Goal: Task Accomplishment & Management: Manage account settings

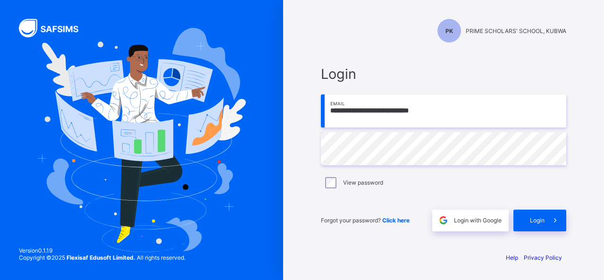
click at [397, 112] on input "**********" at bounding box center [443, 110] width 245 height 33
type input "**********"
click at [551, 223] on icon at bounding box center [555, 220] width 10 height 9
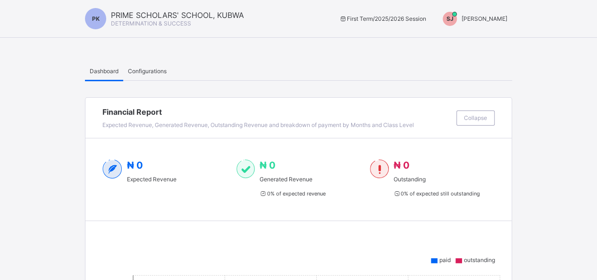
click at [159, 74] on div "Configurations" at bounding box center [147, 70] width 48 height 19
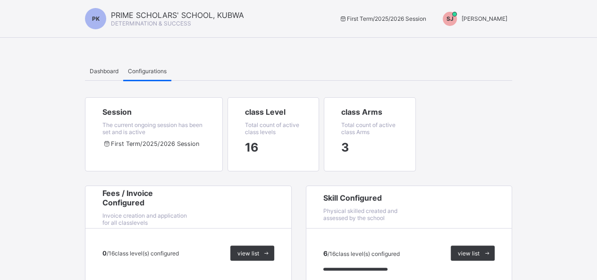
click at [509, 24] on div "SJ [PERSON_NAME]" at bounding box center [472, 19] width 79 height 14
click at [499, 39] on span "Switch to Admin View" at bounding box center [472, 40] width 72 height 11
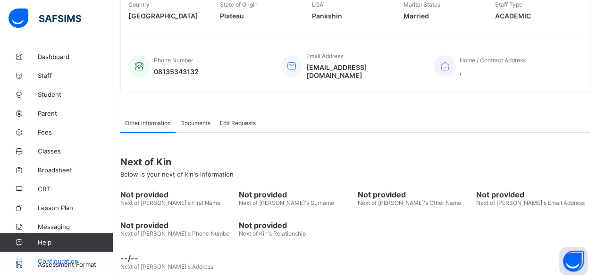
scroll to position [205, 0]
click at [66, 261] on span "Configuration" at bounding box center [75, 261] width 75 height 8
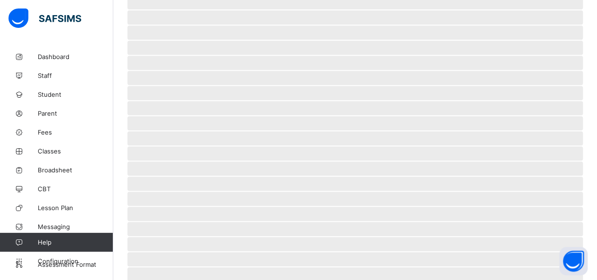
scroll to position [86, 0]
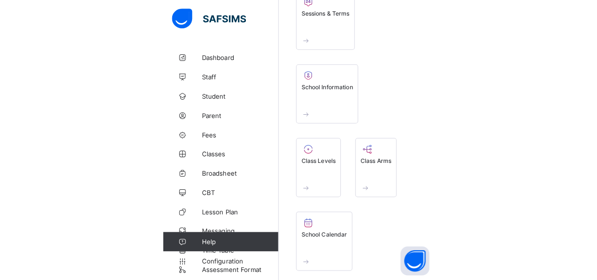
scroll to position [40, 0]
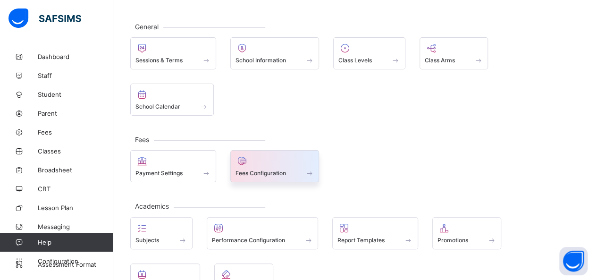
click at [265, 169] on div "Fees Configuration" at bounding box center [275, 173] width 79 height 8
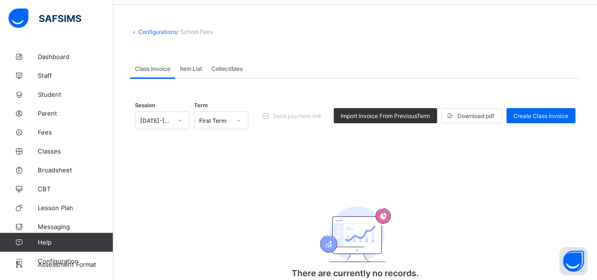
scroll to position [47, 0]
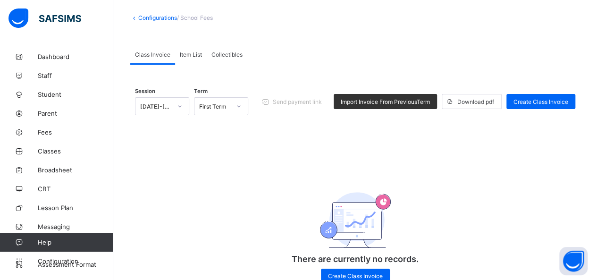
click at [179, 53] on div "Item List" at bounding box center [191, 54] width 32 height 19
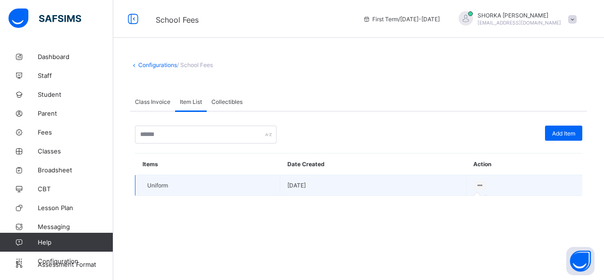
click at [265, 183] on icon at bounding box center [480, 185] width 8 height 7
click at [265, 184] on icon at bounding box center [480, 185] width 8 height 7
drag, startPoint x: 480, startPoint y: 184, endPoint x: 477, endPoint y: 190, distance: 6.6
click at [265, 185] on icon at bounding box center [480, 185] width 8 height 7
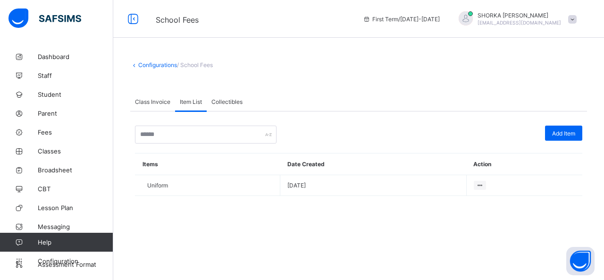
click at [265, 194] on div "Items Date Created Action Uniform 2025-09-05" at bounding box center [359, 174] width 448 height 43
click at [265, 195] on div "Add Item Items Date Created Action Uniform 2025-09-05 × Add Item Item Name Item…" at bounding box center [358, 160] width 457 height 99
click at [265, 196] on div "Add Item Items Date Created Action Uniform 2025-09-05 × Add Item Item Name Item…" at bounding box center [358, 160] width 457 height 99
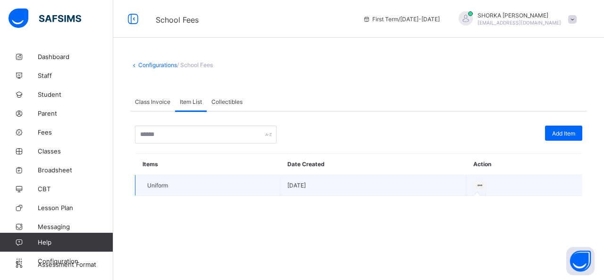
click at [265, 185] on icon at bounding box center [480, 185] width 8 height 7
click at [265, 183] on icon at bounding box center [480, 185] width 8 height 7
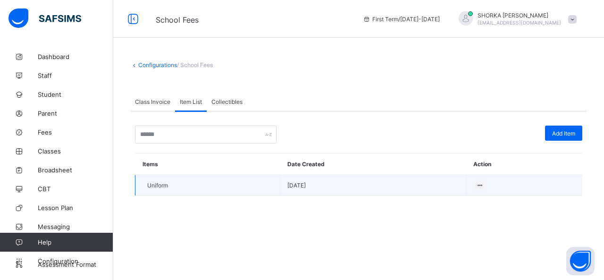
click at [173, 186] on td "Uniform" at bounding box center [207, 185] width 145 height 21
click at [160, 186] on span "Uniform" at bounding box center [157, 185] width 21 height 7
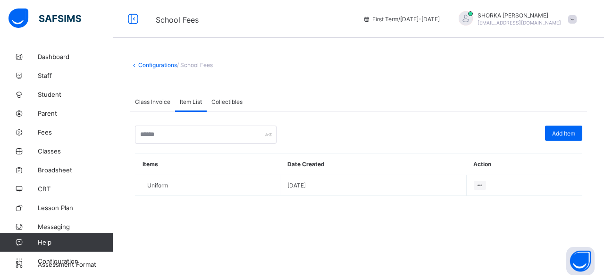
click at [228, 94] on div "Collectibles" at bounding box center [227, 101] width 41 height 19
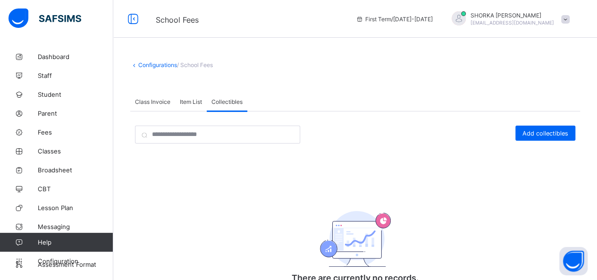
click at [146, 103] on span "Class Invoice" at bounding box center [152, 101] width 35 height 7
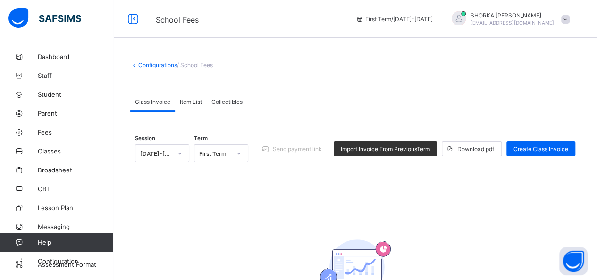
click at [187, 103] on span "Item List" at bounding box center [191, 101] width 22 height 7
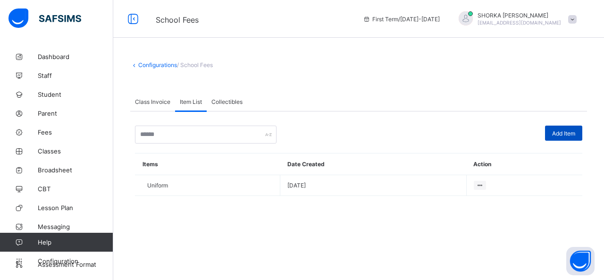
click at [265, 132] on span "Add Item" at bounding box center [563, 133] width 23 height 7
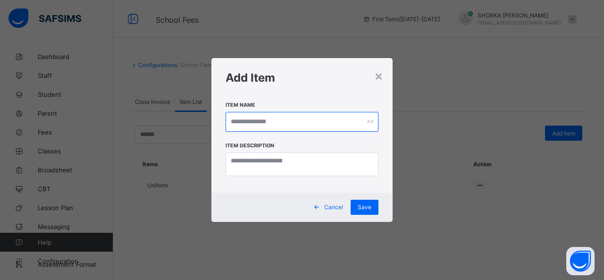
click at [265, 122] on input "text" at bounding box center [302, 122] width 153 height 20
type input "*"
type input "*******"
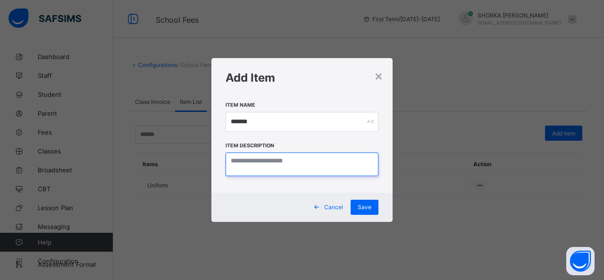
click at [265, 169] on textarea at bounding box center [302, 164] width 153 height 24
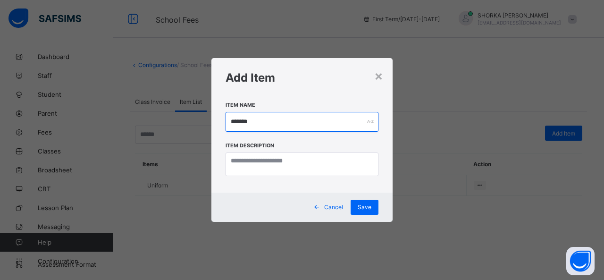
click at [245, 118] on input "*******" at bounding box center [302, 122] width 153 height 20
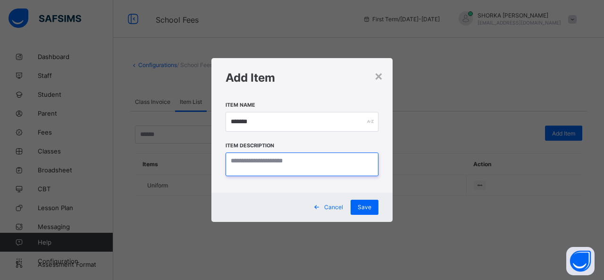
click at [265, 166] on textarea at bounding box center [302, 164] width 153 height 24
paste textarea "*******"
type textarea "*******"
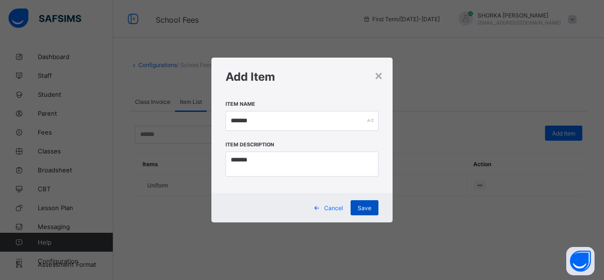
click at [265, 212] on div "Save" at bounding box center [365, 207] width 28 height 15
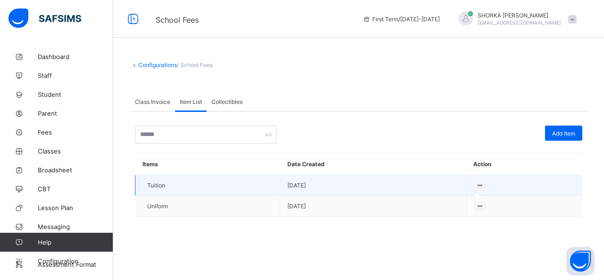
click at [265, 181] on div at bounding box center [480, 185] width 13 height 9
click at [265, 182] on icon at bounding box center [480, 185] width 8 height 7
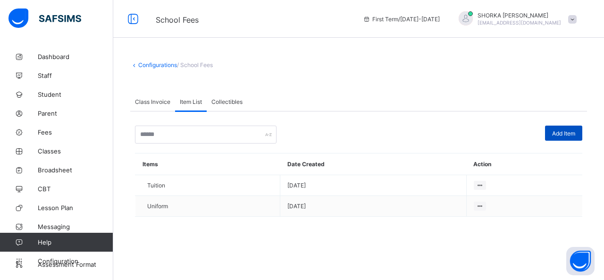
click at [265, 137] on div "Add Item" at bounding box center [563, 133] width 37 height 15
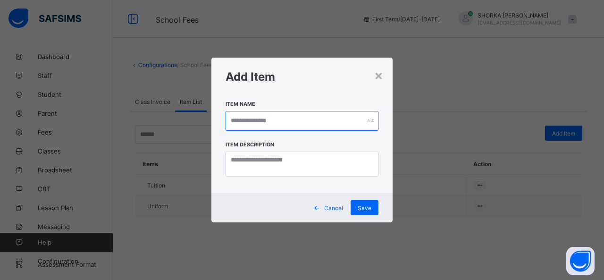
click at [265, 120] on input "text" at bounding box center [302, 121] width 153 height 20
type input "*******"
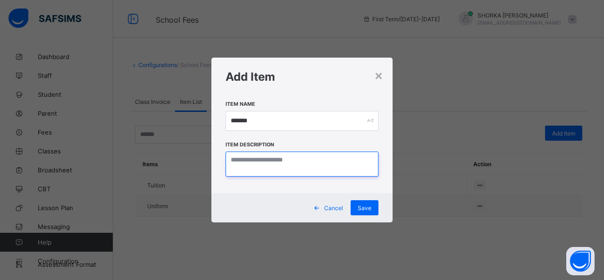
click at [258, 171] on textarea at bounding box center [302, 164] width 153 height 25
paste textarea "*******"
type textarea "*******"
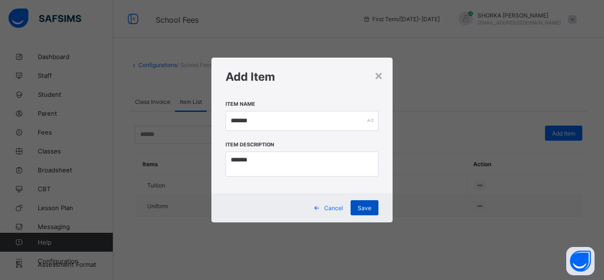
click at [265, 209] on span "Save" at bounding box center [365, 207] width 14 height 7
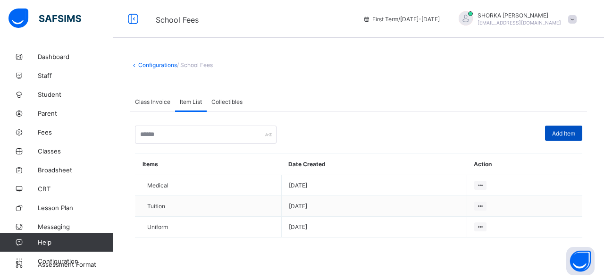
click at [265, 131] on span "Add Item" at bounding box center [563, 133] width 23 height 7
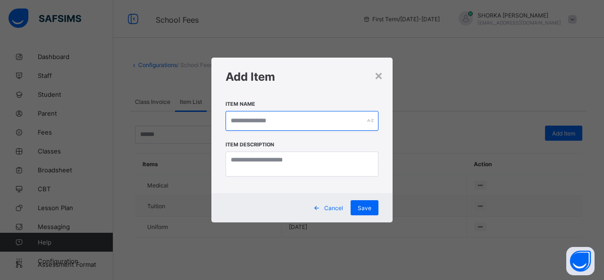
click at [265, 119] on input "text" at bounding box center [302, 121] width 153 height 20
type input "**********"
click at [265, 151] on div "Item Description" at bounding box center [302, 164] width 153 height 47
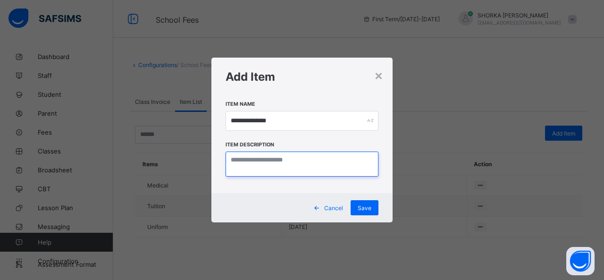
click at [265, 162] on textarea at bounding box center [302, 164] width 153 height 25
paste textarea "**********"
type textarea "**********"
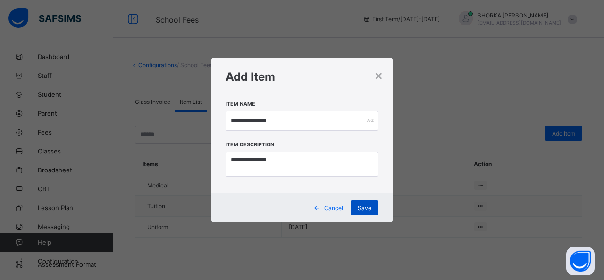
click at [265, 209] on span "Save" at bounding box center [365, 207] width 14 height 7
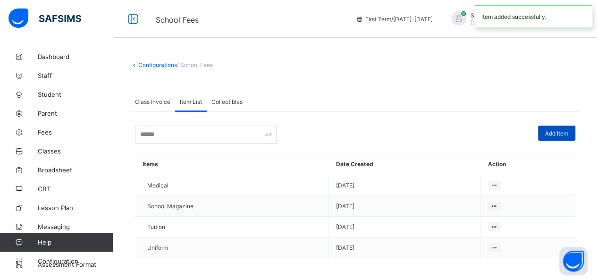
click at [265, 132] on span "Add Item" at bounding box center [556, 133] width 23 height 7
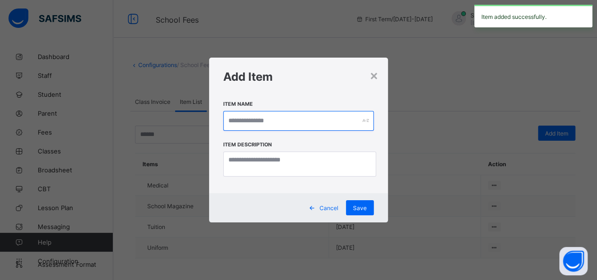
click at [265, 120] on input "text" at bounding box center [298, 121] width 151 height 20
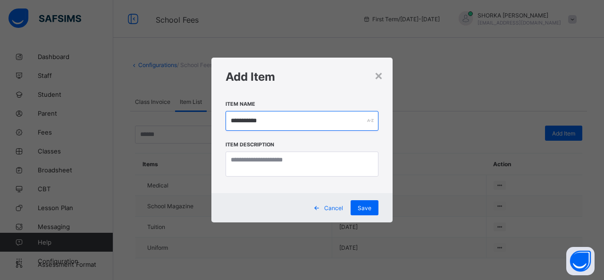
type input "**********"
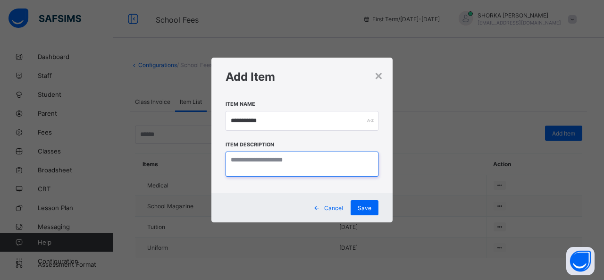
click at [265, 169] on textarea at bounding box center [302, 164] width 153 height 25
paste textarea "**********"
type textarea "**********"
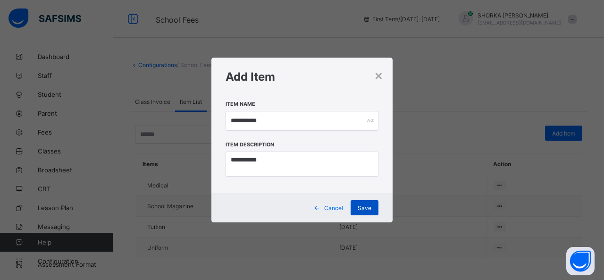
click at [265, 215] on div "Save" at bounding box center [365, 207] width 28 height 15
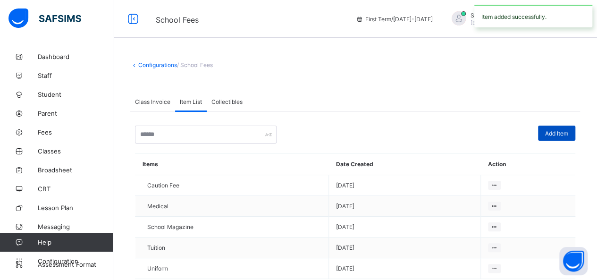
click at [265, 137] on div "Add Item" at bounding box center [556, 133] width 37 height 15
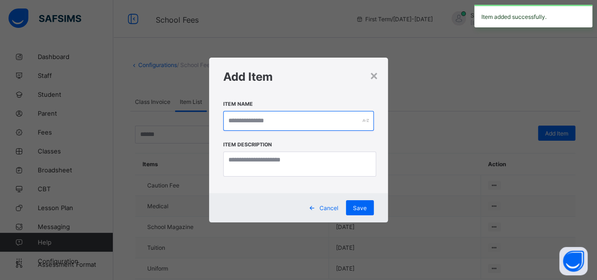
click at [265, 123] on input "text" at bounding box center [298, 121] width 151 height 20
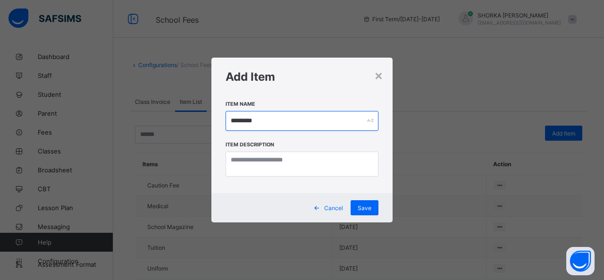
type input "*********"
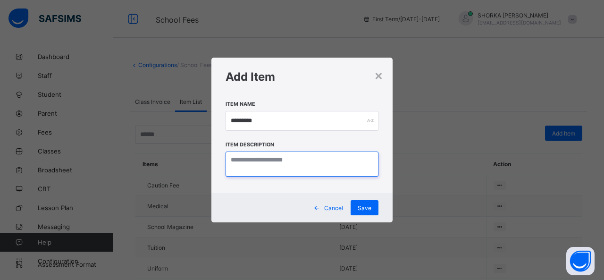
click at [265, 169] on textarea at bounding box center [302, 164] width 153 height 25
paste textarea "*********"
type textarea "*********"
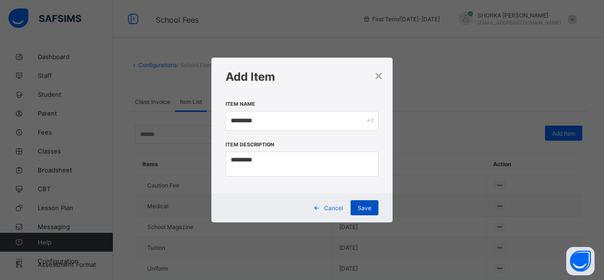
click at [265, 212] on div "Save" at bounding box center [365, 207] width 28 height 15
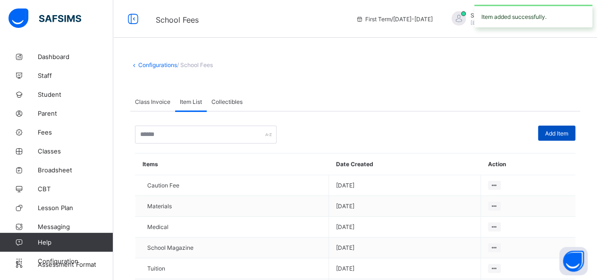
click at [265, 131] on span "Add Item" at bounding box center [556, 133] width 23 height 7
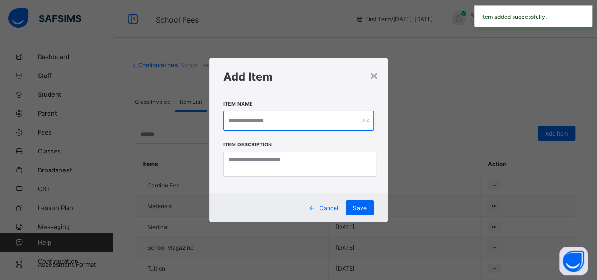
click at [265, 123] on input "text" at bounding box center [298, 121] width 151 height 20
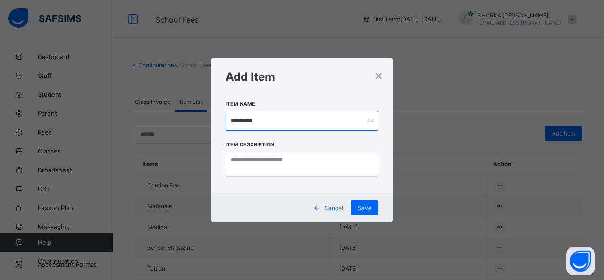
type input "*********"
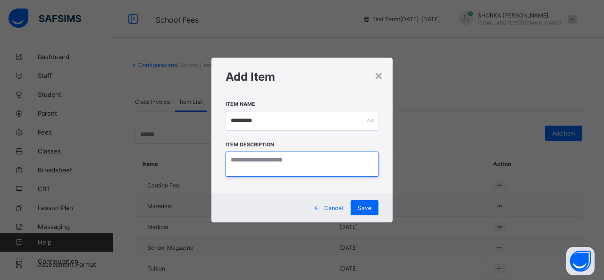
click at [264, 174] on textarea at bounding box center [302, 164] width 153 height 25
paste textarea "*********"
type textarea "*********"
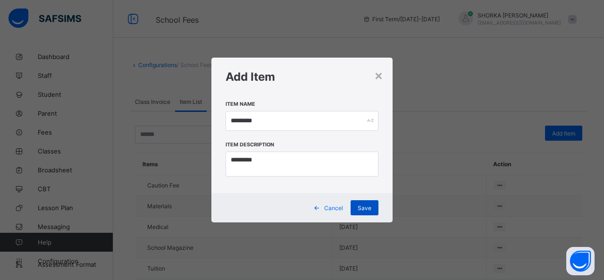
click at [265, 207] on span "Save" at bounding box center [365, 207] width 14 height 7
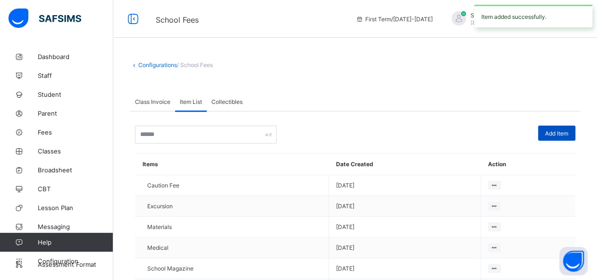
click at [265, 135] on span "Add Item" at bounding box center [556, 133] width 23 height 7
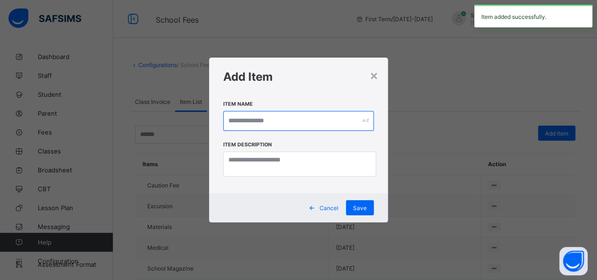
click at [265, 118] on input "text" at bounding box center [298, 121] width 151 height 20
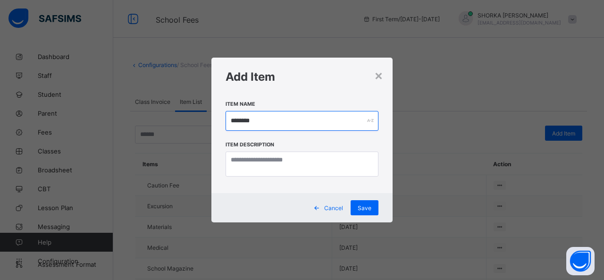
type input "********"
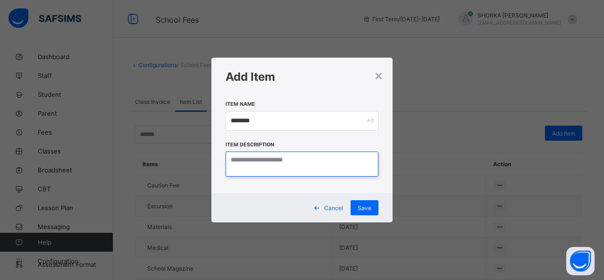
click at [265, 167] on textarea at bounding box center [302, 164] width 153 height 25
paste textarea "********"
type textarea "********"
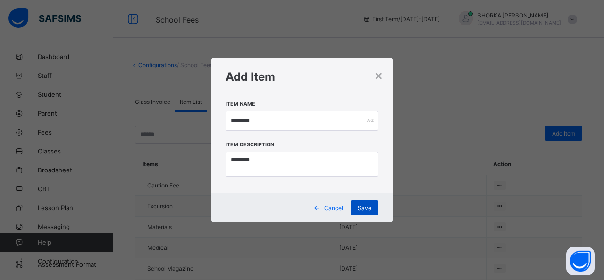
click at [265, 211] on div "Save" at bounding box center [365, 207] width 28 height 15
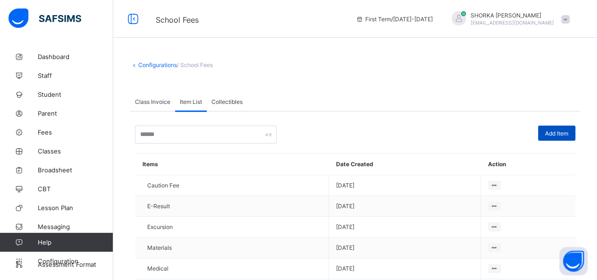
click at [265, 135] on span "Add Item" at bounding box center [556, 133] width 23 height 7
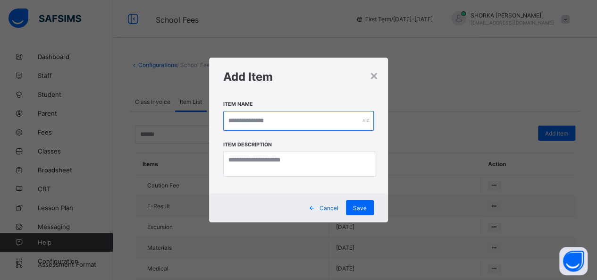
click at [265, 127] on input "text" at bounding box center [298, 121] width 151 height 20
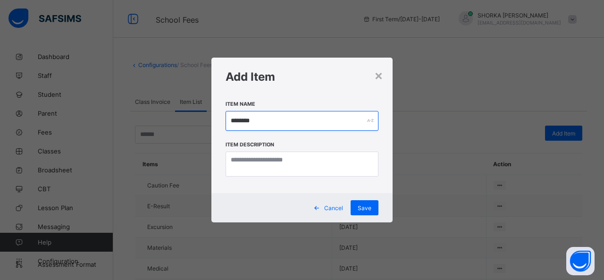
type input "********"
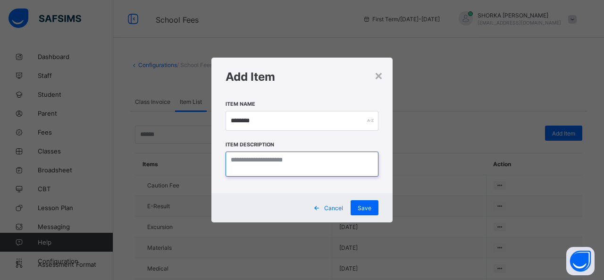
click at [265, 173] on textarea at bounding box center [302, 164] width 153 height 25
paste textarea "********"
type textarea "********"
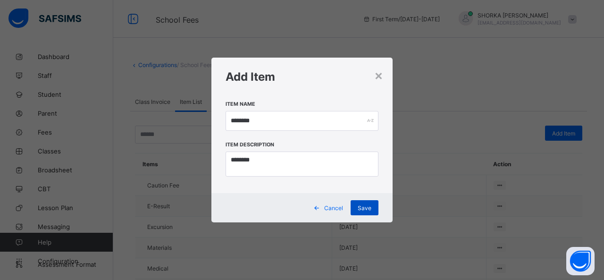
click at [265, 207] on span "Save" at bounding box center [365, 207] width 14 height 7
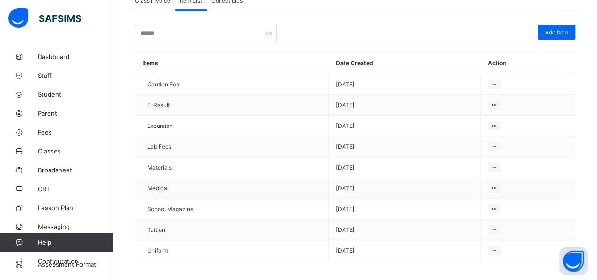
scroll to position [103, 0]
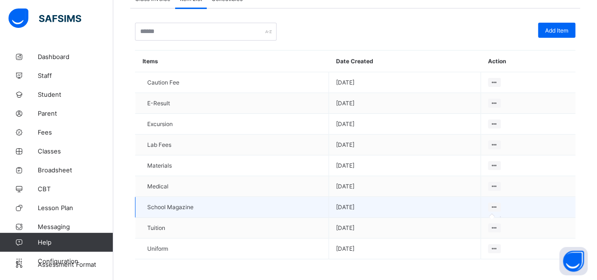
click at [265, 203] on div at bounding box center [494, 207] width 13 height 9
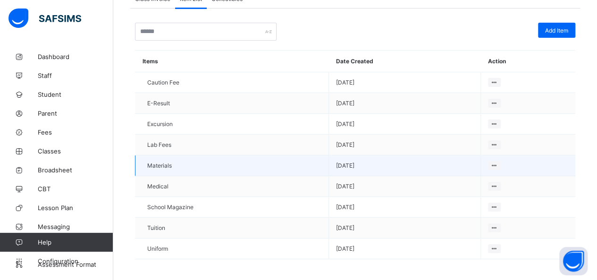
drag, startPoint x: 498, startPoint y: 202, endPoint x: 581, endPoint y: 161, distance: 92.7
click at [265, 161] on td at bounding box center [528, 165] width 95 height 21
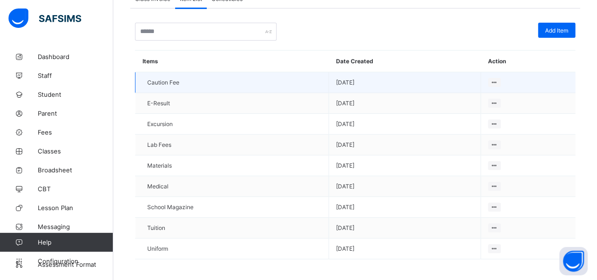
click at [265, 79] on span "2025-09-05" at bounding box center [404, 82] width 137 height 7
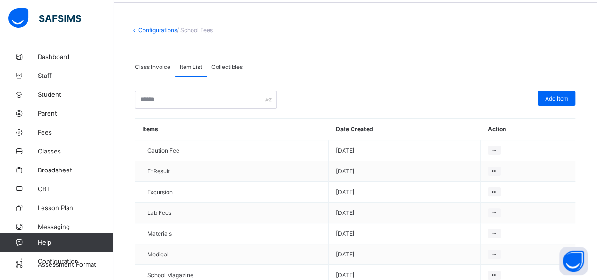
scroll to position [47, 0]
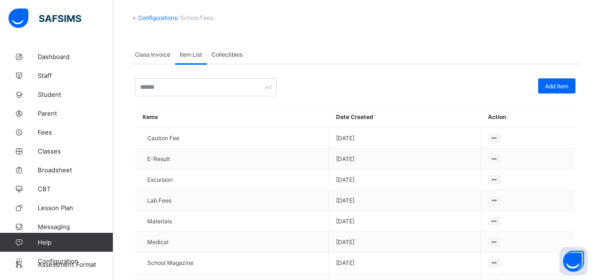
click at [202, 19] on span "/ School Fees" at bounding box center [195, 17] width 36 height 7
click at [170, 55] on div "Class Invoice" at bounding box center [152, 54] width 45 height 19
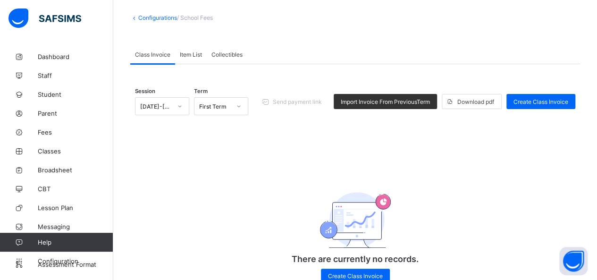
click at [197, 55] on span "Item List" at bounding box center [191, 54] width 22 height 7
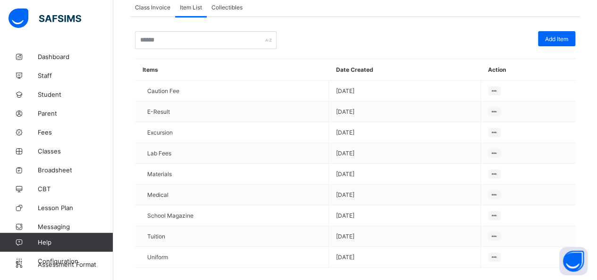
scroll to position [103, 0]
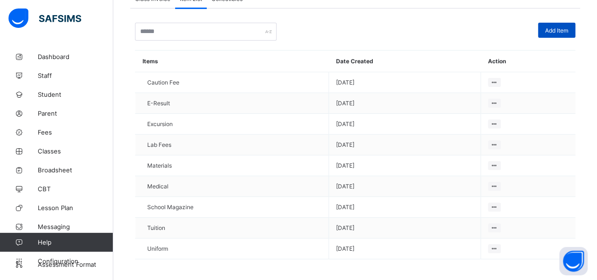
click at [265, 28] on span "Add Item" at bounding box center [556, 30] width 23 height 7
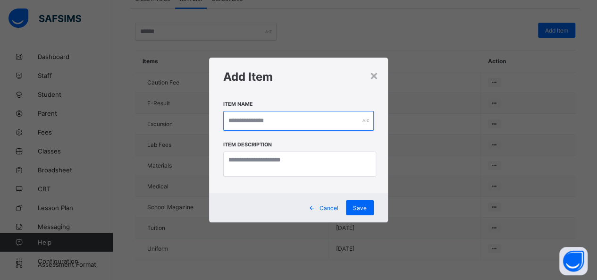
click at [265, 120] on input "text" at bounding box center [298, 121] width 151 height 20
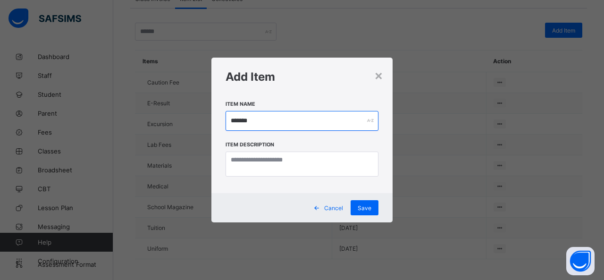
type input "*******"
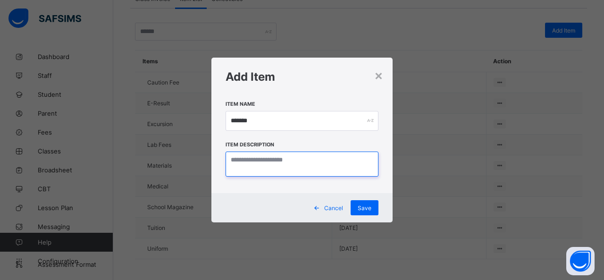
click at [246, 160] on textarea at bounding box center [302, 164] width 153 height 25
paste textarea "*******"
type textarea "*******"
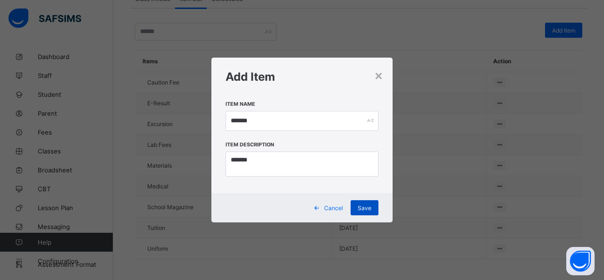
click at [265, 210] on span "Save" at bounding box center [365, 207] width 14 height 7
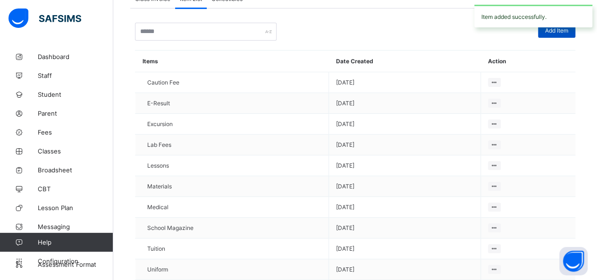
click at [265, 32] on div "Add Item" at bounding box center [556, 30] width 37 height 15
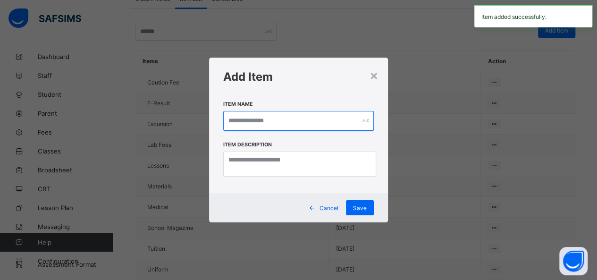
click at [265, 118] on input "text" at bounding box center [298, 121] width 151 height 20
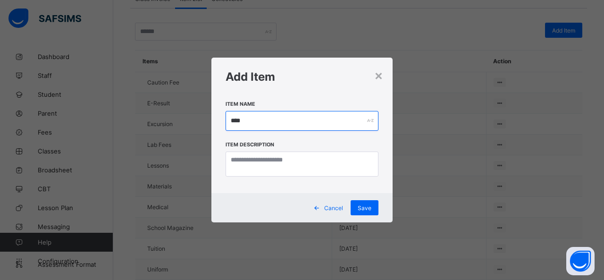
type input "****"
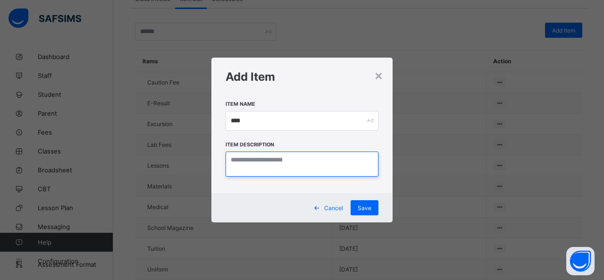
click at [265, 168] on textarea at bounding box center [302, 164] width 153 height 25
paste textarea "****"
type textarea "****"
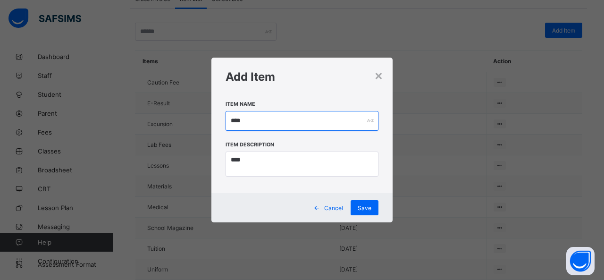
click at [255, 123] on input "****" at bounding box center [302, 121] width 153 height 20
type input "*****"
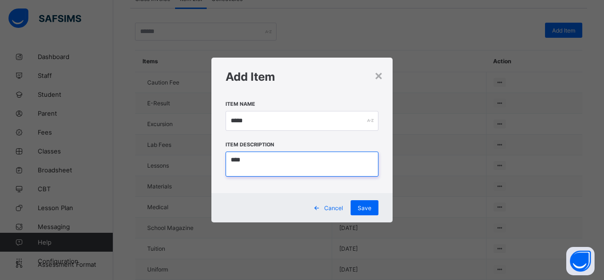
click at [250, 164] on textarea "****" at bounding box center [302, 164] width 153 height 25
type textarea "*****"
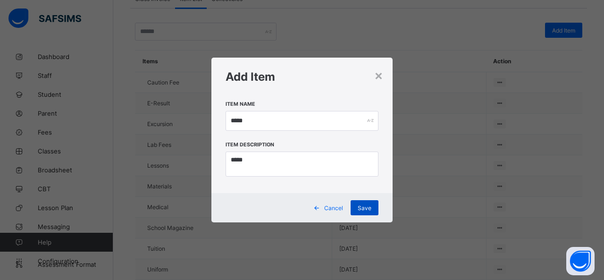
click at [265, 208] on span "Save" at bounding box center [365, 207] width 14 height 7
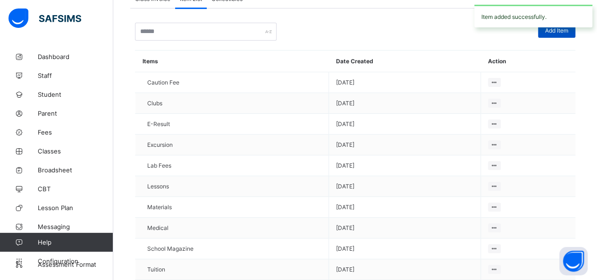
click at [265, 32] on span "Add Item" at bounding box center [556, 30] width 23 height 7
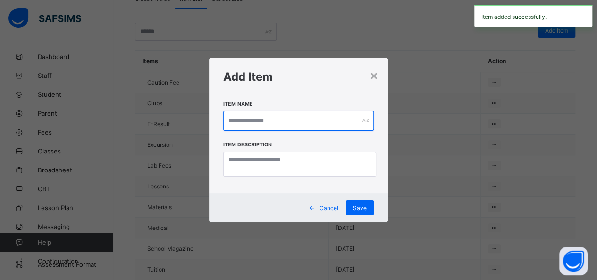
click at [265, 121] on input "text" at bounding box center [298, 121] width 151 height 20
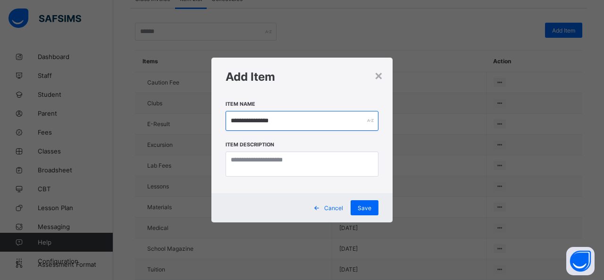
type input "**********"
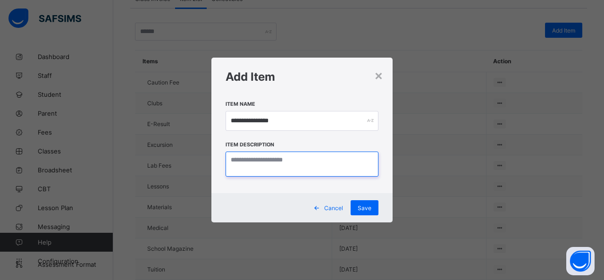
click at [265, 166] on textarea at bounding box center [302, 164] width 153 height 25
paste textarea "**********"
type textarea "**********"
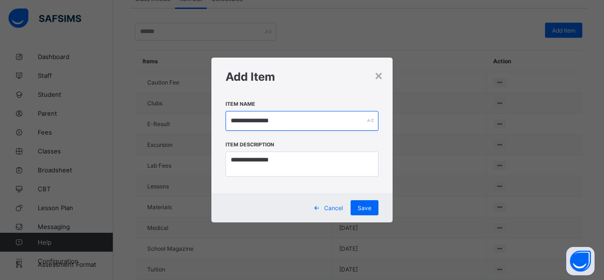
click at [263, 118] on input "**********" at bounding box center [302, 121] width 153 height 20
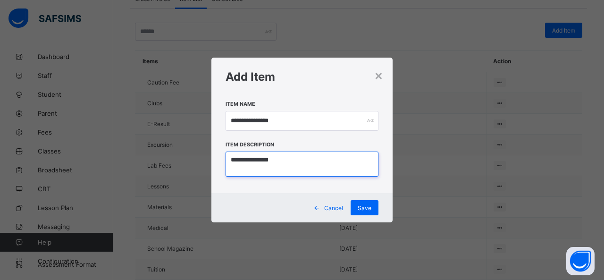
click at [265, 162] on textarea "**********" at bounding box center [302, 164] width 153 height 25
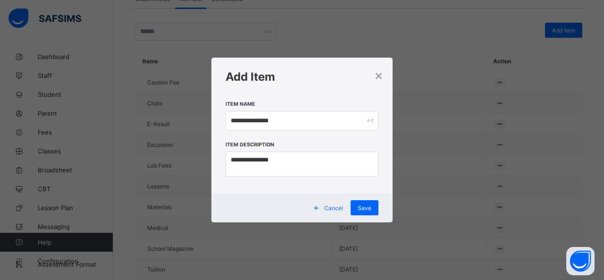
drag, startPoint x: 265, startPoint y: 107, endPoint x: 264, endPoint y: 113, distance: 5.7
click at [265, 107] on div "**********" at bounding box center [302, 121] width 153 height 41
click at [261, 120] on input "**********" at bounding box center [302, 121] width 153 height 20
paste input "text"
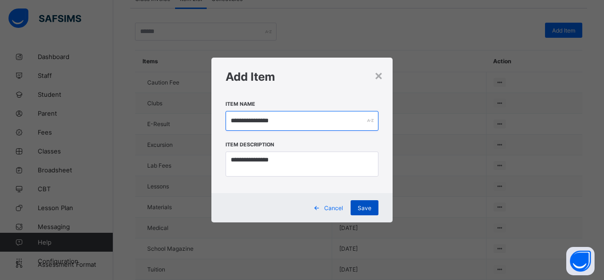
type input "**********"
click at [265, 204] on div "Save" at bounding box center [365, 207] width 28 height 15
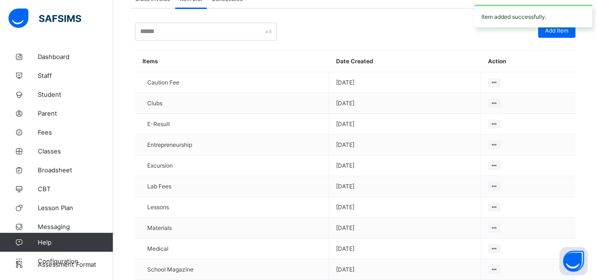
click at [265, 30] on div "Item added successfully." at bounding box center [533, 16] width 127 height 32
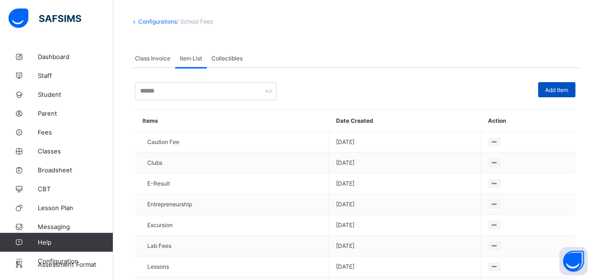
scroll to position [56, 0]
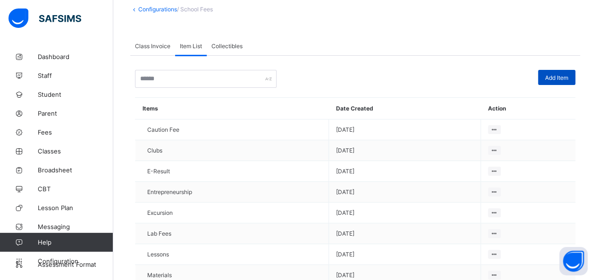
click at [265, 80] on div "Add Item" at bounding box center [556, 77] width 37 height 15
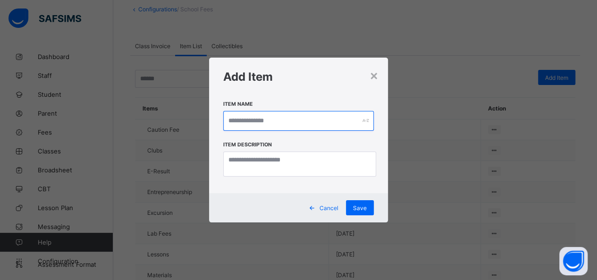
click at [265, 118] on input "text" at bounding box center [298, 121] width 151 height 20
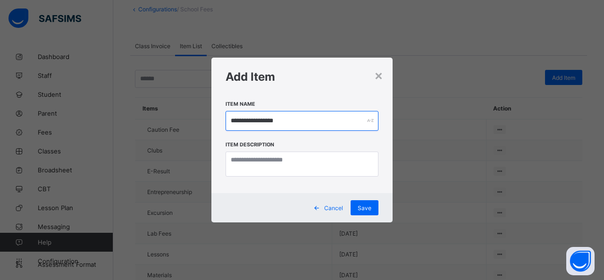
type input "**********"
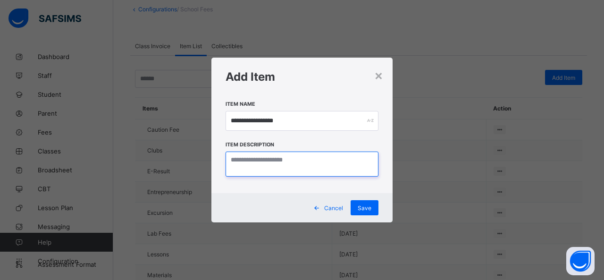
click at [265, 170] on textarea at bounding box center [302, 164] width 153 height 25
paste textarea "**********"
type textarea "**********"
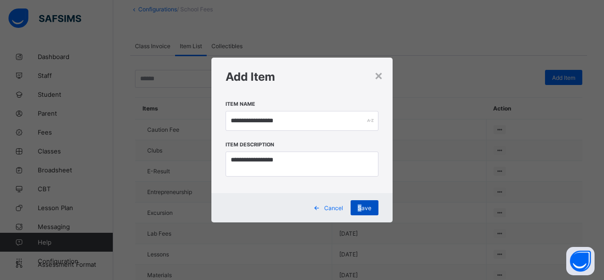
click at [265, 205] on span "Save" at bounding box center [365, 207] width 14 height 7
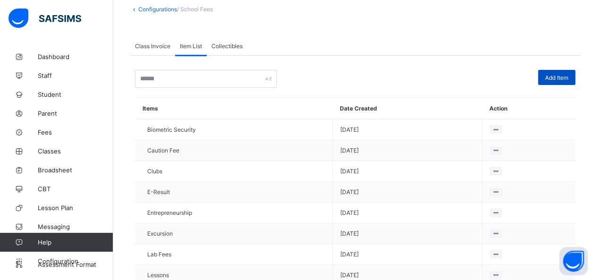
click at [265, 77] on span "Add Item" at bounding box center [556, 77] width 23 height 7
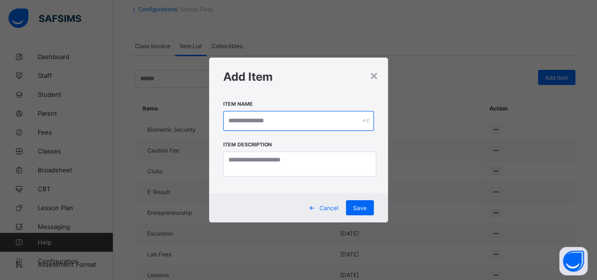
click at [265, 118] on input "text" at bounding box center [298, 121] width 151 height 20
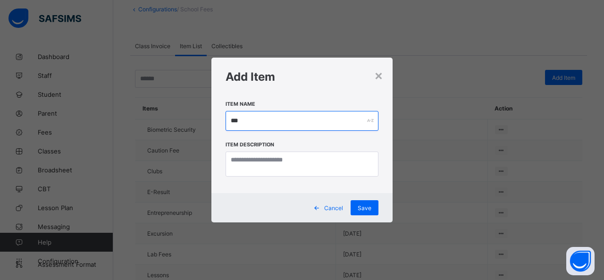
type input "***"
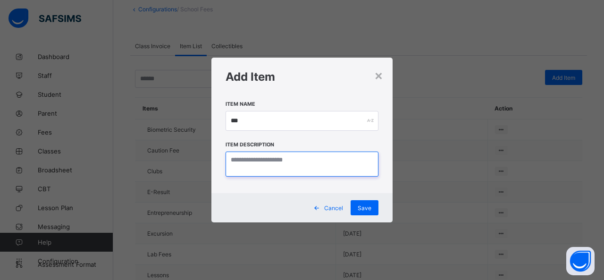
click at [265, 159] on textarea at bounding box center [302, 164] width 153 height 25
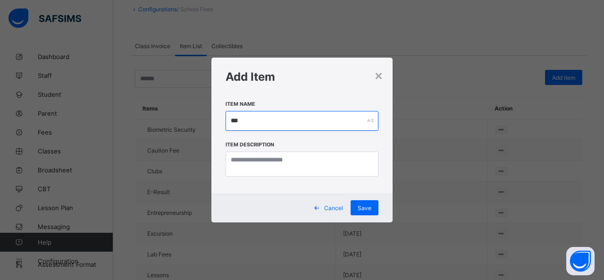
click at [265, 123] on input "***" at bounding box center [302, 121] width 153 height 20
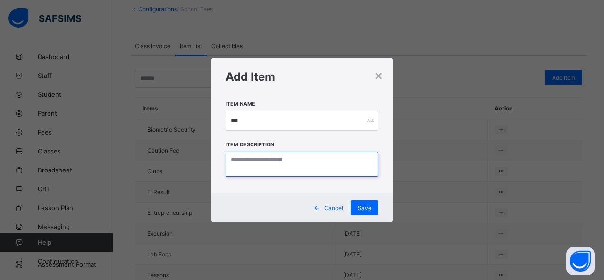
click at [265, 167] on textarea at bounding box center [302, 164] width 153 height 25
paste textarea "***"
type textarea "***"
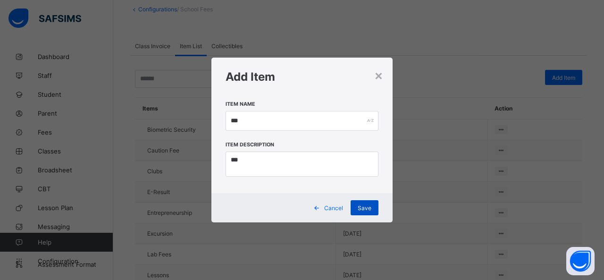
click at [265, 206] on span "Save" at bounding box center [365, 207] width 14 height 7
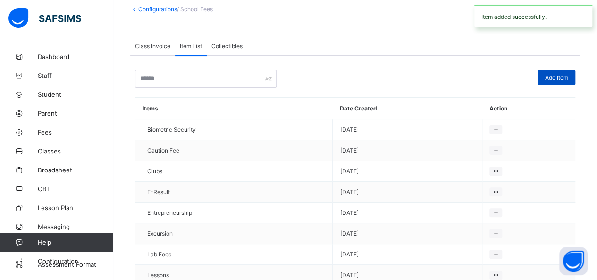
click at [265, 78] on span "Add Item" at bounding box center [556, 77] width 23 height 7
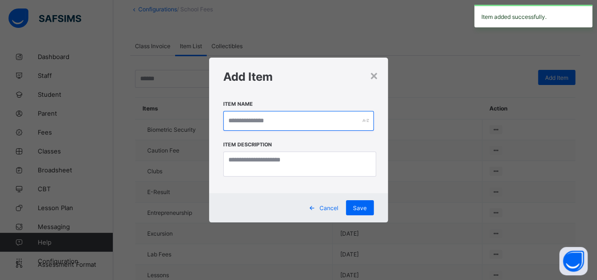
click at [265, 122] on input "text" at bounding box center [298, 121] width 151 height 20
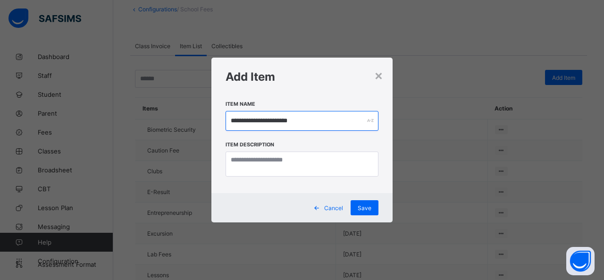
type input "**********"
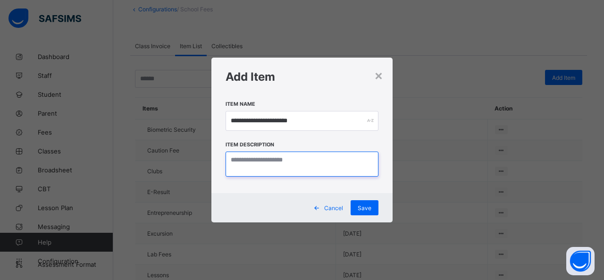
click at [235, 173] on textarea at bounding box center [302, 164] width 153 height 25
paste textarea "**********"
type textarea "**********"
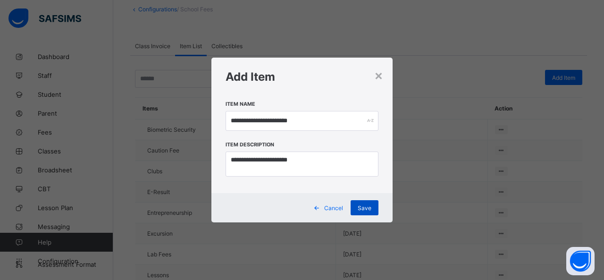
click at [265, 209] on span "Save" at bounding box center [365, 207] width 14 height 7
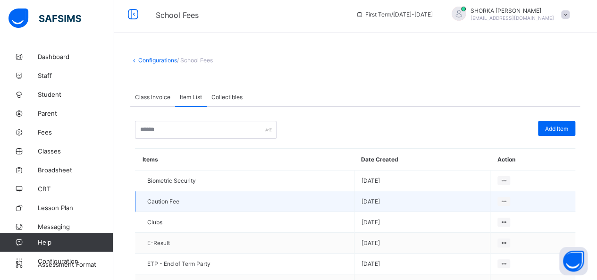
scroll to position [0, 0]
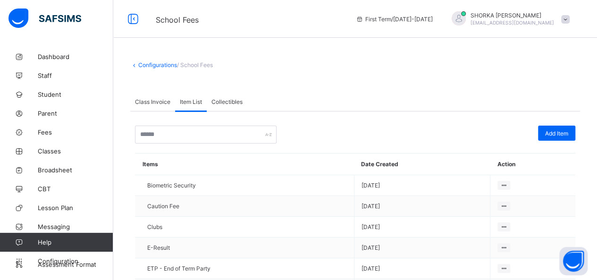
click at [234, 101] on span "Collectibles" at bounding box center [226, 101] width 31 height 7
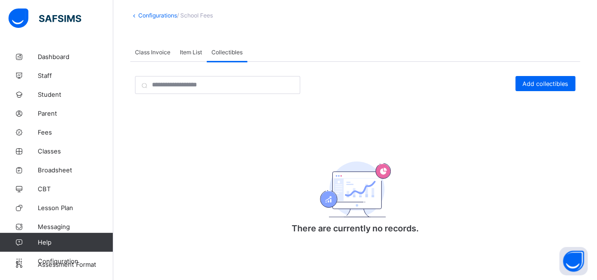
scroll to position [50, 0]
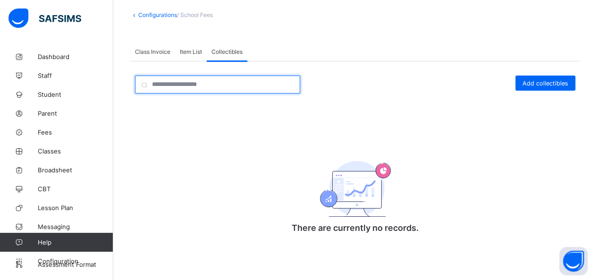
click at [234, 86] on input "search" at bounding box center [217, 85] width 165 height 18
type input "*"
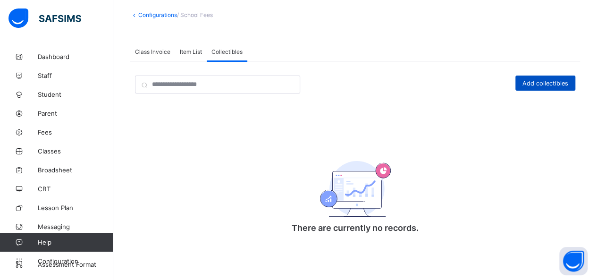
click at [265, 89] on div "Add collectibles" at bounding box center [546, 83] width 60 height 15
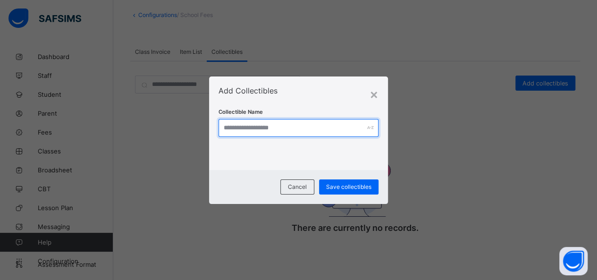
click at [265, 127] on input "text" at bounding box center [299, 128] width 161 height 18
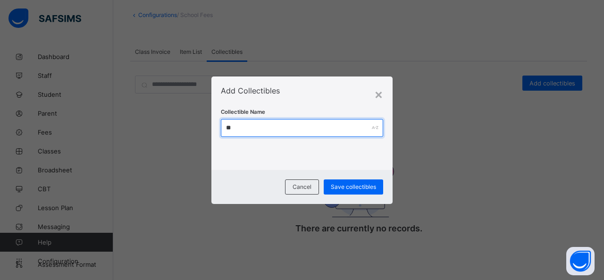
type input "*"
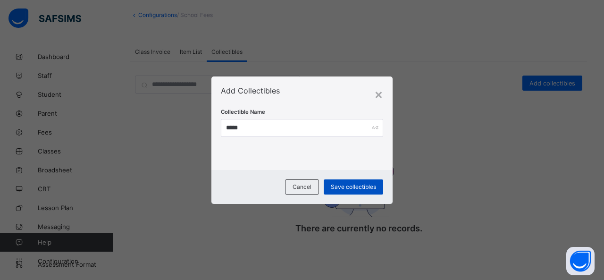
click at [265, 188] on span "Save collectibles" at bounding box center [353, 186] width 45 height 7
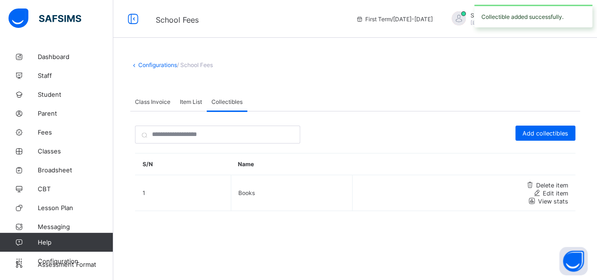
scroll to position [0, 0]
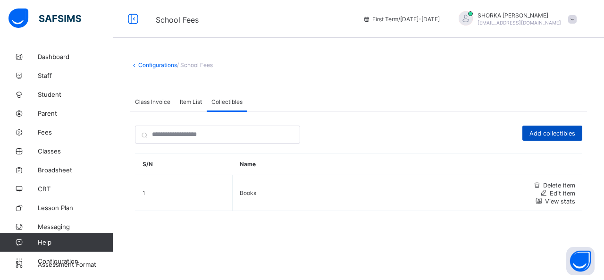
click at [265, 133] on span "Add collectibles" at bounding box center [553, 133] width 46 height 7
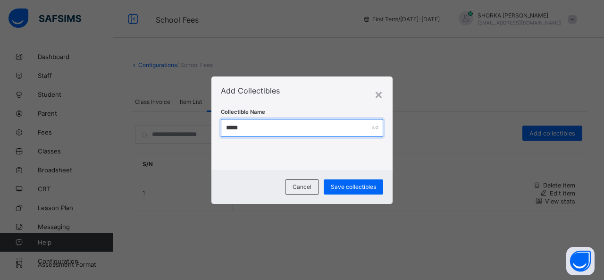
click at [265, 130] on input "*****" at bounding box center [302, 128] width 162 height 18
type input "**********"
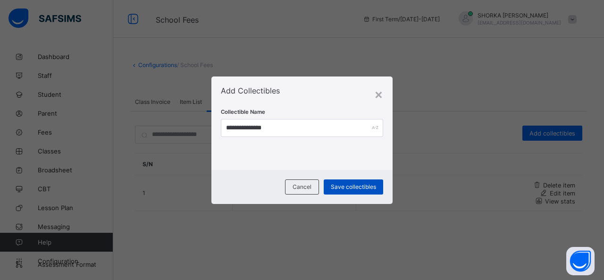
click at [265, 190] on div "Save collectibles" at bounding box center [353, 186] width 59 height 15
click at [265, 98] on div "×" at bounding box center [378, 94] width 9 height 16
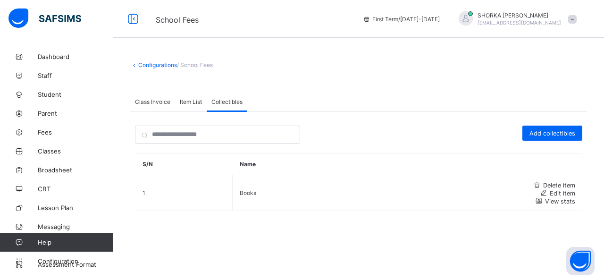
click at [196, 100] on span "Item List" at bounding box center [191, 101] width 22 height 7
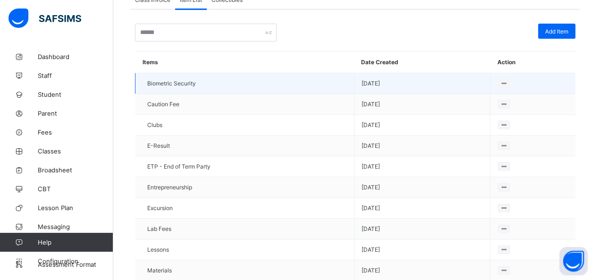
scroll to position [82, 0]
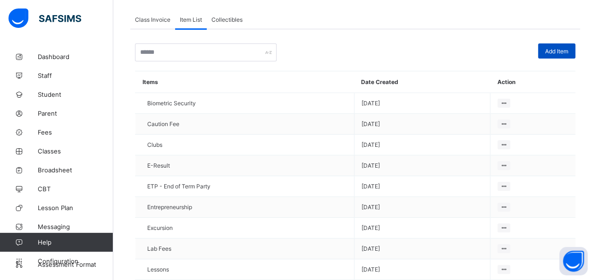
drag, startPoint x: 553, startPoint y: 56, endPoint x: 532, endPoint y: 60, distance: 21.7
click at [265, 56] on div "Add Item" at bounding box center [556, 50] width 37 height 15
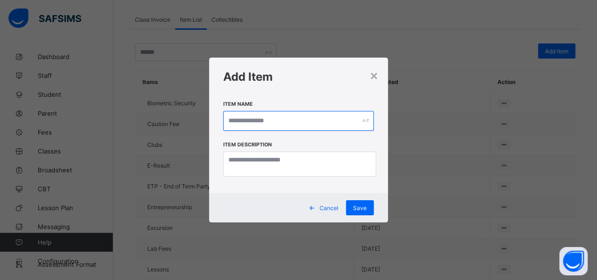
click at [265, 121] on input "text" at bounding box center [298, 121] width 151 height 20
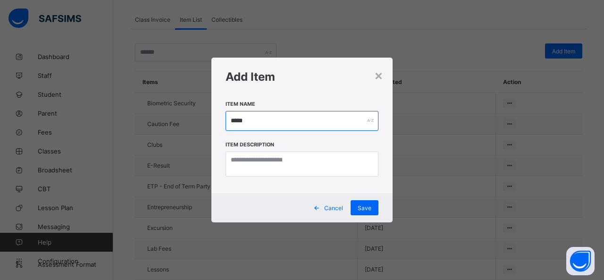
type input "*****"
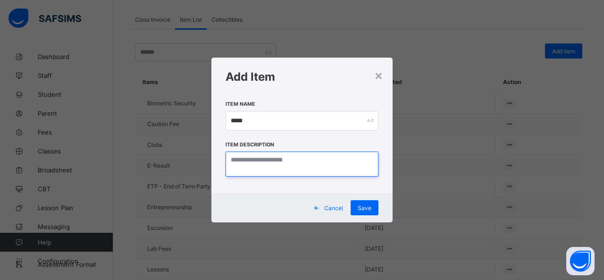
click at [265, 163] on textarea at bounding box center [302, 164] width 153 height 25
type textarea "*****"
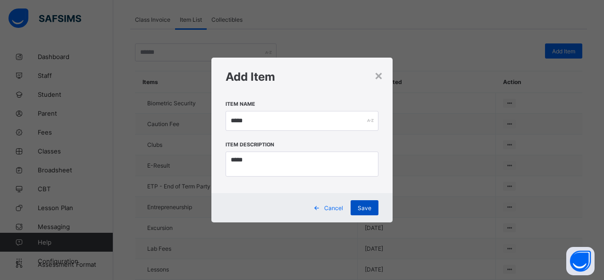
click at [265, 211] on span "Save" at bounding box center [365, 207] width 14 height 7
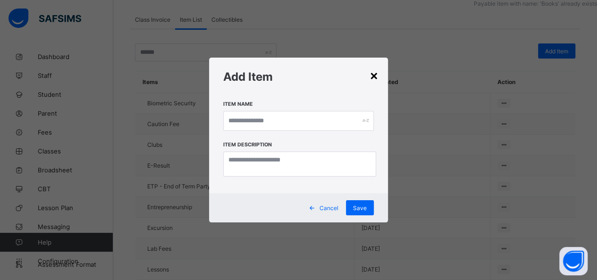
click at [265, 80] on div "×" at bounding box center [374, 75] width 9 height 16
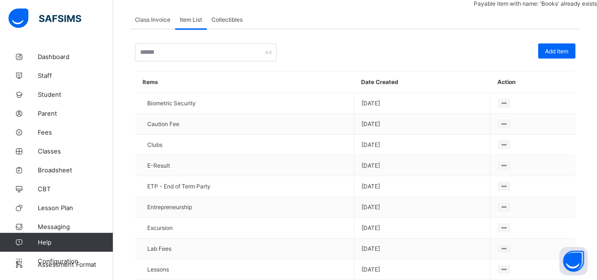
click at [222, 21] on span "Collectibles" at bounding box center [226, 19] width 31 height 7
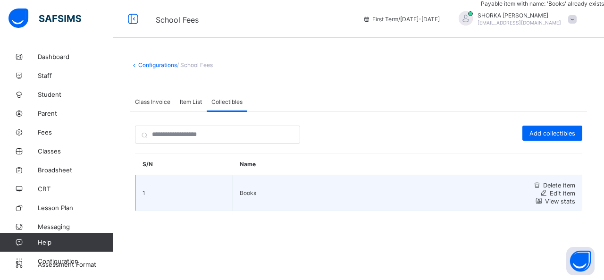
click at [265, 187] on span "Delete item" at bounding box center [559, 185] width 32 height 7
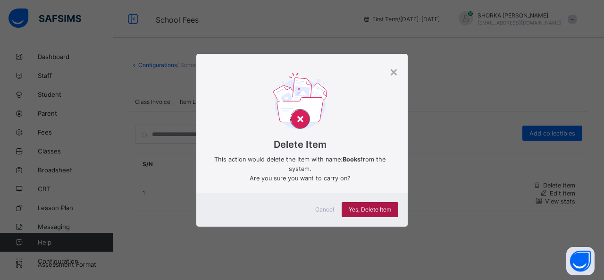
click at [265, 209] on span "Yes, Delete Item" at bounding box center [370, 209] width 42 height 7
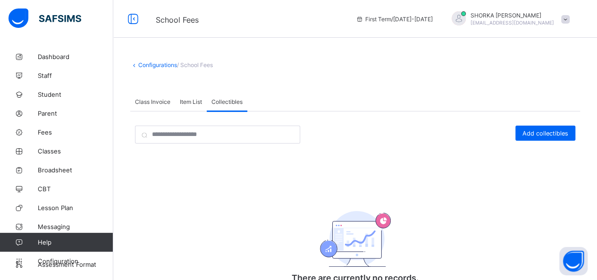
click at [187, 103] on span "Item List" at bounding box center [191, 101] width 22 height 7
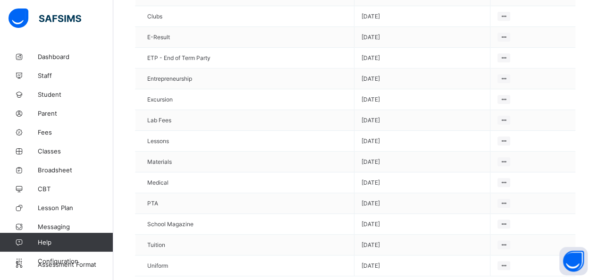
scroll to position [224, 0]
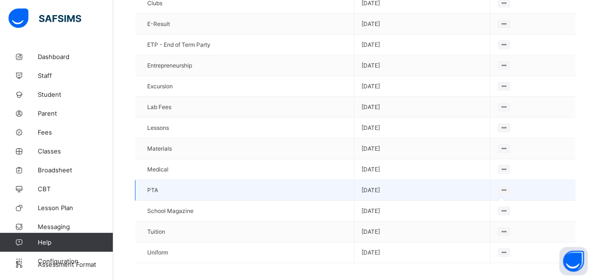
click at [265, 186] on icon at bounding box center [504, 189] width 8 height 7
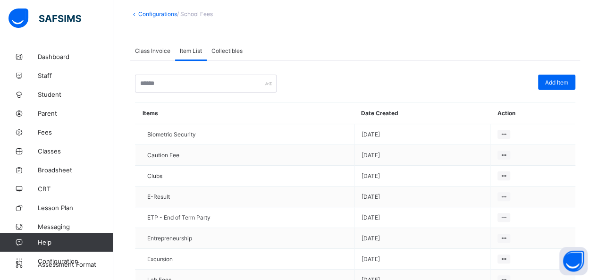
scroll to position [35, 0]
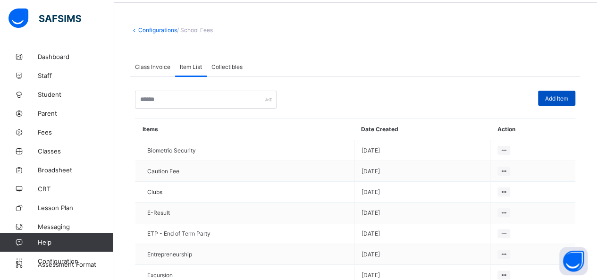
click at [265, 100] on span "Add Item" at bounding box center [556, 98] width 23 height 7
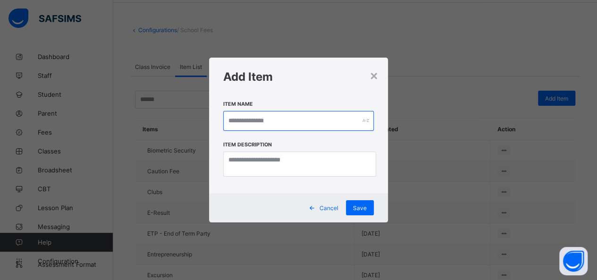
click at [265, 127] on input "text" at bounding box center [298, 121] width 151 height 20
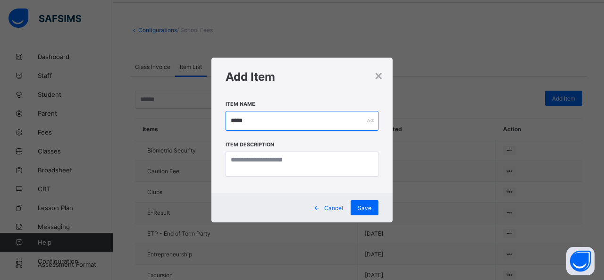
type input "*****"
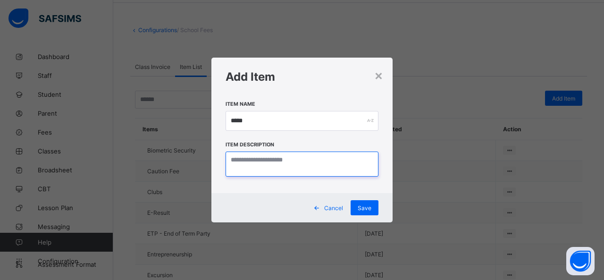
click at [264, 174] on textarea at bounding box center [302, 164] width 153 height 25
paste textarea "*****"
type textarea "*****"
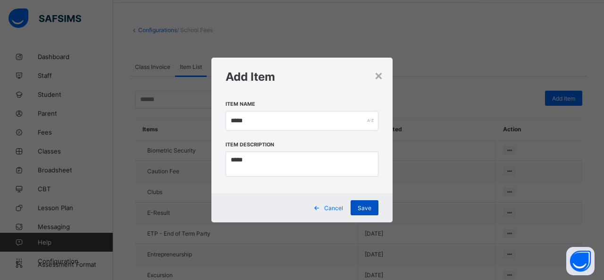
click at [265, 212] on div "Save" at bounding box center [365, 207] width 28 height 15
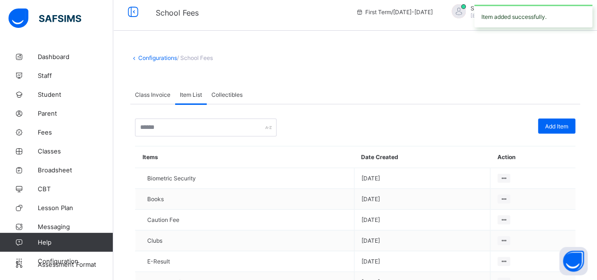
scroll to position [0, 0]
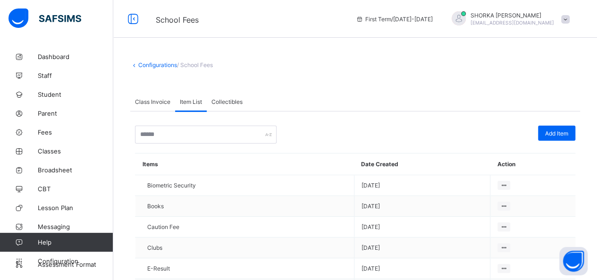
click at [159, 101] on span "Class Invoice" at bounding box center [152, 101] width 35 height 7
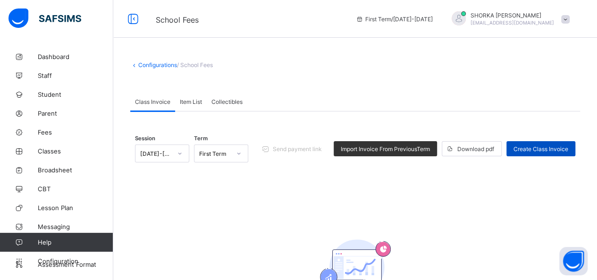
click at [265, 151] on span "Create Class Invoice" at bounding box center [541, 148] width 55 height 7
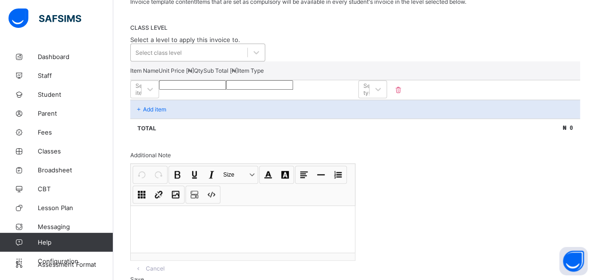
scroll to position [189, 0]
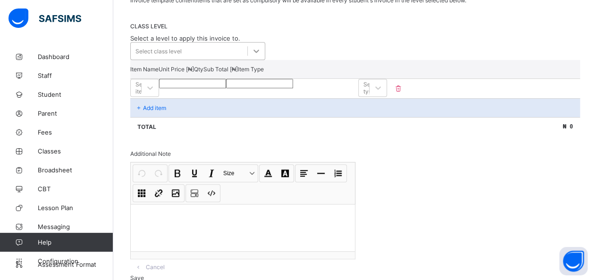
click at [259, 54] on div at bounding box center [256, 50] width 17 height 17
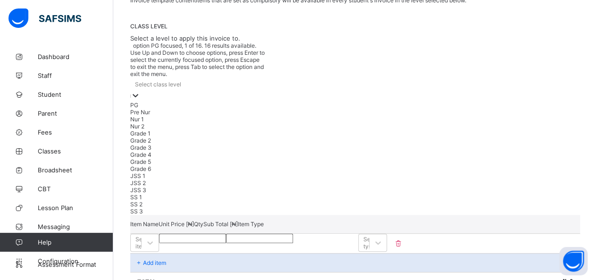
click at [225, 101] on div "PG" at bounding box center [197, 104] width 135 height 7
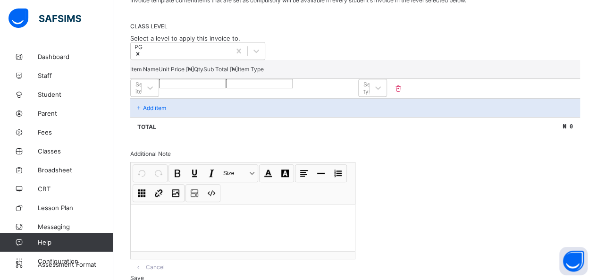
click at [265, 43] on div "PG" at bounding box center [355, 51] width 450 height 18
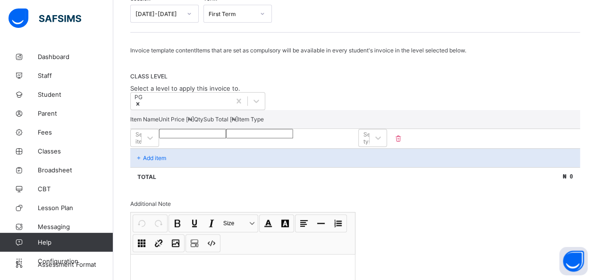
scroll to position [142, 0]
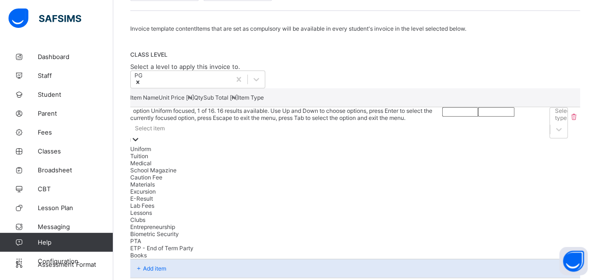
click at [265, 147] on div "option Uniform focused, 1 of 16. 16 results available. Use Up and Down to choos…" at bounding box center [286, 183] width 312 height 152
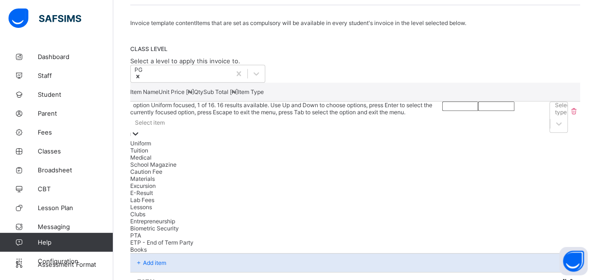
scroll to position [167, 0]
click at [244, 152] on div "Tuition" at bounding box center [286, 149] width 312 height 7
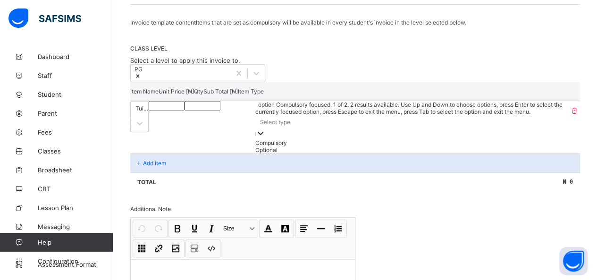
click at [265, 126] on div "Select type" at bounding box center [411, 121] width 313 height 13
click at [265, 143] on div "Compulsory" at bounding box center [411, 142] width 313 height 7
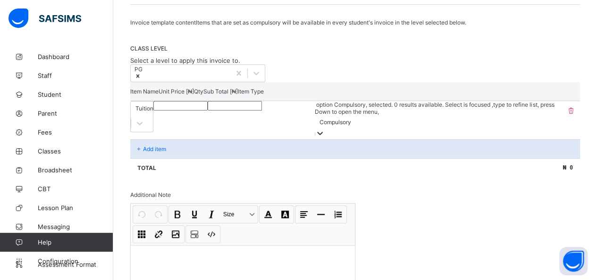
click at [208, 110] on input "number" at bounding box center [180, 105] width 54 height 9
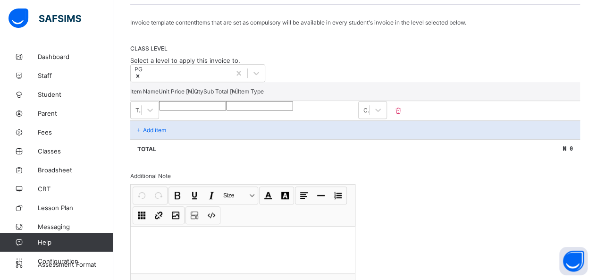
type input "*"
type input "**"
type input "***"
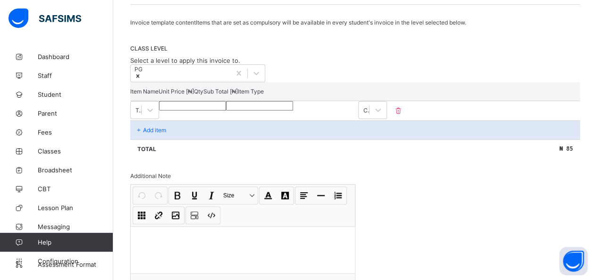
type input "***"
type input "**"
type input "***"
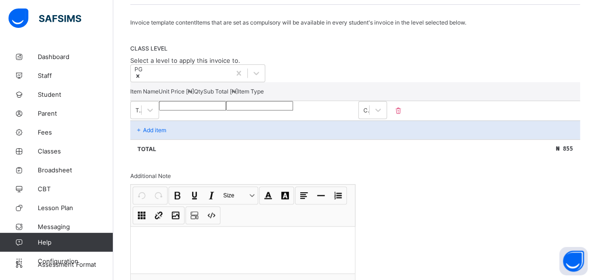
type input "****"
type input "*****"
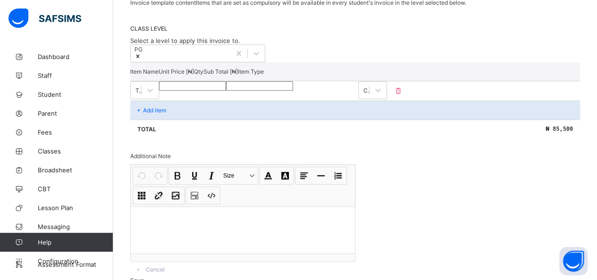
scroll to position [139, 0]
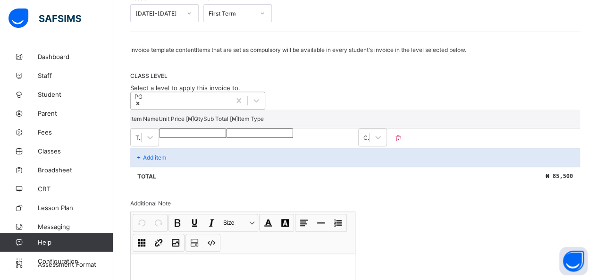
type input "*****"
click at [208, 100] on div "PG" at bounding box center [181, 100] width 100 height 17
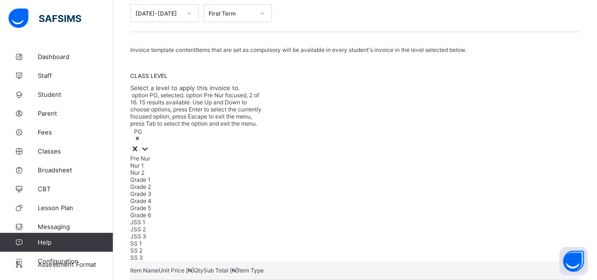
click at [157, 155] on div "Pre Nur" at bounding box center [197, 158] width 135 height 7
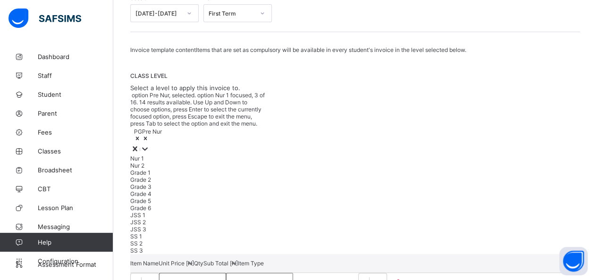
click at [155, 155] on div "Nur 1" at bounding box center [197, 158] width 135 height 7
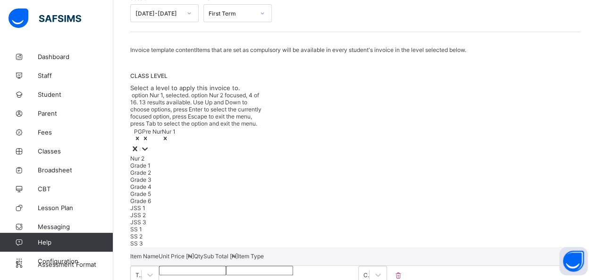
click at [155, 155] on div "Nur 2" at bounding box center [197, 158] width 135 height 7
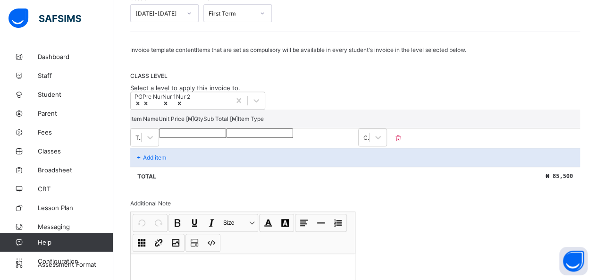
click at [265, 108] on div "PG Pre Nur Nur 1 Nur 2" at bounding box center [355, 101] width 450 height 18
click at [151, 161] on p "Add item" at bounding box center [154, 157] width 23 height 7
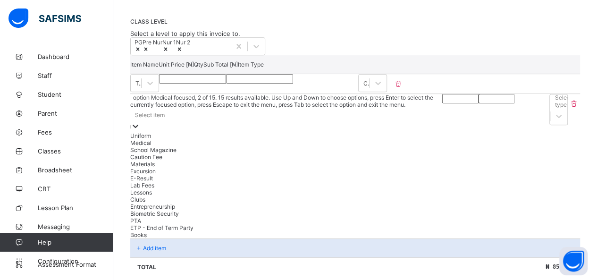
click at [190, 182] on div "option Medical focused, 2 of 15. 15 results available. Use Up and Down to choos…" at bounding box center [286, 166] width 312 height 144
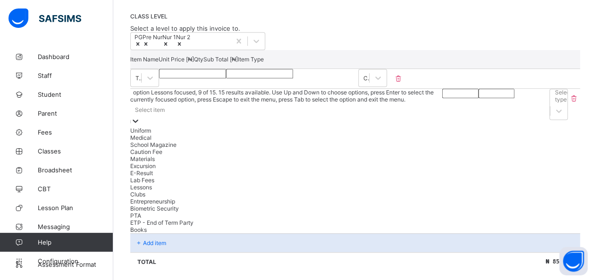
scroll to position [71, 0]
click at [154, 233] on div "Books" at bounding box center [286, 229] width 312 height 7
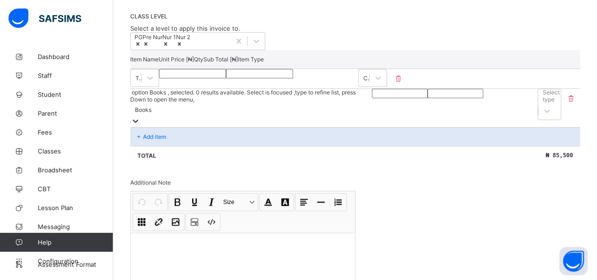
click at [265, 98] on input "number" at bounding box center [400, 93] width 56 height 9
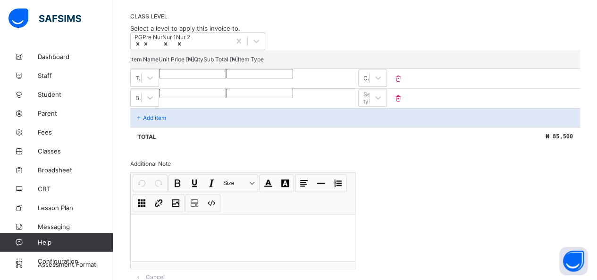
type input "*"
type input "**"
type input "****"
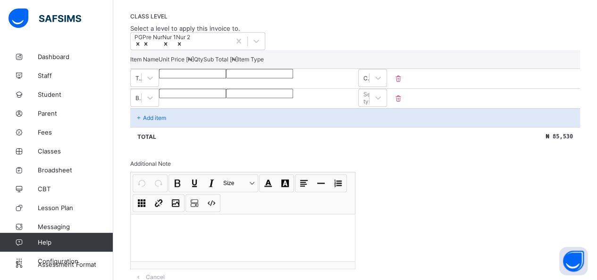
type input "****"
type input "*****"
click at [265, 104] on div "Select type" at bounding box center [364, 97] width 10 height 13
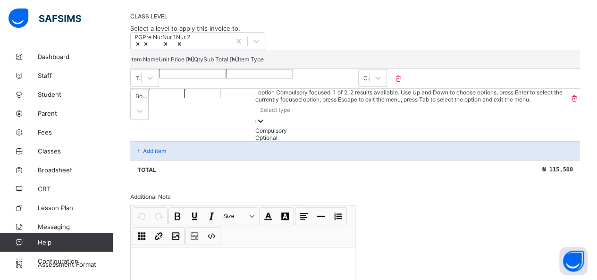
click at [265, 134] on div "Compulsory" at bounding box center [411, 130] width 313 height 7
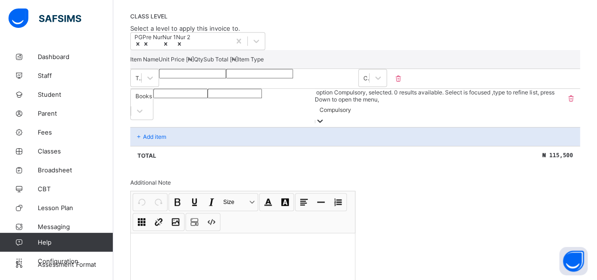
click at [157, 140] on p "Add item" at bounding box center [154, 136] width 23 height 7
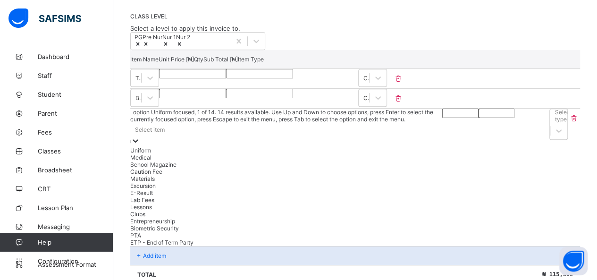
scroll to position [218, 0]
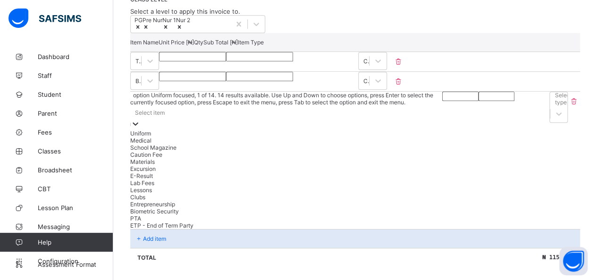
click at [170, 141] on div "option Uniform focused, 1 of 14. 14 results available. Use Up and Down to choos…" at bounding box center [286, 160] width 312 height 137
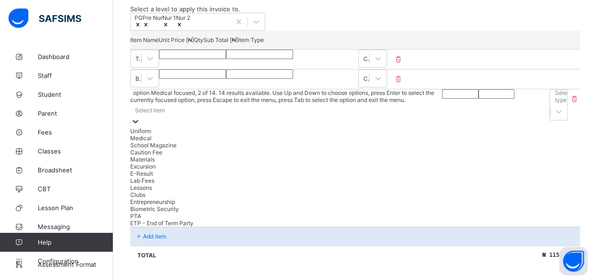
click at [159, 142] on div "Medical" at bounding box center [286, 138] width 312 height 7
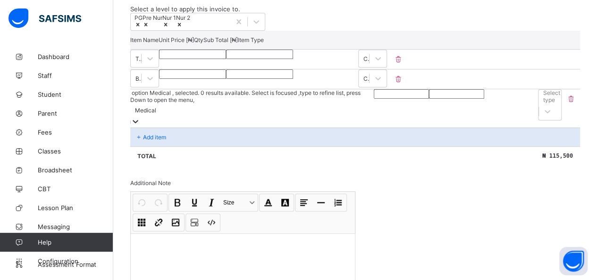
click at [265, 99] on input "number" at bounding box center [401, 93] width 55 height 9
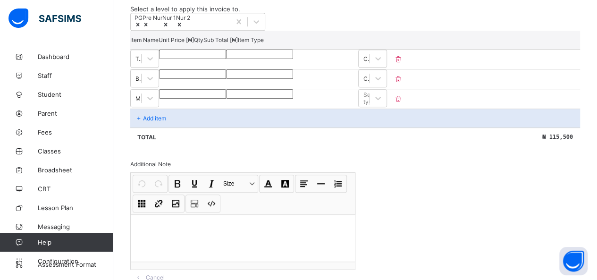
type input "*"
type input "**"
type input "***"
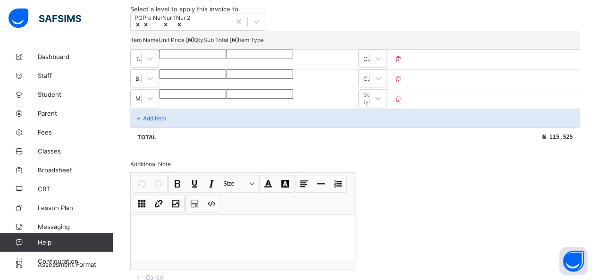
type input "***"
type input "**"
type input "***"
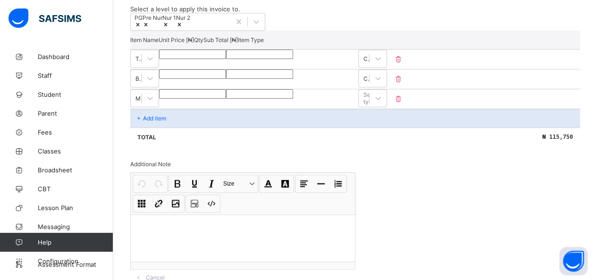
type input "****"
click at [265, 105] on div "Select type" at bounding box center [364, 98] width 10 height 13
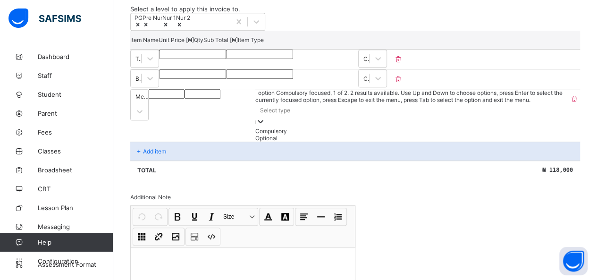
click at [265, 135] on div "Compulsory" at bounding box center [411, 130] width 313 height 7
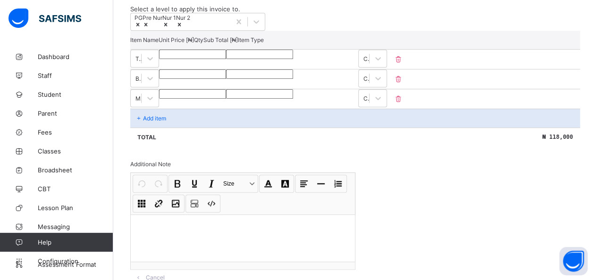
click at [187, 127] on div "Add item" at bounding box center [355, 118] width 450 height 19
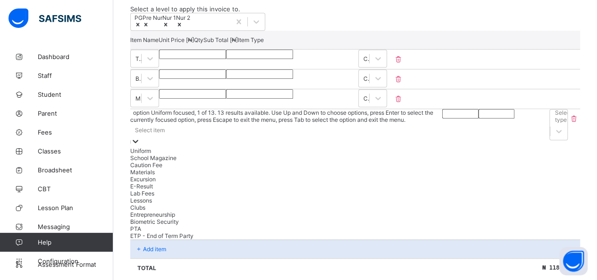
scroll to position [238, 0]
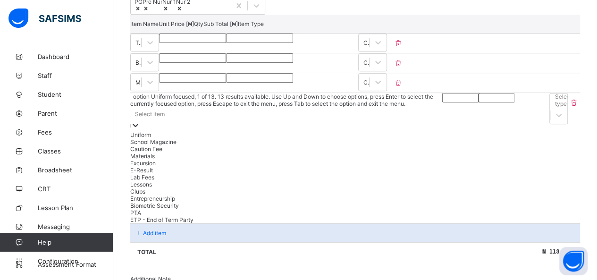
click at [167, 146] on div "option Uniform focused, 1 of 13. 13 results available. Use Up and Down to choos…" at bounding box center [286, 158] width 312 height 130
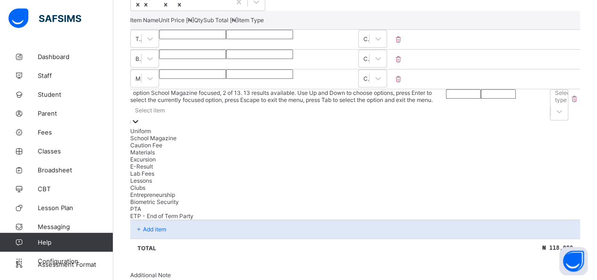
click at [171, 142] on div "School Magazine" at bounding box center [288, 138] width 316 height 7
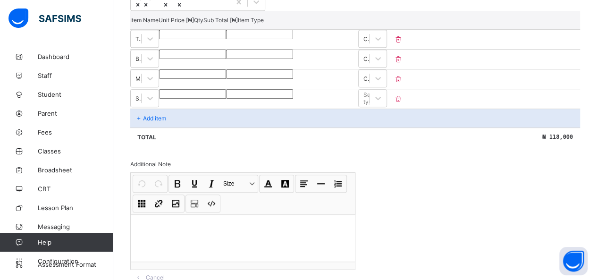
click at [226, 99] on input "number" at bounding box center [192, 93] width 67 height 9
type input "*"
type input "***"
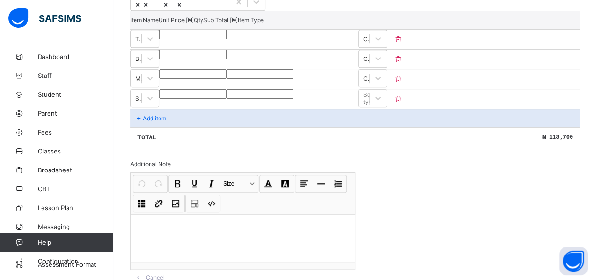
type input "****"
click at [265, 105] on div "Select type" at bounding box center [371, 98] width 17 height 14
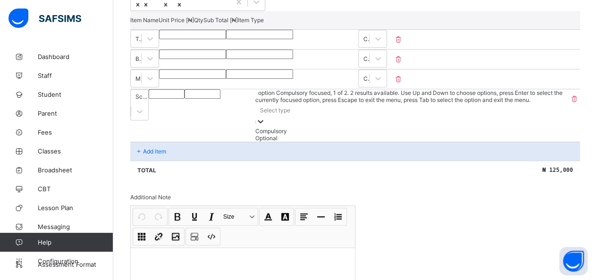
click at [265, 135] on div "Compulsory" at bounding box center [411, 130] width 313 height 7
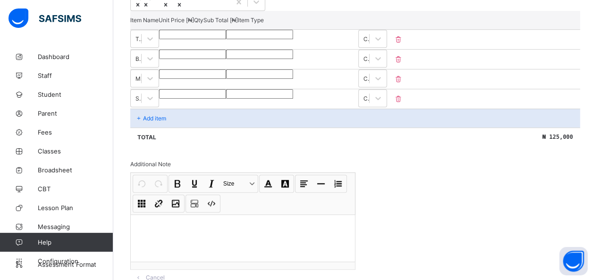
click at [154, 122] on p "Add item" at bounding box center [154, 118] width 23 height 7
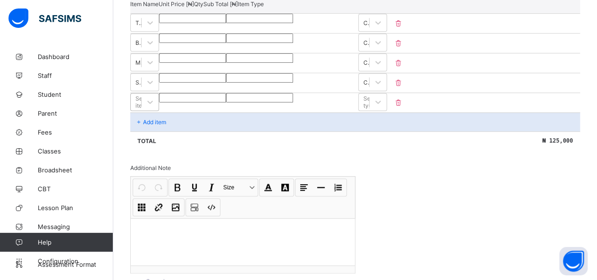
click at [154, 111] on div "Select item" at bounding box center [144, 102] width 29 height 18
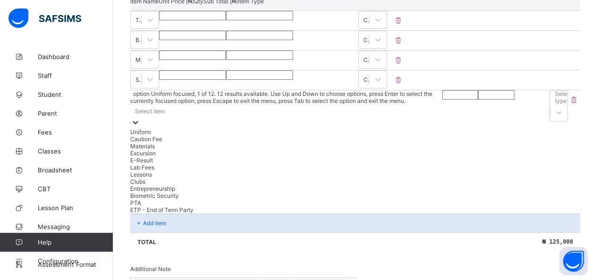
scroll to position [257, 0]
click at [153, 142] on div "Caution Fee" at bounding box center [287, 138] width 314 height 7
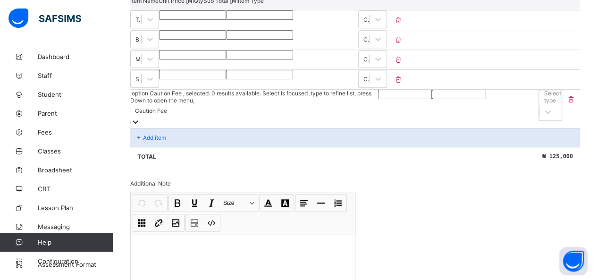
click at [265, 99] on input "number" at bounding box center [405, 94] width 54 height 9
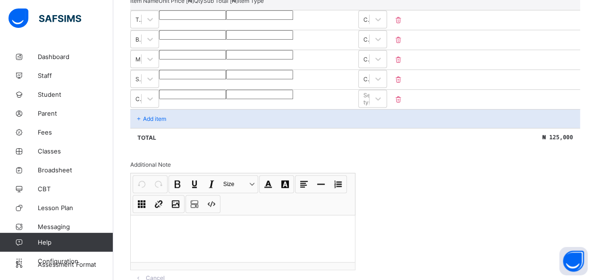
type input "*"
type input "**"
type input "***"
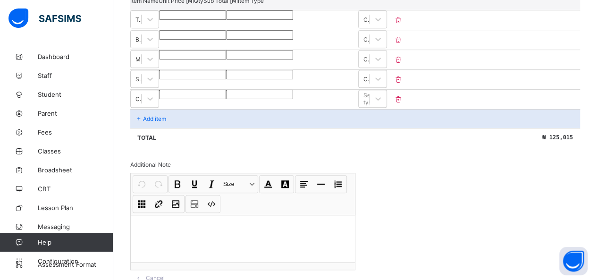
type input "***"
type input "**"
type input "***"
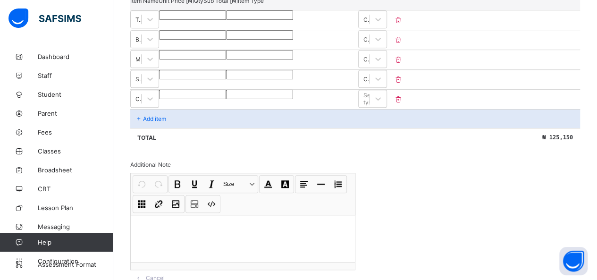
type input "****"
click at [265, 106] on div "Select type" at bounding box center [371, 99] width 17 height 14
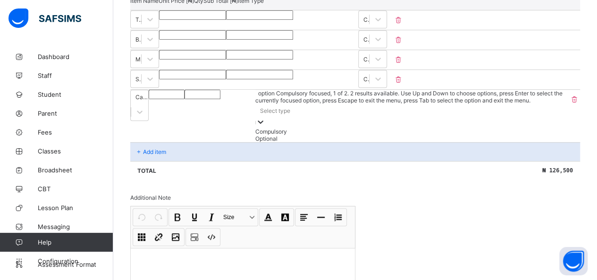
click at [265, 135] on div "Compulsory" at bounding box center [411, 131] width 313 height 7
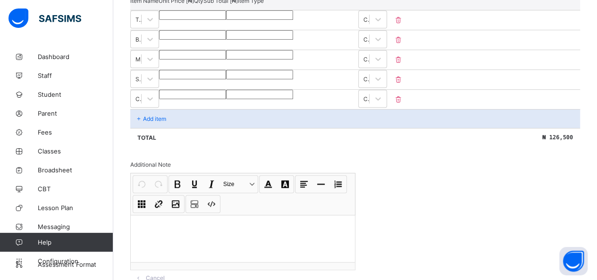
click at [152, 122] on p "Add item" at bounding box center [154, 118] width 23 height 7
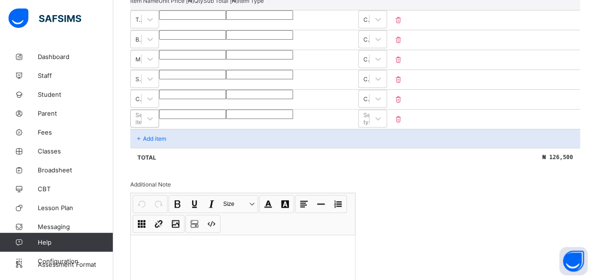
click at [159, 127] on div "Select item" at bounding box center [144, 119] width 29 height 18
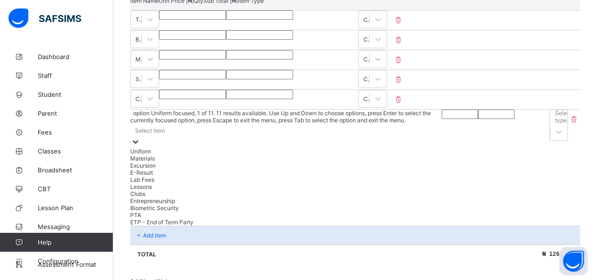
scroll to position [277, 0]
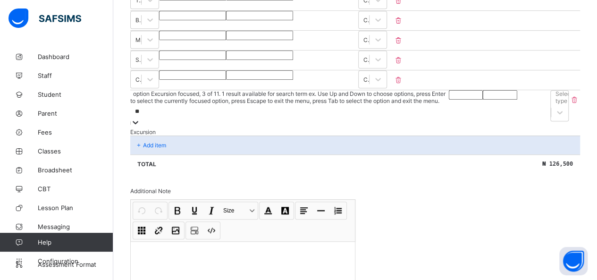
type input "*"
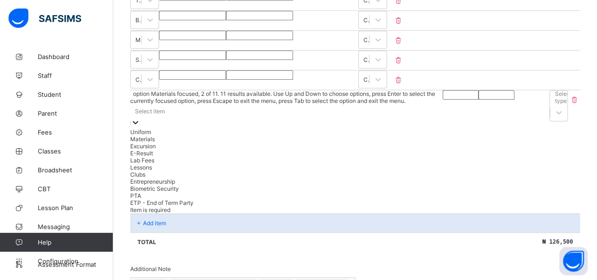
scroll to position [14, 0]
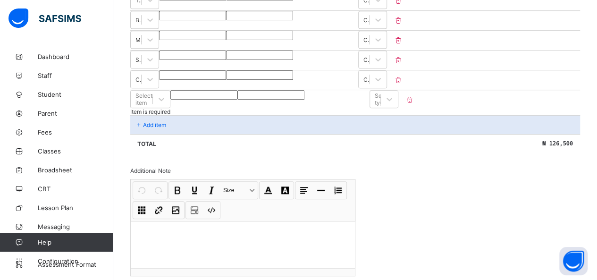
click at [265, 204] on div "Invoice template content Items that are set as compulsory will be available in …" at bounding box center [355, 111] width 450 height 405
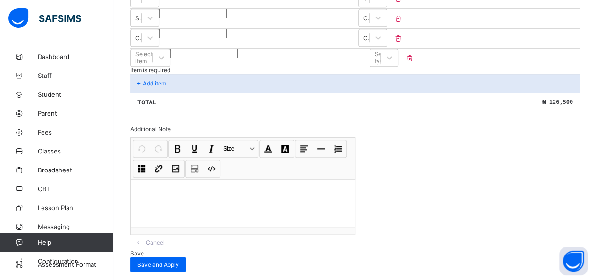
scroll to position [344, 0]
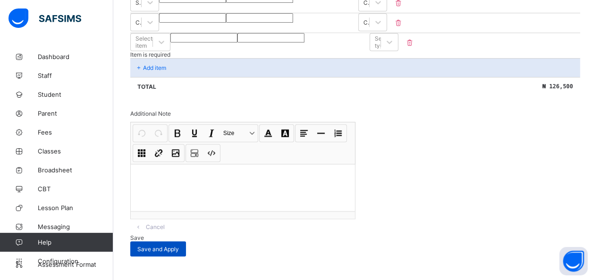
click at [179, 245] on span "Save and Apply" at bounding box center [158, 248] width 42 height 7
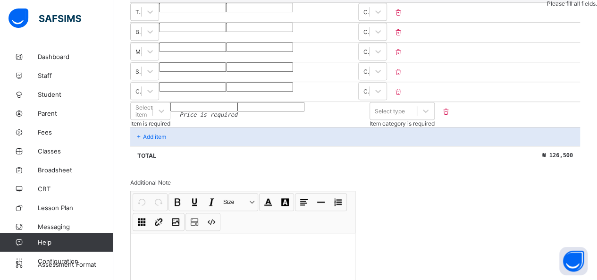
scroll to position [250, 0]
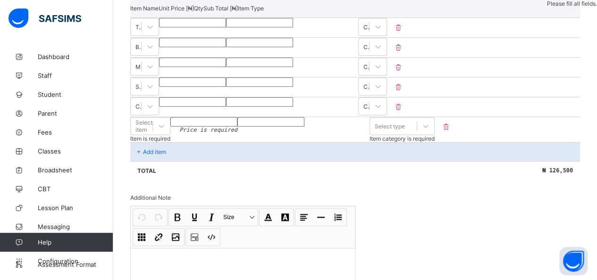
click at [265, 131] on icon at bounding box center [445, 127] width 9 height 8
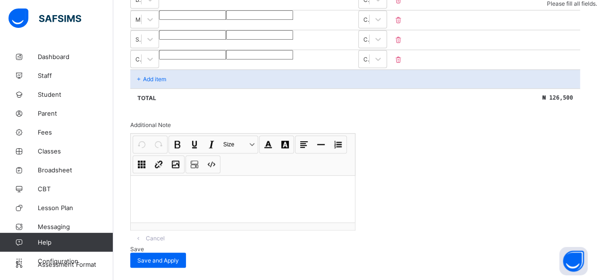
scroll to position [325, 0]
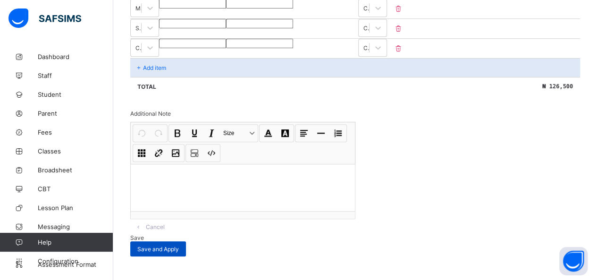
click at [179, 245] on span "Save and Apply" at bounding box center [158, 248] width 42 height 7
click at [186, 245] on div "Save and Apply" at bounding box center [158, 248] width 56 height 15
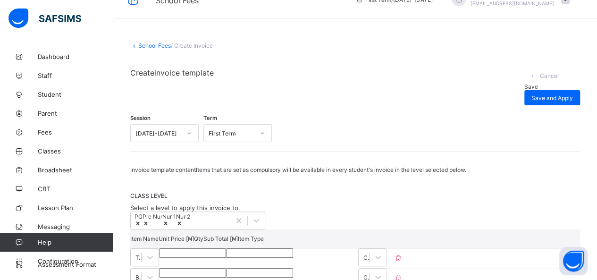
scroll to position [0, 0]
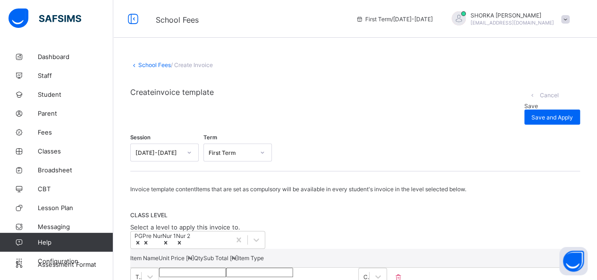
click at [265, 102] on span "Save" at bounding box center [531, 105] width 14 height 7
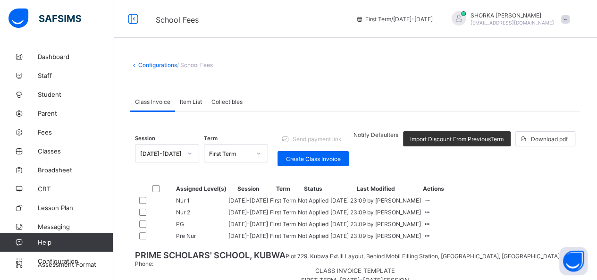
click at [195, 103] on span "Item List" at bounding box center [191, 101] width 22 height 7
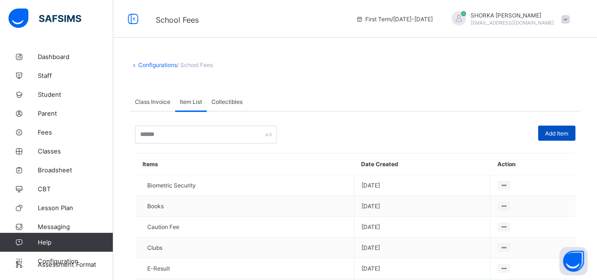
click at [265, 133] on span "Add Item" at bounding box center [556, 133] width 23 height 7
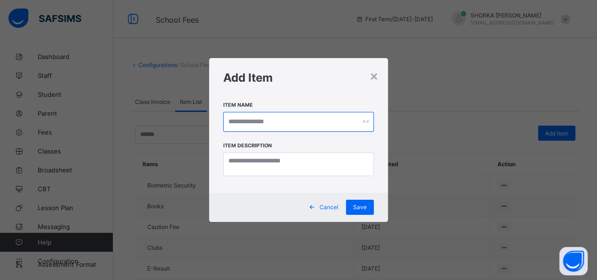
click at [265, 125] on input "text" at bounding box center [298, 122] width 151 height 20
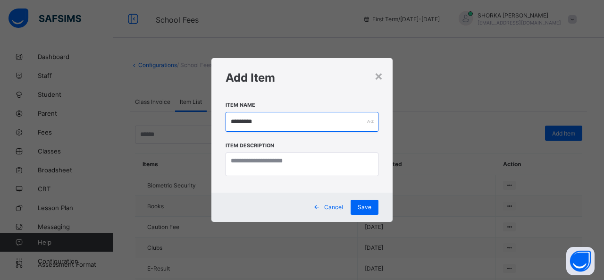
type input "*********"
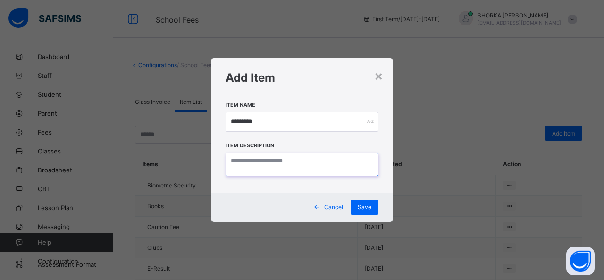
click at [265, 160] on textarea at bounding box center [302, 164] width 153 height 24
paste textarea "*********"
type textarea "*********"
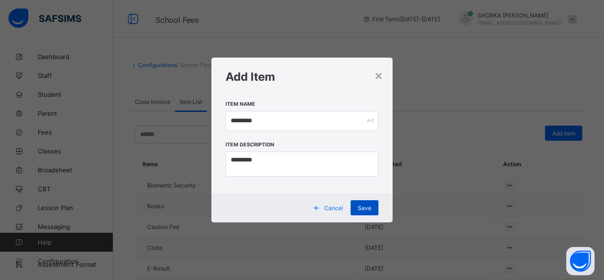
click at [265, 208] on span "Save" at bounding box center [365, 207] width 14 height 7
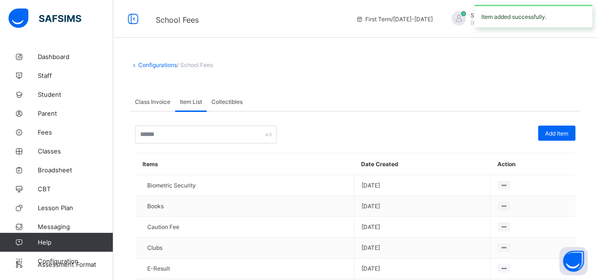
click at [156, 103] on span "Class Invoice" at bounding box center [152, 101] width 35 height 7
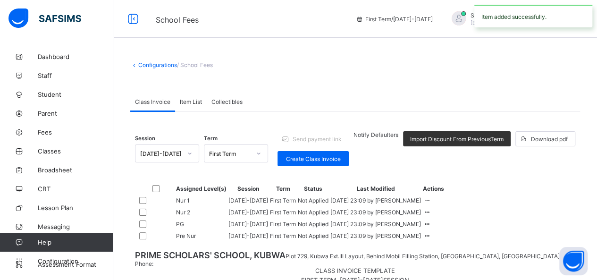
click at [193, 104] on div "Item List" at bounding box center [191, 101] width 32 height 19
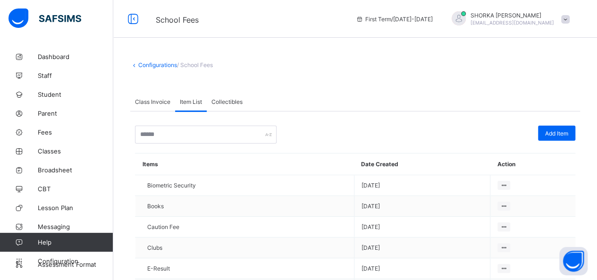
click at [229, 100] on span "Collectibles" at bounding box center [226, 101] width 31 height 7
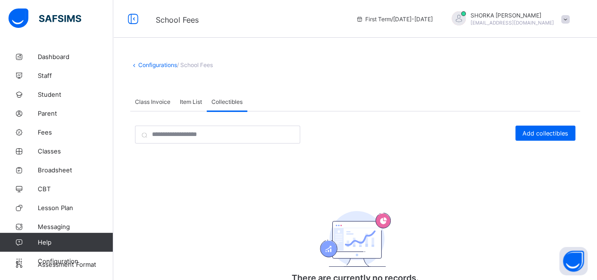
click at [153, 104] on div "Class Invoice" at bounding box center [152, 101] width 45 height 19
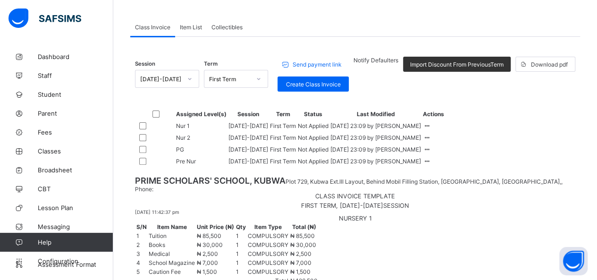
scroll to position [89, 0]
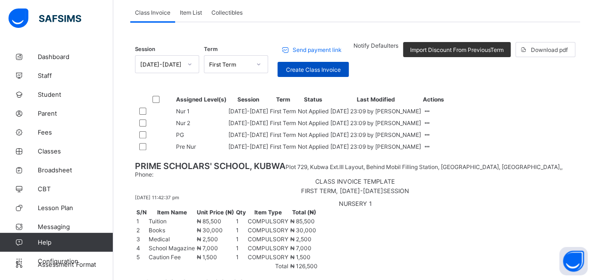
click at [265, 73] on div "Create Class Invoice" at bounding box center [313, 69] width 71 height 15
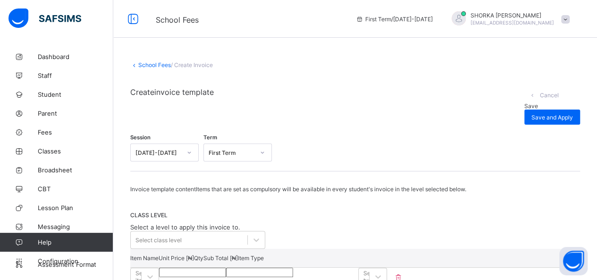
click at [144, 68] on div "School Fees / Create Invoice Create invoice template Cancel Save Save and Apply…" at bounding box center [355, 278] width 484 height 462
click at [147, 66] on link "School Fees" at bounding box center [154, 64] width 33 height 7
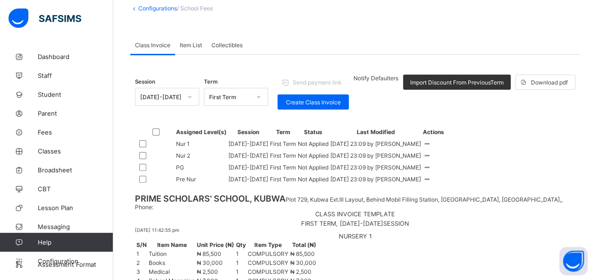
scroll to position [89, 0]
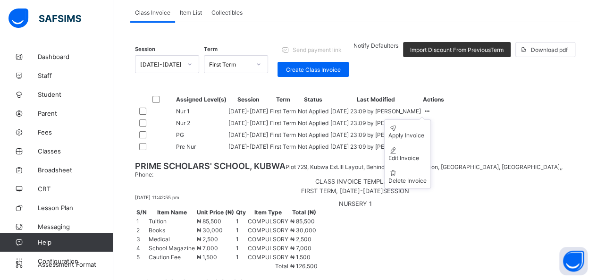
click at [265, 115] on icon at bounding box center [427, 111] width 8 height 7
click at [265, 115] on div at bounding box center [427, 111] width 8 height 7
click at [265, 161] on div "Edit Invoice" at bounding box center [408, 157] width 38 height 7
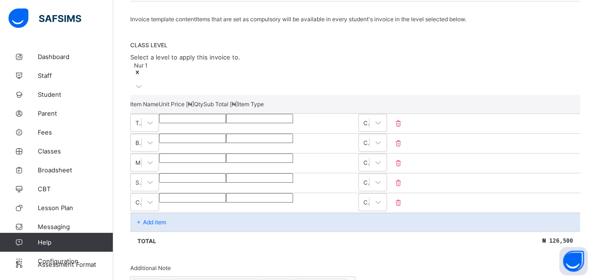
scroll to position [184, 0]
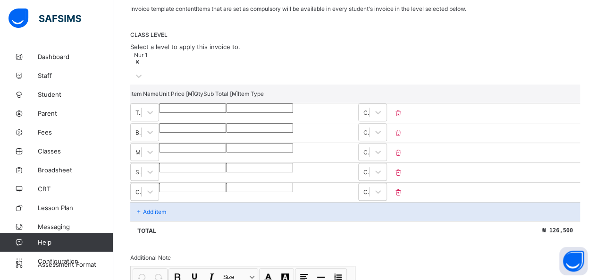
click at [258, 56] on div "Nur 1" at bounding box center [197, 68] width 135 height 34
click at [212, 51] on div "Nur 1" at bounding box center [197, 68] width 135 height 34
click at [183, 55] on div "Nur 1" at bounding box center [197, 68] width 135 height 34
click at [161, 208] on p "Add item" at bounding box center [154, 211] width 23 height 7
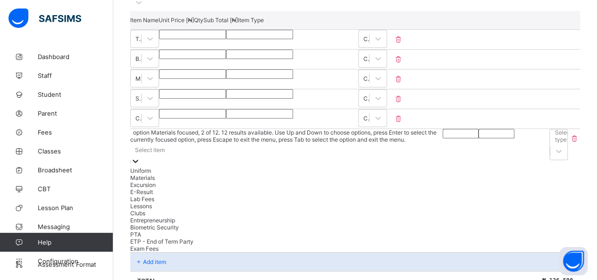
click at [167, 203] on div "option Materials focused, 2 of 12. 12 results available. Use Up and Down to cho…" at bounding box center [286, 190] width 313 height 123
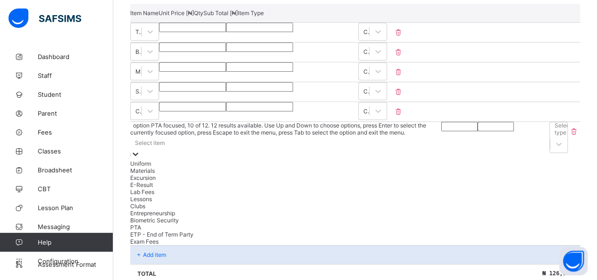
scroll to position [28, 0]
drag, startPoint x: 159, startPoint y: 267, endPoint x: 161, endPoint y: 261, distance: 6.8
click at [159, 245] on div "Exam Fees" at bounding box center [286, 241] width 313 height 7
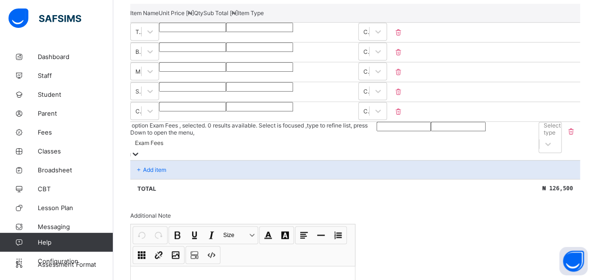
click at [265, 122] on input "number" at bounding box center [404, 126] width 54 height 9
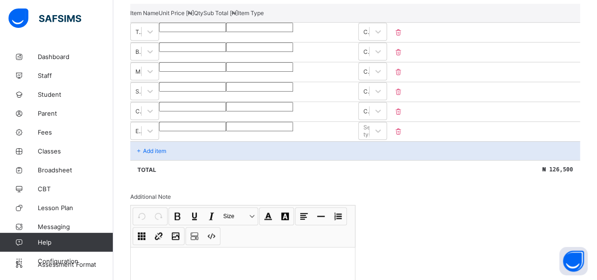
type input "*"
type input "***"
type input "****"
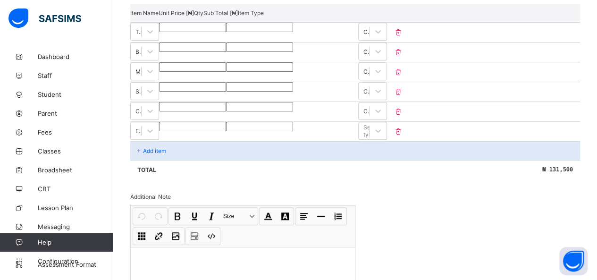
type input "****"
click at [265, 124] on div "Select type" at bounding box center [371, 131] width 17 height 14
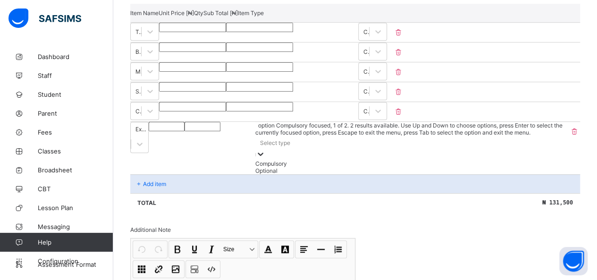
click at [265, 160] on div "Compulsory" at bounding box center [411, 163] width 313 height 7
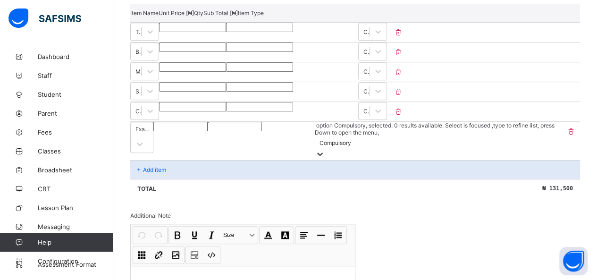
click at [156, 166] on p "Add item" at bounding box center [154, 169] width 23 height 7
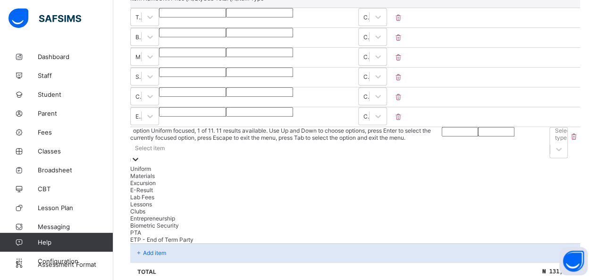
click at [161, 140] on div "option Uniform focused, 1 of 11. 11 results available. Use Up and Down to choos…" at bounding box center [286, 185] width 312 height 116
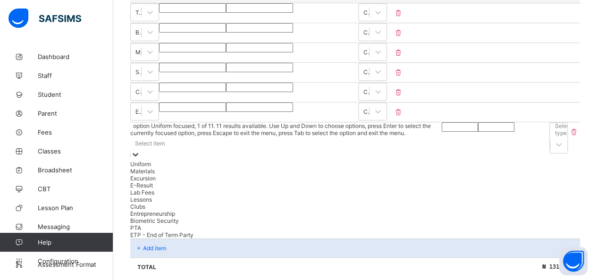
type input "*"
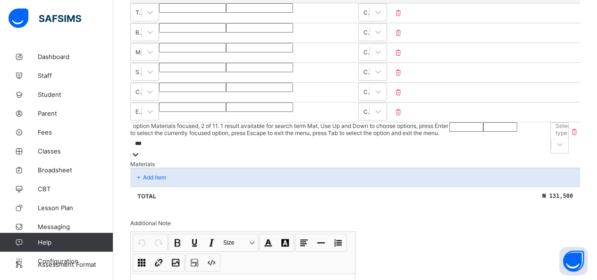
type input "****"
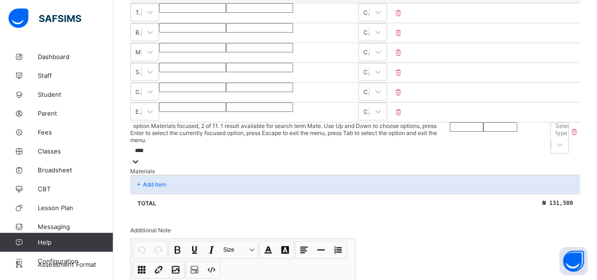
click at [162, 168] on div "Materials" at bounding box center [290, 171] width 320 height 7
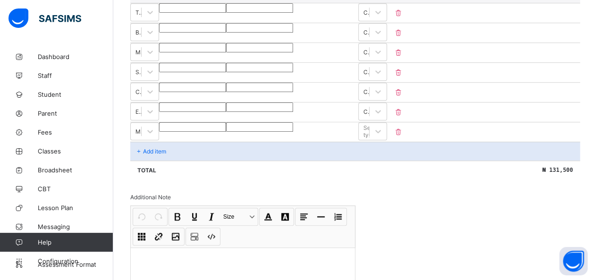
click at [226, 124] on input "number" at bounding box center [192, 126] width 67 height 9
type input "*"
type input "**"
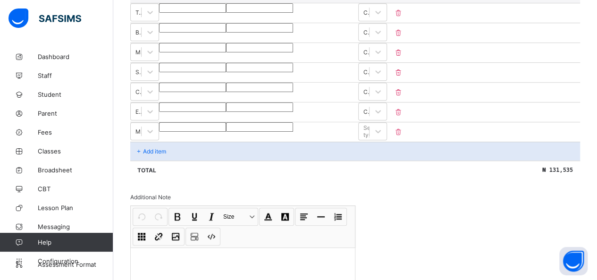
type input "***"
type input "**"
type input "***"
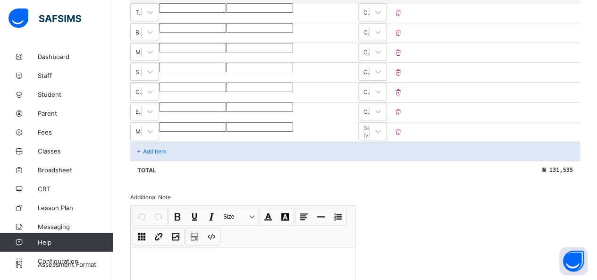
type input "***"
type input "****"
click at [265, 127] on div "Select type" at bounding box center [371, 131] width 17 height 14
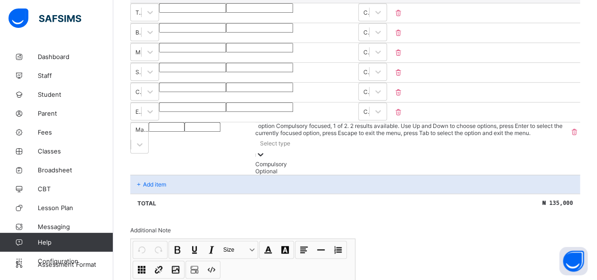
click at [265, 161] on div "Compulsory" at bounding box center [411, 164] width 313 height 7
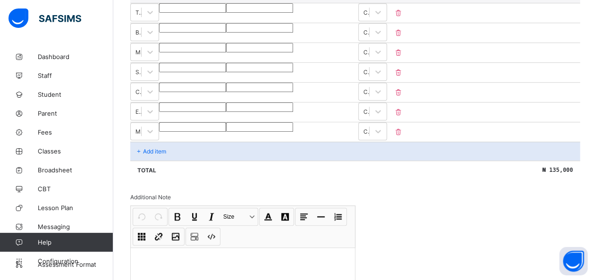
click at [152, 148] on p "Add item" at bounding box center [154, 151] width 23 height 7
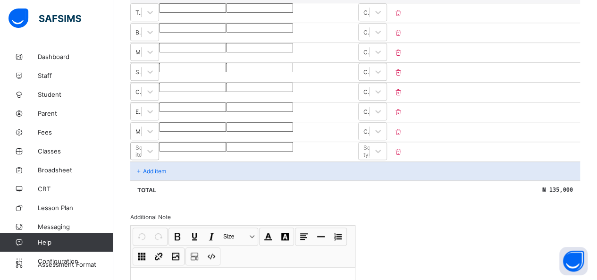
click at [141, 144] on div "Select item" at bounding box center [136, 150] width 10 height 13
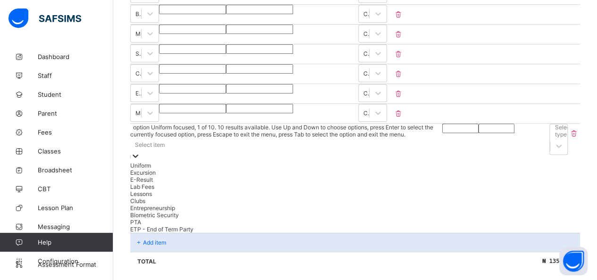
scroll to position [303, 0]
click at [175, 168] on div "Excursion" at bounding box center [286, 171] width 313 height 7
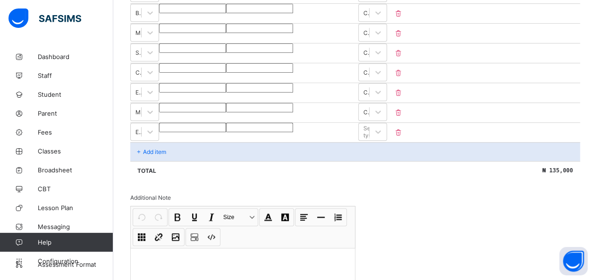
click at [226, 123] on input "number" at bounding box center [192, 127] width 67 height 9
type input "*"
type input "**"
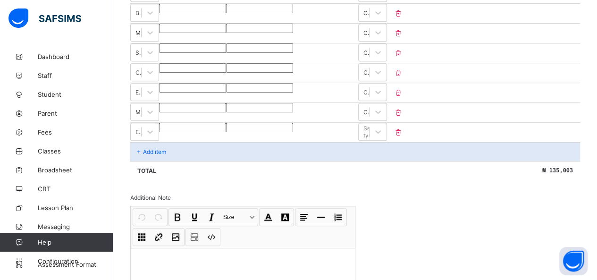
type input "****"
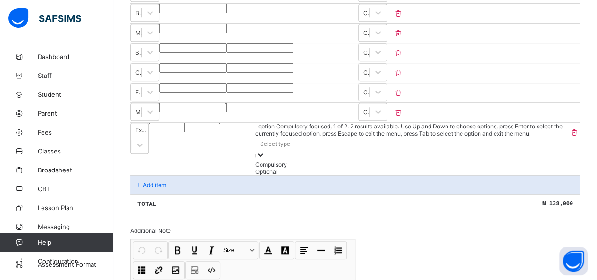
click at [265, 137] on div "Select type" at bounding box center [411, 143] width 313 height 13
click at [265, 161] on div "Compulsory" at bounding box center [411, 164] width 313 height 7
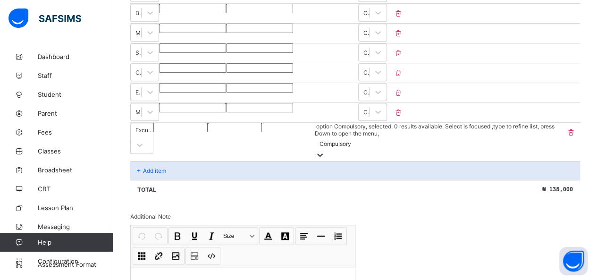
click at [158, 167] on p "Add item" at bounding box center [154, 170] width 23 height 7
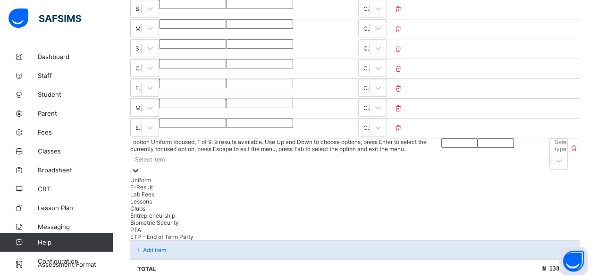
click at [165, 156] on div "Select item" at bounding box center [150, 159] width 30 height 7
click at [154, 182] on div "E-Result" at bounding box center [286, 185] width 312 height 7
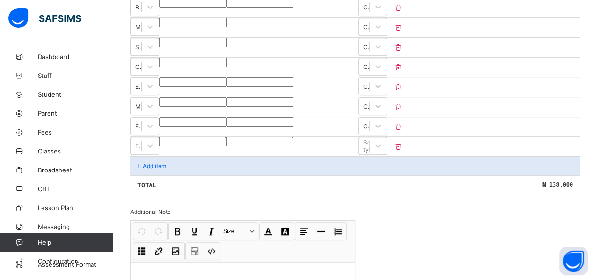
click at [226, 137] on input "number" at bounding box center [192, 141] width 67 height 9
type input "*"
type input "***"
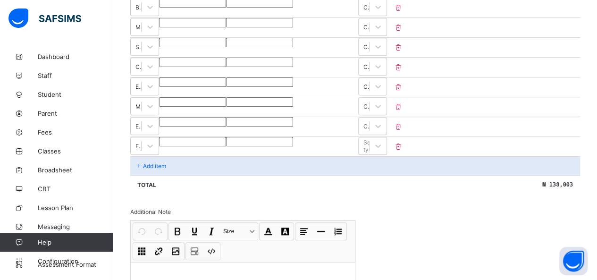
type input "****"
type input "***"
type input "****"
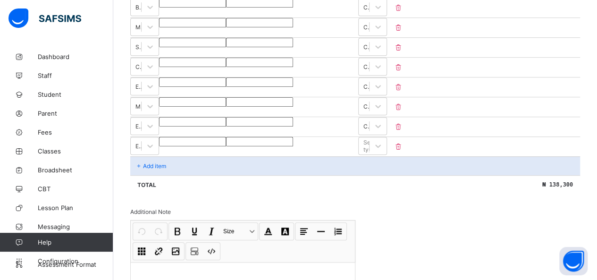
type input "****"
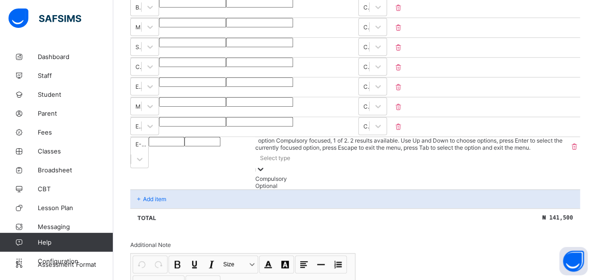
click at [265, 154] on div "Select type" at bounding box center [275, 157] width 30 height 7
click at [265, 175] on div "Compulsory" at bounding box center [411, 178] width 313 height 7
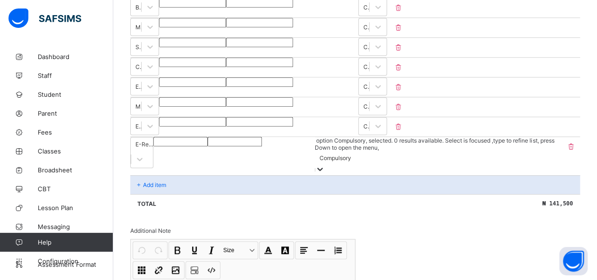
click at [157, 181] on p "Add item" at bounding box center [154, 184] width 23 height 7
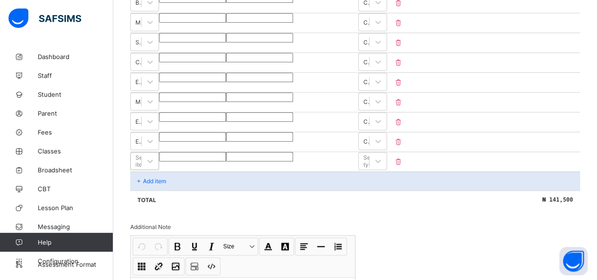
click at [152, 155] on div "Select item" at bounding box center [143, 161] width 17 height 14
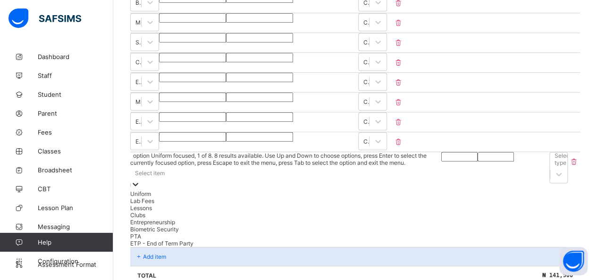
scroll to position [314, 0]
click at [158, 232] on div "Biometric Security" at bounding box center [287, 228] width 315 height 7
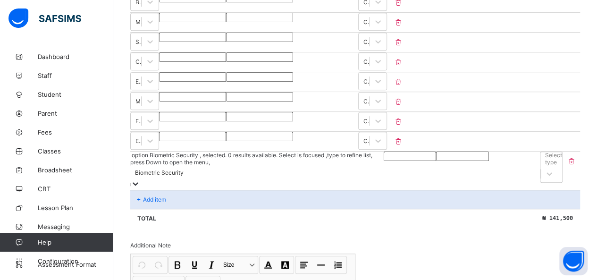
click at [265, 152] on input "number" at bounding box center [410, 156] width 52 height 9
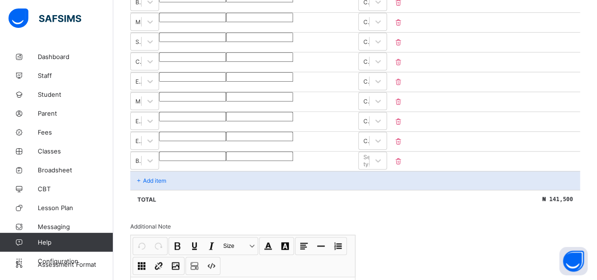
type input "*"
type input "**"
type input "*"
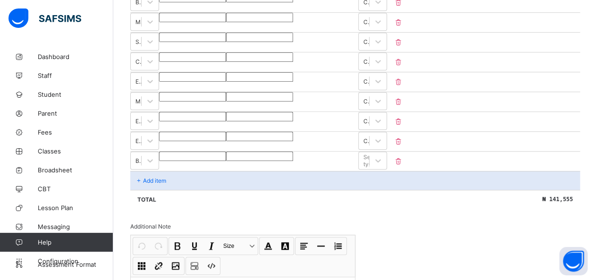
type input "*"
type input "***"
type input "****"
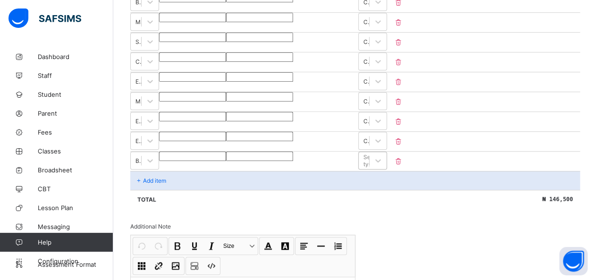
type input "****"
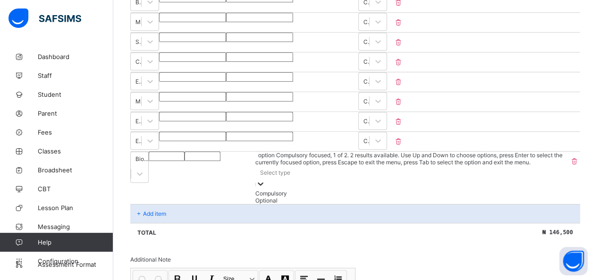
click at [265, 166] on div "Select type" at bounding box center [411, 172] width 313 height 13
click at [265, 190] on div "Compulsory" at bounding box center [411, 193] width 313 height 7
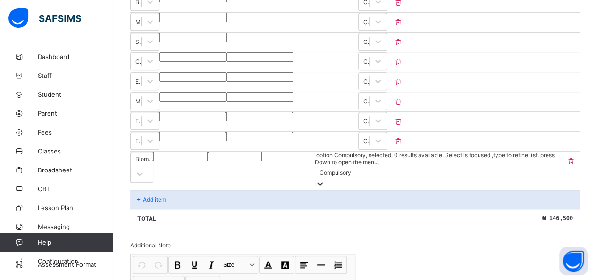
click at [149, 196] on p "Add item" at bounding box center [154, 199] width 23 height 7
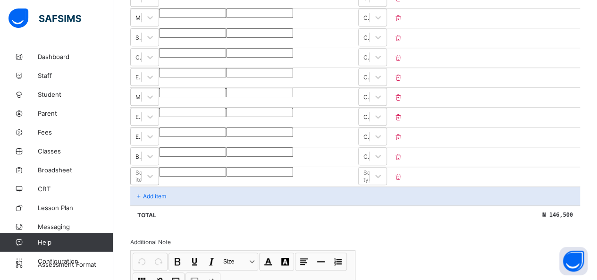
click at [152, 169] on div "Select item" at bounding box center [143, 176] width 17 height 14
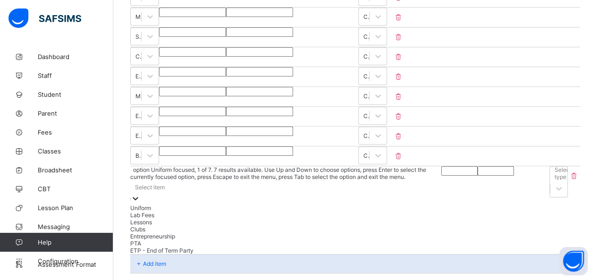
scroll to position [319, 0]
click at [145, 247] on div "PTA" at bounding box center [285, 243] width 310 height 7
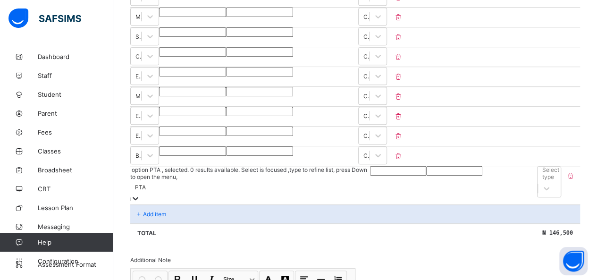
click at [265, 166] on input "number" at bounding box center [398, 170] width 56 height 9
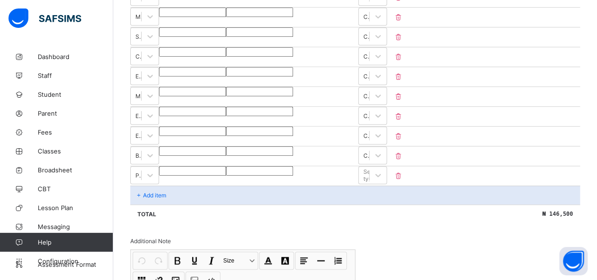
type input "*"
type input "**"
type input "****"
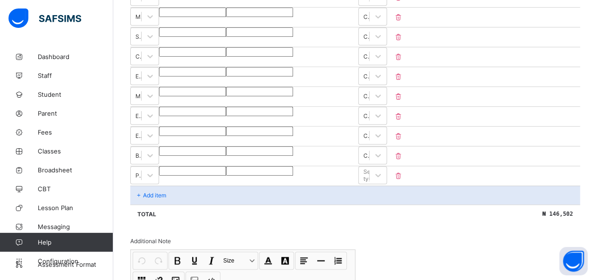
type input "****"
click at [265, 168] on div "Select type" at bounding box center [371, 175] width 17 height 14
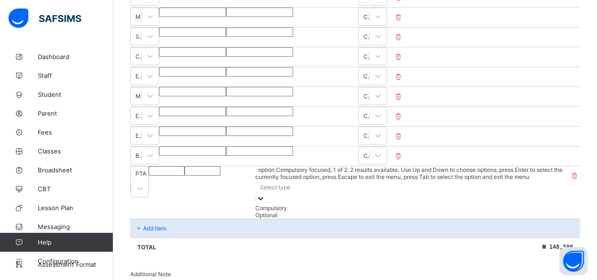
click at [265, 204] on div "Compulsory" at bounding box center [411, 207] width 313 height 7
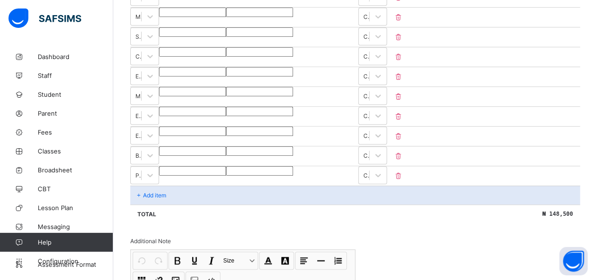
click at [148, 192] on p "Add item" at bounding box center [154, 195] width 23 height 7
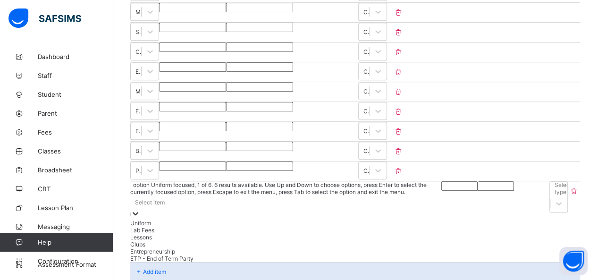
click at [155, 195] on div "Select item" at bounding box center [285, 207] width 311 height 24
click at [174, 261] on div "ETP - End of Term Party" at bounding box center [288, 257] width 317 height 7
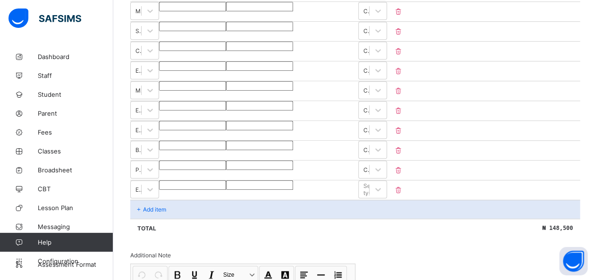
click at [226, 180] on input "number" at bounding box center [192, 184] width 67 height 9
type input "*"
type input "**"
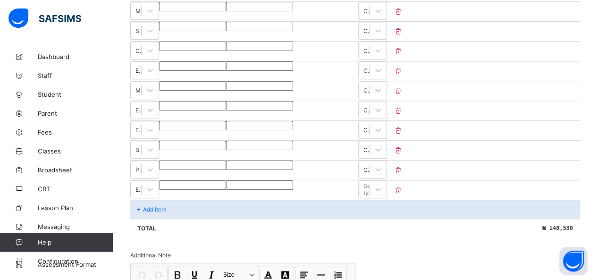
type input "****"
type input "*****"
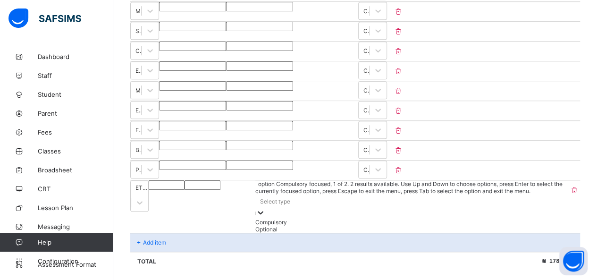
click at [265, 194] on div "Select type" at bounding box center [411, 200] width 313 height 13
click at [265, 219] on div "Compulsory" at bounding box center [411, 222] width 313 height 7
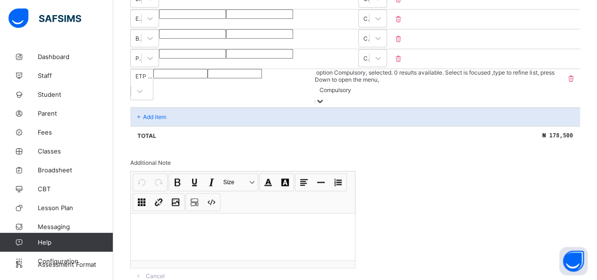
scroll to position [448, 0]
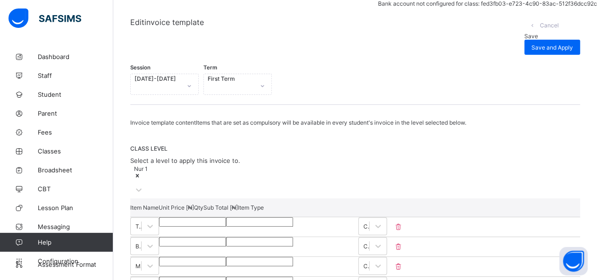
scroll to position [0, 0]
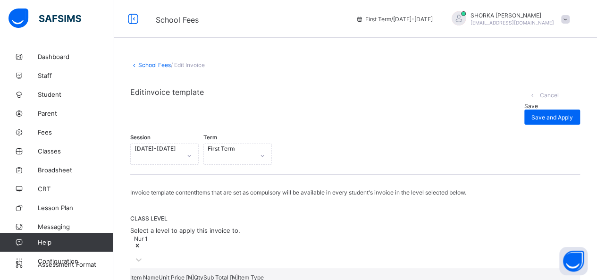
click at [265, 102] on span "Save" at bounding box center [531, 105] width 14 height 7
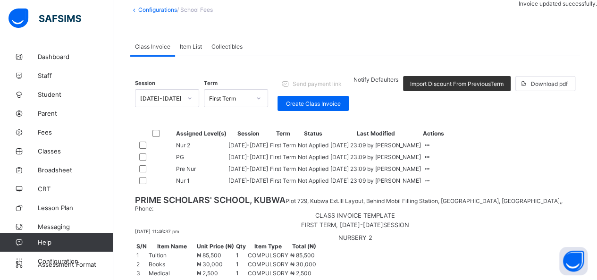
scroll to position [89, 0]
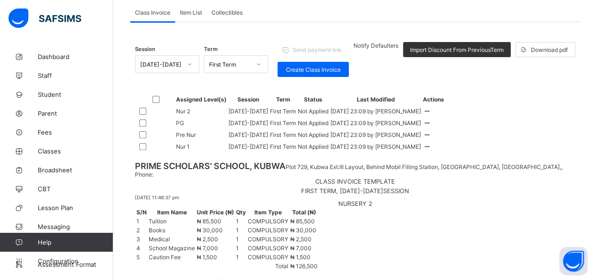
click at [265, 117] on td "Not Applied" at bounding box center [313, 111] width 32 height 11
click at [265, 115] on icon at bounding box center [427, 111] width 8 height 7
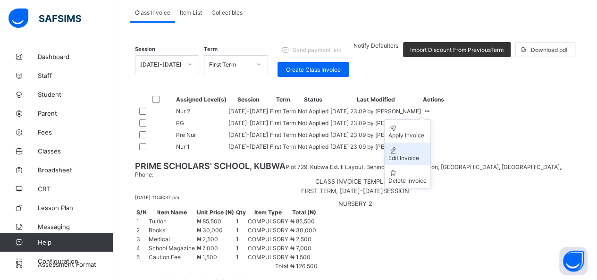
click at [265, 161] on div "Edit Invoice" at bounding box center [408, 157] width 38 height 7
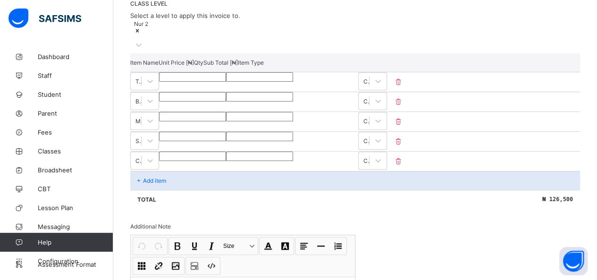
scroll to position [217, 0]
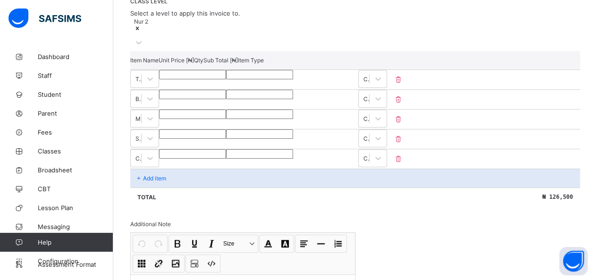
click at [258, 22] on div "Nur 2" at bounding box center [197, 34] width 135 height 34
click at [258, 23] on div "Nur 2" at bounding box center [197, 34] width 135 height 34
click at [259, 25] on div "Nur 2" at bounding box center [197, 34] width 135 height 34
click at [226, 23] on div "Nur 2" at bounding box center [197, 34] width 135 height 34
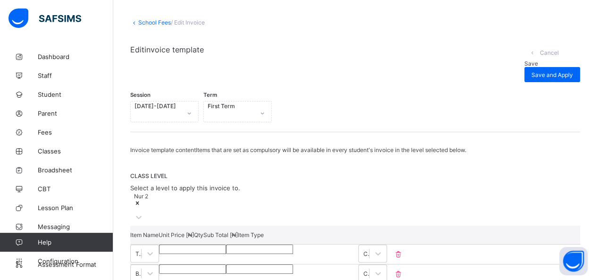
scroll to position [28, 0]
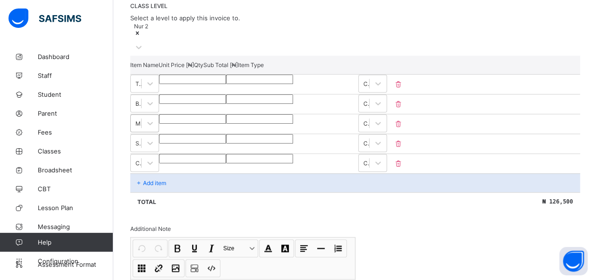
scroll to position [170, 0]
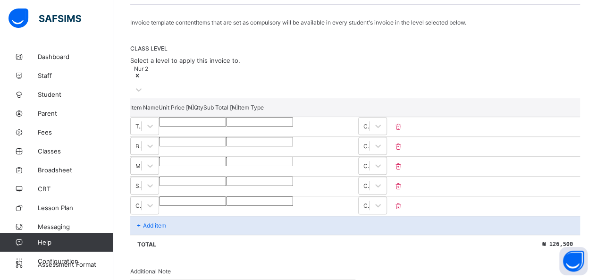
click at [158, 222] on p "Add item" at bounding box center [154, 225] width 23 height 7
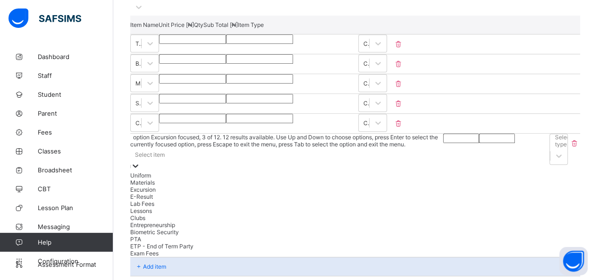
click at [165, 214] on div "option Excursion focused, 3 of 12. 12 results available. Use Up and Down to cho…" at bounding box center [286, 195] width 313 height 123
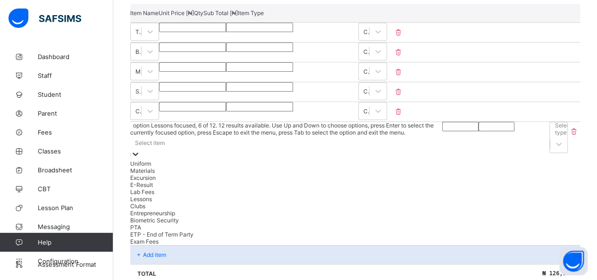
scroll to position [28, 0]
drag, startPoint x: 161, startPoint y: 270, endPoint x: 185, endPoint y: 255, distance: 28.8
click at [161, 245] on div "Exam Fees" at bounding box center [286, 241] width 313 height 7
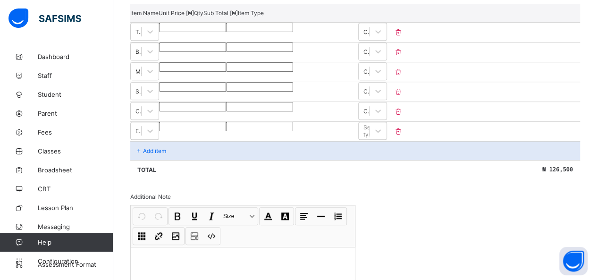
click at [226, 122] on input "number" at bounding box center [192, 126] width 67 height 9
click at [265, 123] on div at bounding box center [378, 130] width 17 height 17
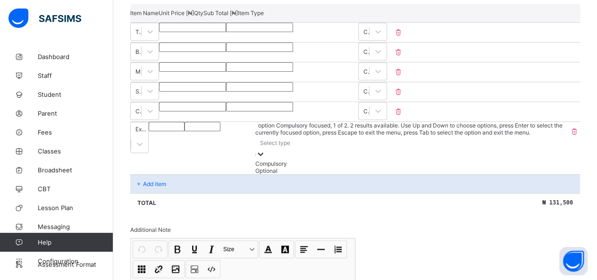
click at [265, 160] on div "Compulsory" at bounding box center [411, 163] width 313 height 7
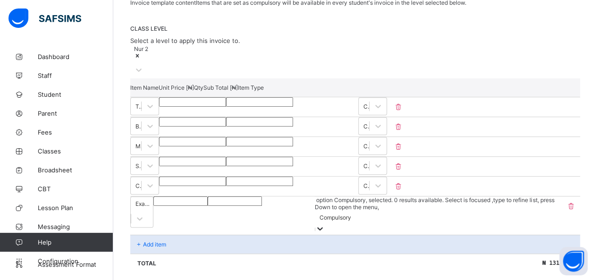
scroll to position [170, 0]
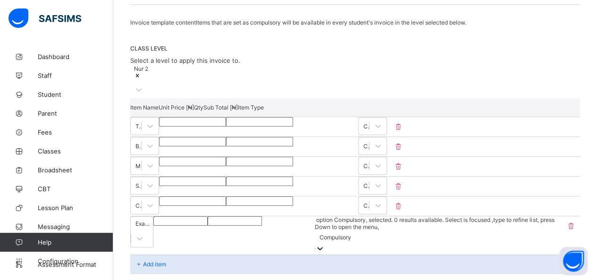
click at [226, 138] on input "*****" at bounding box center [192, 141] width 67 height 9
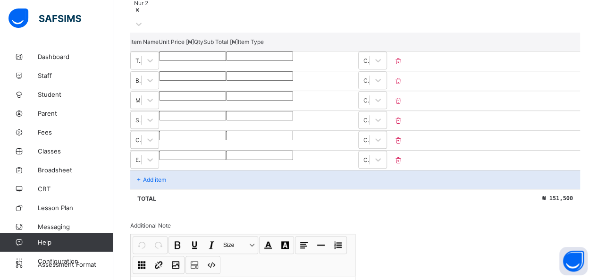
scroll to position [237, 0]
click at [161, 171] on div "Add item" at bounding box center [355, 178] width 450 height 19
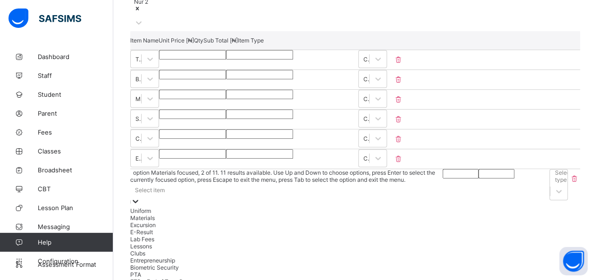
scroll to position [284, 0]
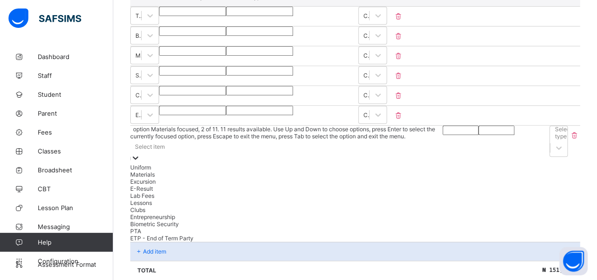
click at [169, 167] on div "option Materials focused, 2 of 11. 11 results available. Use Up and Down to cho…" at bounding box center [286, 184] width 313 height 116
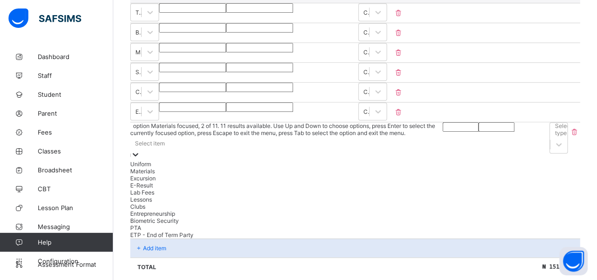
click at [162, 168] on div "Materials" at bounding box center [286, 171] width 313 height 7
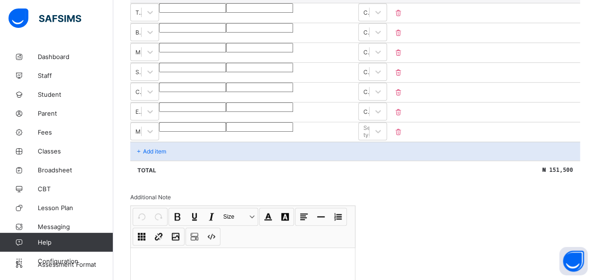
click at [265, 197] on div "Invoice template content Items that are set as compulsory will be available in …" at bounding box center [355, 122] width 450 height 435
click at [265, 215] on div "Invoice template content Items that are set as compulsory will be available in …" at bounding box center [355, 122] width 450 height 435
click at [265, 212] on div "Invoice template content Items that are set as compulsory will be available in …" at bounding box center [355, 122] width 450 height 435
click at [226, 122] on input "number" at bounding box center [192, 126] width 67 height 9
click at [265, 124] on div "Select type" at bounding box center [371, 131] width 17 height 14
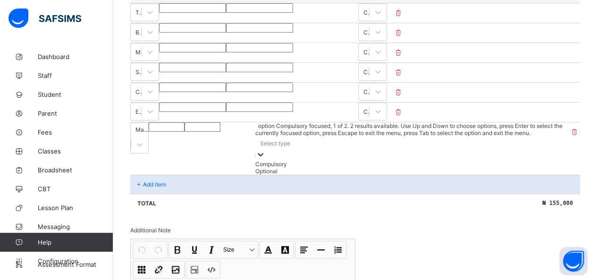
click at [265, 161] on div "Compulsory" at bounding box center [411, 164] width 313 height 7
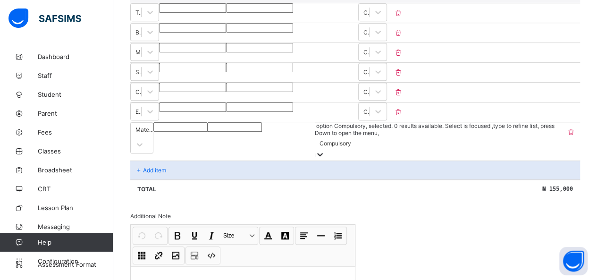
click at [151, 167] on p "Add item" at bounding box center [154, 170] width 23 height 7
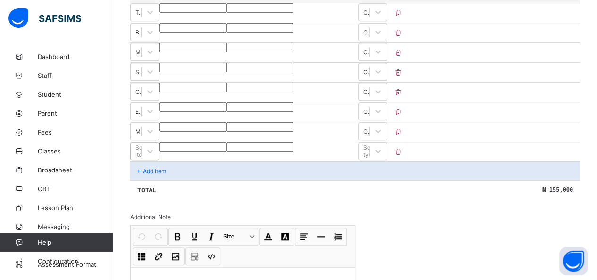
click at [159, 145] on div "Select item" at bounding box center [144, 151] width 29 height 18
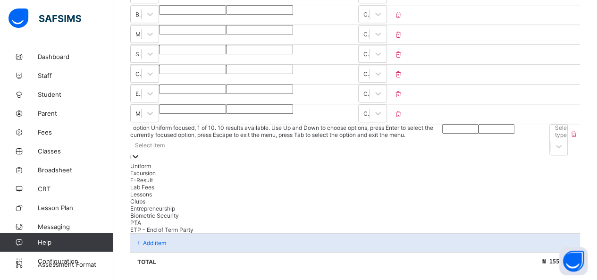
scroll to position [303, 0]
click at [158, 168] on div "Excursion" at bounding box center [286, 171] width 313 height 7
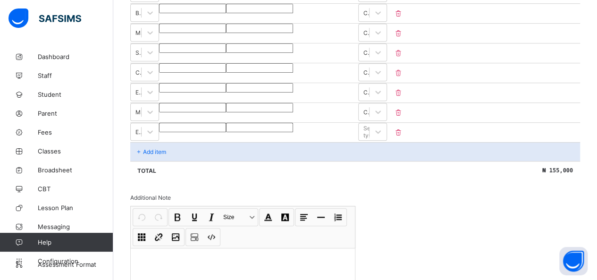
click at [226, 127] on input "number" at bounding box center [192, 127] width 67 height 9
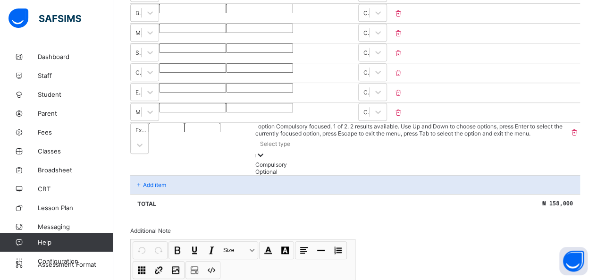
click at [265, 140] on div "Select type" at bounding box center [275, 143] width 30 height 7
click at [265, 161] on div "Compulsory" at bounding box center [411, 164] width 313 height 7
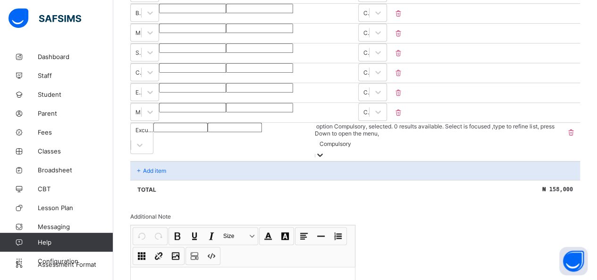
click at [156, 161] on div "Add item" at bounding box center [355, 170] width 450 height 19
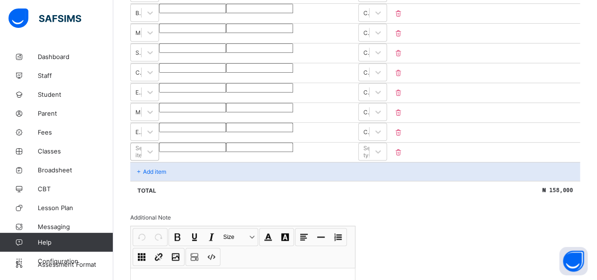
click at [207, 146] on div "Item Name Unit Price [ ₦ ] Qty Sub Total [ ₦ ] Item Type Tuition ***** * ***** …" at bounding box center [355, 82] width 450 height 235
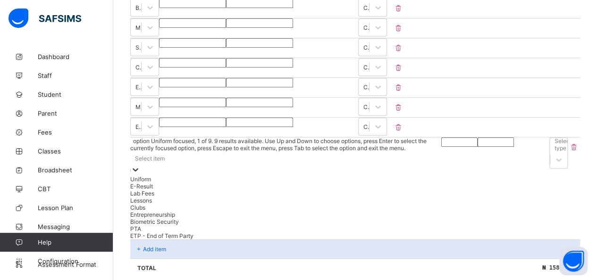
scroll to position [309, 0]
click at [176, 182] on div "E-Result" at bounding box center [286, 185] width 312 height 7
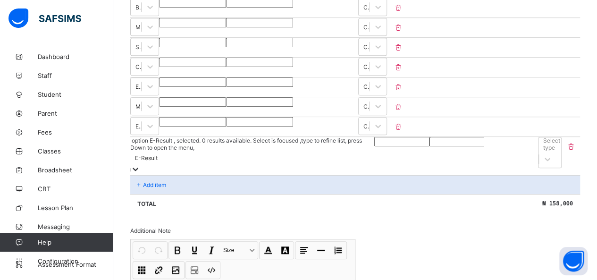
click at [265, 138] on input "number" at bounding box center [401, 141] width 55 height 9
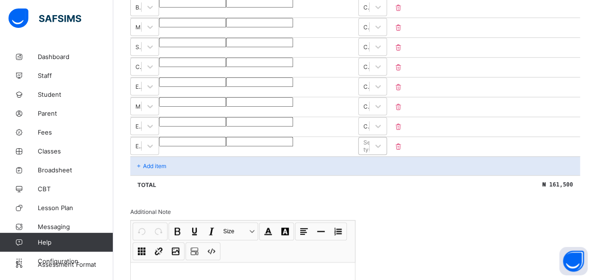
click at [265, 139] on div "Select type" at bounding box center [371, 146] width 17 height 14
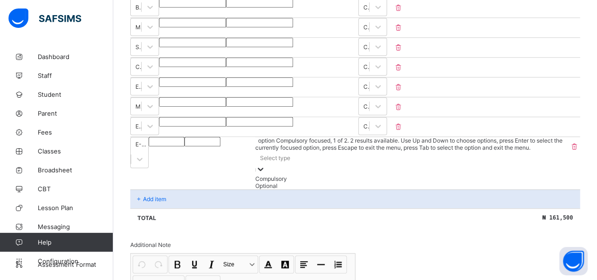
click at [265, 175] on div "Compulsory" at bounding box center [411, 178] width 313 height 7
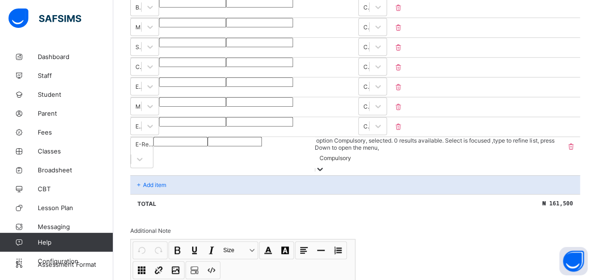
click at [161, 181] on p "Add item" at bounding box center [154, 184] width 23 height 7
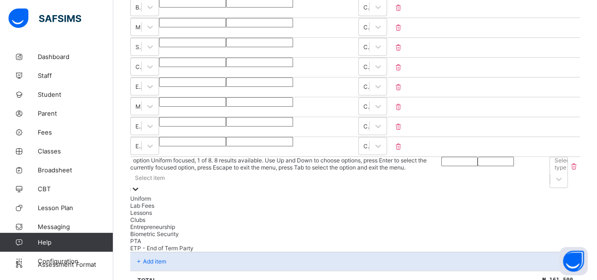
click at [168, 171] on div "Select item" at bounding box center [285, 183] width 311 height 24
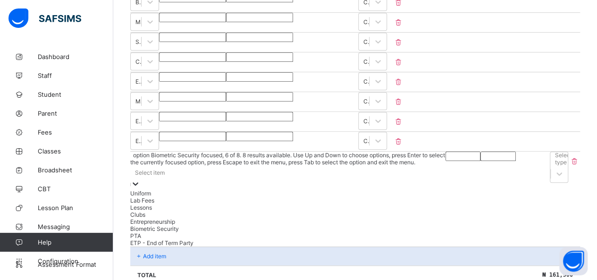
click at [176, 232] on div "Biometric Security" at bounding box center [287, 228] width 315 height 7
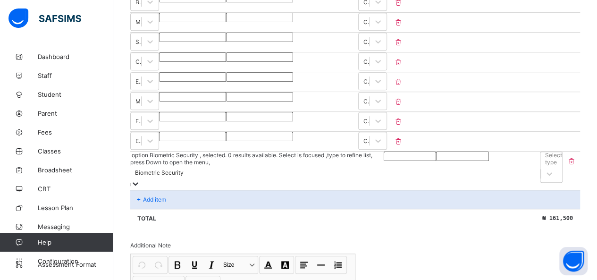
click at [265, 156] on input "number" at bounding box center [410, 156] width 52 height 9
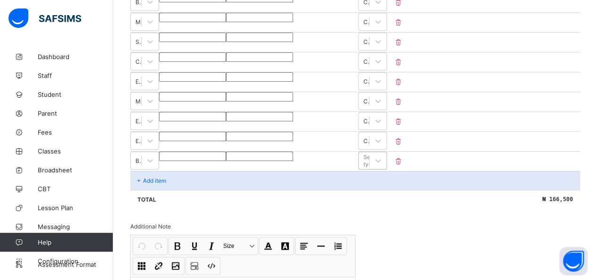
click at [265, 153] on div "Select type" at bounding box center [371, 160] width 17 height 14
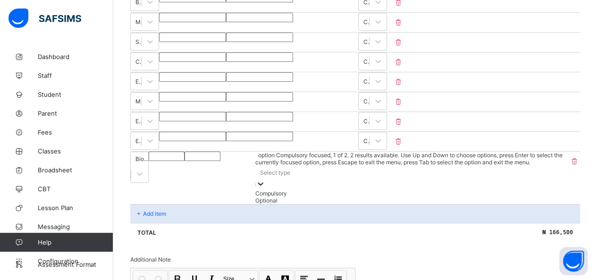
click at [265, 190] on div "Compulsory" at bounding box center [411, 193] width 313 height 7
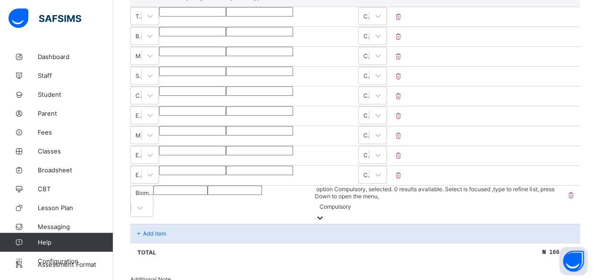
scroll to position [361, 0]
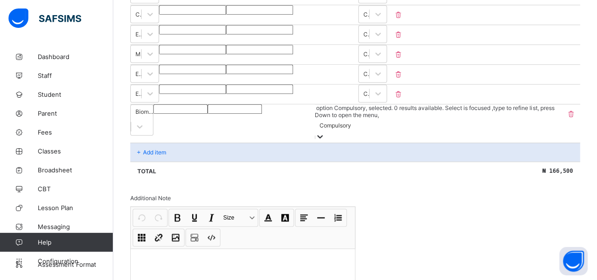
click at [161, 149] on p "Add item" at bounding box center [154, 152] width 23 height 7
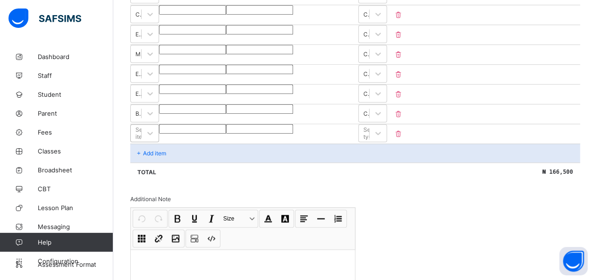
click at [152, 126] on div "Select item" at bounding box center [143, 133] width 17 height 14
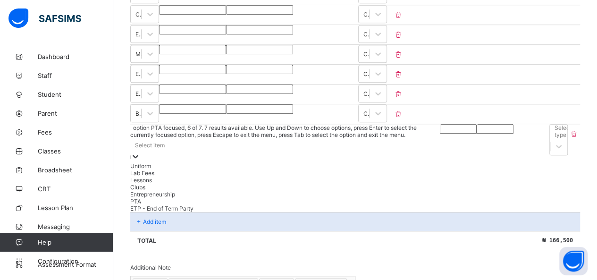
click at [152, 205] on div "PTA" at bounding box center [285, 201] width 310 height 7
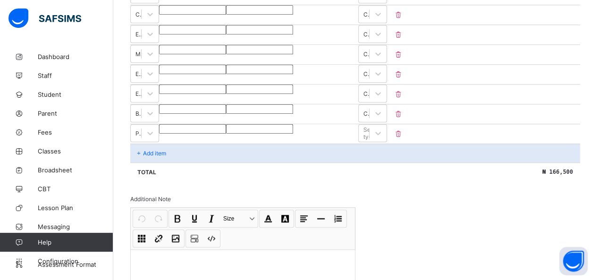
click at [226, 130] on input "number" at bounding box center [192, 128] width 67 height 9
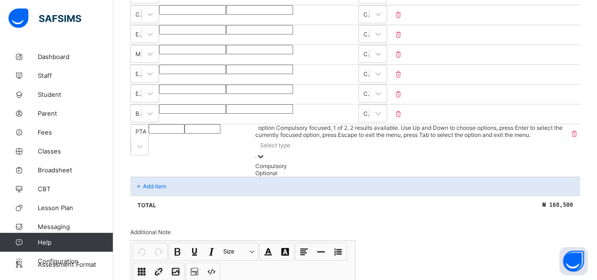
click at [265, 142] on div "Select type" at bounding box center [275, 145] width 30 height 7
click at [265, 162] on div "Compulsory" at bounding box center [411, 165] width 313 height 7
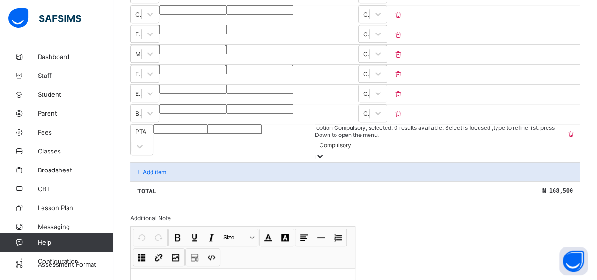
click at [160, 169] on p "Add item" at bounding box center [154, 172] width 23 height 7
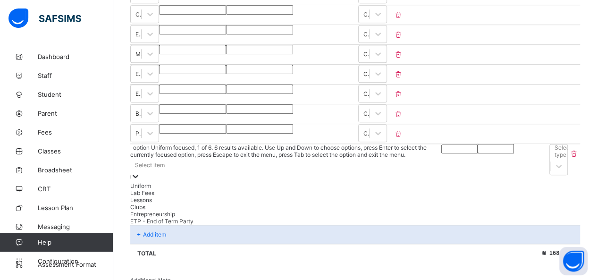
click at [162, 161] on div "Select item" at bounding box center [150, 164] width 30 height 7
click at [162, 225] on div "ETP - End of Term Party" at bounding box center [288, 221] width 317 height 7
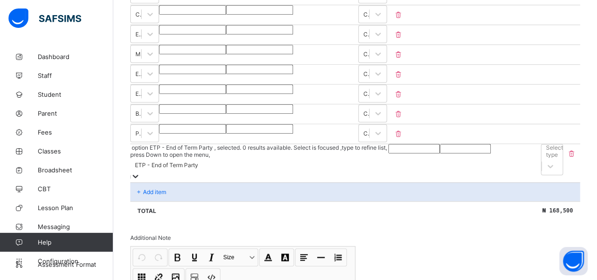
click at [265, 146] on input "number" at bounding box center [414, 148] width 51 height 9
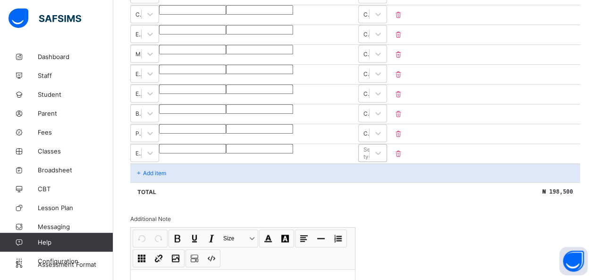
click at [265, 146] on div "Select type" at bounding box center [371, 153] width 17 height 14
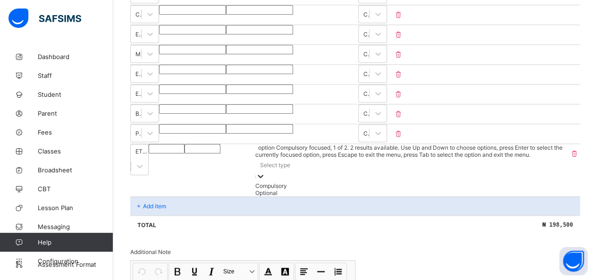
click at [265, 182] on div "Compulsory" at bounding box center [411, 185] width 313 height 7
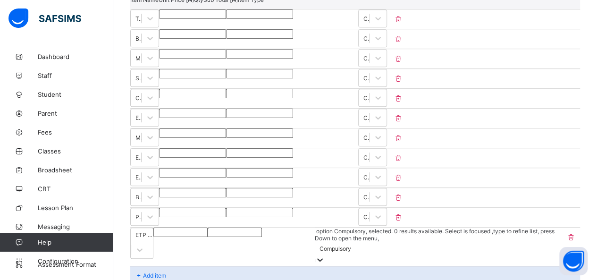
scroll to position [448, 0]
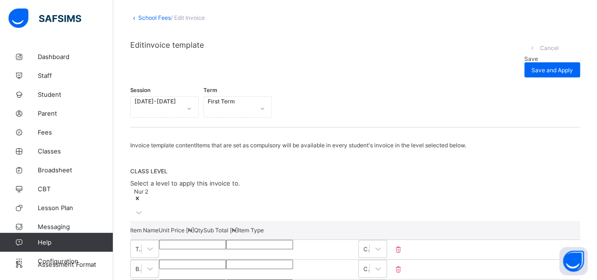
scroll to position [0, 0]
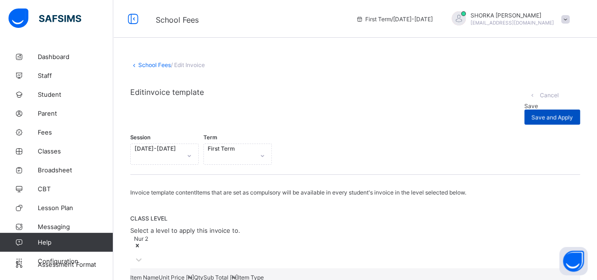
click at [265, 114] on span "Save and Apply" at bounding box center [553, 117] width 42 height 7
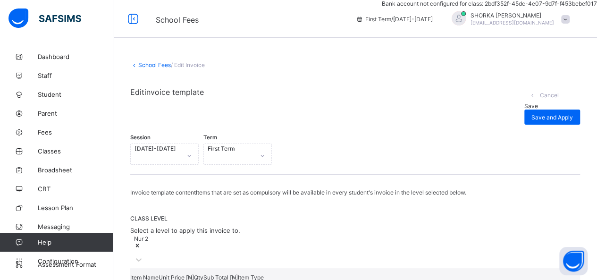
click at [265, 102] on span "Save" at bounding box center [531, 105] width 14 height 7
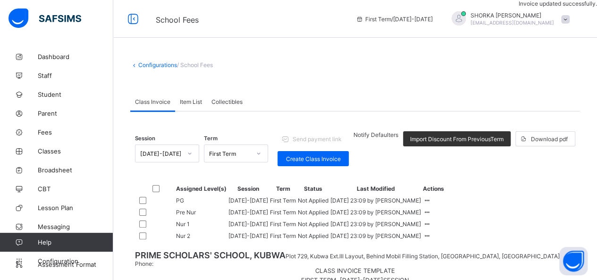
scroll to position [89, 0]
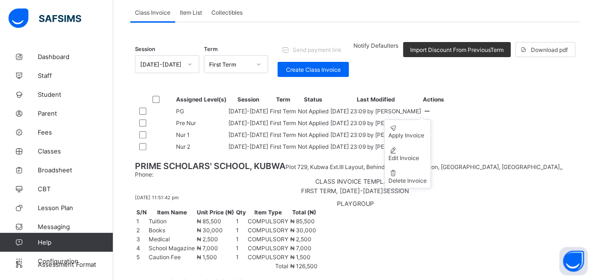
click at [265, 144] on ul "Apply Invoice Edit Invoice Delete Invoice" at bounding box center [407, 153] width 47 height 69
click at [265, 87] on div "Session 2025-2026 Term First Term Send payment link Notify Defaulters Import Di…" at bounding box center [355, 95] width 440 height 118
click at [265, 77] on div "Session 2025-2026 Term First Term Send payment link Notify Defaulters Import Di…" at bounding box center [355, 59] width 440 height 46
click at [265, 127] on div at bounding box center [427, 122] width 8 height 7
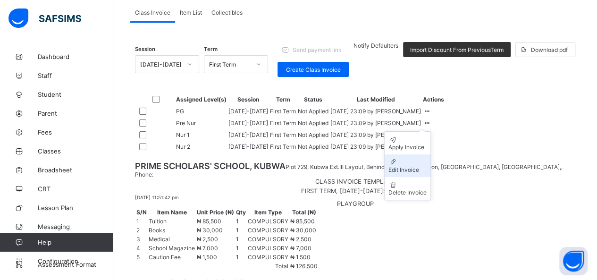
click at [265, 173] on div "Edit Invoice" at bounding box center [408, 169] width 38 height 7
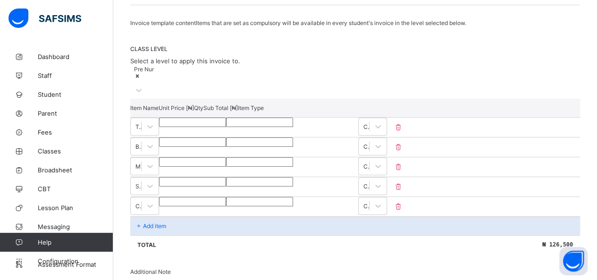
scroll to position [167, 0]
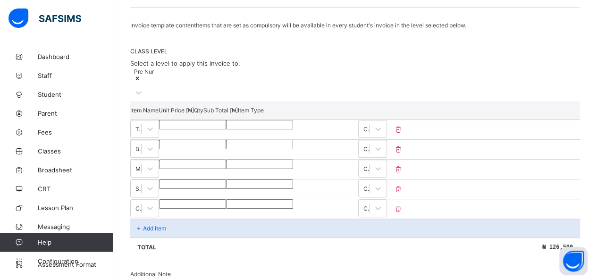
click at [256, 74] on div "Pre Nur" at bounding box center [197, 84] width 135 height 34
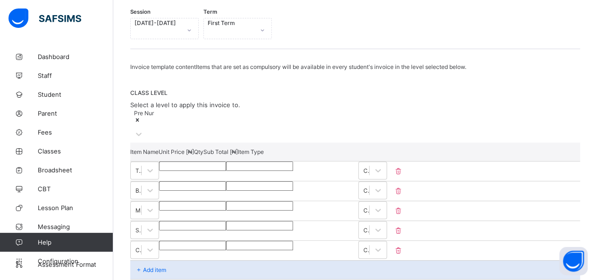
scroll to position [214, 0]
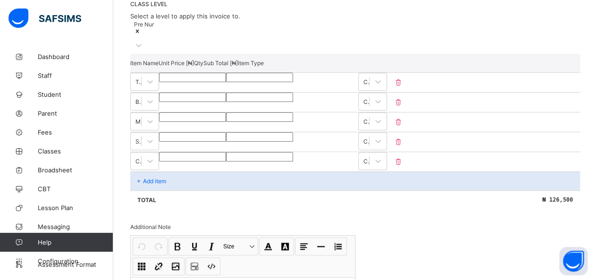
click at [155, 178] on p "Add item" at bounding box center [154, 181] width 23 height 7
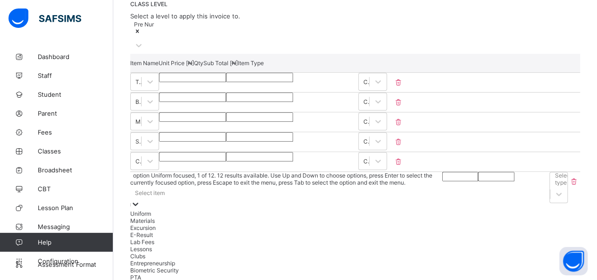
click at [164, 176] on div "option Uniform focused, 1 of 12. 12 results available. Use Up and Down to choos…" at bounding box center [286, 233] width 312 height 123
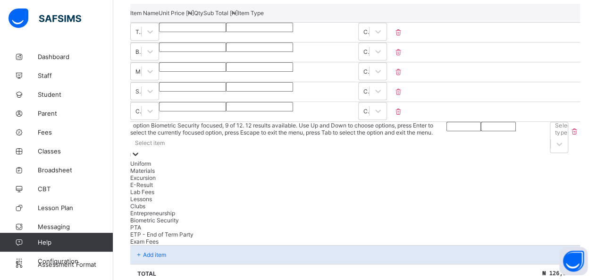
scroll to position [28, 0]
click at [152, 245] on div "Exam Fees" at bounding box center [286, 241] width 313 height 7
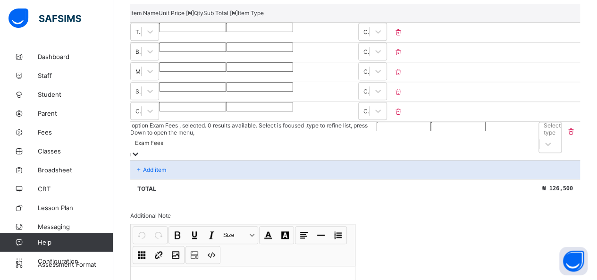
click at [265, 122] on input "number" at bounding box center [404, 126] width 54 height 9
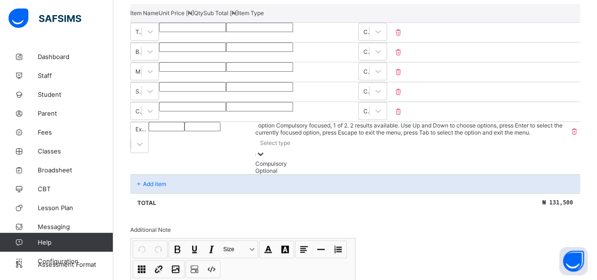
click at [265, 136] on div "Select type" at bounding box center [411, 142] width 313 height 13
click at [265, 160] on div "Compulsory" at bounding box center [411, 163] width 313 height 7
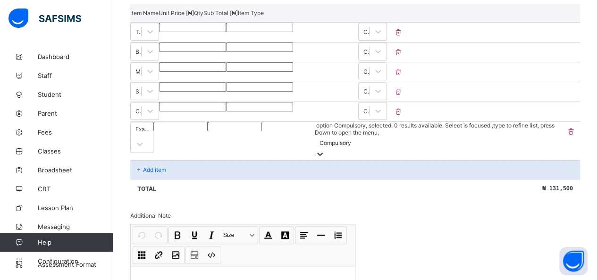
click at [151, 166] on p "Add item" at bounding box center [154, 169] width 23 height 7
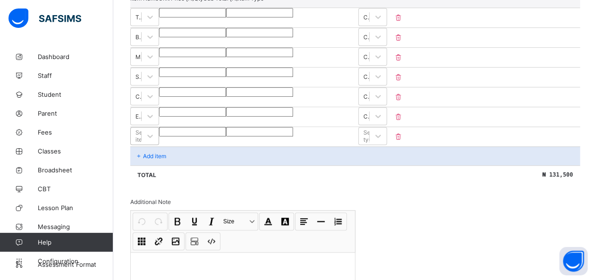
click at [159, 142] on div "Select item" at bounding box center [144, 136] width 29 height 18
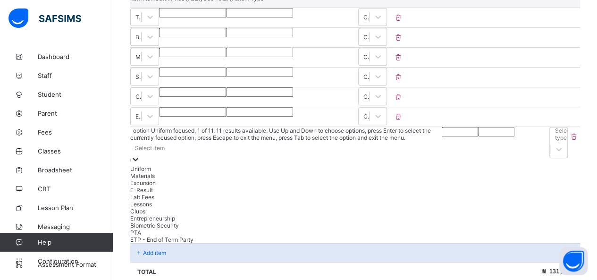
scroll to position [284, 0]
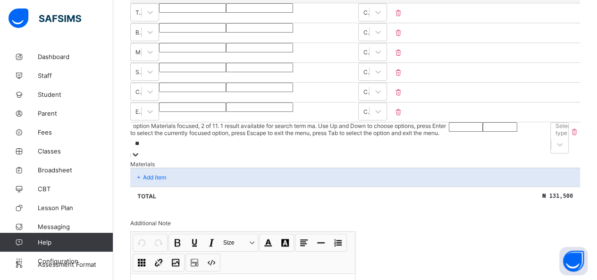
click at [180, 161] on div "Materials" at bounding box center [289, 164] width 319 height 7
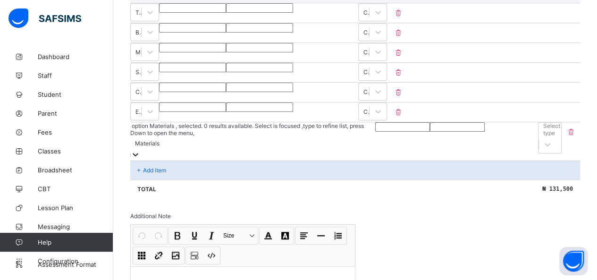
click at [265, 122] on input "number" at bounding box center [402, 126] width 55 height 9
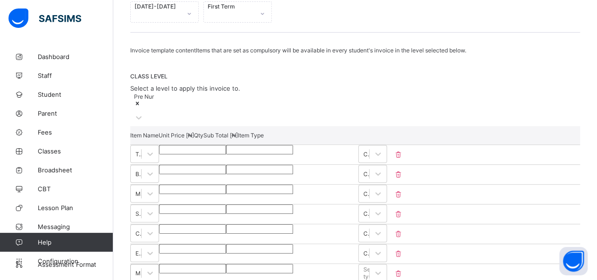
scroll to position [189, 0]
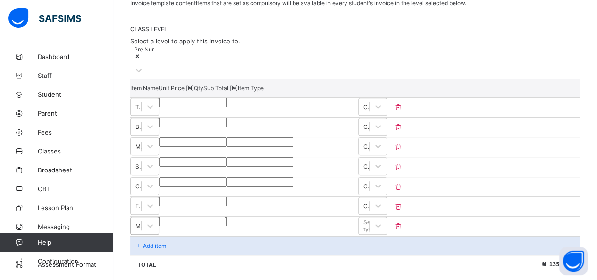
click at [226, 120] on input "*****" at bounding box center [192, 122] width 67 height 9
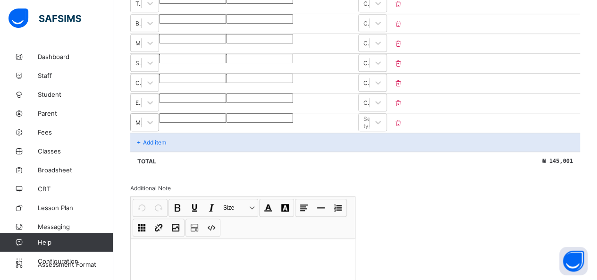
scroll to position [284, 0]
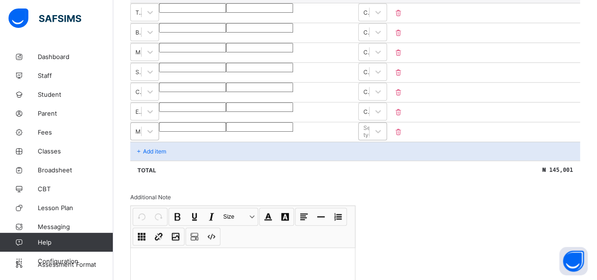
click at [265, 126] on div "Select type" at bounding box center [364, 131] width 10 height 13
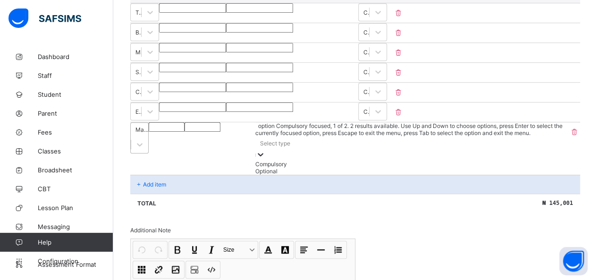
click at [265, 161] on div "Compulsory" at bounding box center [411, 164] width 313 height 7
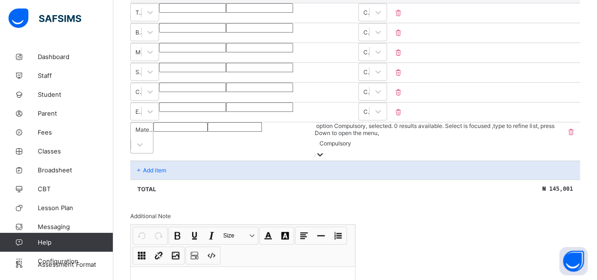
click at [160, 167] on p "Add item" at bounding box center [154, 170] width 23 height 7
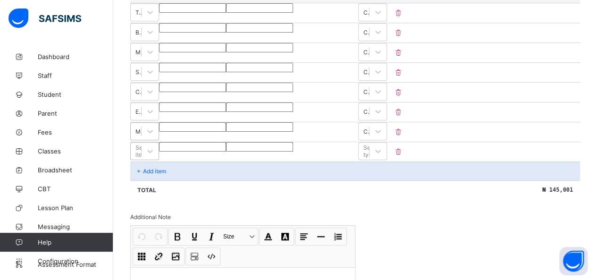
click at [159, 142] on div "Select item" at bounding box center [144, 151] width 29 height 18
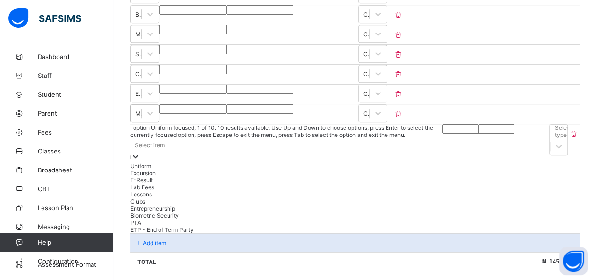
scroll to position [303, 0]
click at [149, 168] on div "Excursion" at bounding box center [286, 171] width 313 height 7
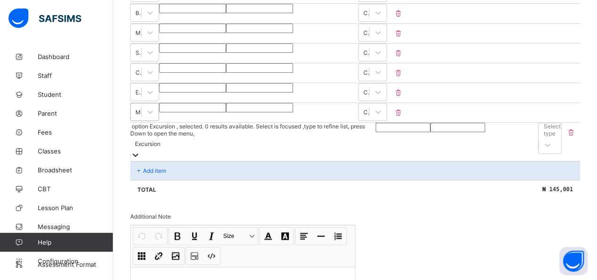
click at [265, 124] on input "number" at bounding box center [403, 127] width 55 height 9
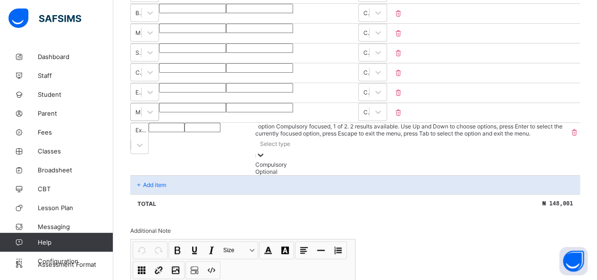
click at [265, 140] on div "Select type" at bounding box center [275, 143] width 30 height 7
click at [265, 161] on div "Compulsory" at bounding box center [411, 164] width 313 height 7
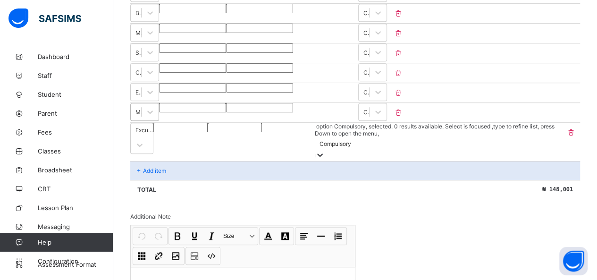
click at [159, 167] on p "Add item" at bounding box center [154, 170] width 23 height 7
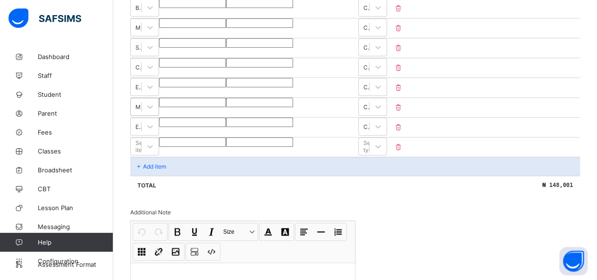
click at [159, 142] on div "Select item" at bounding box center [144, 146] width 29 height 18
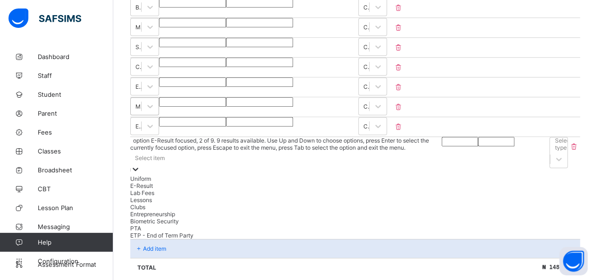
click at [158, 182] on div "E-Result" at bounding box center [286, 185] width 312 height 7
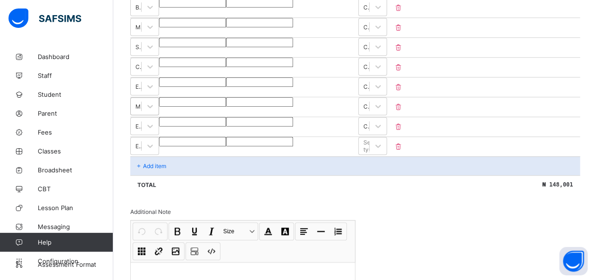
click at [226, 137] on input "number" at bounding box center [192, 141] width 67 height 9
click at [265, 139] on div "Select type" at bounding box center [371, 146] width 17 height 14
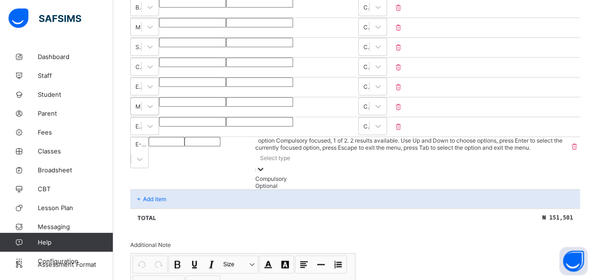
click at [265, 175] on div "Compulsory" at bounding box center [411, 178] width 313 height 7
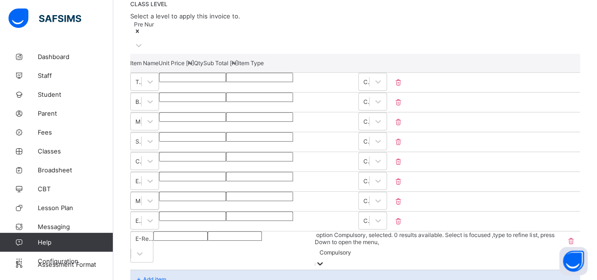
scroll to position [356, 0]
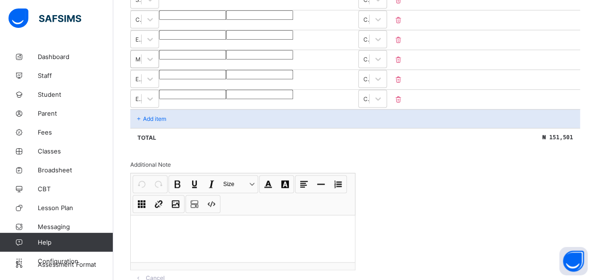
click at [162, 115] on p "Add item" at bounding box center [154, 118] width 23 height 7
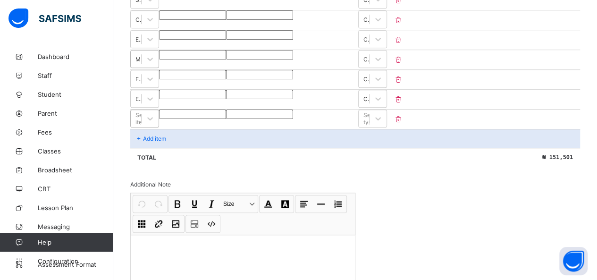
click at [152, 112] on div "Select item" at bounding box center [143, 118] width 17 height 14
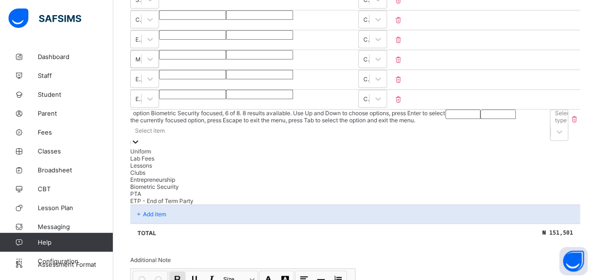
click at [182, 190] on div "Biometric Security" at bounding box center [287, 186] width 315 height 7
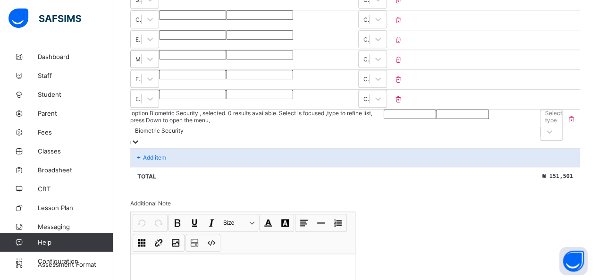
click at [265, 110] on input "number" at bounding box center [410, 114] width 52 height 9
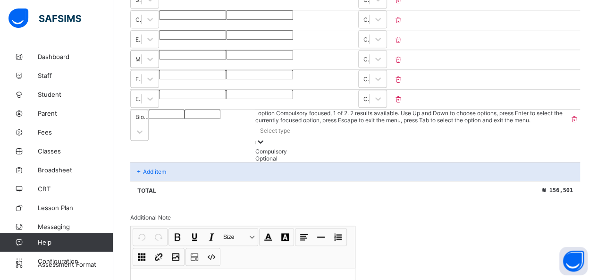
click at [265, 124] on div "Select type" at bounding box center [411, 130] width 313 height 13
click at [265, 148] on div "Compulsory" at bounding box center [411, 151] width 313 height 7
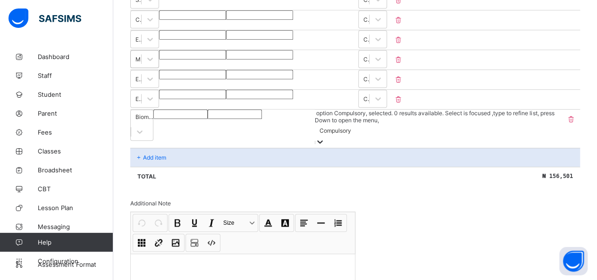
click at [166, 154] on p "Add item" at bounding box center [154, 157] width 23 height 7
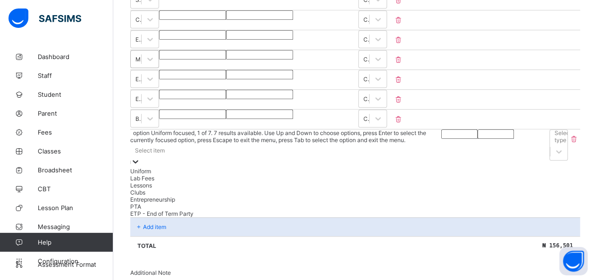
click at [167, 144] on div "Select item" at bounding box center [285, 150] width 311 height 13
click at [142, 210] on div "PTA" at bounding box center [285, 206] width 310 height 7
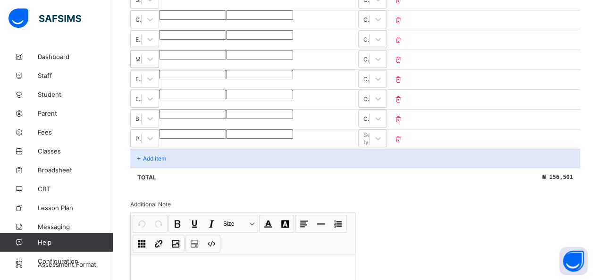
click at [226, 131] on input "number" at bounding box center [192, 133] width 67 height 9
click at [265, 131] on div "Select type" at bounding box center [371, 138] width 17 height 14
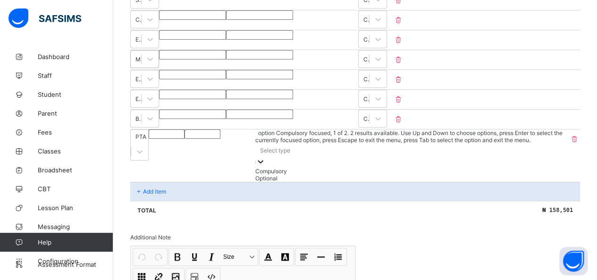
click at [265, 168] on div "Compulsory" at bounding box center [411, 171] width 313 height 7
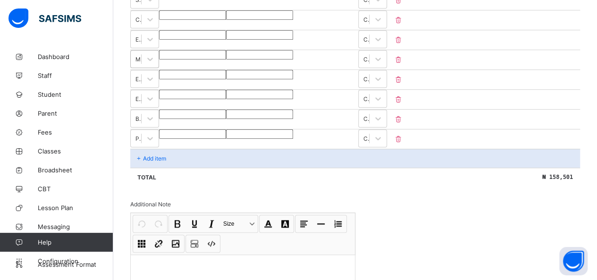
click at [163, 155] on p "Add item" at bounding box center [154, 158] width 23 height 7
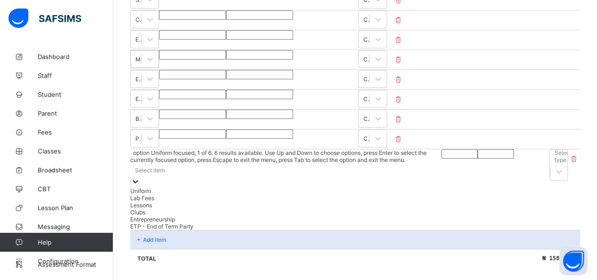
click at [163, 167] on div "Select item" at bounding box center [150, 170] width 30 height 7
click at [150, 230] on div "ETP - End of Term Party" at bounding box center [288, 226] width 317 height 7
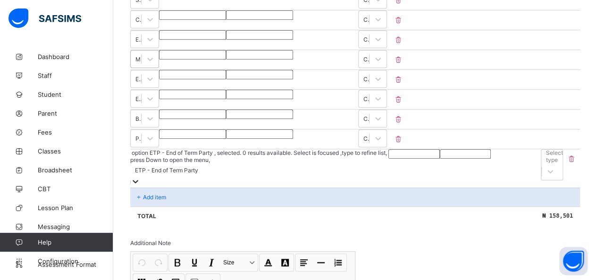
click at [265, 149] on input "number" at bounding box center [414, 153] width 51 height 9
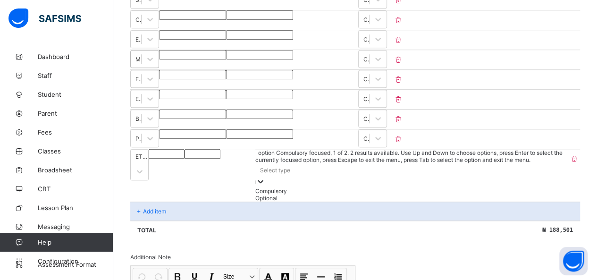
click at [265, 167] on div "Select type" at bounding box center [275, 170] width 30 height 7
click at [265, 187] on div "Compulsory" at bounding box center [411, 190] width 313 height 7
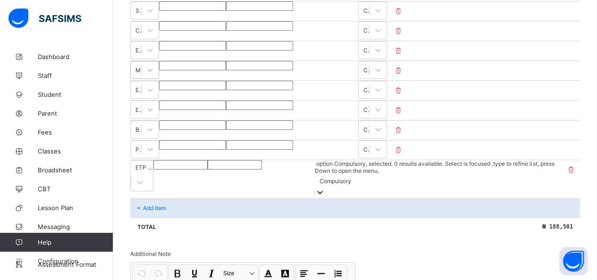
scroll to position [330, 0]
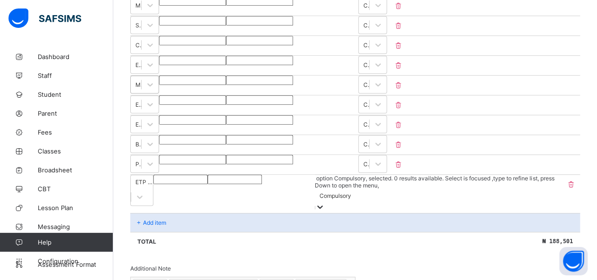
click at [226, 76] on input "****" at bounding box center [192, 80] width 67 height 9
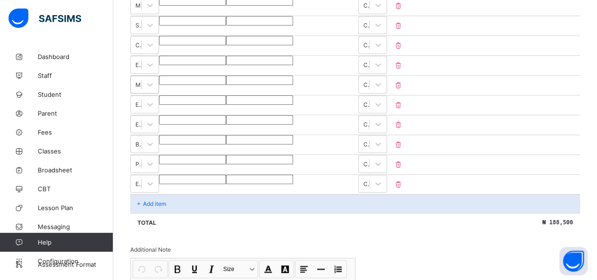
click at [265, 243] on div "Invoice template content Items that are set as compulsory will be available in …" at bounding box center [355, 125] width 450 height 534
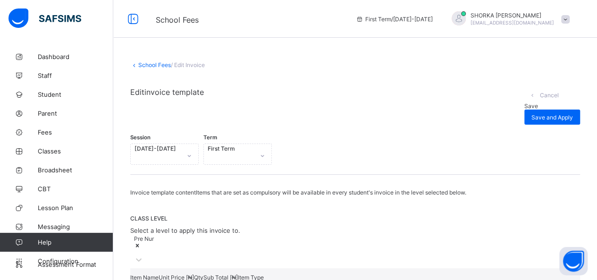
click at [265, 114] on span "Save and Apply" at bounding box center [553, 117] width 42 height 7
click at [265, 102] on div "Save" at bounding box center [552, 105] width 56 height 7
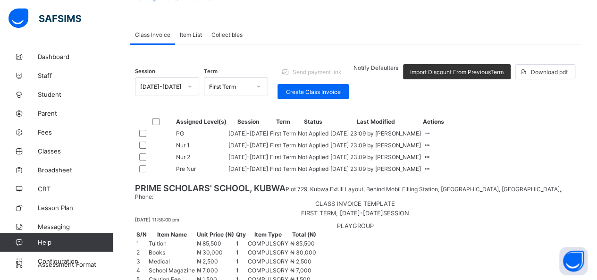
scroll to position [89, 0]
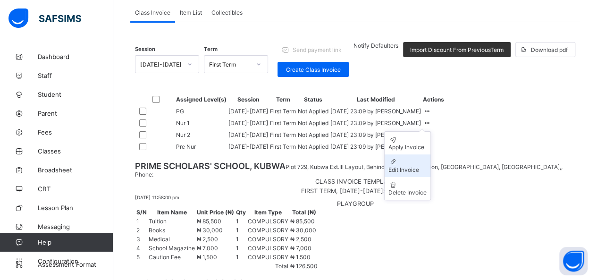
click at [265, 173] on div "Edit Invoice" at bounding box center [408, 169] width 38 height 7
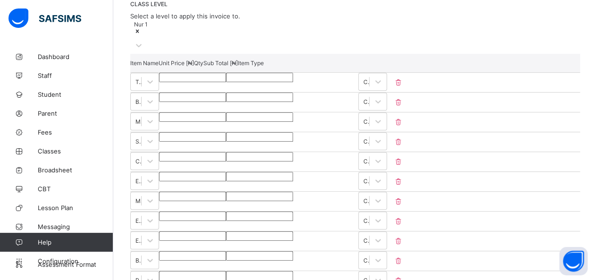
scroll to position [214, 0]
click at [226, 95] on input "*****" at bounding box center [192, 97] width 67 height 9
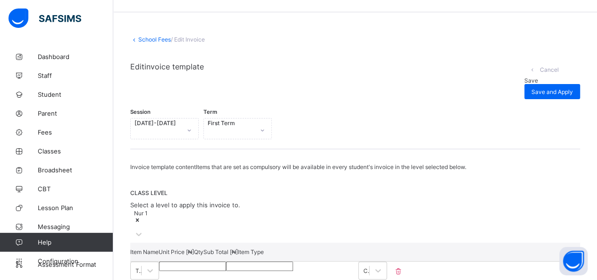
scroll to position [0, 0]
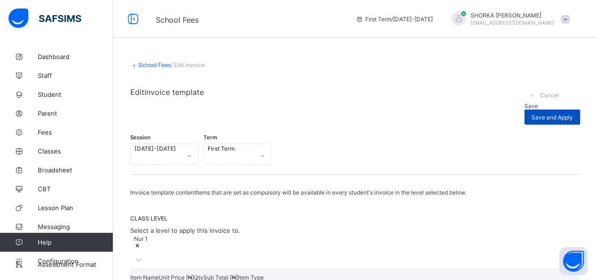
click at [265, 110] on div "Save and Apply" at bounding box center [552, 117] width 56 height 15
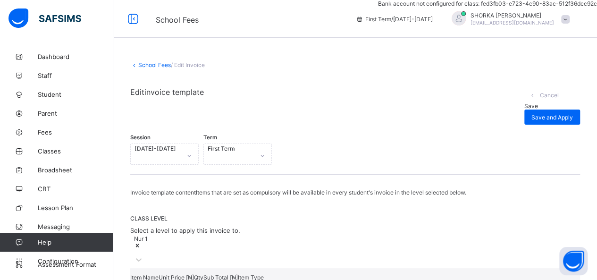
click at [265, 102] on span "Save" at bounding box center [531, 105] width 14 height 7
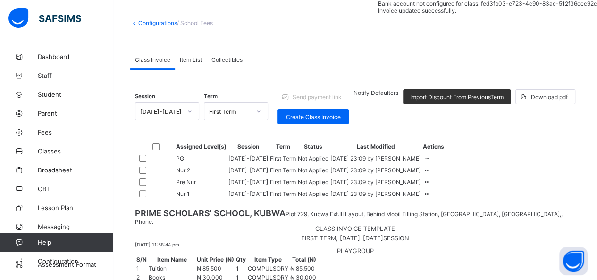
scroll to position [89, 0]
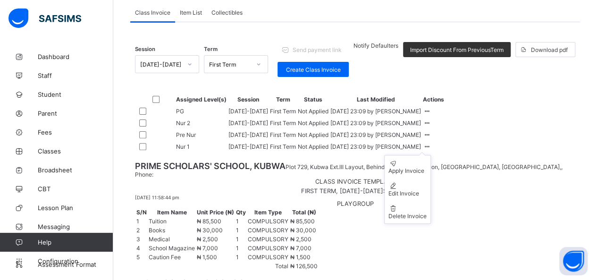
click at [265, 150] on icon at bounding box center [427, 146] width 8 height 7
click at [265, 197] on div "Edit Invoice" at bounding box center [408, 193] width 38 height 7
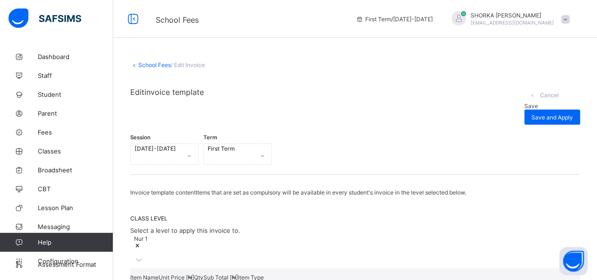
click at [265, 102] on div "Save" at bounding box center [552, 105] width 56 height 7
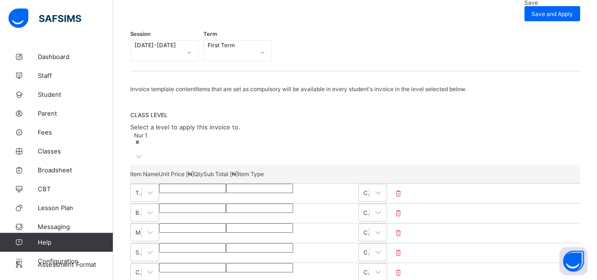
scroll to position [94, 0]
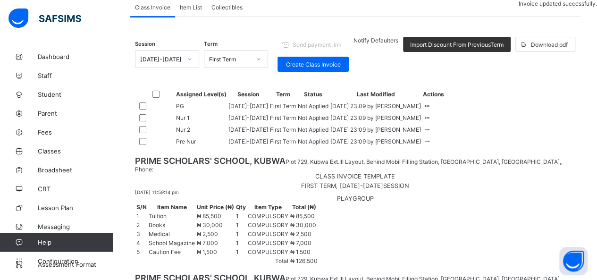
scroll to position [89, 0]
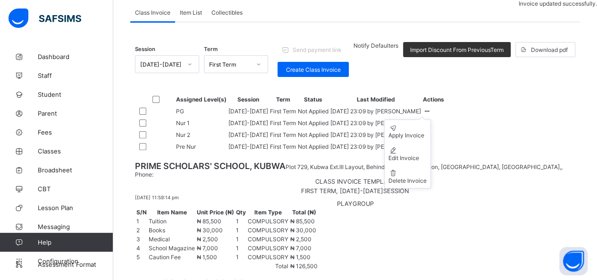
click at [265, 115] on icon at bounding box center [427, 111] width 8 height 7
click at [265, 161] on div "Edit Invoice" at bounding box center [408, 157] width 38 height 7
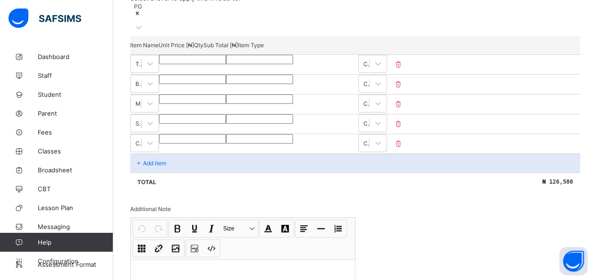
scroll to position [189, 0]
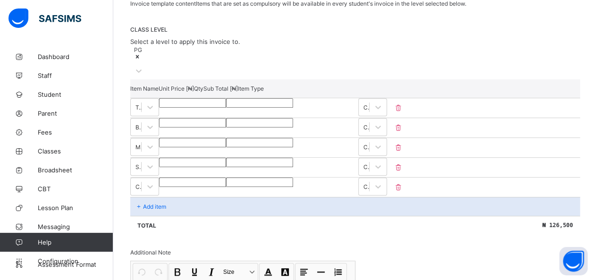
click at [165, 203] on p "Add item" at bounding box center [154, 206] width 23 height 7
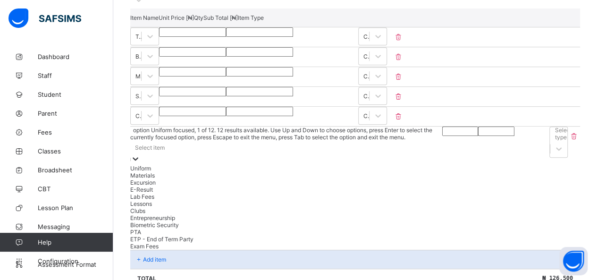
click at [166, 196] on div "option Uniform focused, 1 of 12. 12 results available. Use Up and Down to choos…" at bounding box center [286, 188] width 312 height 123
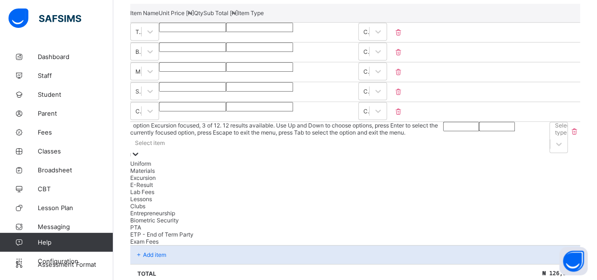
scroll to position [28, 0]
click at [166, 245] on div "Exam Fees" at bounding box center [286, 241] width 313 height 7
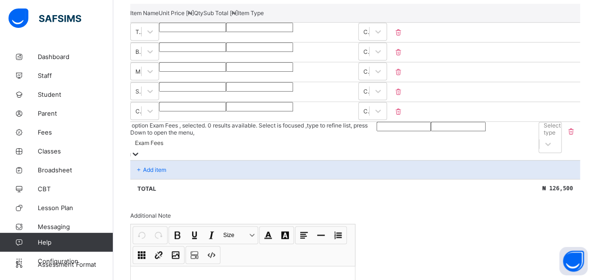
click at [265, 125] on input "number" at bounding box center [404, 126] width 54 height 9
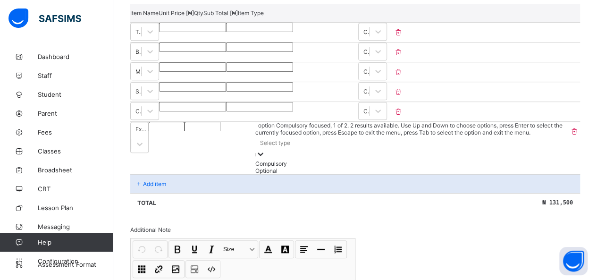
click at [265, 139] on div "Select type" at bounding box center [275, 142] width 30 height 7
click at [265, 160] on div "Compulsory" at bounding box center [411, 163] width 313 height 7
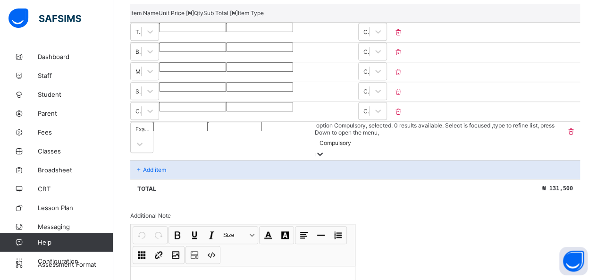
click at [155, 166] on p "Add item" at bounding box center [154, 169] width 23 height 7
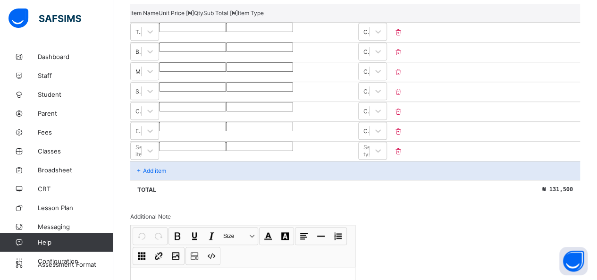
click at [200, 161] on div "Add item" at bounding box center [355, 170] width 450 height 19
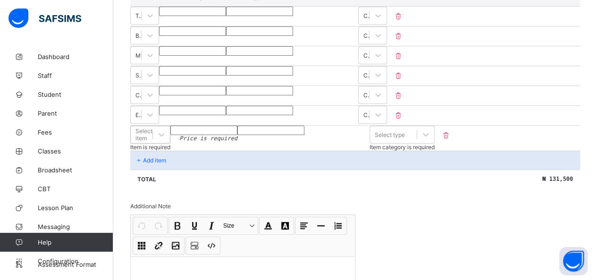
click at [170, 144] on div "Select item" at bounding box center [150, 135] width 40 height 18
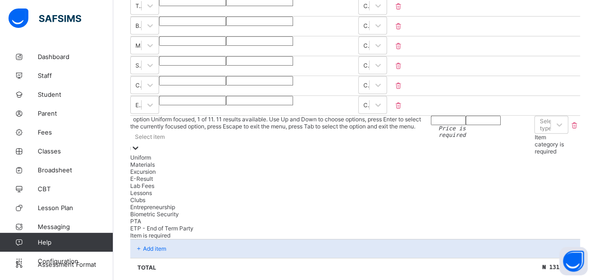
scroll to position [14, 0]
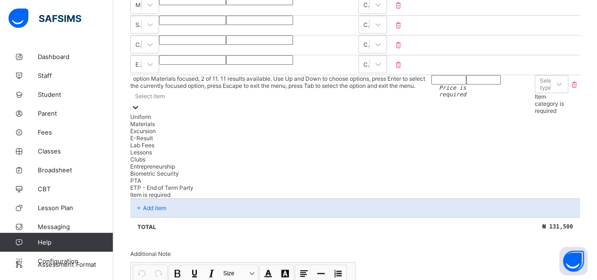
click at [156, 120] on div "Materials" at bounding box center [280, 123] width 301 height 7
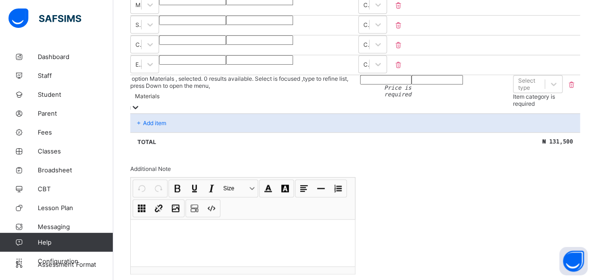
click at [265, 75] on input "number" at bounding box center [385, 79] width 51 height 9
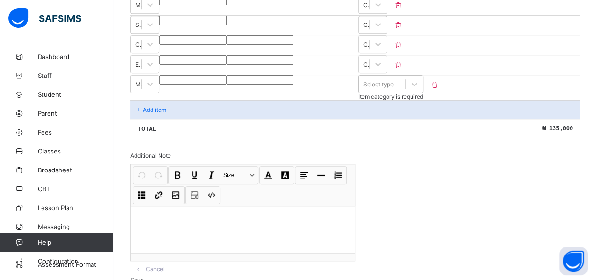
click at [265, 77] on div "Select type" at bounding box center [382, 83] width 47 height 13
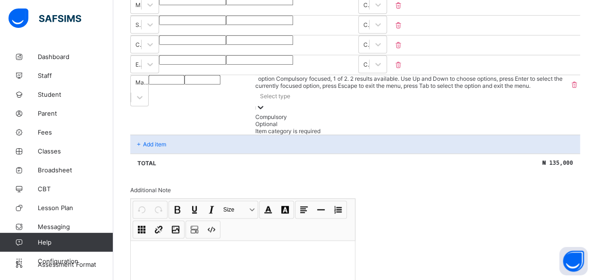
click at [265, 113] on div "Compulsory" at bounding box center [411, 116] width 313 height 7
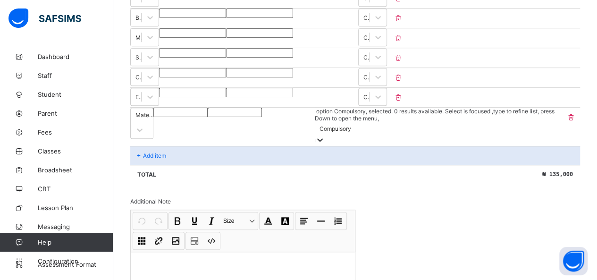
scroll to position [284, 0]
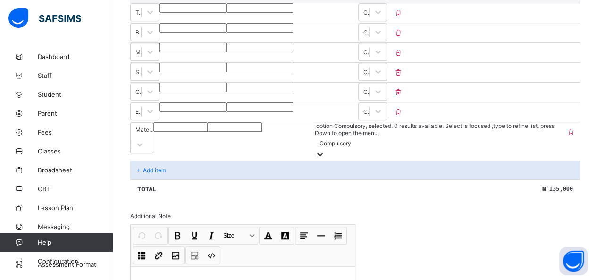
click at [166, 167] on p "Add item" at bounding box center [154, 170] width 23 height 7
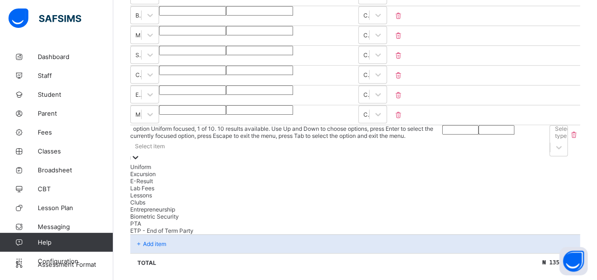
click at [171, 141] on div "option Uniform focused, 1 of 10. 10 results available. Use Up and Down to choos…" at bounding box center [286, 179] width 312 height 109
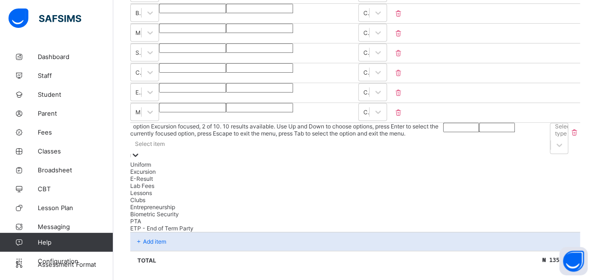
click at [167, 168] on div "Excursion" at bounding box center [286, 171] width 313 height 7
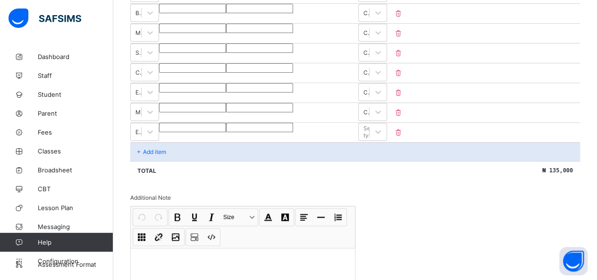
click at [226, 125] on input "number" at bounding box center [192, 127] width 67 height 9
click at [265, 123] on div at bounding box center [378, 131] width 17 height 17
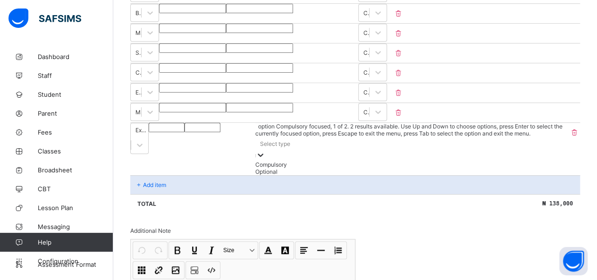
drag, startPoint x: 535, startPoint y: 139, endPoint x: 530, endPoint y: 141, distance: 5.1
click at [265, 161] on div "Compulsory" at bounding box center [411, 164] width 313 height 7
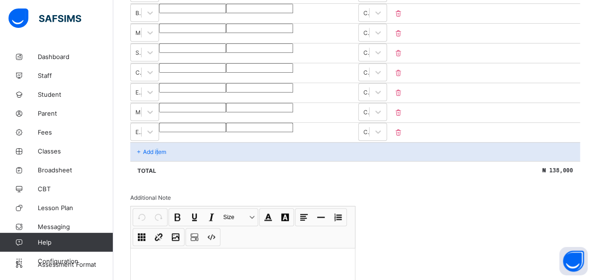
click at [159, 148] on p "Add item" at bounding box center [154, 151] width 23 height 7
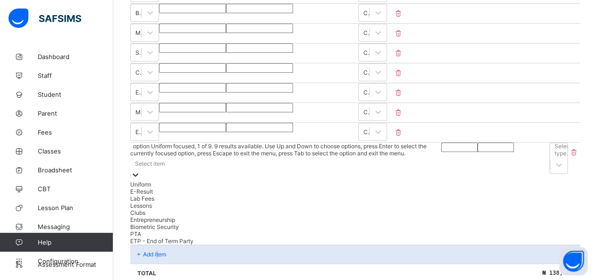
scroll to position [309, 0]
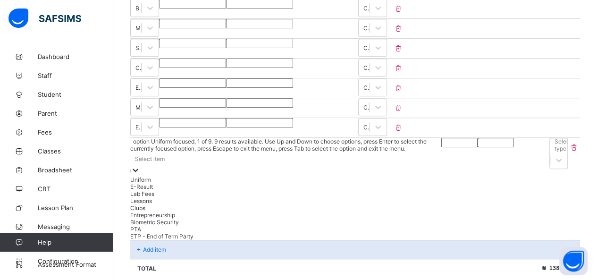
click at [164, 155] on div "Select item" at bounding box center [150, 158] width 30 height 7
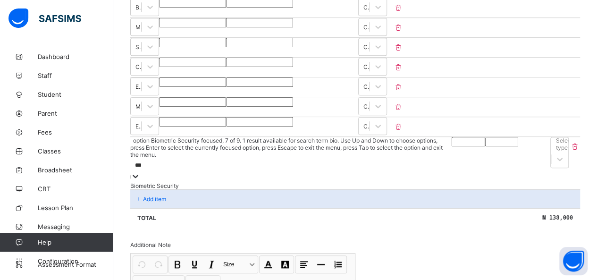
click at [167, 182] on div "Biometric Security" at bounding box center [290, 185] width 321 height 7
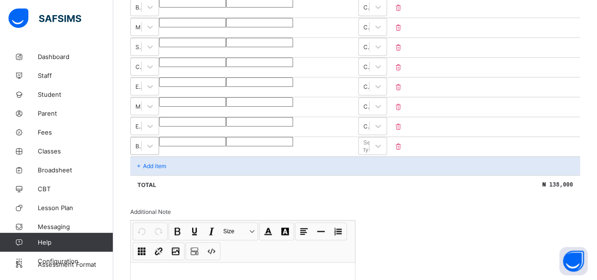
click at [226, 137] on div at bounding box center [192, 141] width 67 height 9
click at [265, 141] on icon at bounding box center [377, 145] width 9 height 9
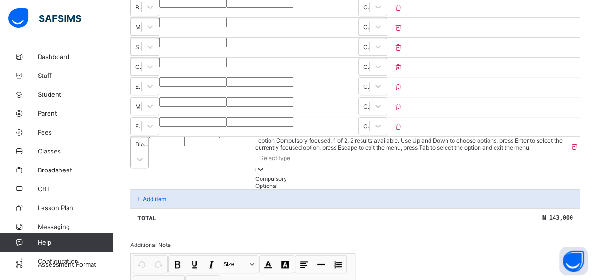
click at [265, 175] on div "Compulsory" at bounding box center [411, 178] width 313 height 7
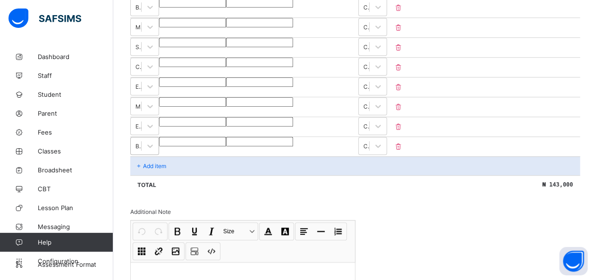
click at [153, 162] on p "Add item" at bounding box center [154, 165] width 23 height 7
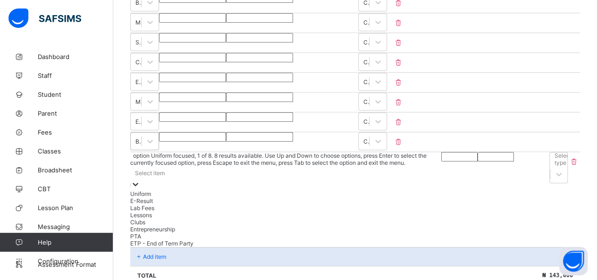
click at [175, 166] on div "Select item" at bounding box center [285, 178] width 311 height 24
click at [157, 239] on div "PTA" at bounding box center [285, 235] width 310 height 7
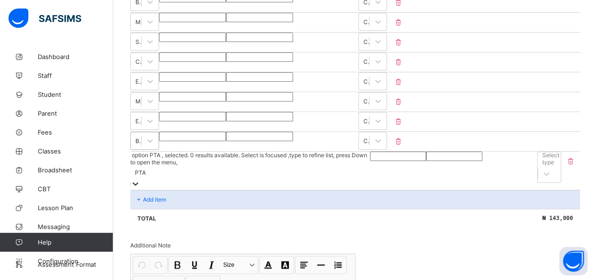
click at [265, 152] on input "number" at bounding box center [398, 156] width 56 height 9
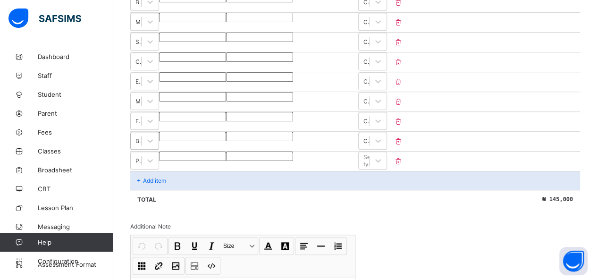
click at [265, 159] on div "Select type" at bounding box center [372, 161] width 29 height 19
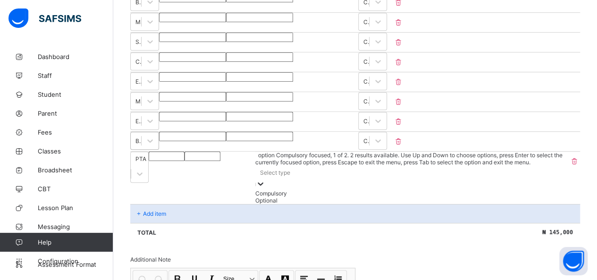
click at [265, 169] on div "Select type" at bounding box center [275, 172] width 30 height 7
click at [265, 190] on div "Compulsory" at bounding box center [411, 193] width 313 height 7
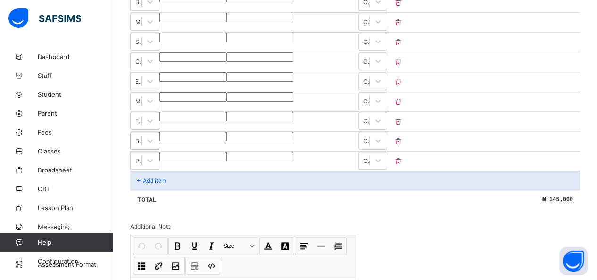
click at [161, 177] on p "Add item" at bounding box center [154, 180] width 23 height 7
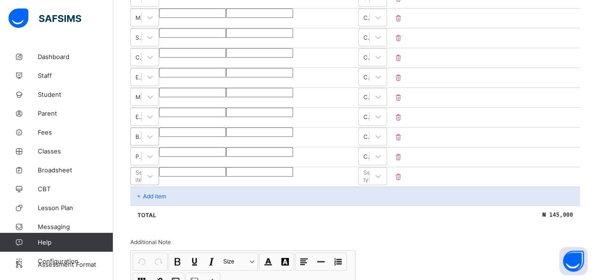
click at [159, 173] on div "Select item" at bounding box center [144, 176] width 29 height 18
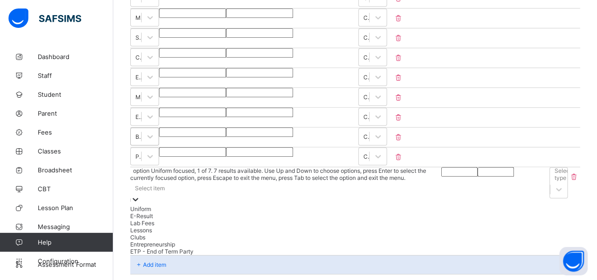
scroll to position [319, 0]
click at [162, 254] on div "ETP - End of Term Party" at bounding box center [288, 250] width 317 height 7
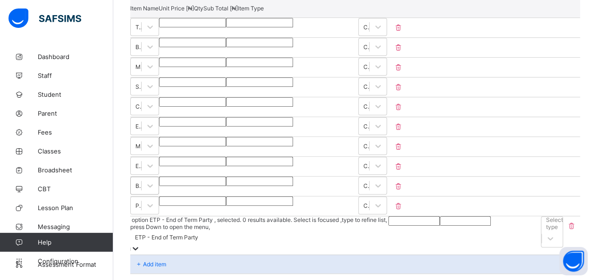
scroll to position [272, 0]
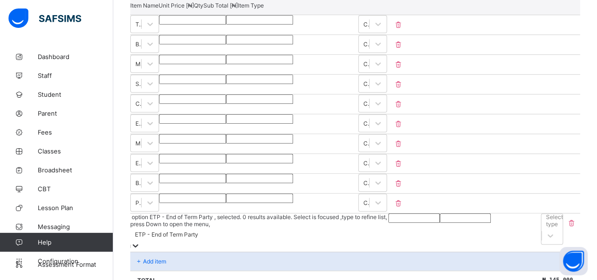
click at [265, 213] on input "number" at bounding box center [414, 217] width 51 height 9
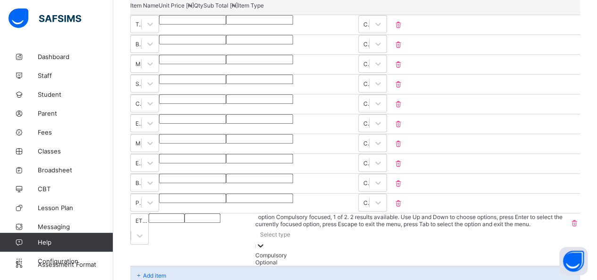
click at [265, 231] on div "Select type" at bounding box center [275, 234] width 30 height 7
click at [265, 252] on div "Compulsory" at bounding box center [411, 255] width 313 height 7
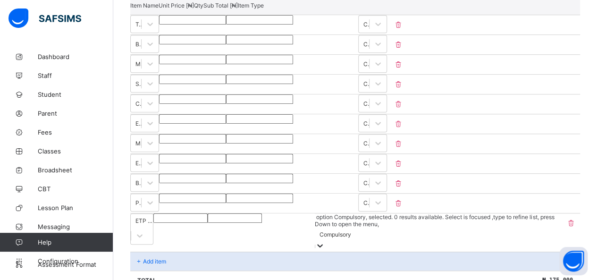
click at [158, 258] on p "Add item" at bounding box center [154, 261] width 23 height 7
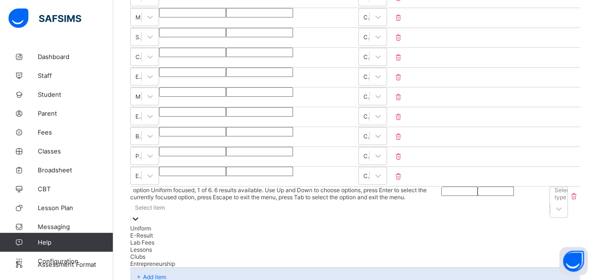
click at [158, 232] on div "option Uniform focused, 1 of 6. 6 results available. Use Up and Down to choose …" at bounding box center [285, 226] width 311 height 81
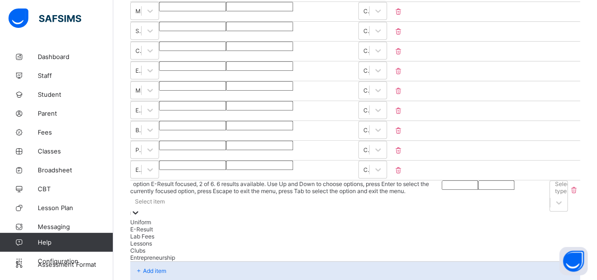
click at [160, 226] on div "E-Result" at bounding box center [286, 229] width 312 height 7
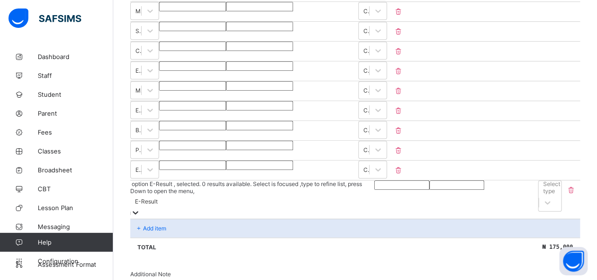
click at [265, 180] on input "number" at bounding box center [401, 184] width 55 height 9
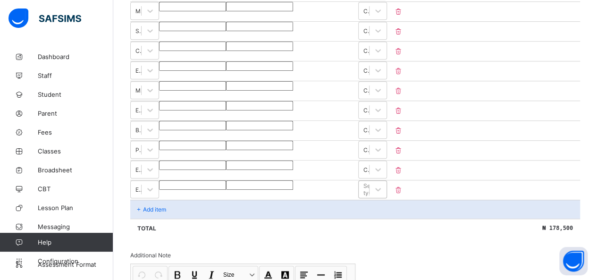
click at [265, 183] on div "Select type" at bounding box center [364, 189] width 10 height 13
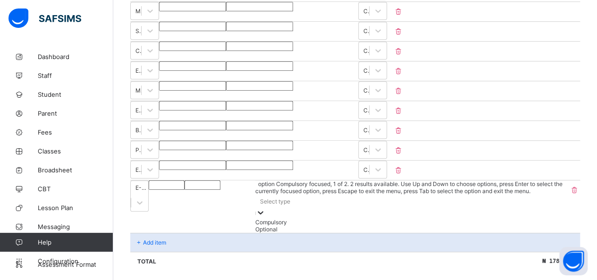
click at [265, 219] on div "Compulsory" at bounding box center [411, 222] width 313 height 7
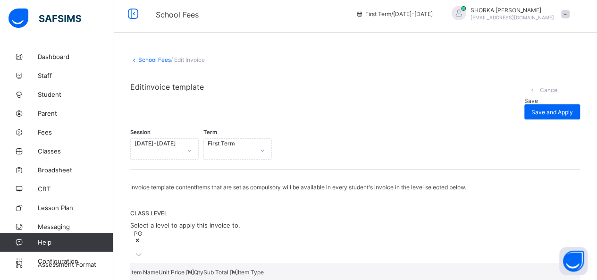
scroll to position [0, 0]
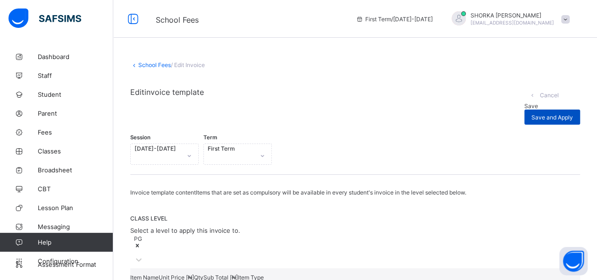
click at [265, 114] on span "Save and Apply" at bounding box center [553, 117] width 42 height 7
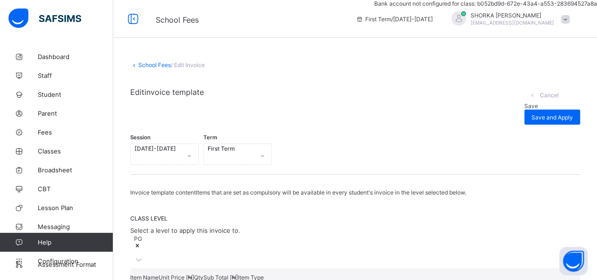
click at [265, 102] on div "Save" at bounding box center [552, 105] width 56 height 7
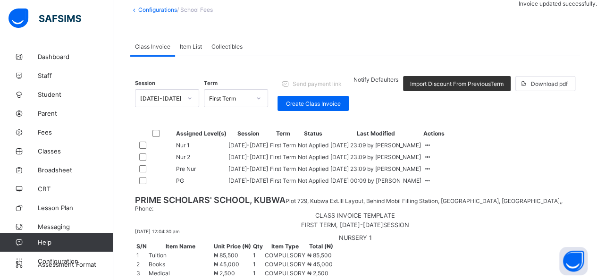
scroll to position [89, 0]
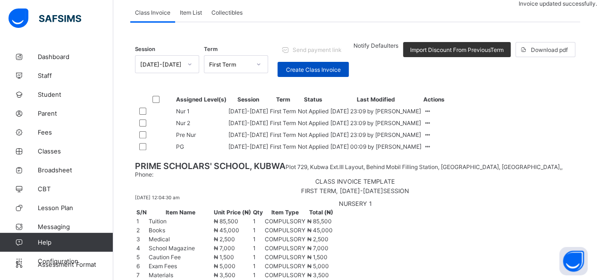
click at [265, 67] on span "Create Class Invoice" at bounding box center [313, 69] width 57 height 7
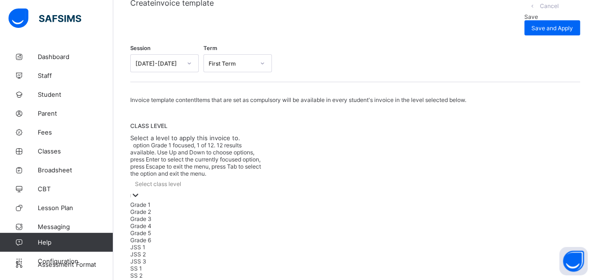
scroll to position [119, 0]
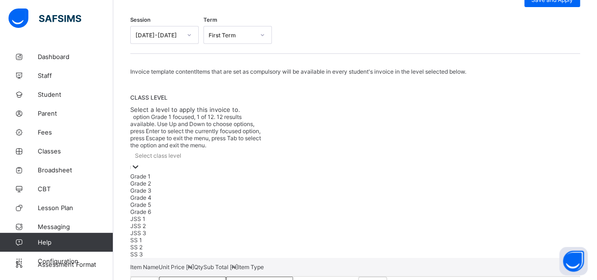
click at [227, 148] on div "option Grade 1 focused, 1 of 12. 12 results available. Use Up and Down to choos…" at bounding box center [197, 185] width 135 height 144
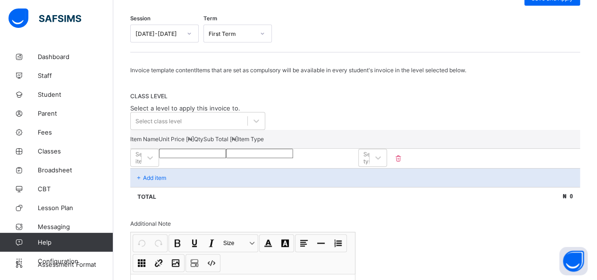
drag, startPoint x: 347, startPoint y: 88, endPoint x: 310, endPoint y: 104, distance: 39.7
click at [265, 93] on span "CLASS LEVEL" at bounding box center [355, 96] width 450 height 7
click at [256, 116] on div at bounding box center [256, 120] width 17 height 17
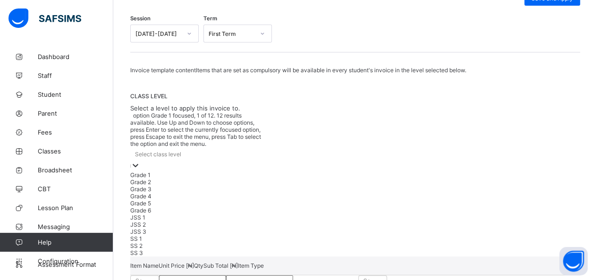
click at [156, 171] on div "Grade 1" at bounding box center [197, 174] width 135 height 7
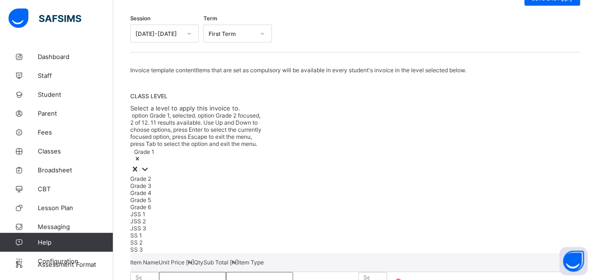
click at [156, 175] on div "Grade 2" at bounding box center [197, 178] width 135 height 7
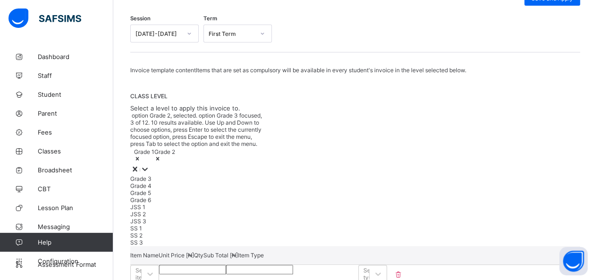
click at [156, 175] on div "Grade 3" at bounding box center [197, 178] width 135 height 7
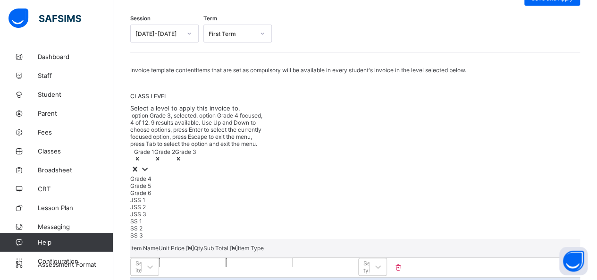
click at [156, 175] on div "Grade 4" at bounding box center [197, 178] width 135 height 7
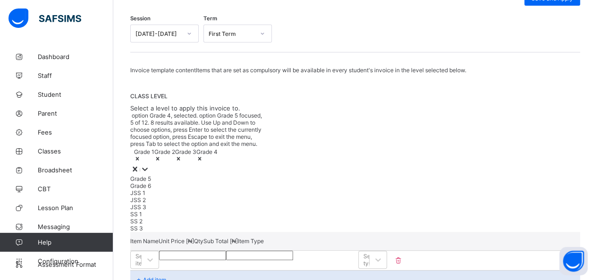
click at [155, 175] on div "Grade 5" at bounding box center [197, 178] width 135 height 7
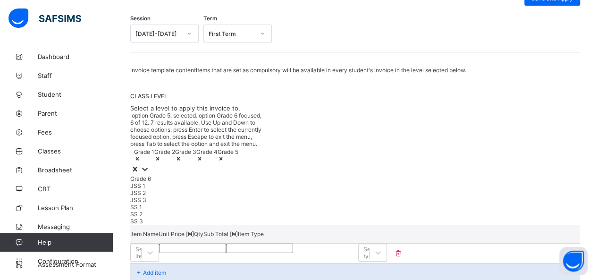
click at [155, 175] on div "Grade 6" at bounding box center [197, 178] width 135 height 7
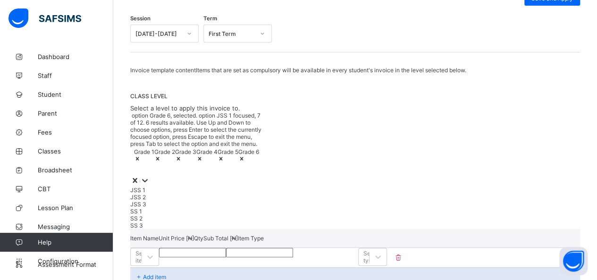
click at [265, 108] on div "CLASS LEVEL Select a level to apply this invoice to. option Grade 6, selected. …" at bounding box center [355, 161] width 450 height 136
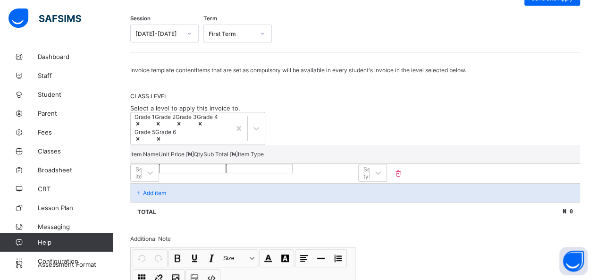
click at [265, 108] on div "CLASS LEVEL Select a level to apply this invoice to. Grade 1 Grade 2 Grade 3 Gr…" at bounding box center [355, 119] width 450 height 52
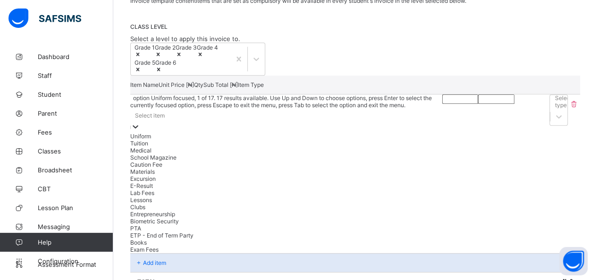
click at [265, 147] on div "option Uniform focused, 1 of 17. 17 results available. Use Up and Down to choos…" at bounding box center [286, 173] width 312 height 159
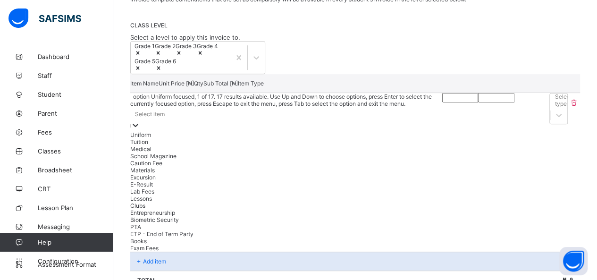
scroll to position [192, 0]
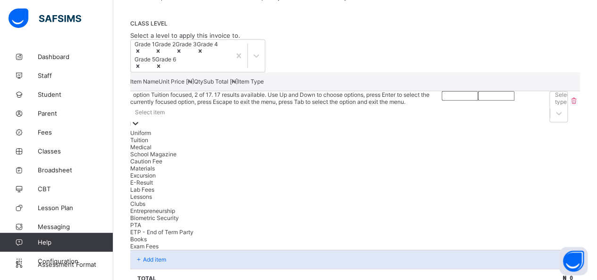
click at [229, 144] on div "Tuition" at bounding box center [286, 139] width 312 height 7
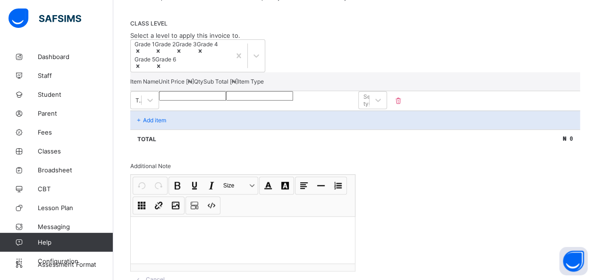
click at [226, 101] on input "number" at bounding box center [192, 95] width 67 height 9
click at [148, 124] on p "Add item" at bounding box center [154, 120] width 23 height 7
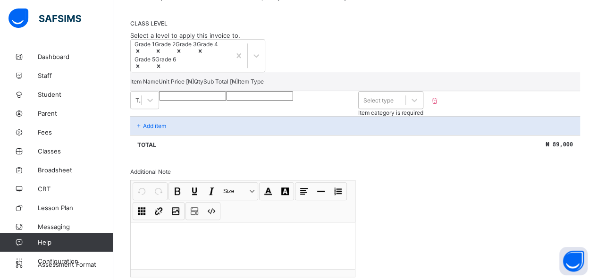
click at [265, 107] on div "Select type" at bounding box center [382, 99] width 47 height 13
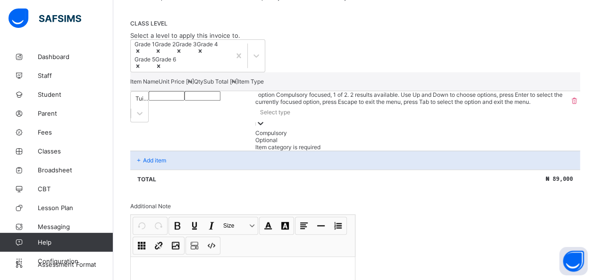
click at [265, 136] on div "Compulsory" at bounding box center [411, 132] width 313 height 7
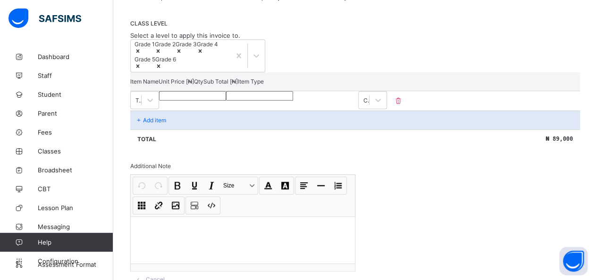
click at [159, 124] on p "Add item" at bounding box center [154, 120] width 23 height 7
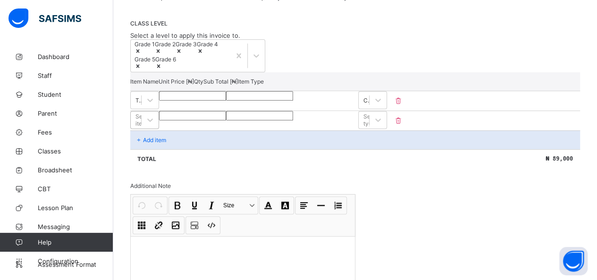
click at [159, 129] on div "Select item" at bounding box center [144, 120] width 29 height 18
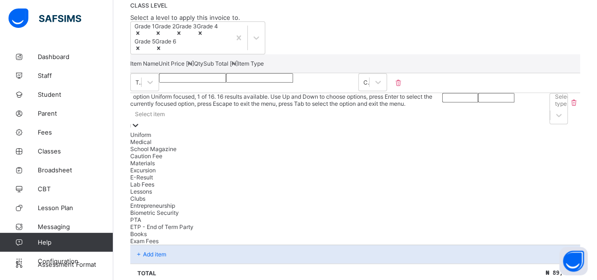
scroll to position [211, 0]
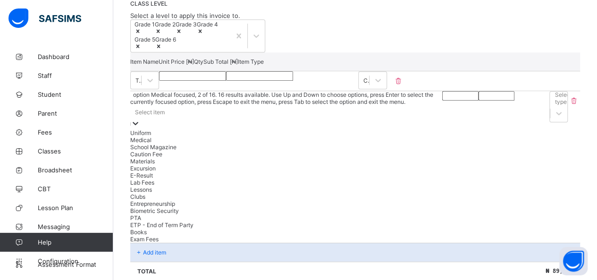
click at [163, 144] on div "Medical" at bounding box center [286, 139] width 312 height 7
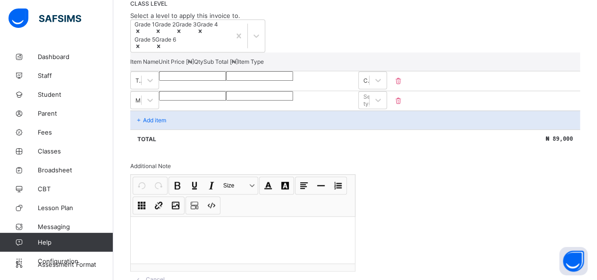
click at [226, 101] on input "number" at bounding box center [192, 95] width 67 height 9
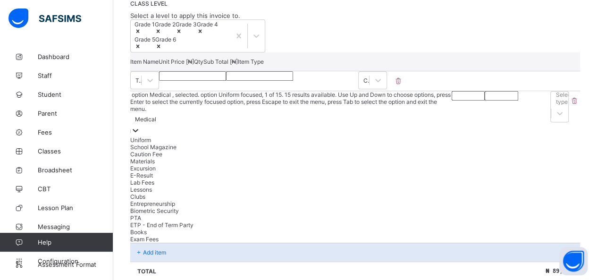
click at [156, 123] on div "Medical" at bounding box center [145, 119] width 21 height 7
click at [152, 236] on div "Books" at bounding box center [290, 231] width 321 height 7
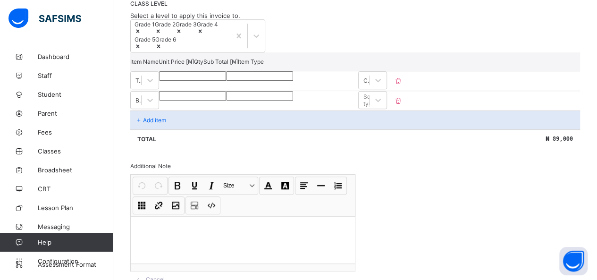
click at [226, 101] on input "number" at bounding box center [192, 95] width 67 height 9
click at [265, 107] on div "Select type" at bounding box center [364, 99] width 10 height 13
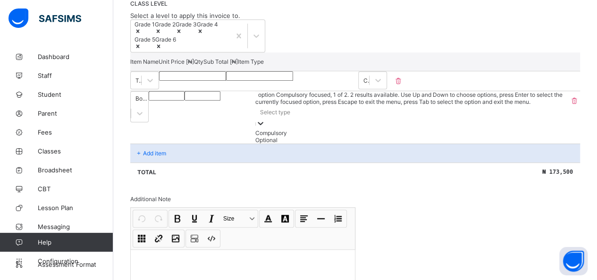
click at [265, 136] on div "Compulsory" at bounding box center [411, 132] width 313 height 7
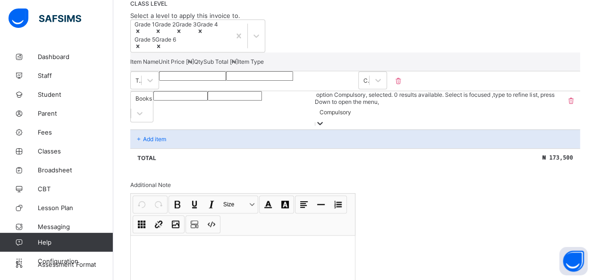
click at [143, 139] on icon at bounding box center [139, 138] width 8 height 7
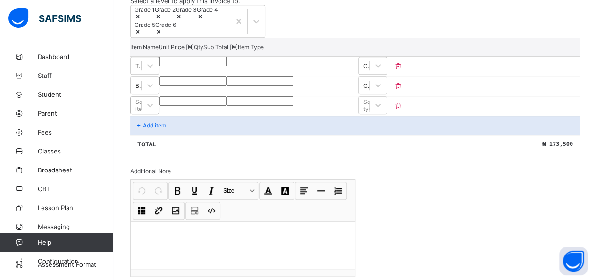
click at [159, 114] on div "Select item" at bounding box center [144, 105] width 29 height 18
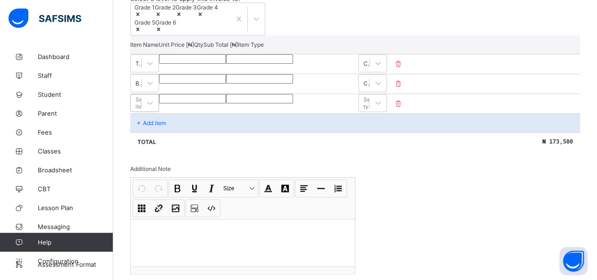
scroll to position [231, 0]
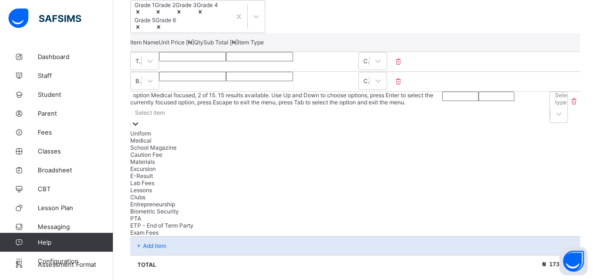
click at [161, 144] on div "Medical" at bounding box center [286, 140] width 312 height 7
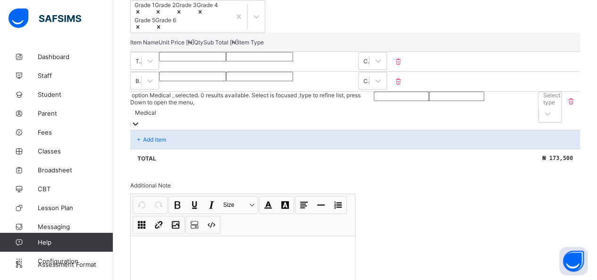
click at [265, 101] on div at bounding box center [401, 96] width 55 height 9
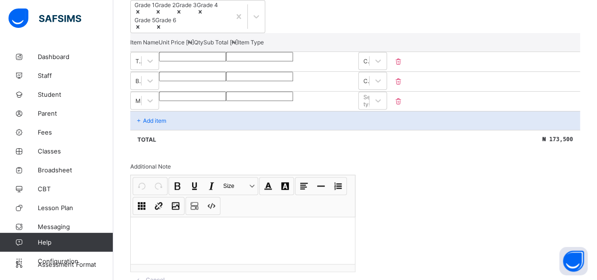
click at [226, 101] on input "number" at bounding box center [192, 96] width 67 height 9
click at [265, 109] on div at bounding box center [378, 100] width 17 height 17
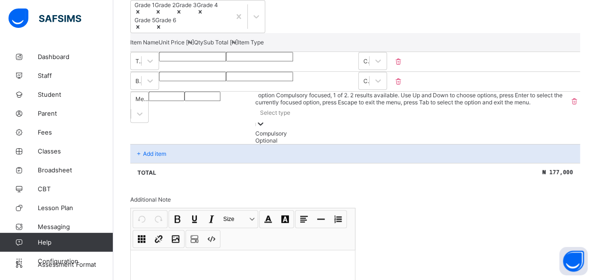
click at [265, 137] on div "Compulsory" at bounding box center [411, 133] width 313 height 7
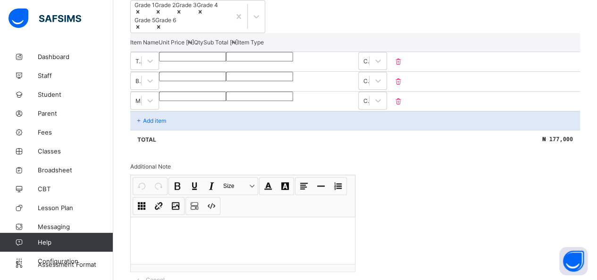
click at [162, 124] on p "Add item" at bounding box center [154, 120] width 23 height 7
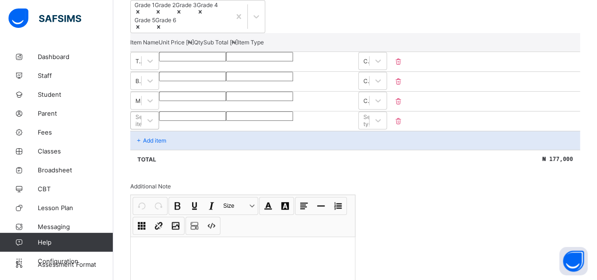
click at [193, 137] on div "Item Name Unit Price [ ₦ ] Qty Sub Total [ ₦ ] Item Type Tuition ***** * ***** …" at bounding box center [355, 100] width 450 height 135
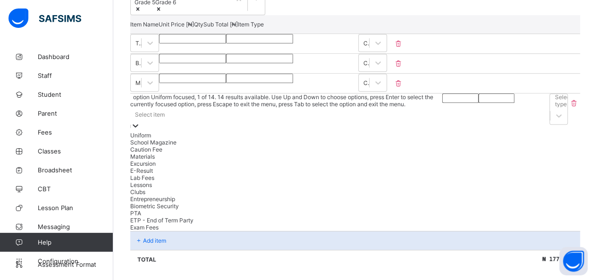
scroll to position [250, 0]
click at [180, 144] on div "School Magazine" at bounding box center [288, 140] width 316 height 7
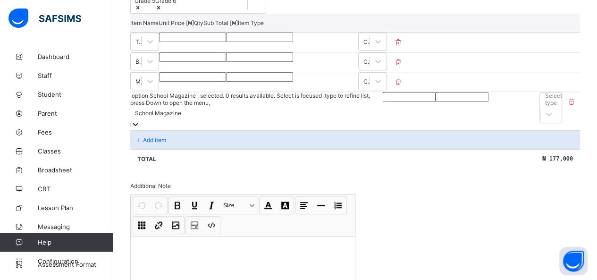
click at [265, 101] on input "number" at bounding box center [409, 96] width 53 height 9
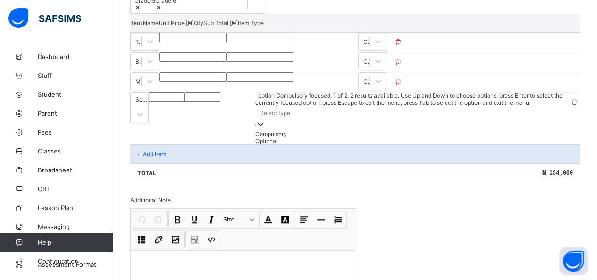
click at [265, 119] on div at bounding box center [260, 124] width 9 height 11
click at [265, 137] on div "Compulsory" at bounding box center [411, 133] width 313 height 7
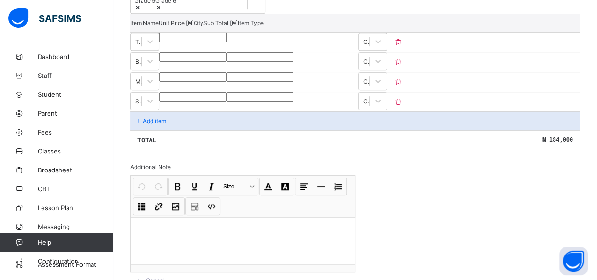
click at [153, 125] on p "Add item" at bounding box center [154, 121] width 23 height 7
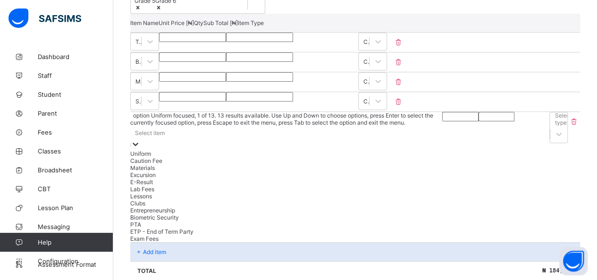
scroll to position [270, 0]
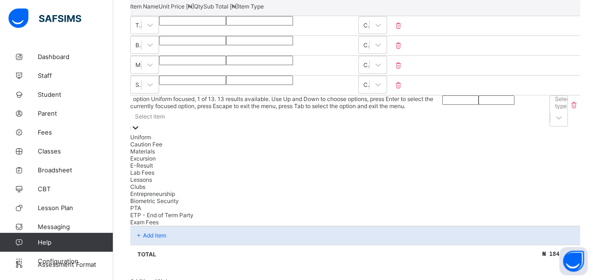
click at [157, 144] on div "option Uniform focused, 1 of 13. 13 results available. Use Up and Down to choos…" at bounding box center [286, 160] width 312 height 130
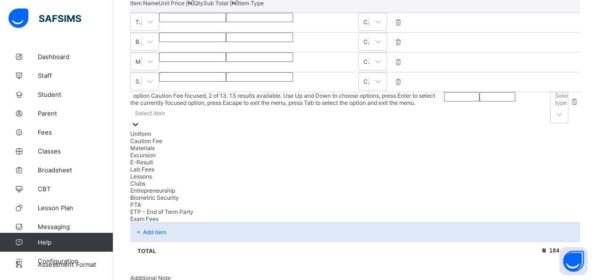
click at [157, 144] on div "Caution Fee" at bounding box center [287, 140] width 314 height 7
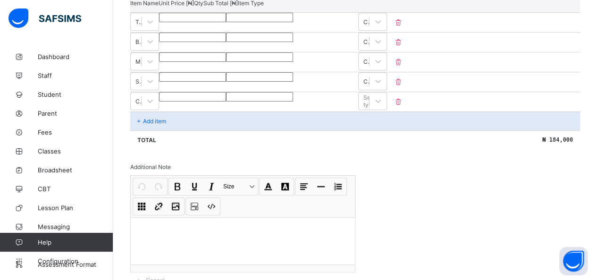
click at [226, 101] on input "number" at bounding box center [192, 96] width 67 height 9
click at [265, 108] on div "Select type" at bounding box center [364, 100] width 10 height 13
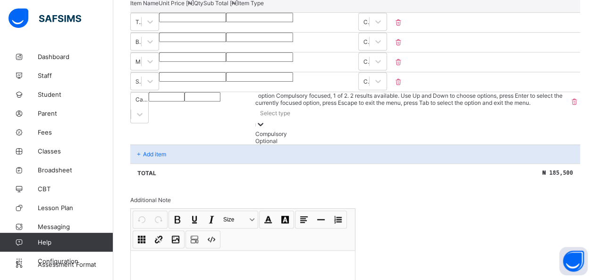
click at [265, 137] on div "Compulsory" at bounding box center [411, 133] width 313 height 7
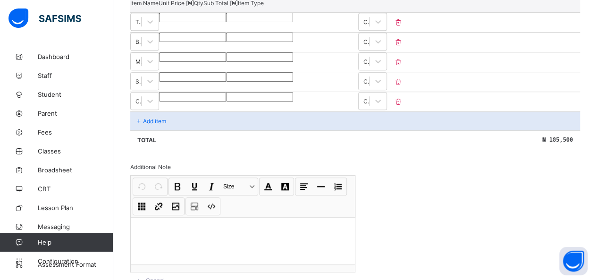
click at [149, 125] on p "Add item" at bounding box center [154, 121] width 23 height 7
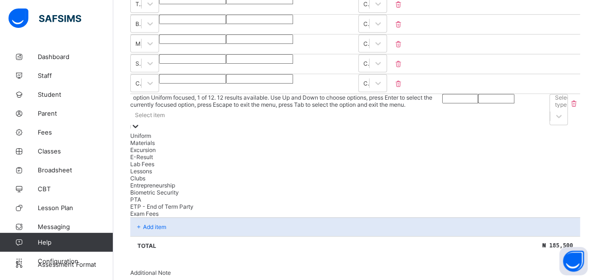
click at [152, 144] on div "option Uniform focused, 1 of 12. 12 results available. Use Up and Down to choos…" at bounding box center [286, 155] width 312 height 123
click at [152, 216] on div "Exam Fees" at bounding box center [286, 212] width 313 height 7
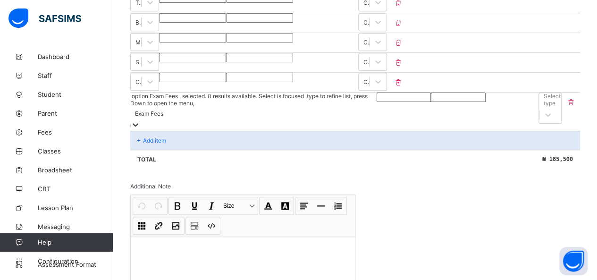
click at [265, 102] on input "number" at bounding box center [404, 97] width 54 height 9
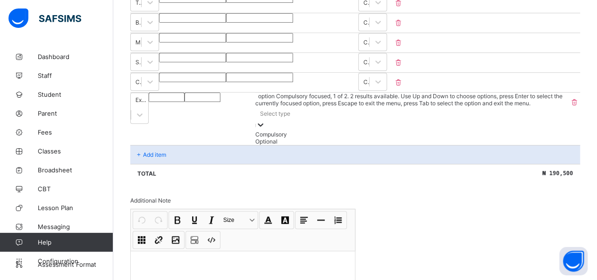
click at [265, 120] on div "Select type" at bounding box center [411, 113] width 313 height 13
click at [265, 138] on div "Compulsory" at bounding box center [411, 134] width 313 height 7
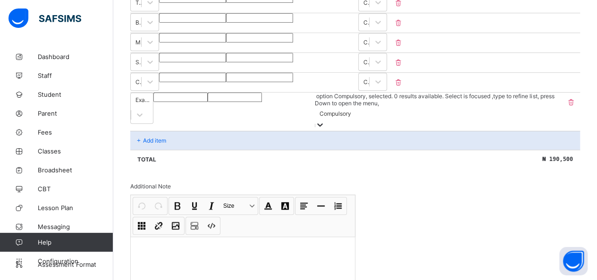
click at [149, 141] on p "Add item" at bounding box center [154, 140] width 23 height 7
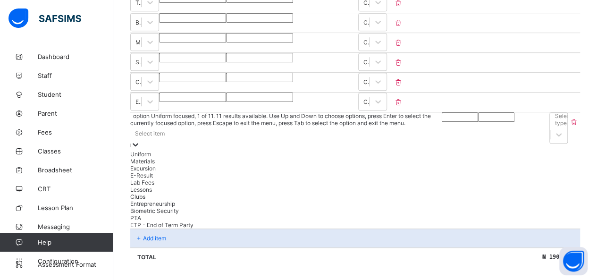
scroll to position [309, 0]
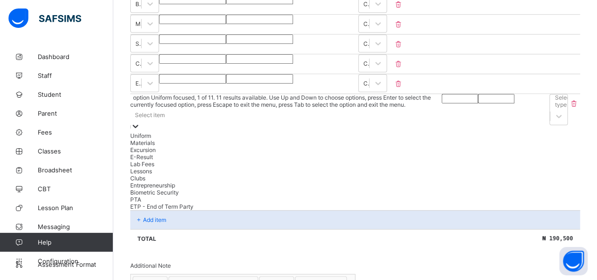
click at [155, 143] on div "option Uniform focused, 1 of 11. 11 results available. Use Up and Down to choos…" at bounding box center [286, 152] width 312 height 116
click at [159, 145] on div "Materials" at bounding box center [286, 141] width 313 height 7
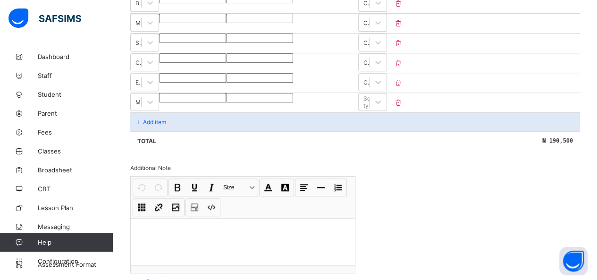
click at [226, 102] on input "number" at bounding box center [192, 97] width 67 height 9
click at [265, 109] on div "Select type" at bounding box center [371, 102] width 17 height 14
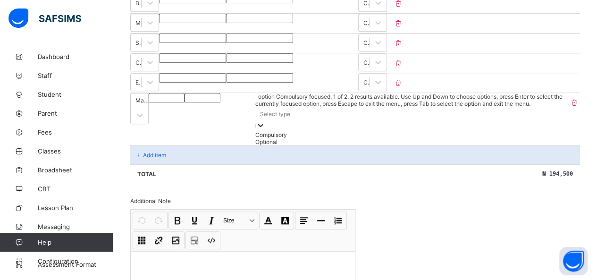
click at [265, 138] on div "Compulsory" at bounding box center [411, 134] width 313 height 7
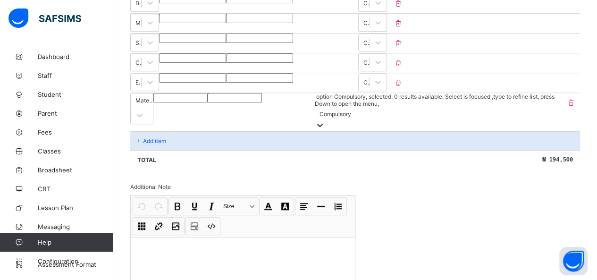
click at [146, 140] on p "Add item" at bounding box center [154, 140] width 23 height 7
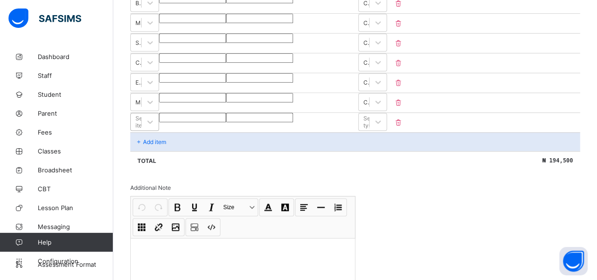
click at [175, 137] on div "Item Name Unit Price [ ₦ ] Qty Sub Total [ ₦ ] Item Type Tuition ***** * ***** …" at bounding box center [355, 62] width 450 height 215
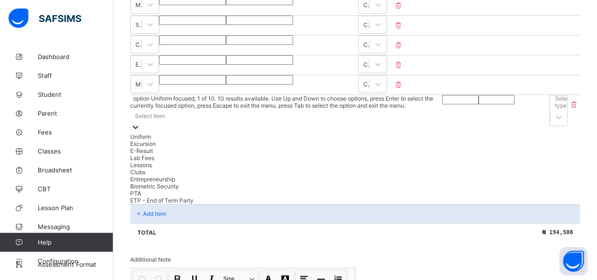
scroll to position [329, 0]
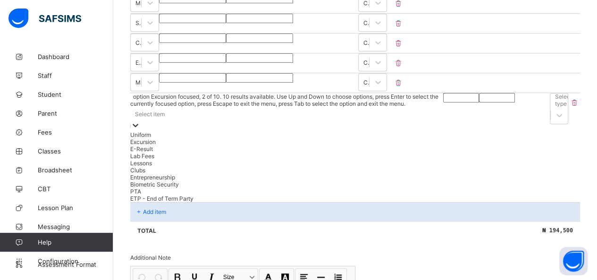
drag, startPoint x: 174, startPoint y: 154, endPoint x: 276, endPoint y: 134, distance: 104.1
click at [175, 145] on div "Excursion" at bounding box center [286, 141] width 313 height 7
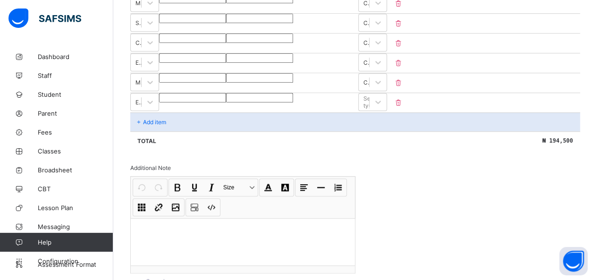
click at [226, 102] on input "number" at bounding box center [192, 97] width 67 height 9
click at [265, 109] on div "Select type" at bounding box center [364, 101] width 10 height 13
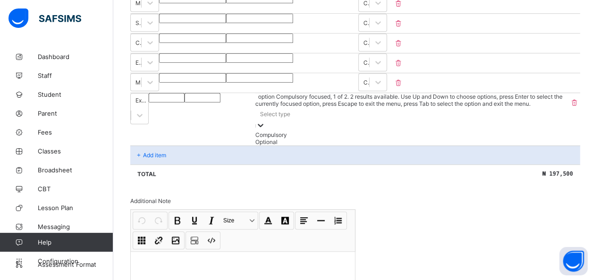
click at [265, 138] on div "Compulsory" at bounding box center [411, 134] width 313 height 7
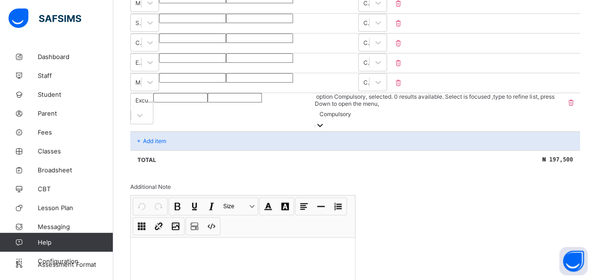
click at [161, 139] on p "Add item" at bounding box center [154, 140] width 23 height 7
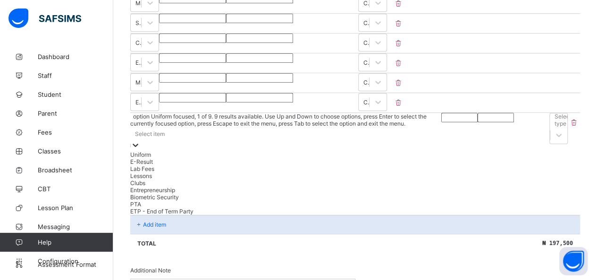
scroll to position [334, 0]
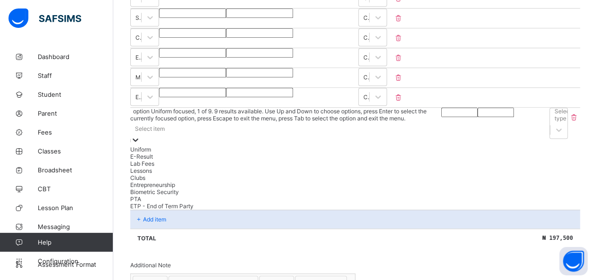
click at [166, 135] on div "Select item" at bounding box center [285, 128] width 311 height 13
click at [160, 160] on div "E-Result" at bounding box center [286, 156] width 312 height 7
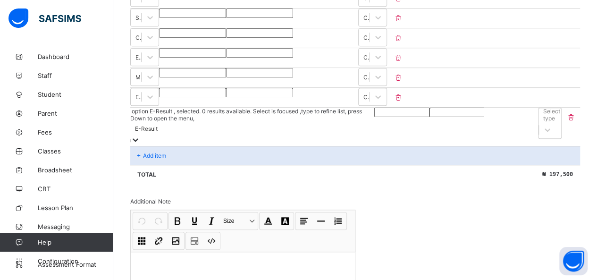
click at [265, 117] on input "number" at bounding box center [401, 112] width 55 height 9
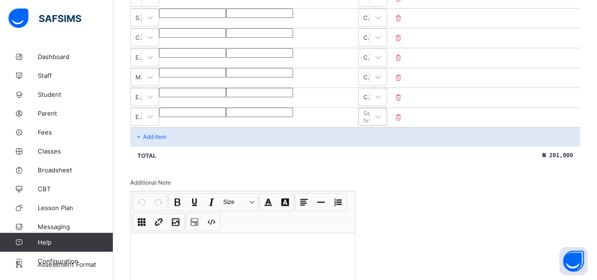
click at [265, 124] on div "Select type" at bounding box center [371, 117] width 17 height 14
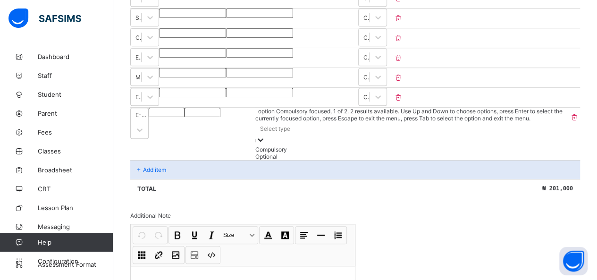
click at [265, 153] on div "Compulsory" at bounding box center [411, 149] width 313 height 7
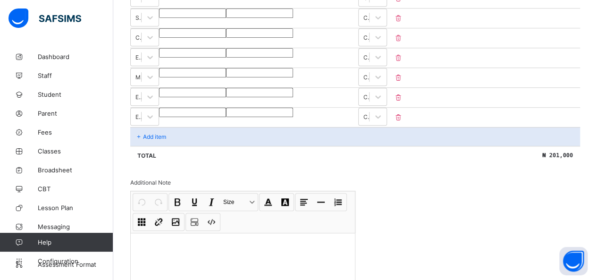
click at [151, 140] on p "Add item" at bounding box center [154, 136] width 23 height 7
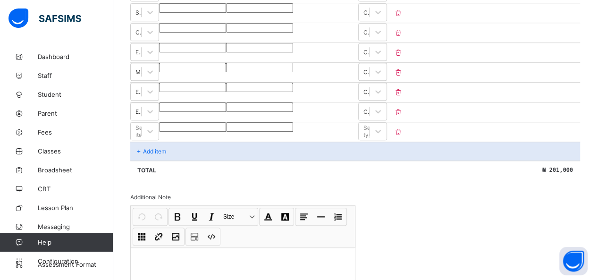
click at [151, 140] on div "Select item" at bounding box center [144, 131] width 29 height 18
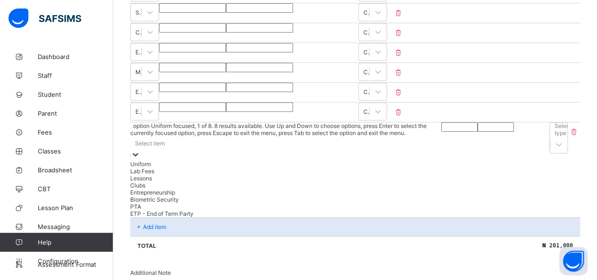
scroll to position [339, 0]
click at [160, 182] on div "Lessons" at bounding box center [286, 178] width 312 height 7
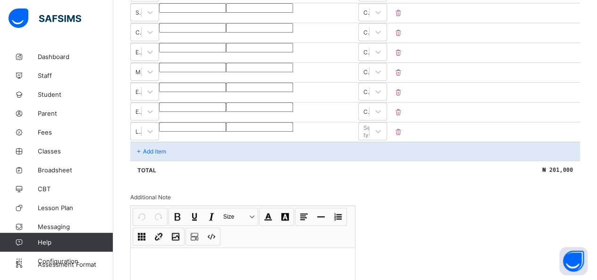
click at [226, 132] on input "number" at bounding box center [192, 126] width 67 height 9
click at [265, 138] on div "Select type" at bounding box center [371, 131] width 17 height 14
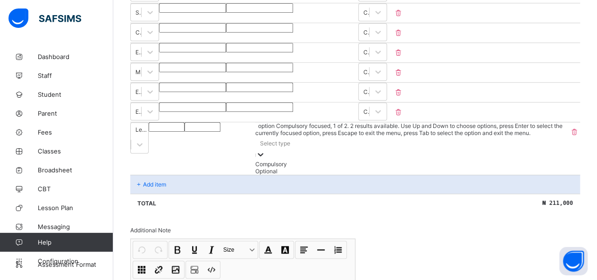
click at [265, 168] on div "Compulsory" at bounding box center [411, 164] width 313 height 7
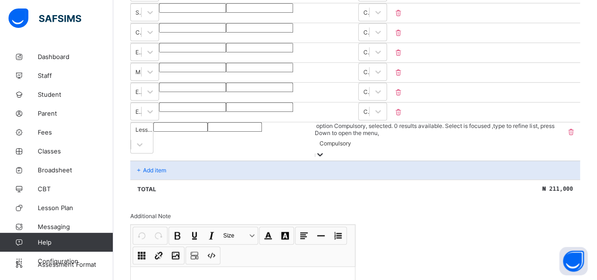
click at [155, 171] on p "Add item" at bounding box center [154, 170] width 23 height 7
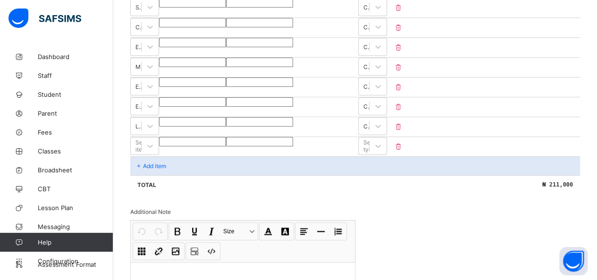
click at [155, 155] on div "Select item" at bounding box center [144, 146] width 29 height 18
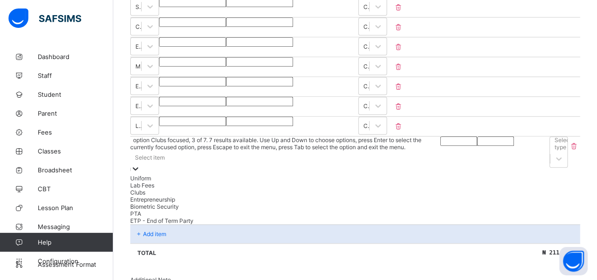
click at [155, 196] on div "Clubs" at bounding box center [285, 192] width 310 height 7
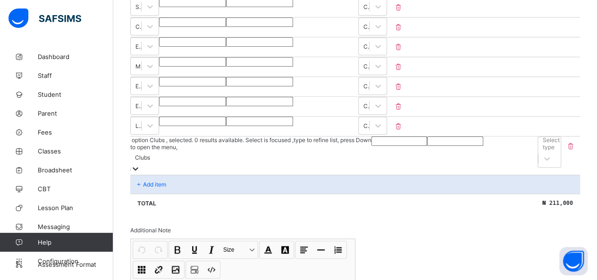
click at [265, 146] on input "number" at bounding box center [400, 140] width 56 height 9
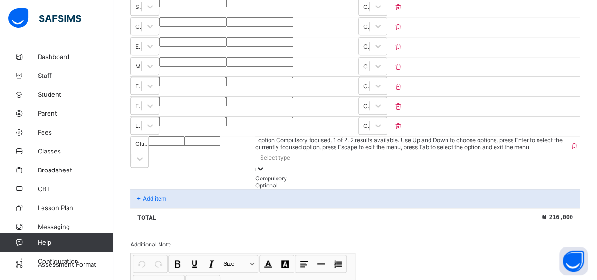
click at [265, 169] on div at bounding box center [260, 169] width 9 height 11
click at [265, 182] on div "Compulsory" at bounding box center [411, 178] width 313 height 7
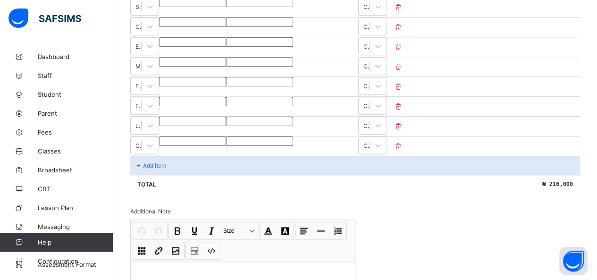
click at [149, 169] on p "Add item" at bounding box center [154, 165] width 23 height 7
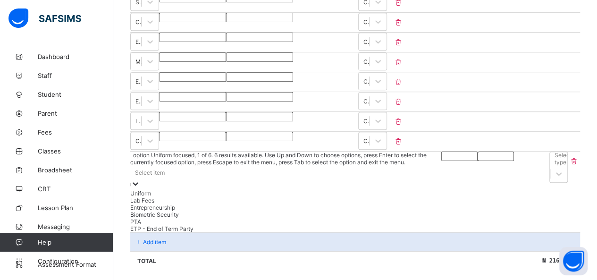
click at [153, 176] on div "Select item" at bounding box center [150, 172] width 30 height 7
click at [162, 218] on div "Biometric Security" at bounding box center [287, 214] width 315 height 7
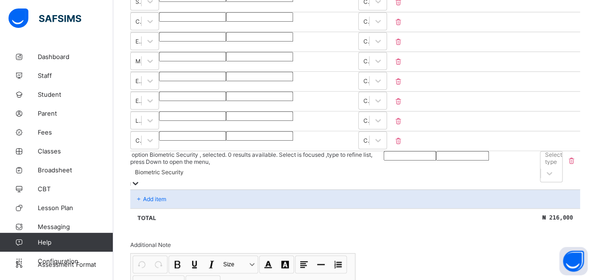
click at [265, 161] on input "number" at bounding box center [410, 155] width 52 height 9
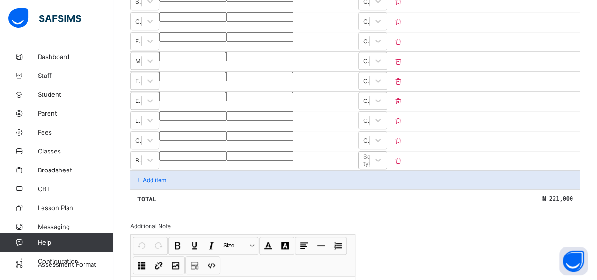
click at [265, 167] on div "Select type" at bounding box center [364, 159] width 10 height 13
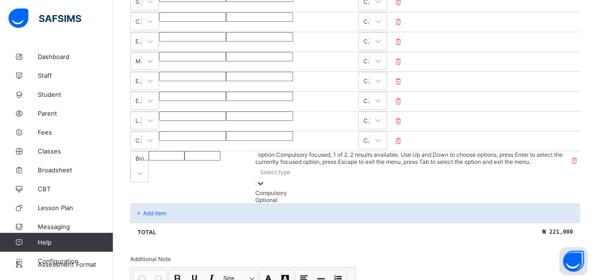
click at [265, 196] on div "Compulsory" at bounding box center [411, 192] width 313 height 7
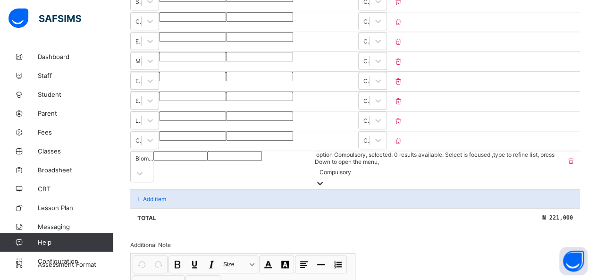
click at [150, 199] on p "Add item" at bounding box center [154, 198] width 23 height 7
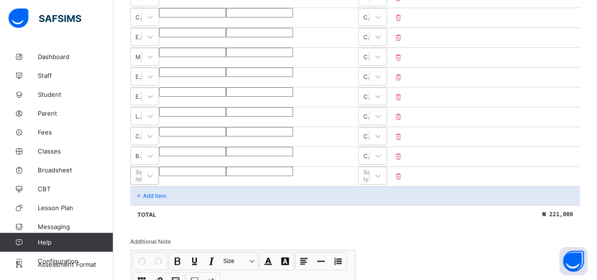
click at [159, 185] on div "Select item" at bounding box center [144, 176] width 29 height 18
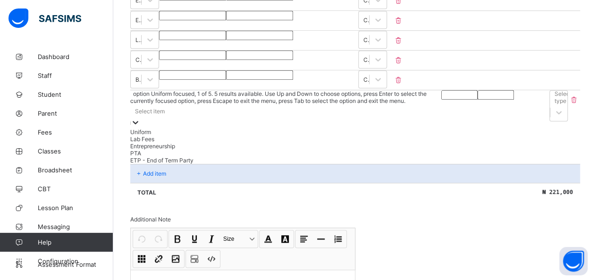
scroll to position [449, 0]
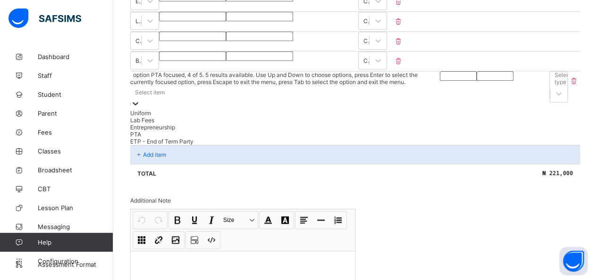
click at [180, 138] on div "PTA" at bounding box center [285, 134] width 310 height 7
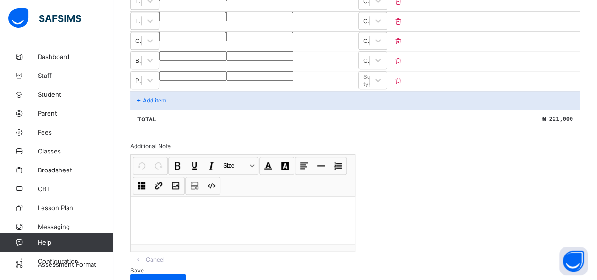
click at [226, 81] on input "number" at bounding box center [192, 75] width 67 height 9
click at [265, 87] on div "Select type" at bounding box center [364, 80] width 10 height 13
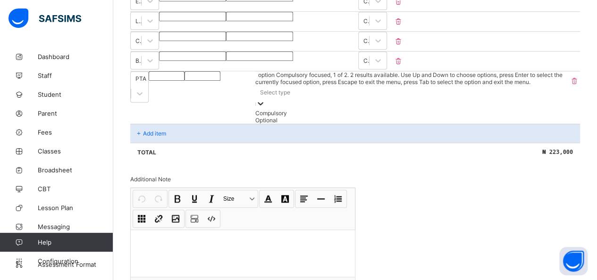
click at [265, 117] on div "Compulsory" at bounding box center [411, 113] width 313 height 7
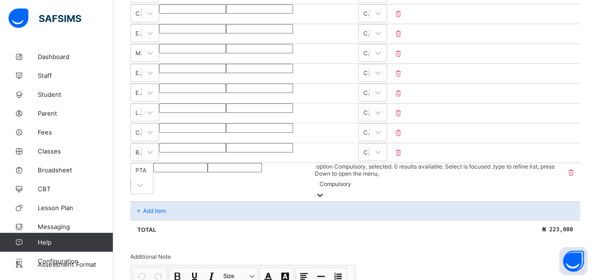
scroll to position [355, 0]
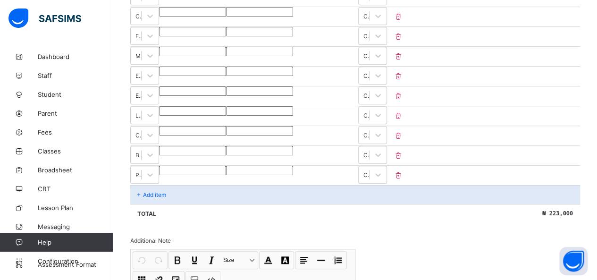
click at [157, 198] on p "Add item" at bounding box center [154, 194] width 23 height 7
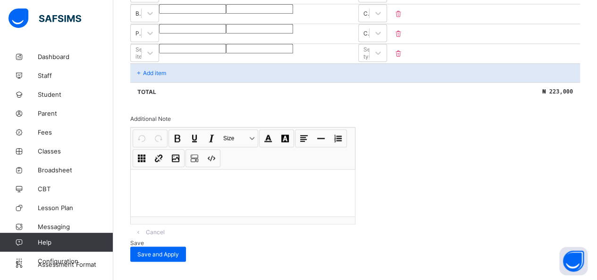
scroll to position [449, 0]
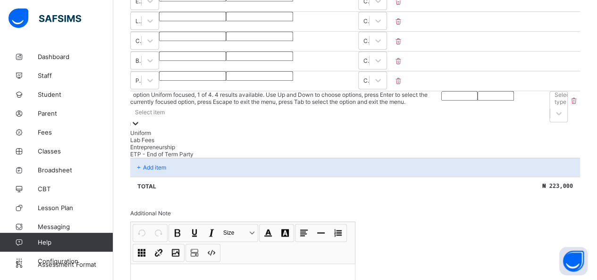
click at [191, 117] on div "Select item" at bounding box center [285, 111] width 311 height 13
click at [171, 158] on div "ETP - End of Term Party" at bounding box center [289, 154] width 318 height 7
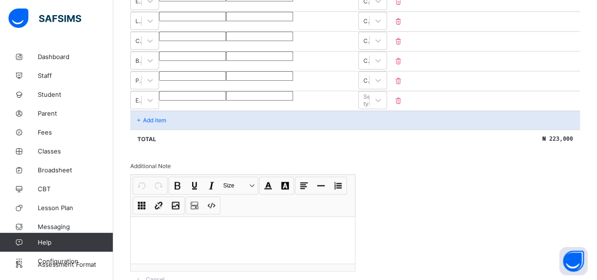
click at [226, 101] on input "number" at bounding box center [192, 95] width 67 height 9
click at [265, 172] on div "Invoice template content Items that are set as compulsory will be available in …" at bounding box center [355, 22] width 450 height 573
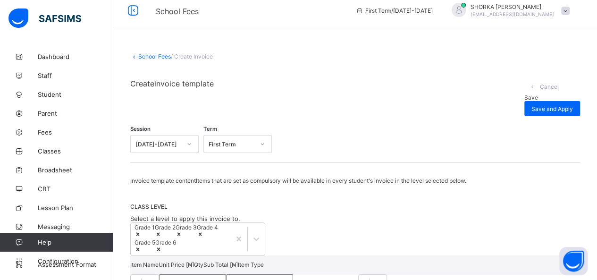
scroll to position [0, 0]
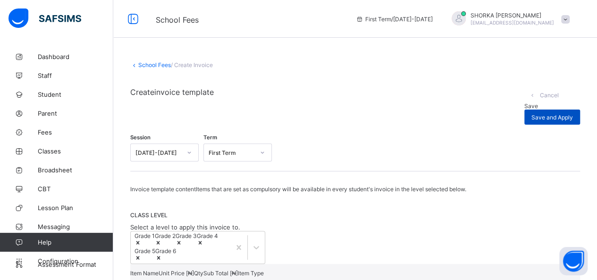
click at [265, 110] on div "Save and Apply" at bounding box center [552, 117] width 56 height 15
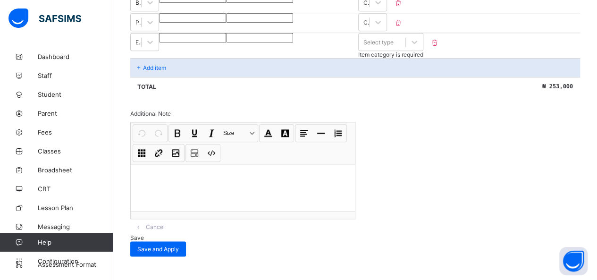
scroll to position [465, 0]
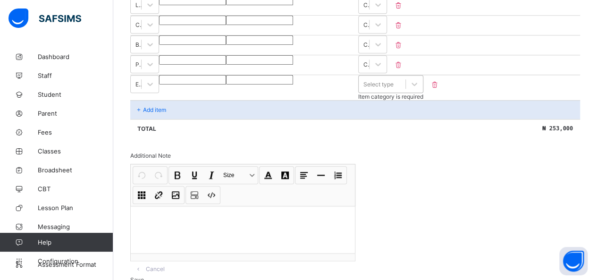
click at [265, 88] on div "Select type" at bounding box center [378, 84] width 30 height 7
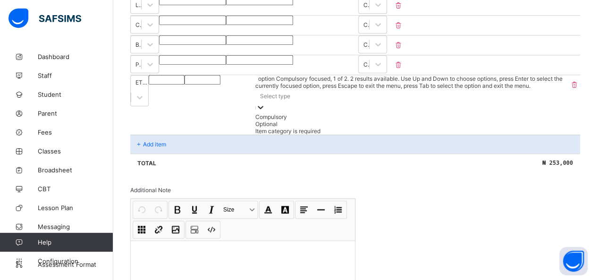
click at [265, 120] on div "Compulsory" at bounding box center [411, 116] width 313 height 7
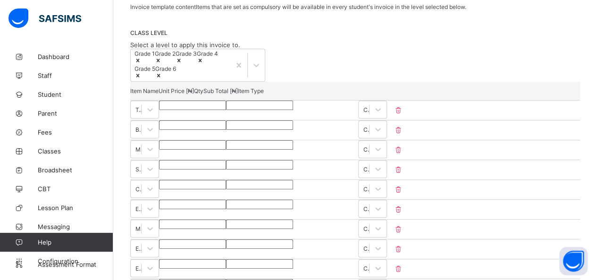
scroll to position [0, 0]
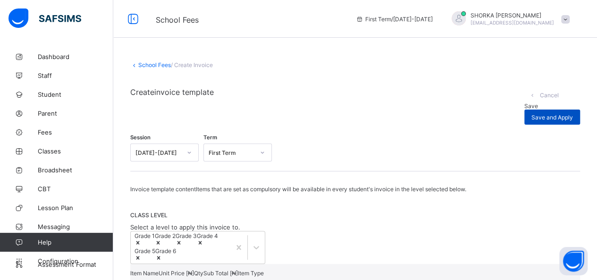
click at [265, 110] on div "Save and Apply" at bounding box center [552, 117] width 56 height 15
click at [265, 102] on span "Save" at bounding box center [531, 105] width 14 height 7
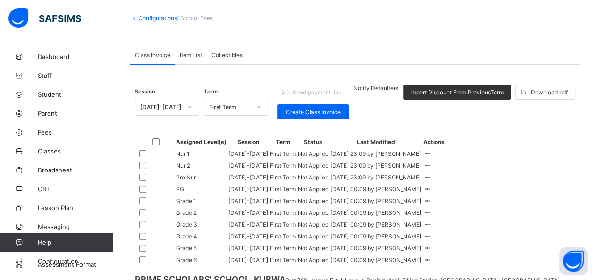
scroll to position [278, 0]
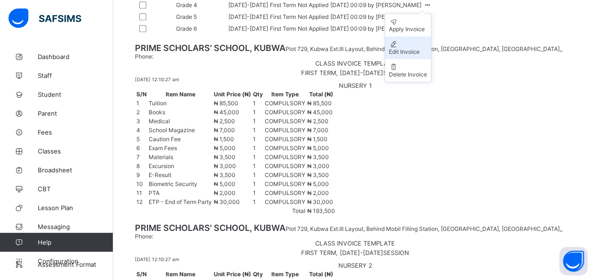
click at [265, 55] on div "Edit Invoice" at bounding box center [408, 51] width 38 height 7
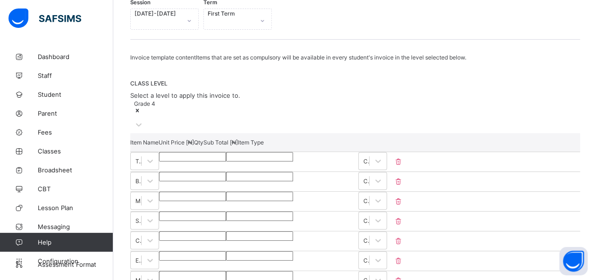
scroll to position [157, 0]
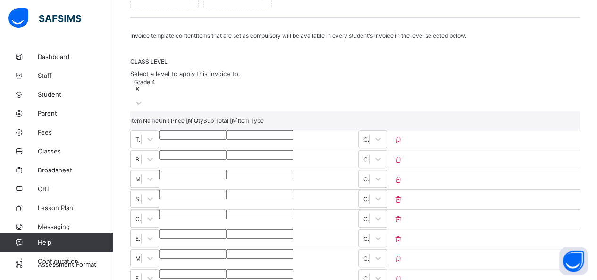
click at [226, 131] on input "*****" at bounding box center [192, 134] width 67 height 9
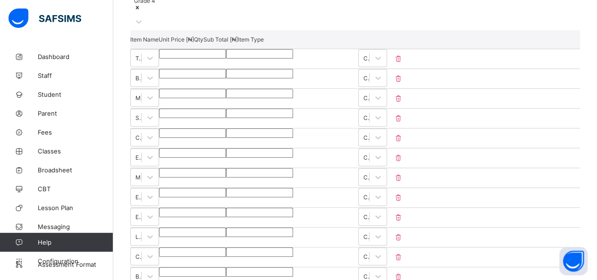
scroll to position [204, 0]
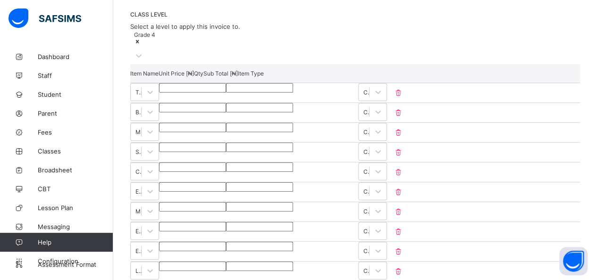
click at [226, 83] on input "******" at bounding box center [192, 87] width 67 height 9
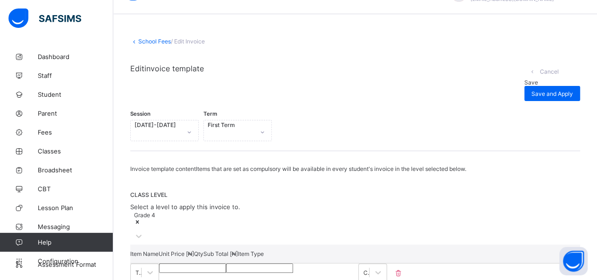
scroll to position [15, 0]
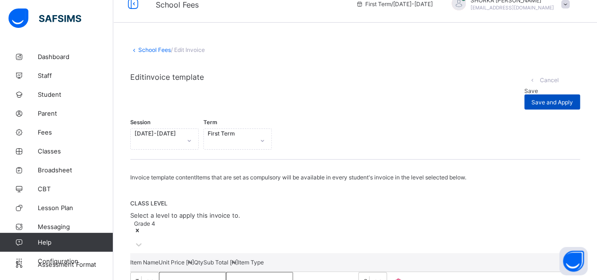
click at [265, 94] on div "Save and Apply" at bounding box center [552, 101] width 56 height 15
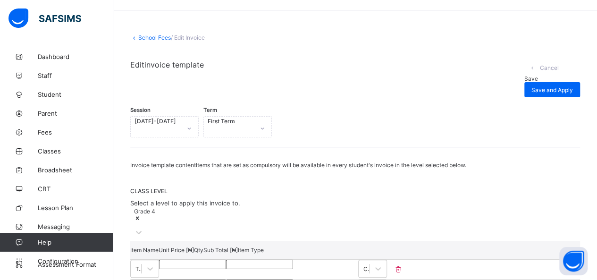
scroll to position [0, 0]
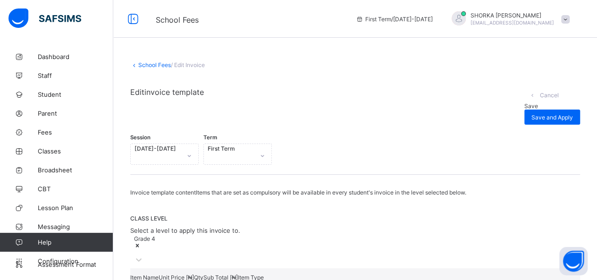
click at [265, 102] on div "Save" at bounding box center [552, 105] width 56 height 7
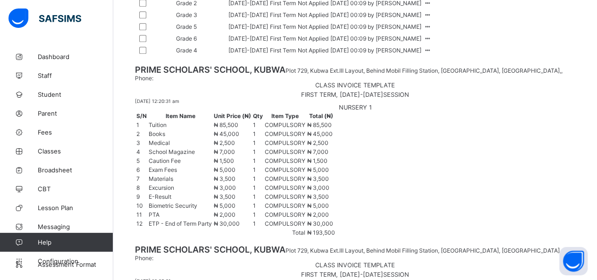
scroll to position [278, 0]
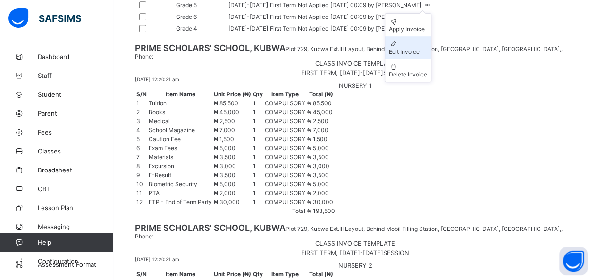
click at [265, 55] on div "Edit Invoice" at bounding box center [408, 51] width 38 height 7
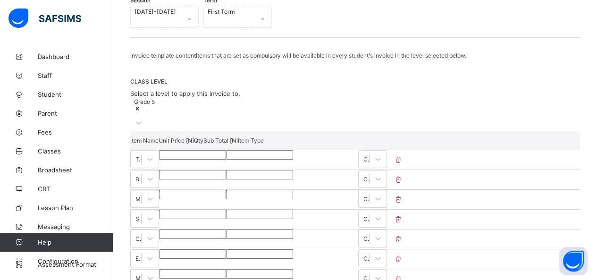
scroll to position [136, 0]
click at [226, 151] on input "*****" at bounding box center [192, 155] width 67 height 9
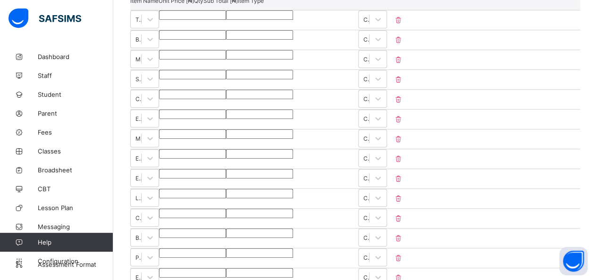
scroll to position [231, 0]
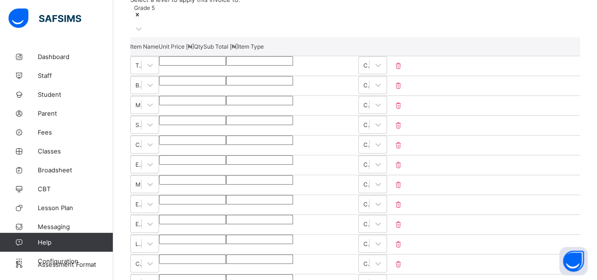
click at [226, 77] on input "*****" at bounding box center [192, 80] width 67 height 9
click at [226, 79] on input "*****" at bounding box center [192, 80] width 67 height 9
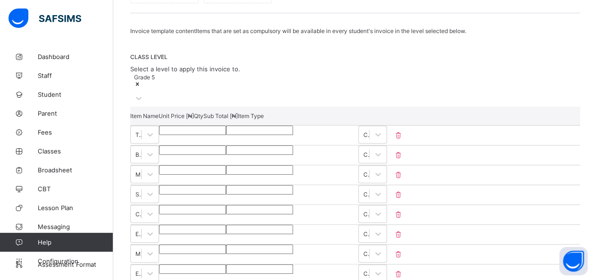
scroll to position [157, 0]
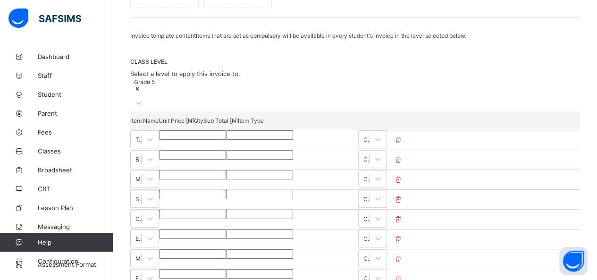
click at [226, 132] on input "******" at bounding box center [192, 134] width 67 height 9
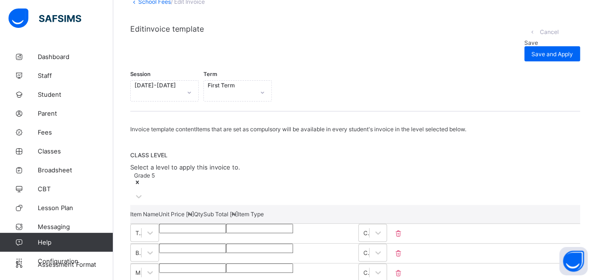
scroll to position [0, 0]
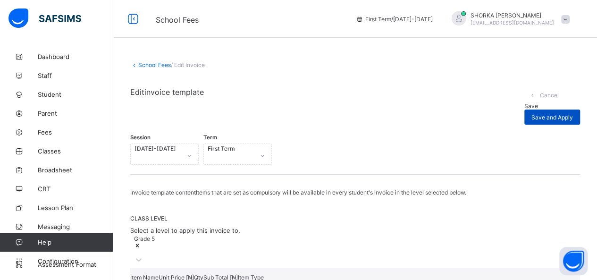
click at [265, 110] on div "Save and Apply" at bounding box center [552, 117] width 56 height 15
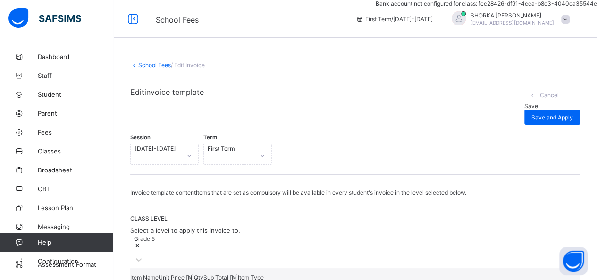
click at [265, 102] on div "Save" at bounding box center [552, 105] width 56 height 7
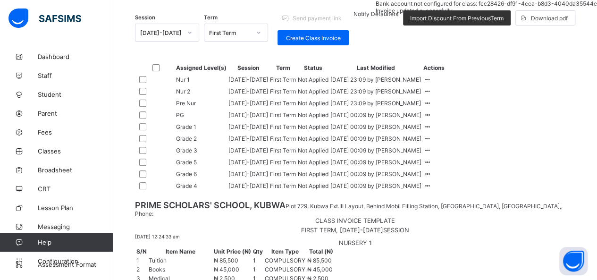
scroll to position [278, 0]
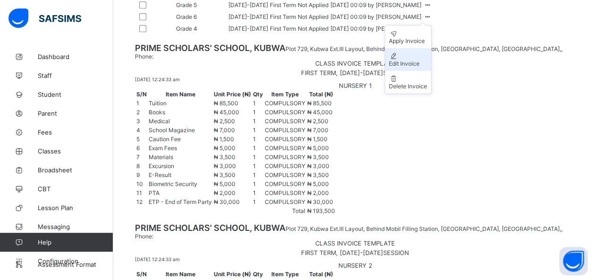
click at [265, 67] on div "Edit Invoice" at bounding box center [408, 63] width 38 height 7
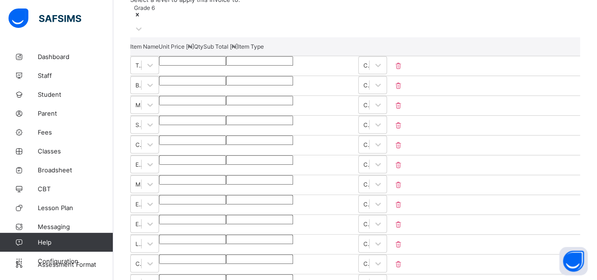
scroll to position [184, 0]
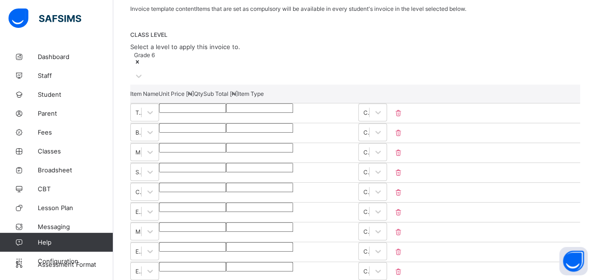
click at [226, 105] on input "*****" at bounding box center [192, 107] width 67 height 9
paste input "*"
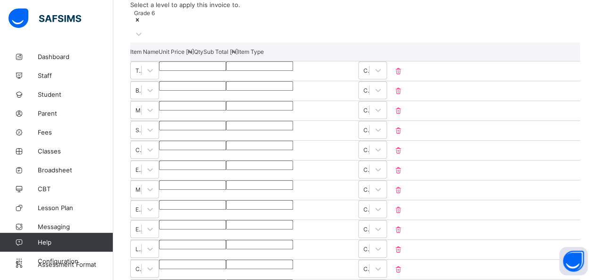
scroll to position [204, 0]
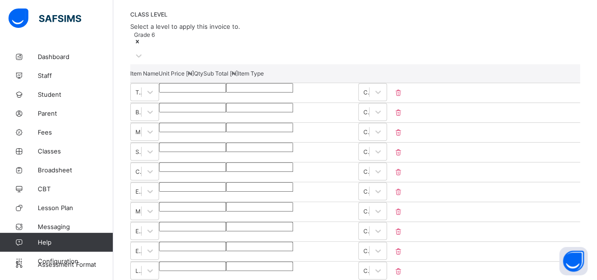
click at [226, 104] on input "*****" at bounding box center [192, 107] width 67 height 9
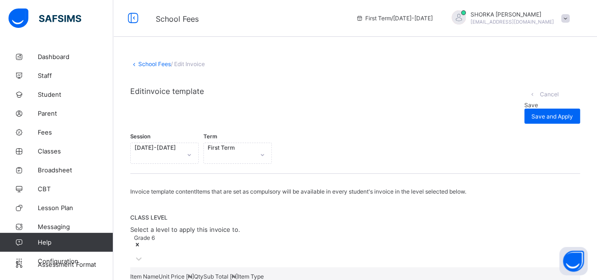
scroll to position [0, 0]
click at [265, 114] on span "Save and Apply" at bounding box center [553, 117] width 42 height 7
click at [265, 102] on span "Save" at bounding box center [531, 105] width 14 height 7
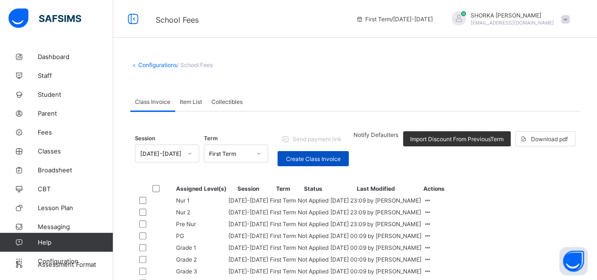
click at [265, 158] on span "Create Class Invoice" at bounding box center [313, 158] width 57 height 7
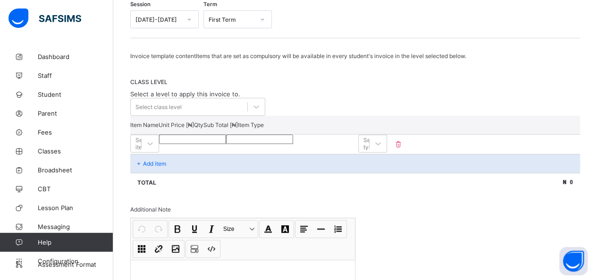
scroll to position [142, 0]
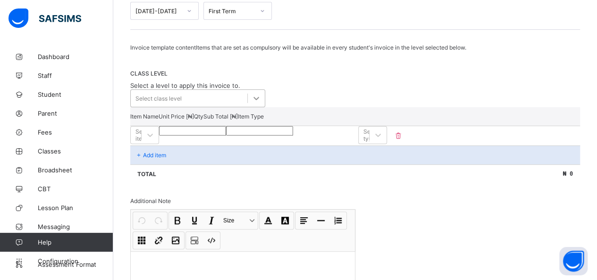
click at [258, 99] on icon at bounding box center [256, 97] width 9 height 9
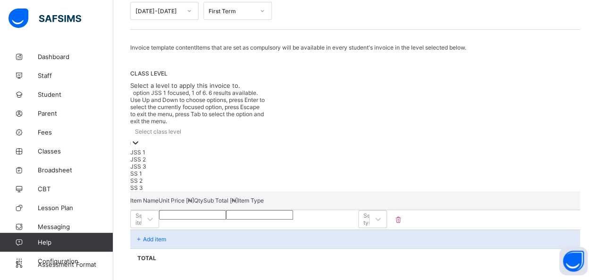
click at [228, 149] on div "JSS 1" at bounding box center [197, 152] width 135 height 7
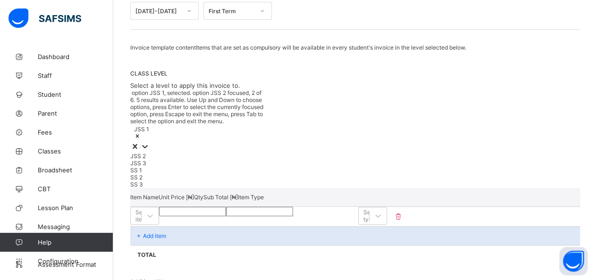
click at [228, 152] on div "JSS 2" at bounding box center [197, 155] width 135 height 7
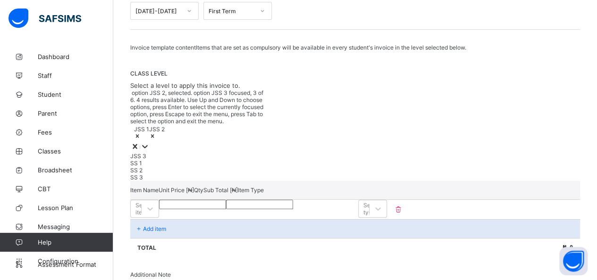
click at [228, 152] on div "JSS 3" at bounding box center [197, 155] width 135 height 7
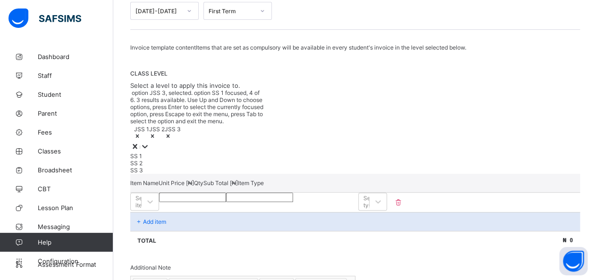
click at [228, 152] on div "SS 1" at bounding box center [197, 155] width 135 height 7
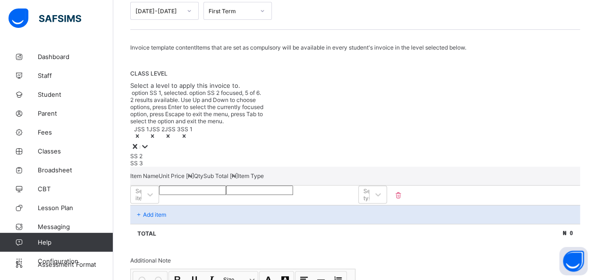
click at [189, 152] on div "SS 2" at bounding box center [197, 155] width 135 height 7
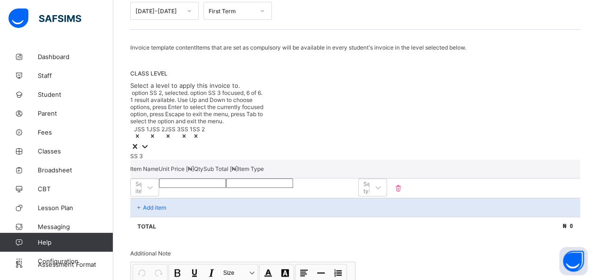
click at [158, 152] on div "SS 3" at bounding box center [197, 155] width 135 height 7
click at [265, 76] on div "CLASS LEVEL Select a level to apply this invoice to. option SS 3, selected. 0 r…" at bounding box center [355, 115] width 450 height 90
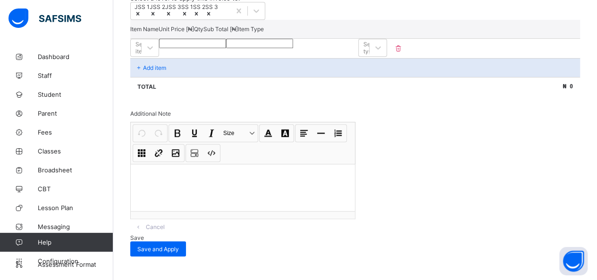
scroll to position [152, 0]
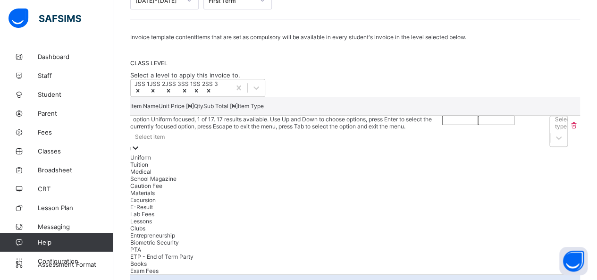
click at [265, 147] on div "option Uniform focused, 1 of 17. 17 results available. Use Up and Down to choos…" at bounding box center [286, 195] width 312 height 159
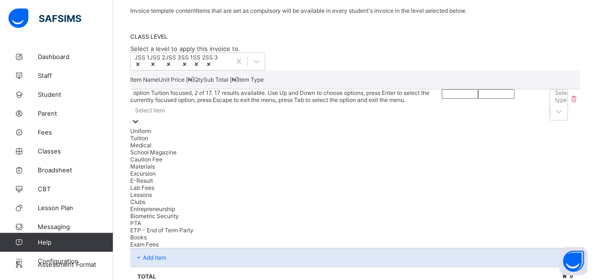
scroll to position [179, 0]
click at [235, 141] on div "Tuition" at bounding box center [286, 137] width 312 height 7
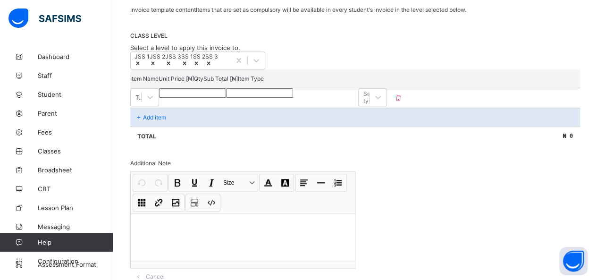
click at [163, 121] on p "Add item" at bounding box center [154, 117] width 23 height 7
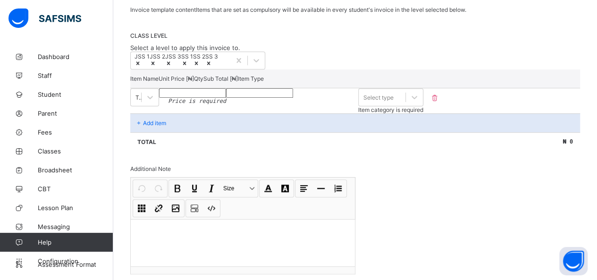
click at [161, 127] on p "Add item" at bounding box center [154, 122] width 23 height 7
click at [226, 98] on input "number" at bounding box center [192, 92] width 67 height 9
click at [265, 101] on div "Select type" at bounding box center [378, 97] width 30 height 7
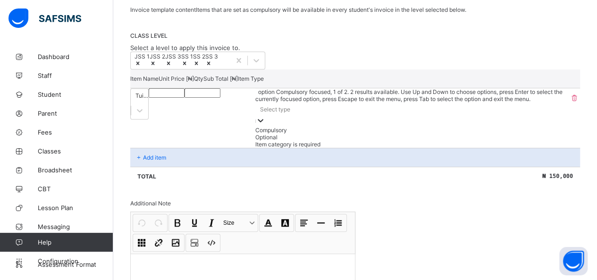
click at [265, 134] on div "Compulsory" at bounding box center [411, 130] width 313 height 7
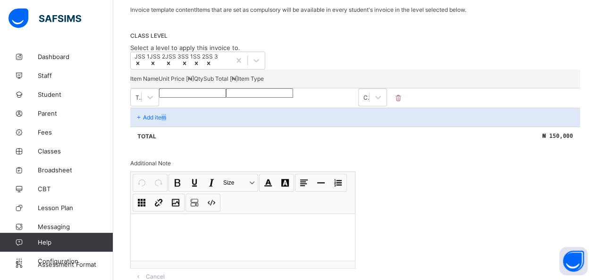
click at [164, 121] on p "Add item" at bounding box center [154, 117] width 23 height 7
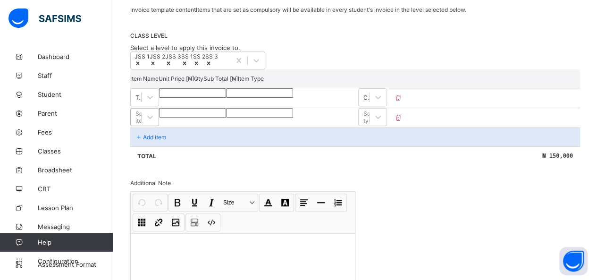
click at [159, 126] on div "Select item" at bounding box center [144, 117] width 29 height 18
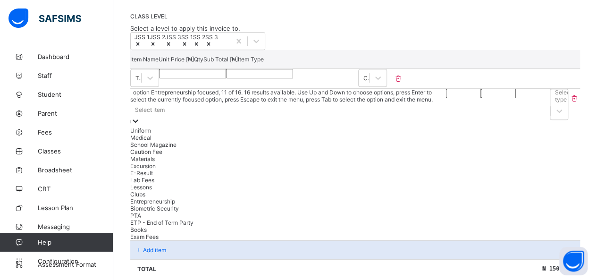
scroll to position [85, 0]
click at [167, 233] on div "Books" at bounding box center [286, 229] width 312 height 7
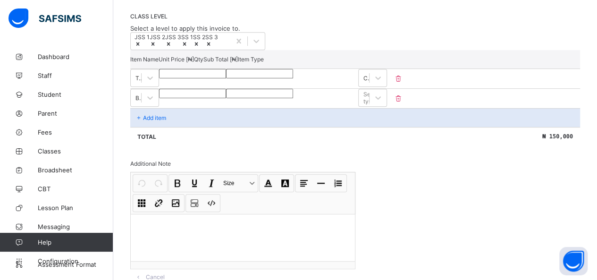
click at [226, 98] on input "number" at bounding box center [192, 93] width 67 height 9
click at [265, 102] on icon at bounding box center [377, 97] width 9 height 9
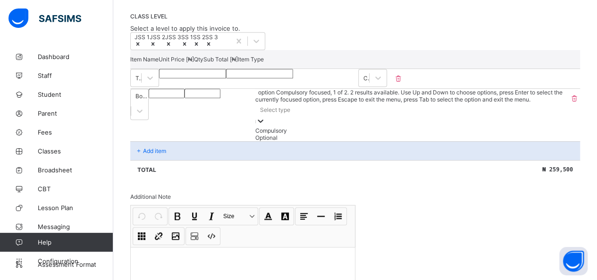
click at [265, 134] on div "Compulsory" at bounding box center [411, 130] width 313 height 7
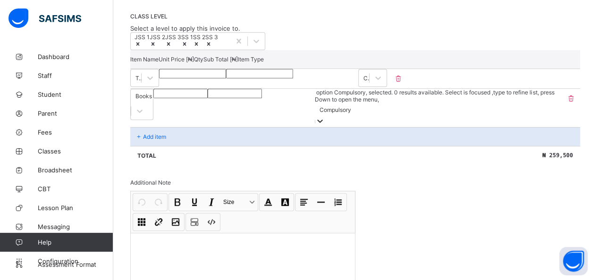
click at [142, 140] on icon at bounding box center [139, 136] width 8 height 7
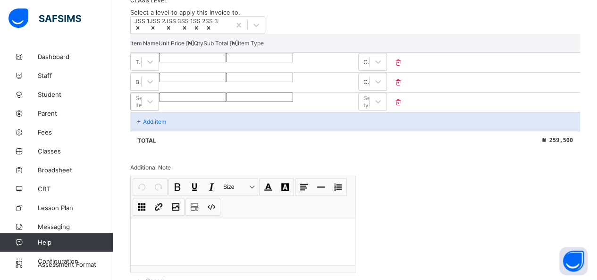
click at [159, 110] on div "Select item" at bounding box center [144, 102] width 29 height 18
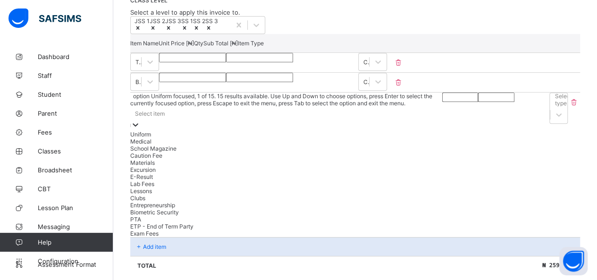
scroll to position [218, 0]
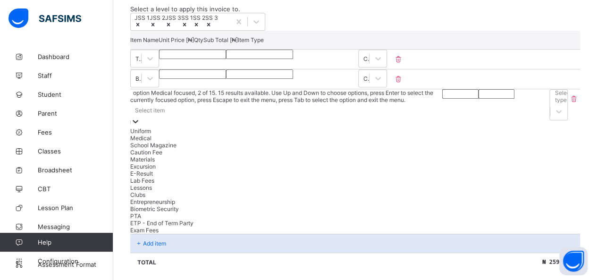
click at [152, 142] on div "Medical" at bounding box center [286, 138] width 312 height 7
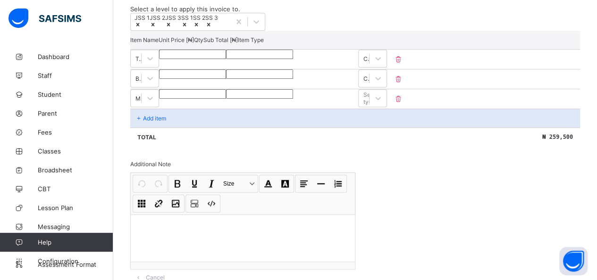
click at [226, 99] on div at bounding box center [192, 93] width 67 height 9
click at [226, 99] on input "number" at bounding box center [192, 93] width 67 height 9
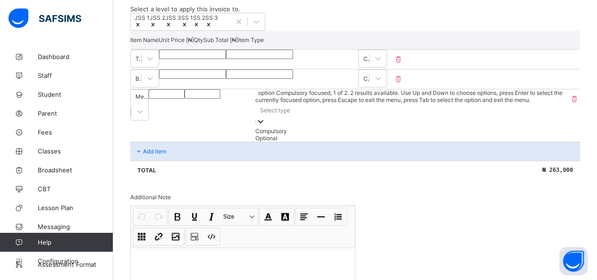
click at [265, 114] on div "Select type" at bounding box center [275, 110] width 30 height 7
click at [265, 135] on div "Compulsory" at bounding box center [411, 130] width 313 height 7
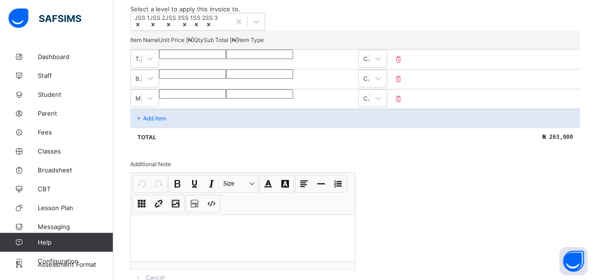
click at [145, 122] on p "Add item" at bounding box center [154, 118] width 23 height 7
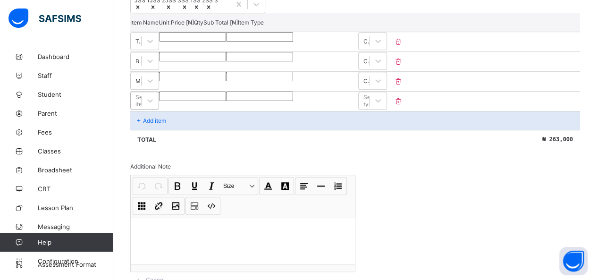
click at [154, 110] on div "Select item" at bounding box center [144, 101] width 29 height 18
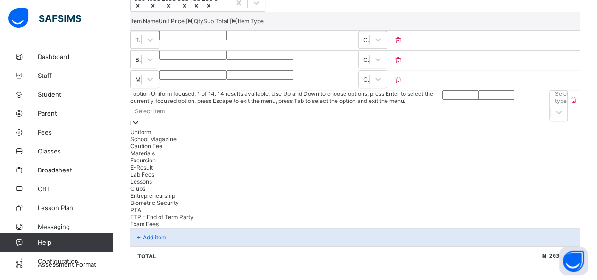
scroll to position [238, 0]
click at [161, 142] on div "School Magazine" at bounding box center [288, 138] width 316 height 7
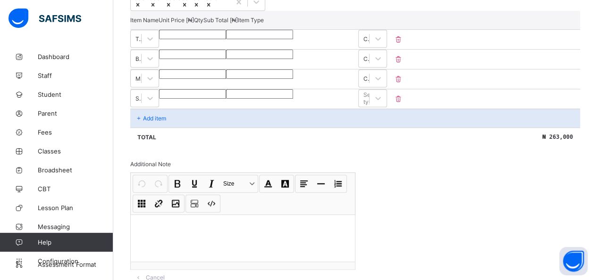
click at [226, 99] on input "number" at bounding box center [192, 93] width 67 height 9
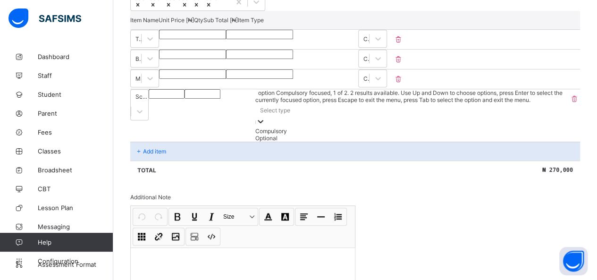
click at [265, 114] on div "Select type" at bounding box center [275, 110] width 30 height 7
click at [265, 135] on div "Compulsory" at bounding box center [411, 130] width 313 height 7
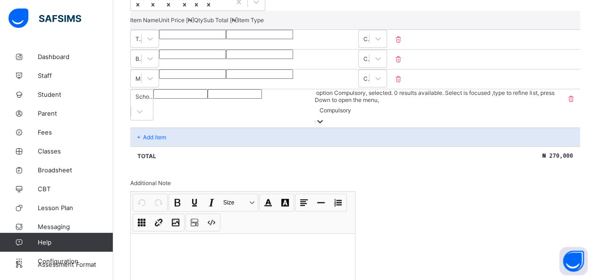
click at [163, 138] on p "Add item" at bounding box center [154, 137] width 23 height 7
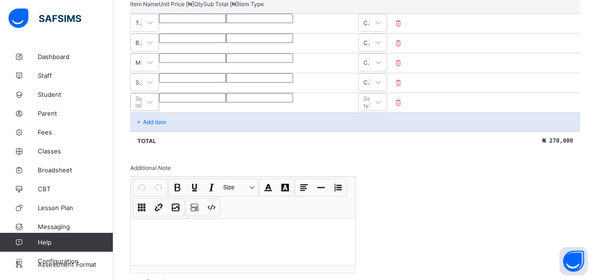
click at [155, 111] on div "Select item" at bounding box center [144, 102] width 29 height 18
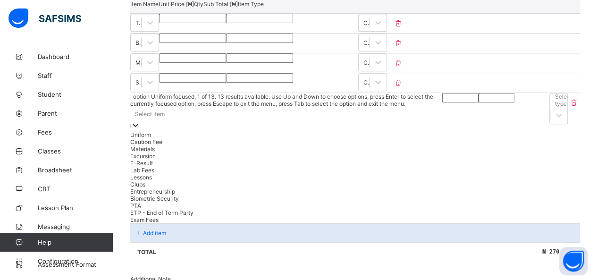
scroll to position [257, 0]
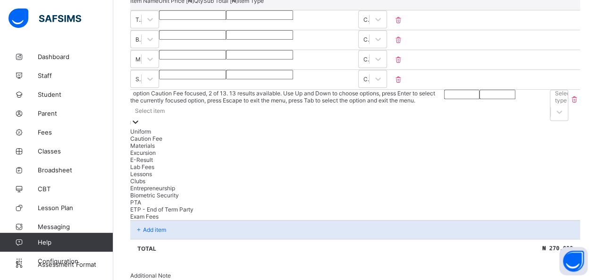
click at [154, 142] on div "Caution Fee" at bounding box center [287, 138] width 314 height 7
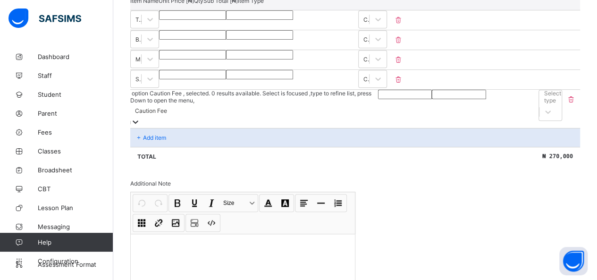
click at [265, 99] on input "number" at bounding box center [405, 94] width 54 height 9
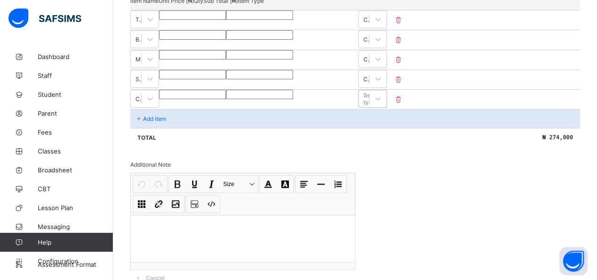
click at [265, 105] on div "Select type" at bounding box center [364, 98] width 10 height 13
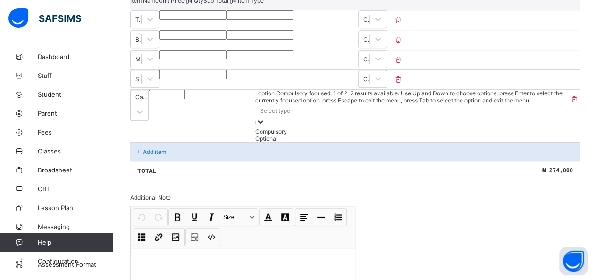
click at [265, 135] on div "Compulsory" at bounding box center [411, 131] width 313 height 7
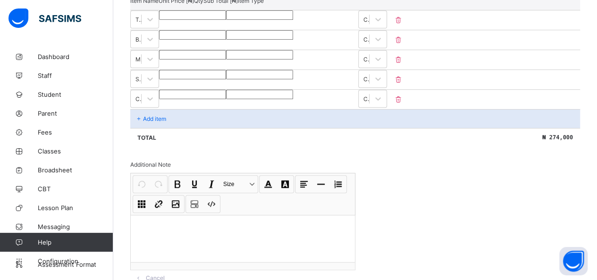
click at [159, 128] on div "Add item" at bounding box center [355, 118] width 450 height 19
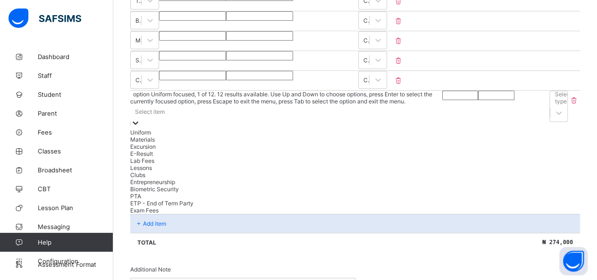
click at [163, 143] on div "option Uniform focused, 1 of 12. 12 results available. Use Up and Down to choos…" at bounding box center [286, 152] width 312 height 123
click at [155, 213] on div "Exam Fees" at bounding box center [286, 209] width 313 height 7
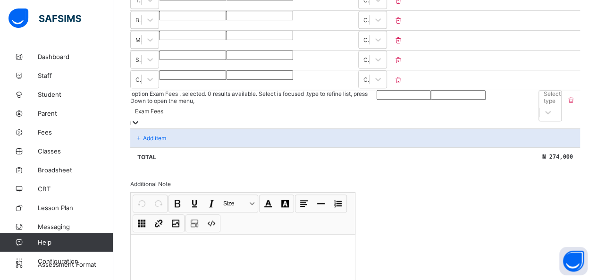
click at [265, 100] on input "number" at bounding box center [404, 94] width 54 height 9
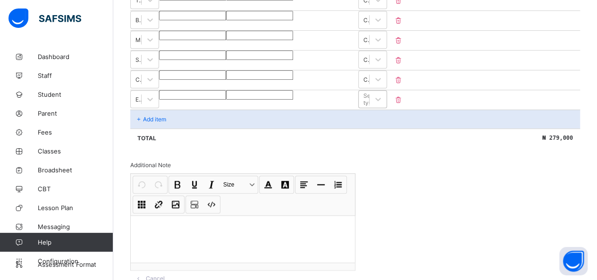
click at [265, 106] on div "Select type" at bounding box center [371, 99] width 17 height 14
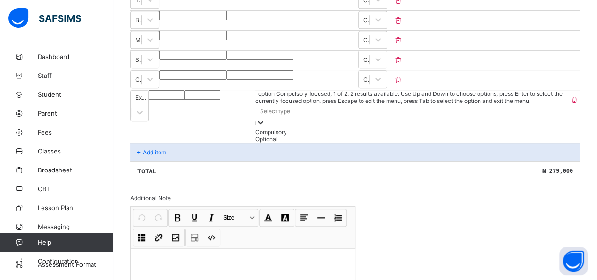
click at [265, 135] on div "Compulsory" at bounding box center [411, 131] width 313 height 7
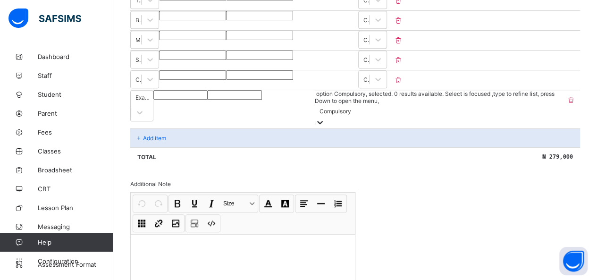
click at [157, 136] on div "Add item" at bounding box center [355, 137] width 450 height 19
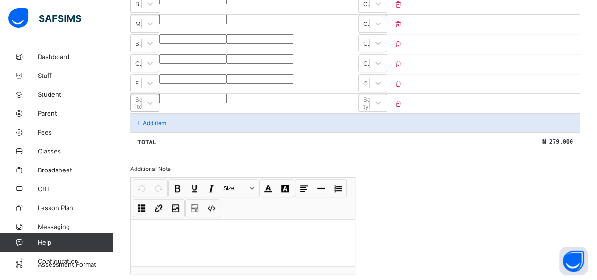
click at [159, 112] on div "Select item" at bounding box center [144, 103] width 29 height 18
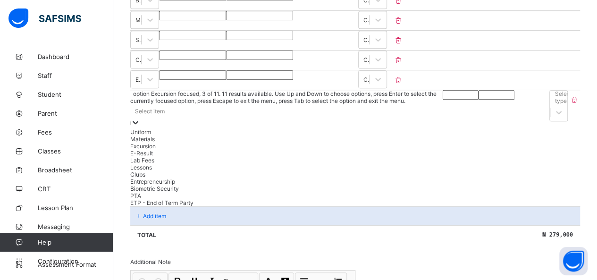
click at [167, 150] on div "Excursion" at bounding box center [286, 146] width 313 height 7
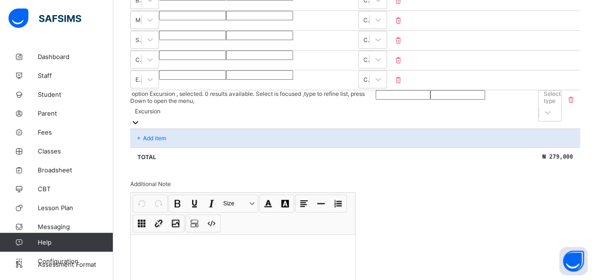
click at [265, 100] on input "number" at bounding box center [403, 94] width 55 height 9
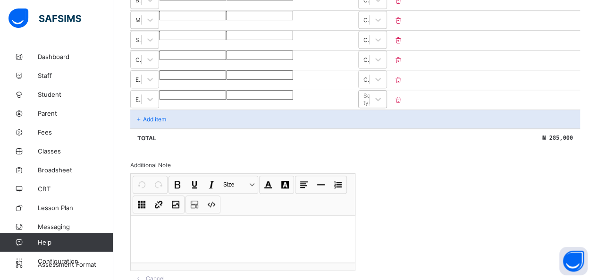
click at [265, 106] on div "Select type" at bounding box center [371, 99] width 17 height 14
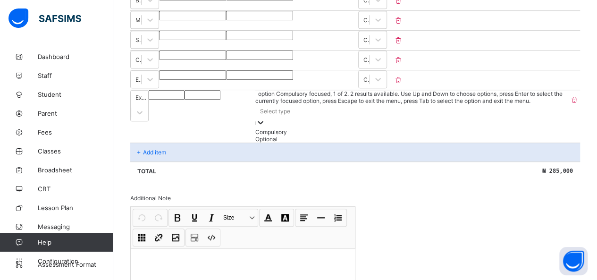
click at [265, 135] on div "Compulsory" at bounding box center [411, 131] width 313 height 7
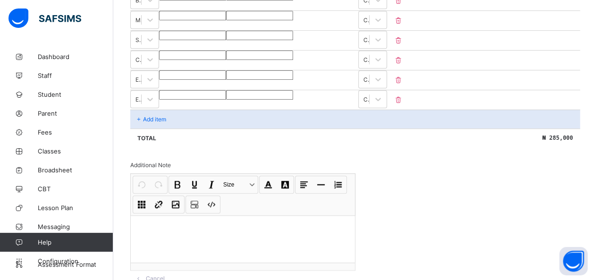
click at [162, 123] on p "Add item" at bounding box center [154, 119] width 23 height 7
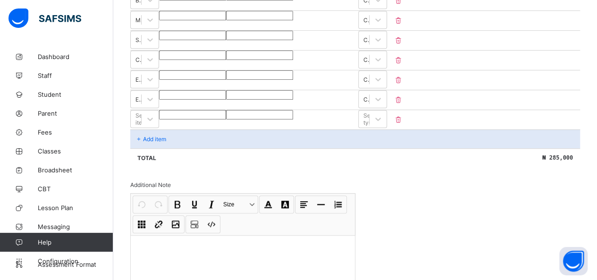
click at [226, 100] on input "****" at bounding box center [192, 94] width 67 height 9
click at [226, 119] on input "number" at bounding box center [192, 114] width 67 height 9
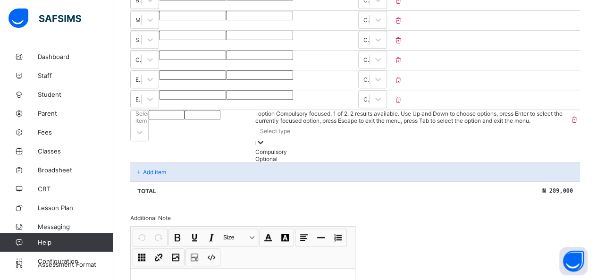
click at [265, 132] on div "Select type" at bounding box center [411, 136] width 313 height 24
click at [265, 155] on div "Compulsory" at bounding box center [411, 151] width 313 height 7
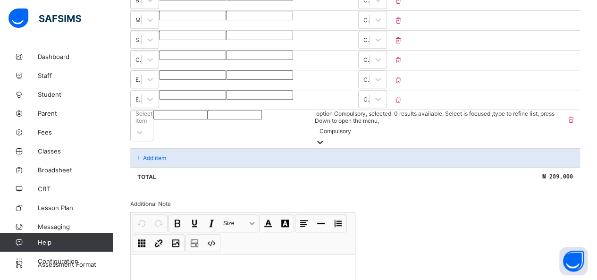
click at [146, 161] on p "Add item" at bounding box center [154, 157] width 23 height 7
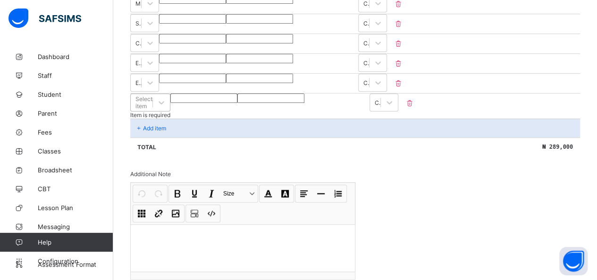
click at [164, 111] on div "Select item" at bounding box center [150, 102] width 40 height 18
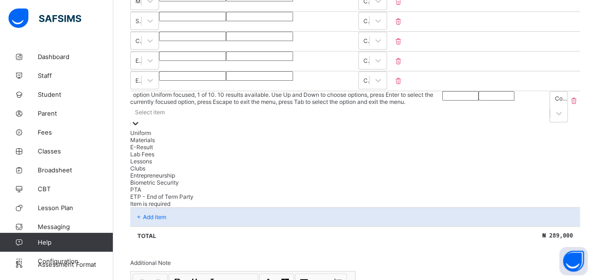
scroll to position [316, 0]
click at [158, 150] on div "E-Result" at bounding box center [286, 146] width 313 height 7
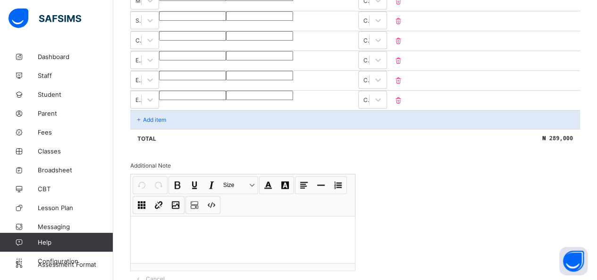
click at [161, 123] on p "Add item" at bounding box center [154, 119] width 23 height 7
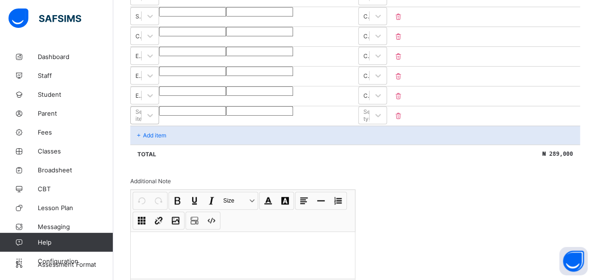
click at [152, 122] on div "Select item" at bounding box center [143, 115] width 17 height 14
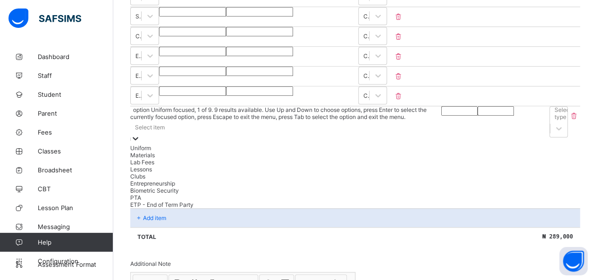
scroll to position [321, 0]
click at [164, 130] on div "Select item" at bounding box center [150, 126] width 30 height 7
click at [154, 165] on div "Lab Fees" at bounding box center [286, 161] width 312 height 7
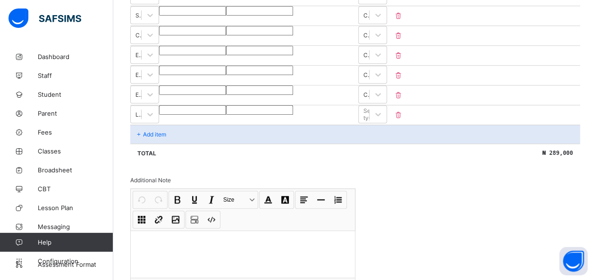
click at [226, 115] on input "number" at bounding box center [192, 109] width 67 height 9
click at [265, 121] on div "Select type" at bounding box center [371, 114] width 17 height 14
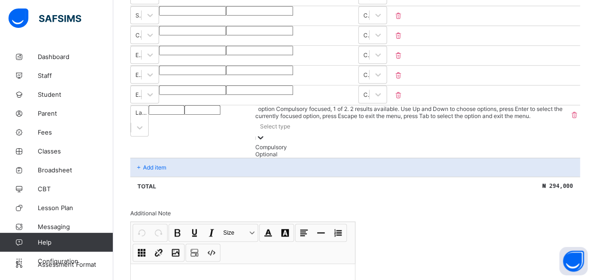
click at [265, 151] on div "Compulsory" at bounding box center [411, 147] width 313 height 7
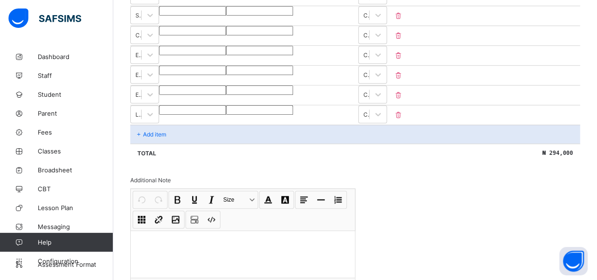
click at [159, 144] on div "Add item" at bounding box center [355, 134] width 450 height 19
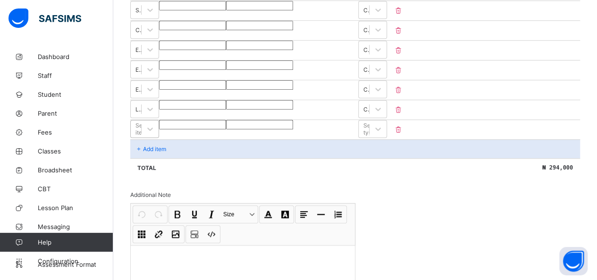
click at [159, 138] on div "Select item" at bounding box center [144, 129] width 29 height 18
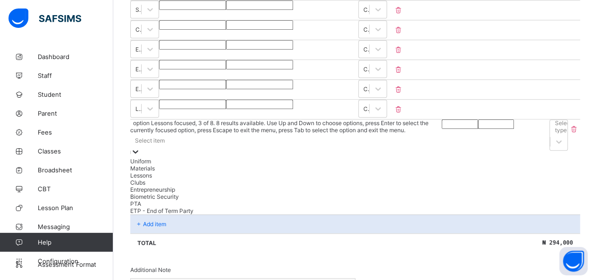
click at [159, 179] on div "Lessons" at bounding box center [286, 175] width 312 height 7
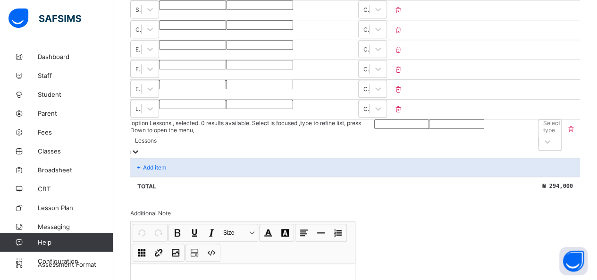
click at [265, 129] on input "number" at bounding box center [401, 123] width 55 height 9
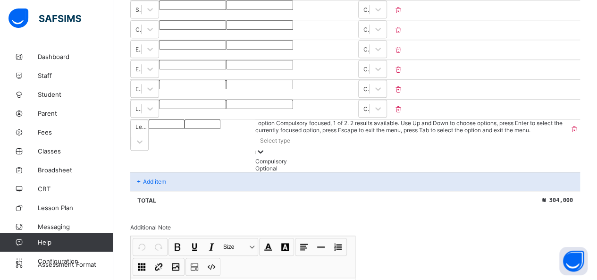
click at [265, 144] on div "Select type" at bounding box center [275, 140] width 30 height 7
click at [265, 165] on div "Compulsory" at bounding box center [411, 161] width 313 height 7
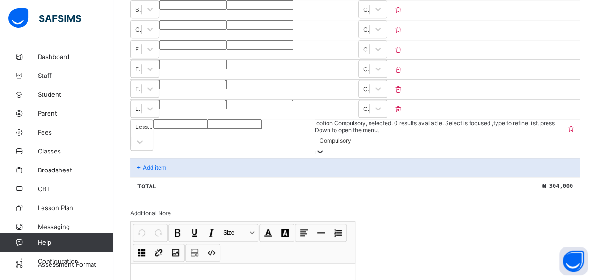
click at [144, 168] on p "Add item" at bounding box center [154, 167] width 23 height 7
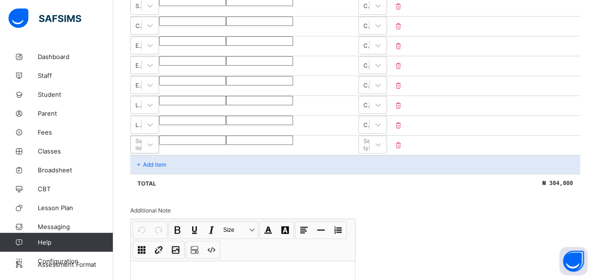
click at [152, 152] on div "Select item" at bounding box center [143, 144] width 17 height 14
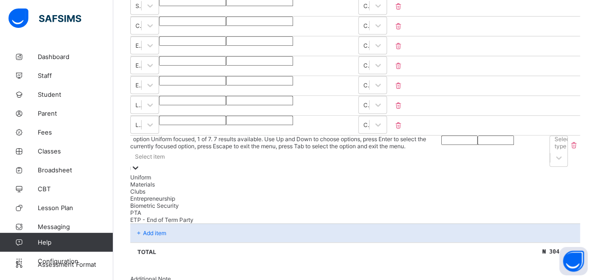
scroll to position [332, 0]
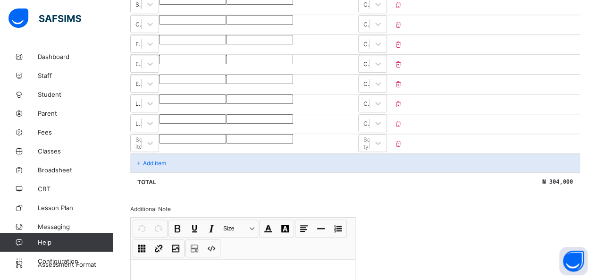
click at [226, 124] on input "*****" at bounding box center [192, 118] width 67 height 9
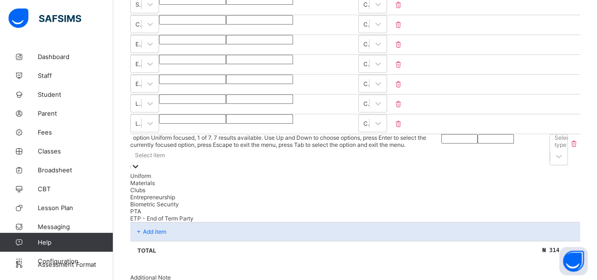
click at [262, 161] on div "Select item" at bounding box center [285, 154] width 311 height 13
click at [175, 194] on div "Clubs" at bounding box center [285, 189] width 310 height 7
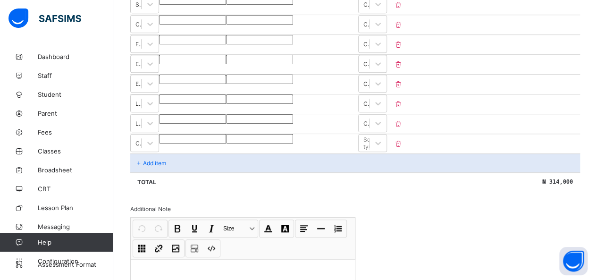
click at [226, 144] on input "number" at bounding box center [192, 138] width 67 height 9
click at [265, 150] on div "Select type" at bounding box center [371, 143] width 17 height 14
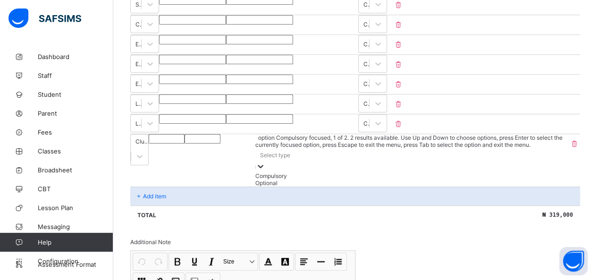
click at [265, 179] on div "Compulsory" at bounding box center [411, 175] width 313 height 7
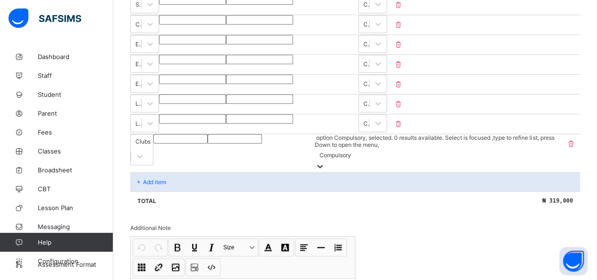
click at [156, 180] on p "Add item" at bounding box center [154, 181] width 23 height 7
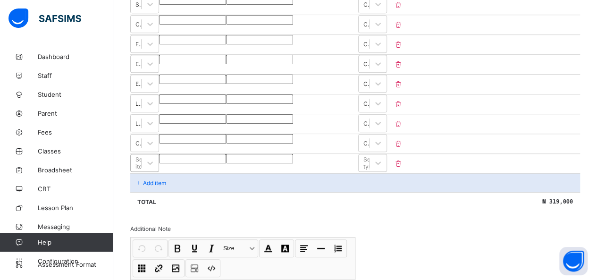
click at [141, 169] on div "Select item" at bounding box center [136, 162] width 10 height 13
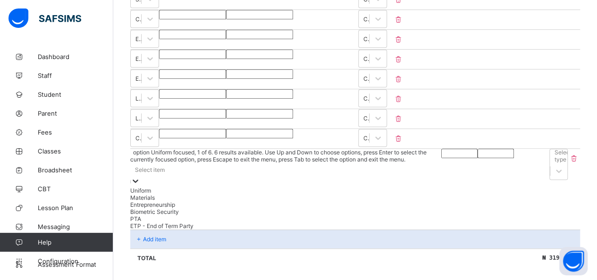
scroll to position [337, 0]
click at [161, 208] on div "Entrepreneurship" at bounding box center [287, 204] width 315 height 7
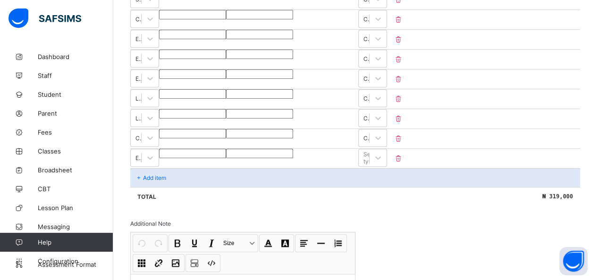
click at [226, 158] on input "number" at bounding box center [192, 153] width 67 height 9
click at [265, 167] on div "Select type" at bounding box center [372, 158] width 29 height 18
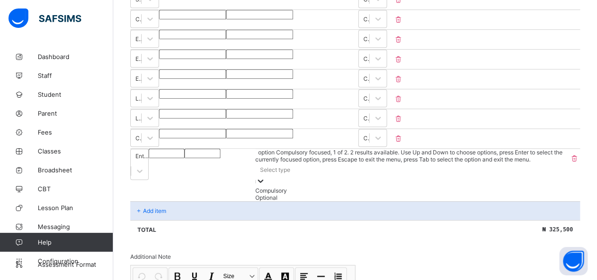
click at [265, 194] on div "Compulsory" at bounding box center [411, 190] width 313 height 7
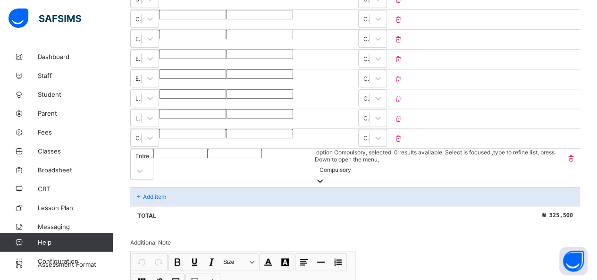
click at [155, 198] on p "Add item" at bounding box center [154, 196] width 23 height 7
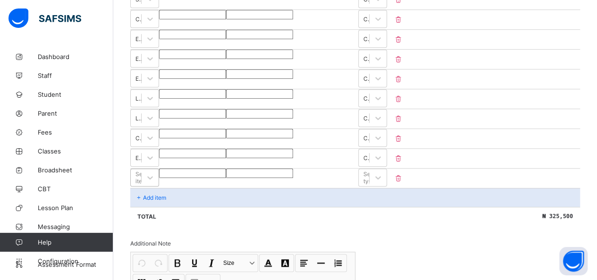
click at [159, 186] on div "Select item" at bounding box center [144, 178] width 29 height 18
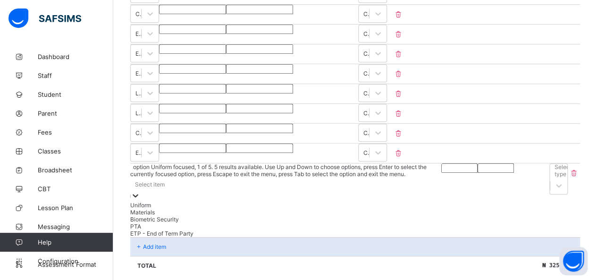
scroll to position [343, 0]
click at [144, 222] on div "Biometric Security" at bounding box center [287, 218] width 315 height 7
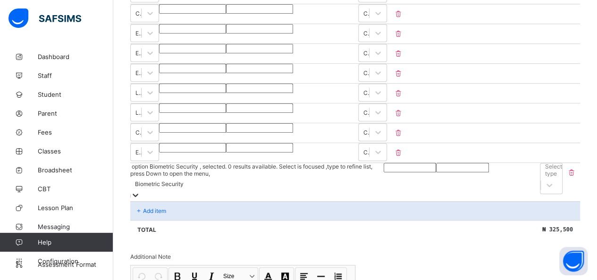
click at [265, 172] on input "number" at bounding box center [410, 167] width 52 height 9
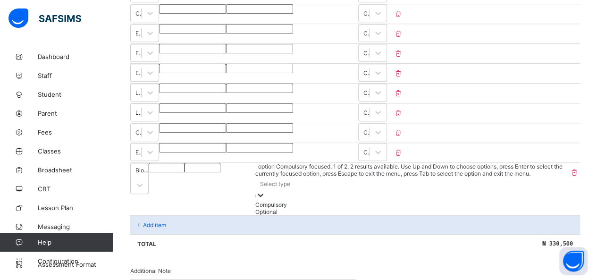
click at [265, 187] on div "Select type" at bounding box center [275, 183] width 30 height 7
click at [265, 208] on div "Compulsory" at bounding box center [411, 204] width 313 height 7
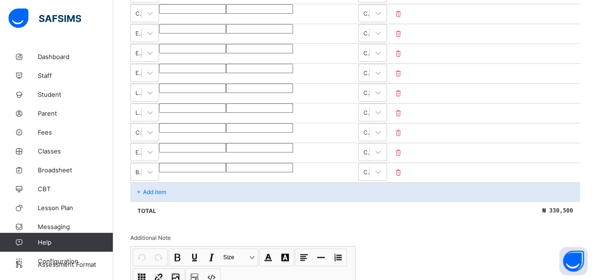
click at [164, 195] on p "Add item" at bounding box center [154, 191] width 23 height 7
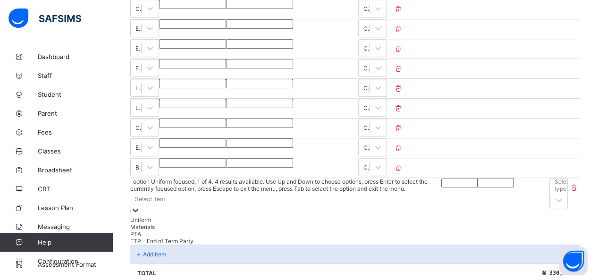
click at [164, 203] on div "Select item" at bounding box center [150, 198] width 30 height 7
click at [151, 237] on div "PTA" at bounding box center [285, 233] width 310 height 7
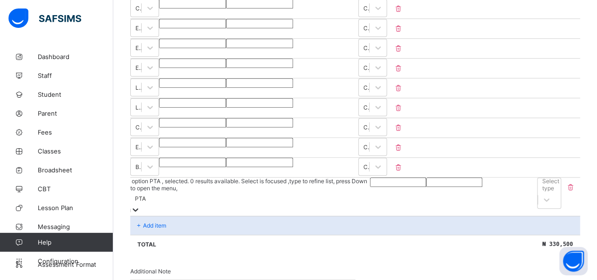
click at [265, 187] on input "number" at bounding box center [398, 182] width 56 height 9
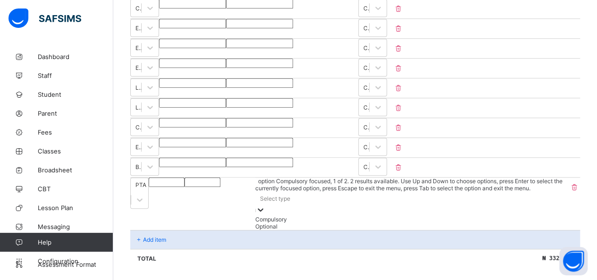
click at [265, 205] on div "Select type" at bounding box center [411, 198] width 313 height 13
click at [265, 223] on div "Compulsory" at bounding box center [411, 219] width 313 height 7
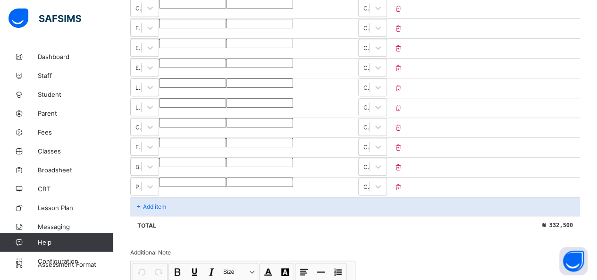
click at [151, 210] on p "Add item" at bounding box center [154, 206] width 23 height 7
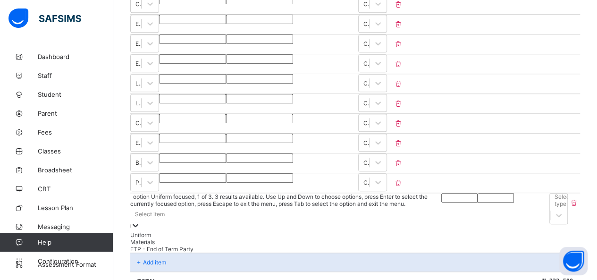
scroll to position [353, 0]
click at [177, 220] on div "Select item" at bounding box center [285, 212] width 311 height 13
click at [166, 252] on div "ETP - End of Term Party" at bounding box center [289, 248] width 318 height 7
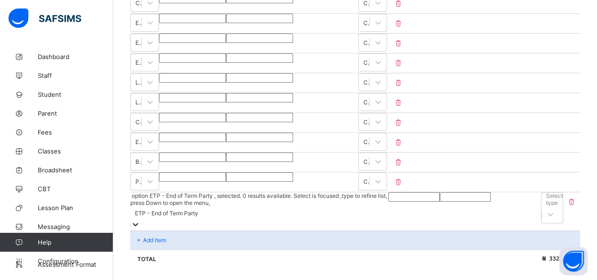
click at [265, 202] on input "number" at bounding box center [414, 196] width 51 height 9
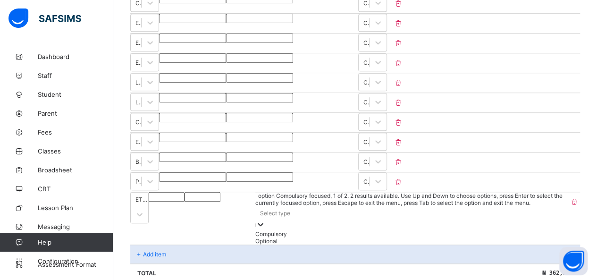
click at [265, 217] on div "Select type" at bounding box center [275, 213] width 30 height 7
click at [265, 237] on div "Compulsory" at bounding box center [411, 233] width 313 height 7
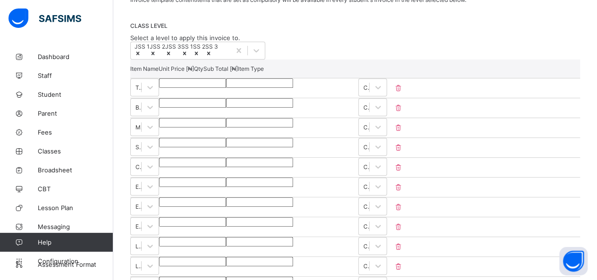
scroll to position [0, 0]
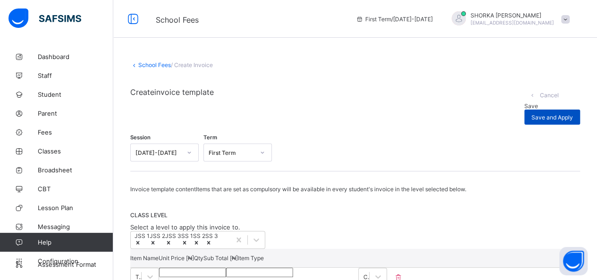
click at [265, 114] on span "Save and Apply" at bounding box center [553, 117] width 42 height 7
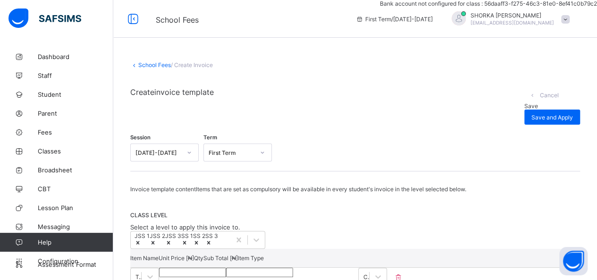
click at [265, 102] on div "Save" at bounding box center [552, 105] width 56 height 7
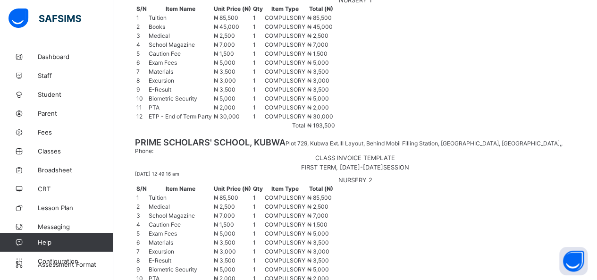
scroll to position [420, 0]
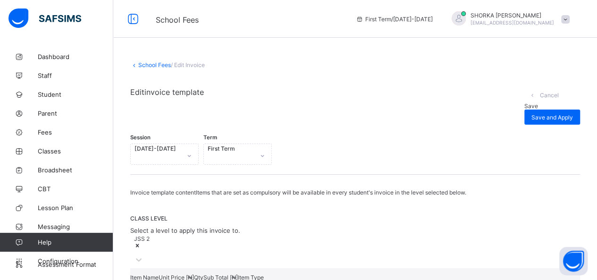
click at [265, 102] on span "Save" at bounding box center [531, 105] width 14 height 7
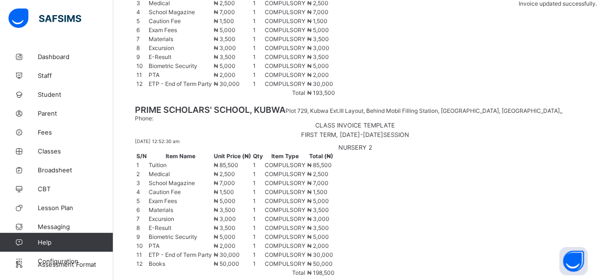
scroll to position [420, 0]
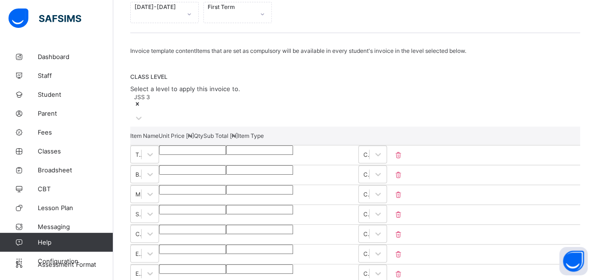
scroll to position [189, 0]
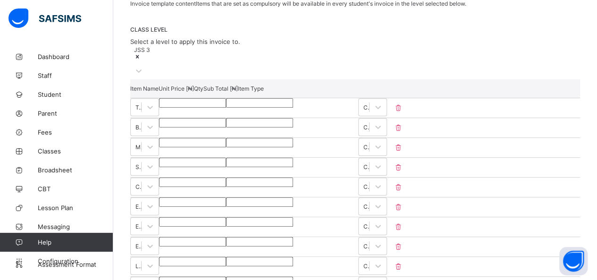
click at [265, 102] on input "******" at bounding box center [325, 102] width 65 height 8
click at [226, 99] on input "******" at bounding box center [192, 102] width 67 height 9
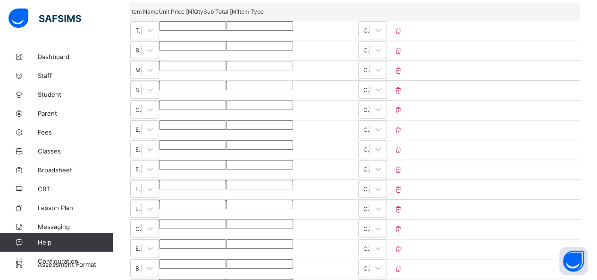
scroll to position [224, 0]
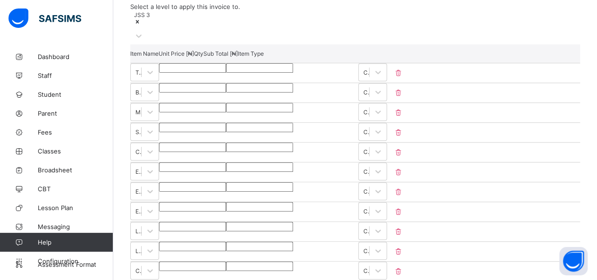
click at [226, 162] on input "****" at bounding box center [192, 166] width 67 height 9
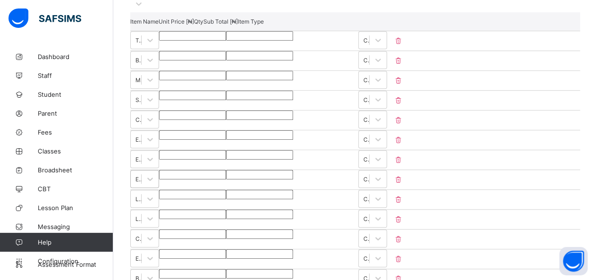
scroll to position [271, 0]
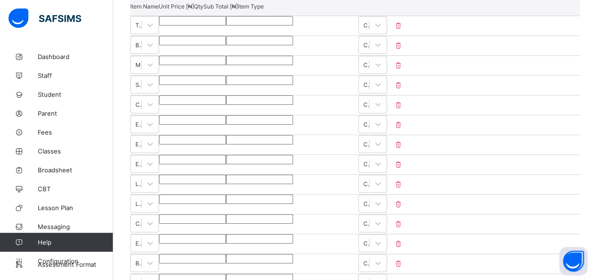
click at [226, 156] on input "****" at bounding box center [192, 159] width 67 height 9
click at [226, 175] on input "****" at bounding box center [192, 179] width 67 height 9
click at [226, 194] on input "*****" at bounding box center [192, 198] width 67 height 9
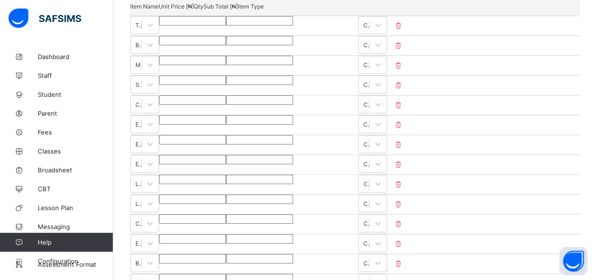
click at [226, 214] on input "****" at bounding box center [192, 218] width 67 height 9
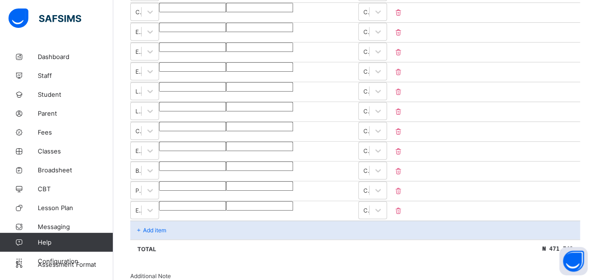
scroll to position [365, 0]
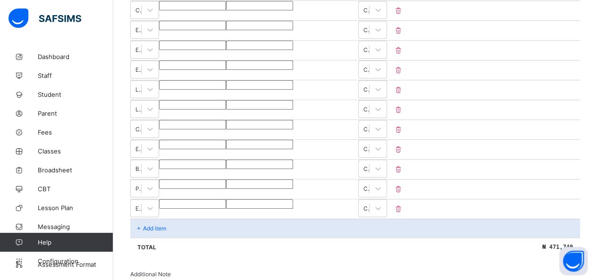
click at [226, 179] on input "****" at bounding box center [192, 183] width 67 height 9
click at [226, 199] on input "*****" at bounding box center [192, 203] width 67 height 9
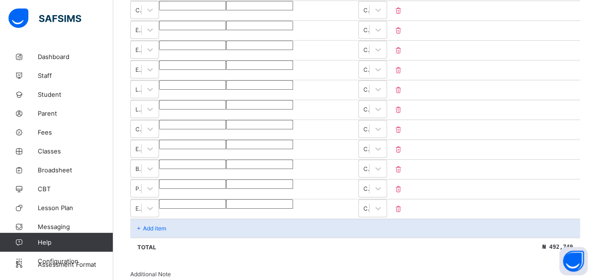
scroll to position [413, 0]
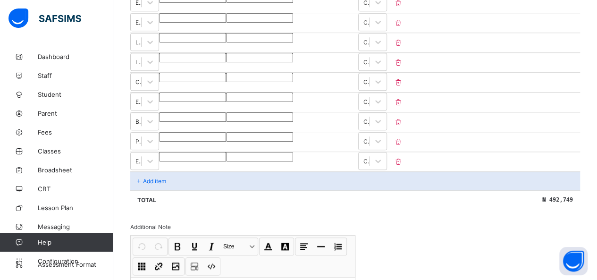
click at [265, 227] on div "Invoice template content Items that are set as compulsory will be available in …" at bounding box center [355, 72] width 450 height 593
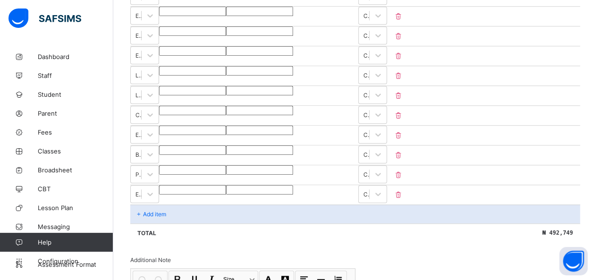
scroll to position [365, 0]
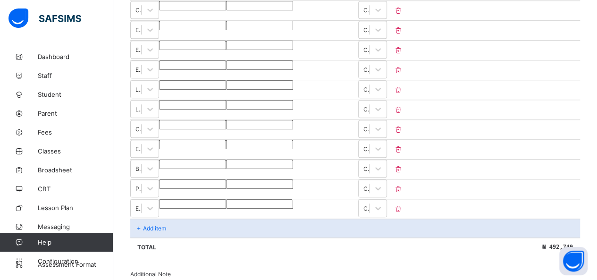
click at [226, 161] on input "****" at bounding box center [192, 164] width 67 height 9
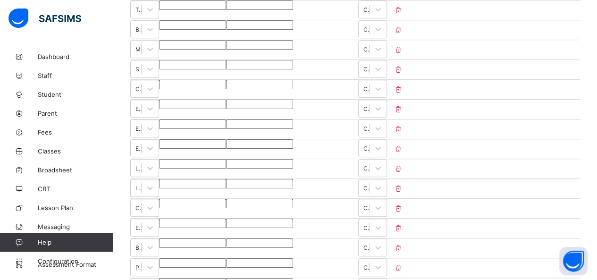
scroll to position [271, 0]
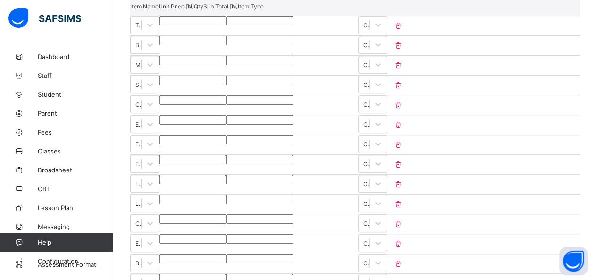
click at [226, 115] on input "****" at bounding box center [192, 119] width 67 height 9
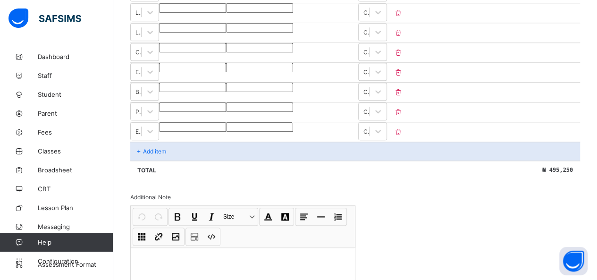
scroll to position [460, 0]
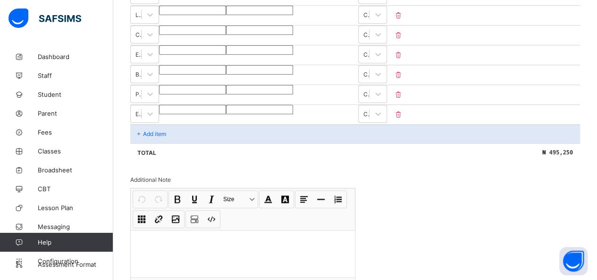
click at [265, 162] on div "Invoice template content Items that are set as compulsory will be available in …" at bounding box center [355, 25] width 450 height 593
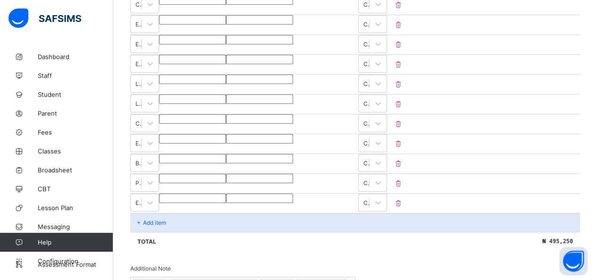
scroll to position [318, 0]
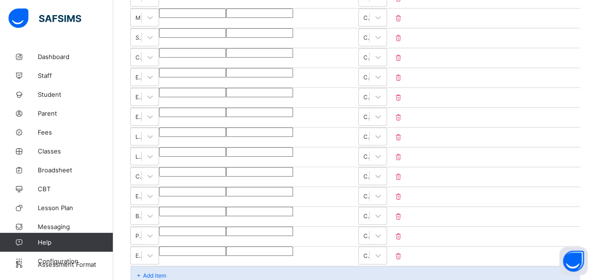
click at [226, 209] on input "****" at bounding box center [192, 211] width 67 height 9
click at [226, 207] on input "****" at bounding box center [192, 211] width 67 height 9
click at [265, 266] on div "Add item" at bounding box center [355, 275] width 450 height 19
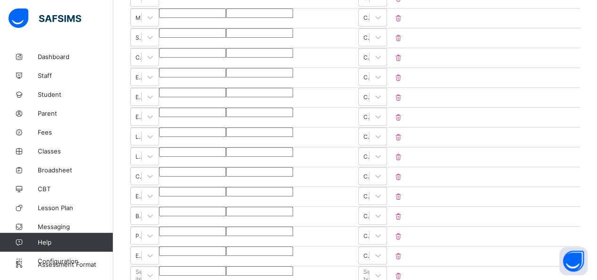
click at [226, 167] on input "****" at bounding box center [192, 171] width 67 height 9
click at [226, 68] on input "****" at bounding box center [192, 72] width 67 height 9
click at [226, 68] on div "****" at bounding box center [192, 72] width 67 height 9
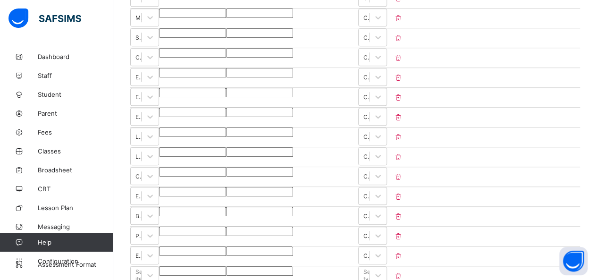
click at [226, 68] on div "****" at bounding box center [192, 72] width 67 height 9
click at [226, 69] on div "****" at bounding box center [192, 72] width 67 height 9
click at [226, 68] on div "****" at bounding box center [192, 72] width 67 height 9
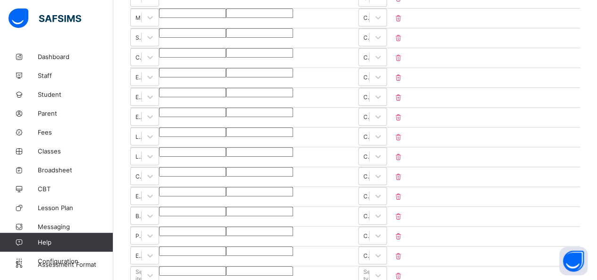
click at [226, 68] on div "****" at bounding box center [192, 72] width 67 height 9
click at [226, 68] on input "****" at bounding box center [192, 72] width 67 height 9
click at [226, 68] on div "****" at bounding box center [192, 72] width 67 height 9
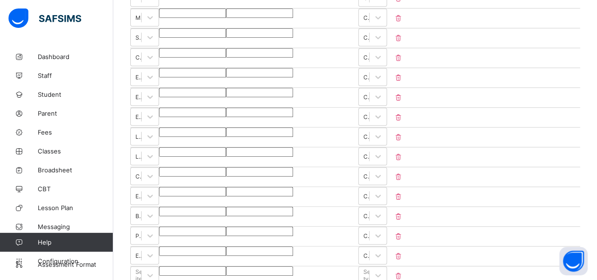
click at [226, 68] on input "****" at bounding box center [192, 72] width 67 height 9
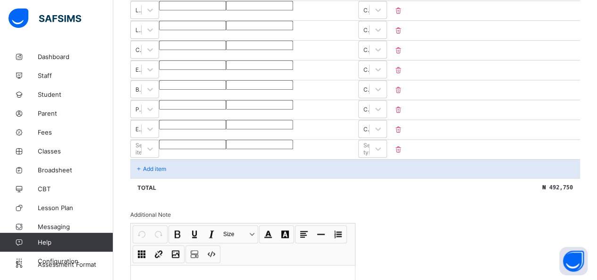
scroll to position [460, 0]
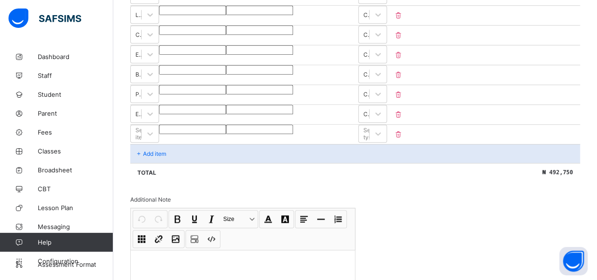
click at [265, 208] on div "Invoice template content Items that are set as compulsory will be available in …" at bounding box center [355, 35] width 450 height 613
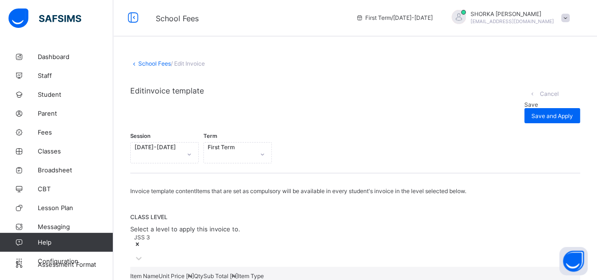
scroll to position [0, 0]
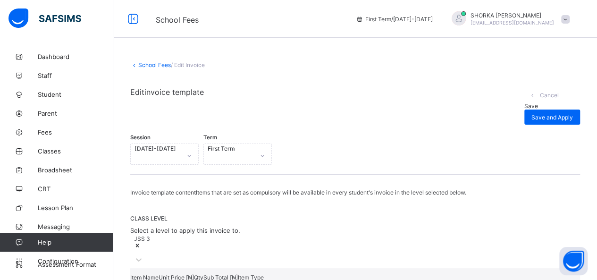
click at [265, 102] on span "Save" at bounding box center [531, 105] width 14 height 7
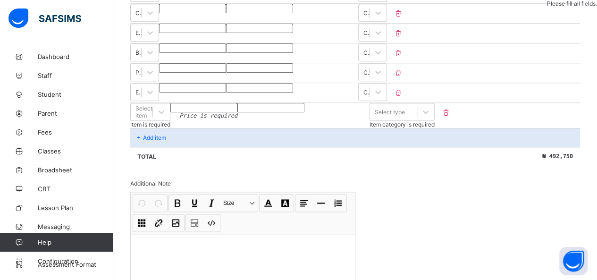
scroll to position [432, 0]
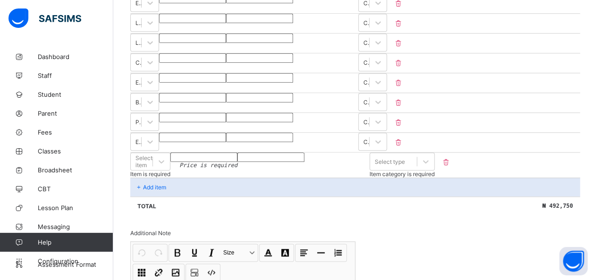
drag, startPoint x: 580, startPoint y: 149, endPoint x: 561, endPoint y: 151, distance: 19.0
click at [265, 158] on icon at bounding box center [445, 162] width 9 height 8
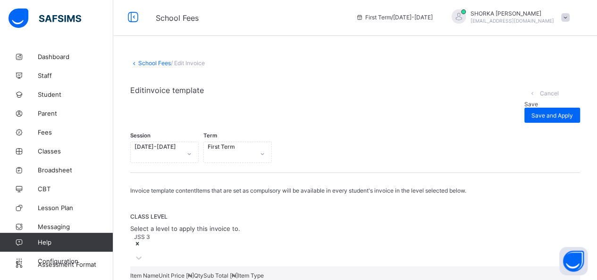
scroll to position [0, 0]
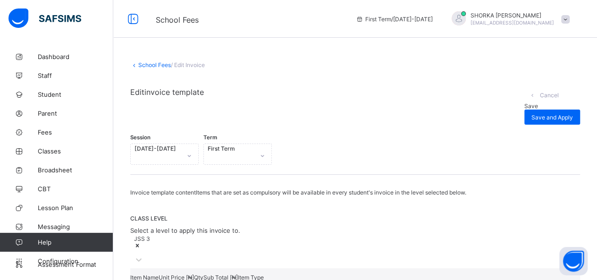
click at [265, 102] on span "Save" at bounding box center [531, 105] width 14 height 7
click at [161, 66] on link "School Fees" at bounding box center [154, 64] width 33 height 7
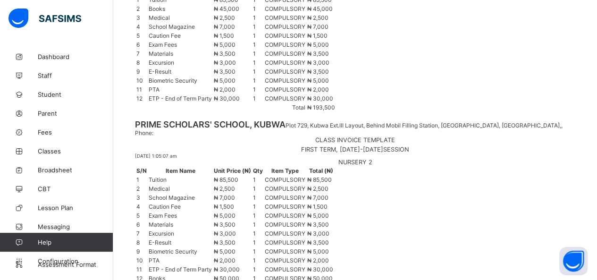
scroll to position [467, 0]
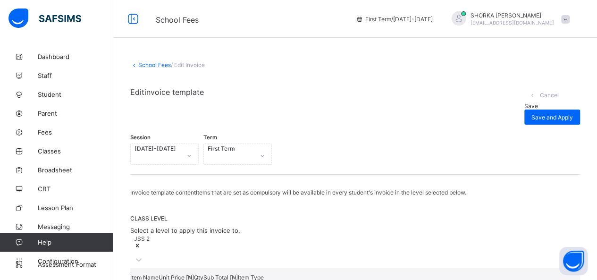
click at [265, 102] on div "Save" at bounding box center [552, 105] width 56 height 7
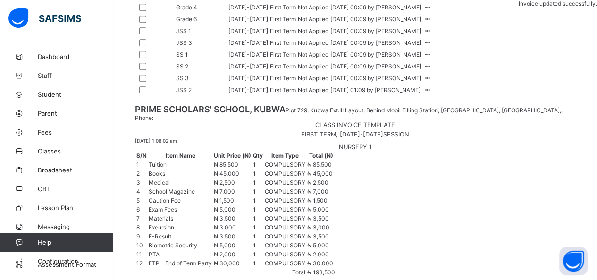
scroll to position [467, 0]
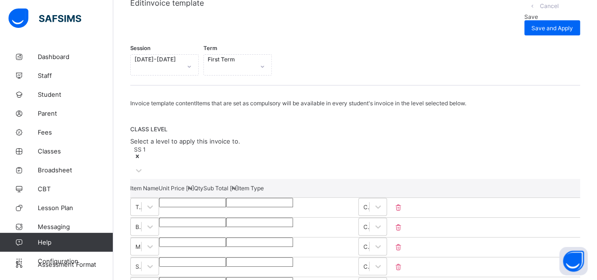
scroll to position [129, 0]
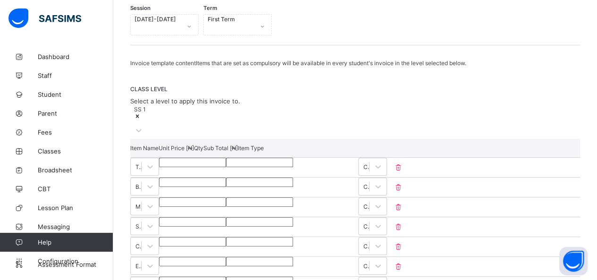
click at [226, 162] on input "******" at bounding box center [192, 162] width 67 height 9
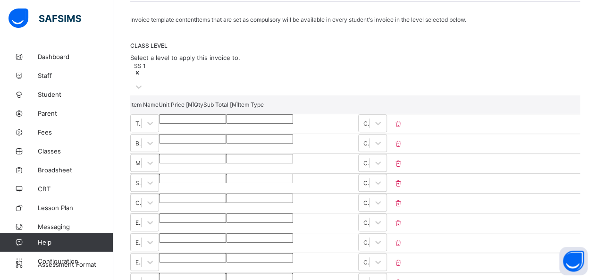
scroll to position [224, 0]
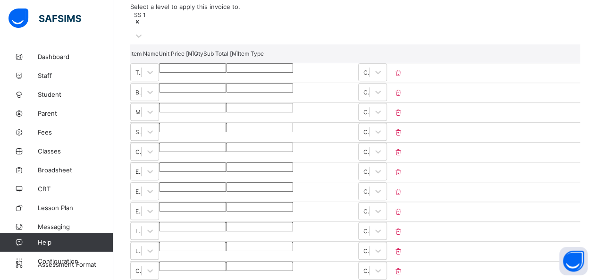
click at [226, 85] on input "******" at bounding box center [192, 87] width 67 height 9
click at [226, 164] on input "****" at bounding box center [192, 166] width 67 height 9
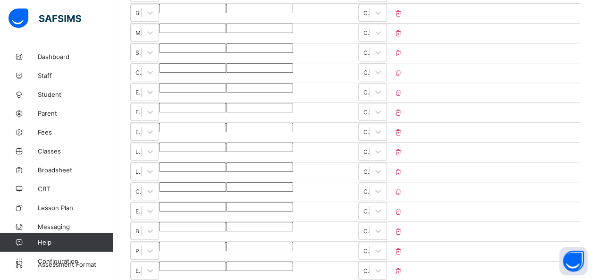
scroll to position [318, 0]
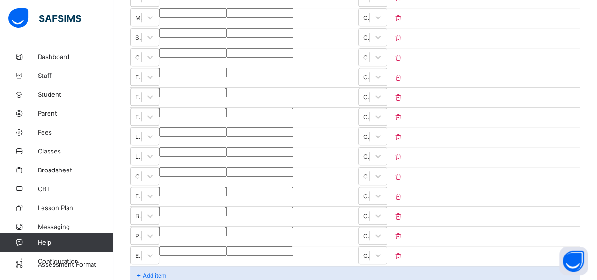
click at [226, 207] on input "****" at bounding box center [192, 211] width 67 height 9
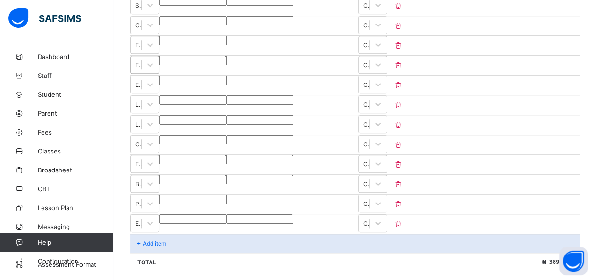
scroll to position [365, 0]
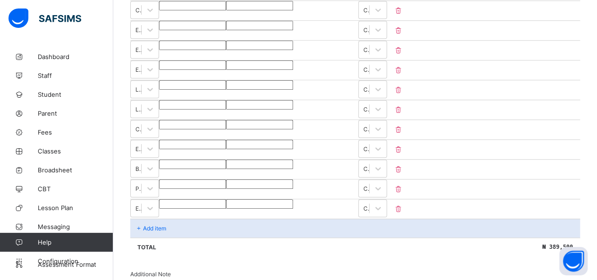
click at [160, 225] on p "Add item" at bounding box center [154, 228] width 23 height 7
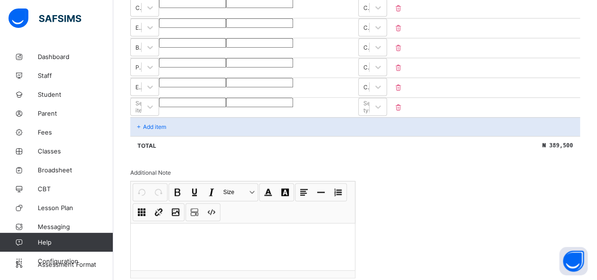
scroll to position [507, 0]
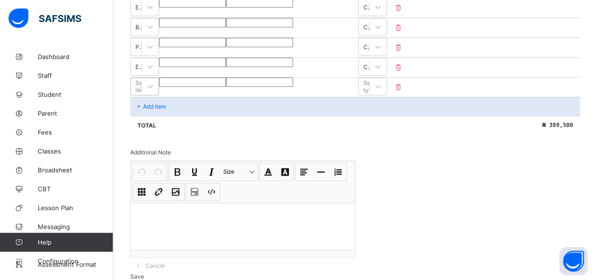
click at [159, 82] on div at bounding box center [149, 86] width 17 height 17
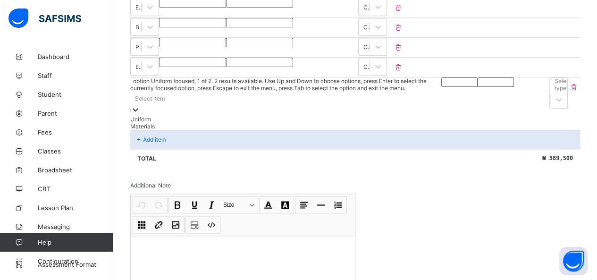
click at [140, 105] on div at bounding box center [135, 110] width 9 height 11
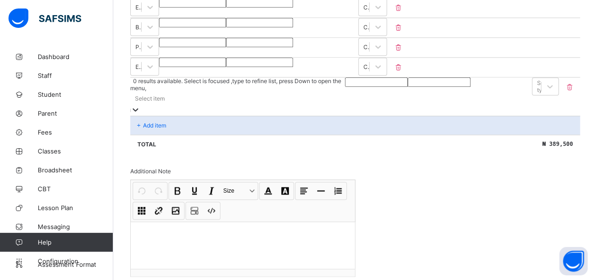
click at [140, 105] on div at bounding box center [135, 110] width 9 height 11
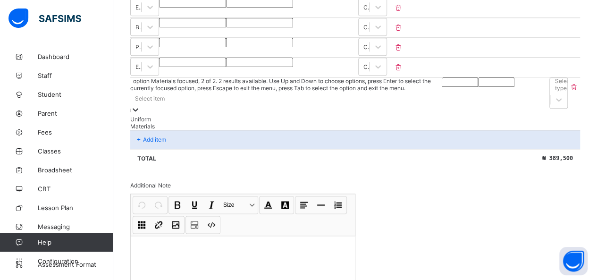
click at [221, 123] on div "Materials" at bounding box center [286, 126] width 312 height 7
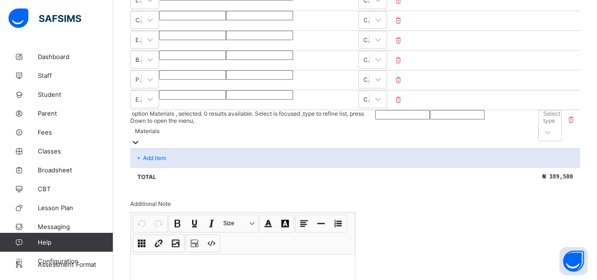
scroll to position [460, 0]
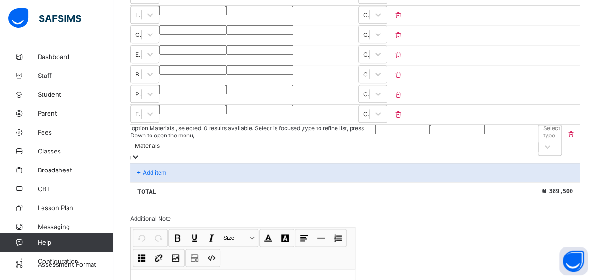
click at [265, 125] on input "number" at bounding box center [402, 129] width 55 height 9
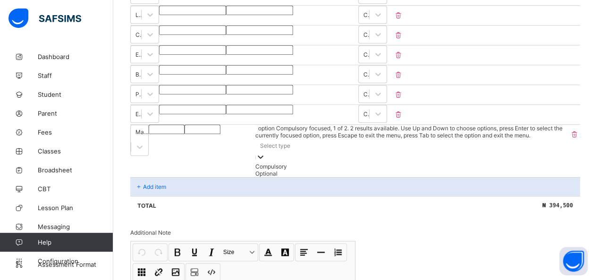
click at [265, 139] on div "Select type" at bounding box center [411, 145] width 313 height 13
click at [265, 163] on div "Compulsory" at bounding box center [411, 166] width 313 height 7
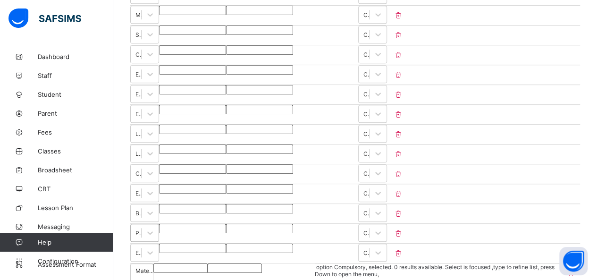
scroll to position [365, 0]
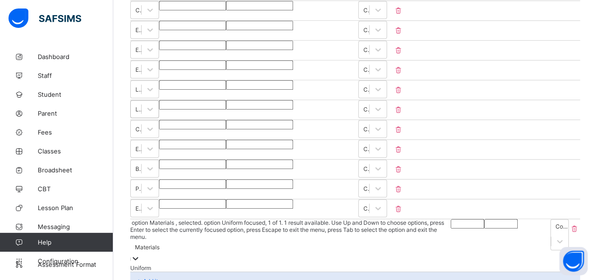
drag, startPoint x: 211, startPoint y: 218, endPoint x: 210, endPoint y: 99, distance: 119.0
click at [210, 99] on div "Item Name Unit Price [ ₦ ] Qty Sub Total [ ₦ ] Item Type Tuition ****** * *****…" at bounding box center [355, 106] width 450 height 406
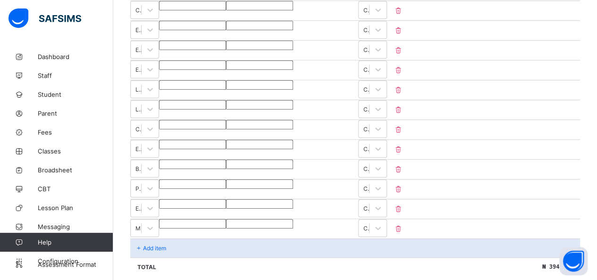
click at [120, 166] on div "School Fees / Edit Invoice Edit invoice template Cancel Save Save and Apply Ses…" at bounding box center [355, 71] width 484 height 778
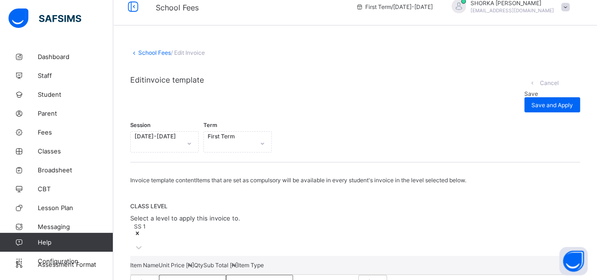
scroll to position [0, 0]
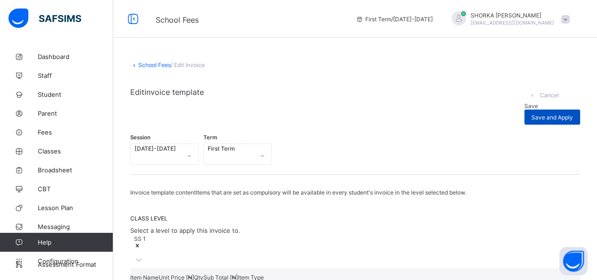
click at [265, 114] on span "Save and Apply" at bounding box center [553, 117] width 42 height 7
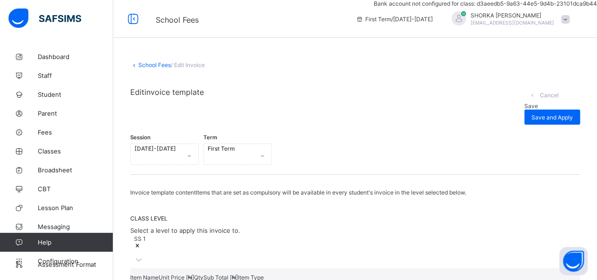
click at [265, 102] on span "Save" at bounding box center [531, 105] width 14 height 7
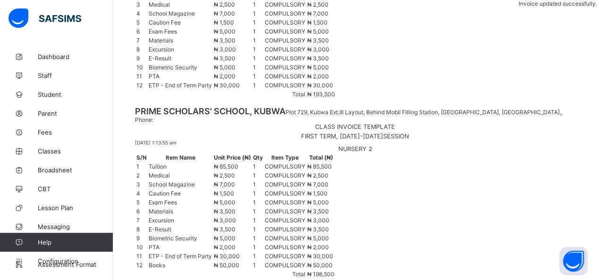
scroll to position [467, 0]
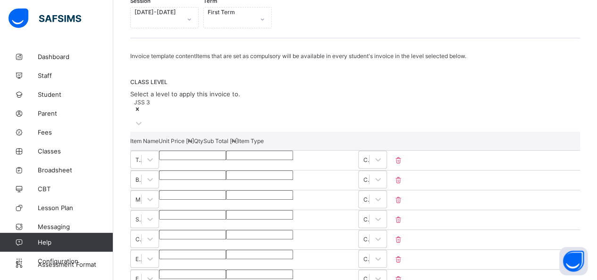
scroll to position [231, 0]
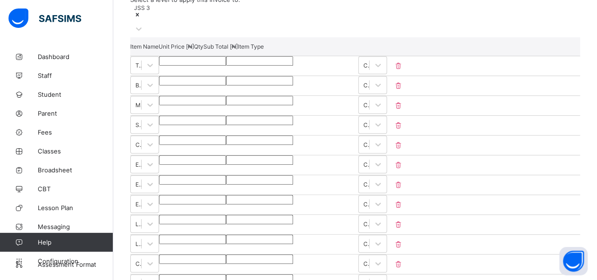
click at [226, 155] on input "****" at bounding box center [192, 159] width 67 height 9
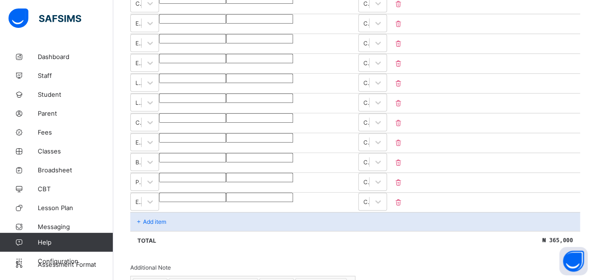
scroll to position [372, 0]
click at [161, 218] on p "Add item" at bounding box center [154, 221] width 23 height 7
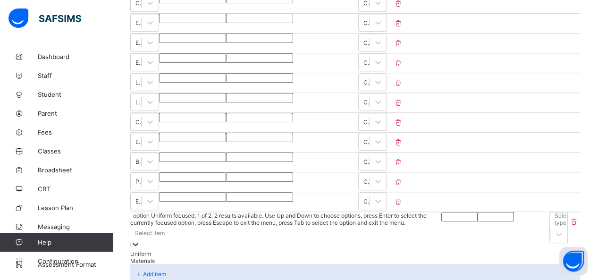
click at [165, 226] on div "Select item" at bounding box center [285, 238] width 311 height 24
click at [150, 257] on div "Materials" at bounding box center [286, 260] width 312 height 7
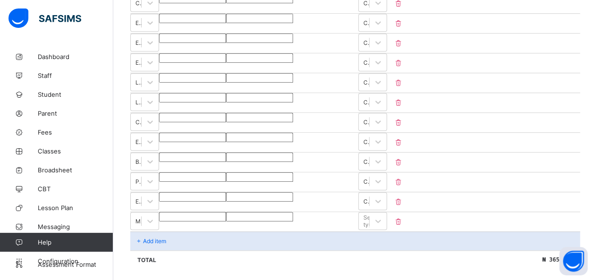
click at [226, 212] on input "number" at bounding box center [192, 216] width 67 height 9
click at [265, 250] on div "Total ₦ 372,500" at bounding box center [355, 259] width 450 height 19
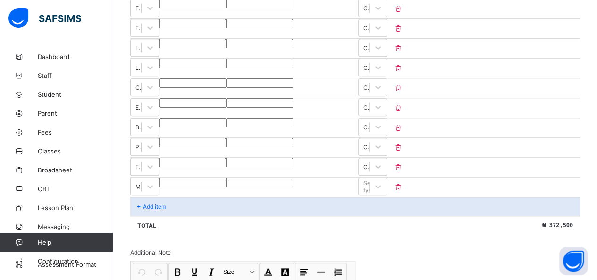
scroll to position [420, 0]
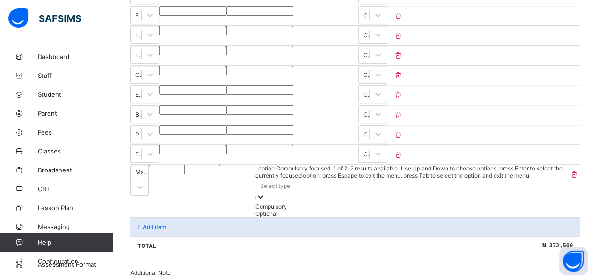
click at [265, 182] on div "Select type" at bounding box center [275, 185] width 30 height 7
click at [265, 203] on div "Compulsory" at bounding box center [411, 206] width 313 height 7
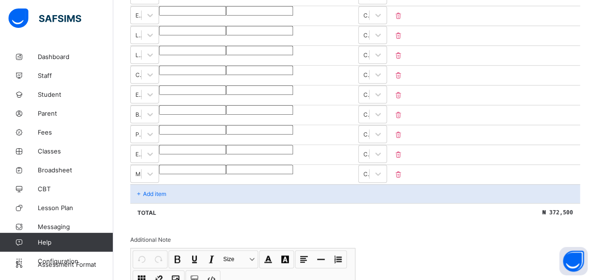
click at [265, 216] on div "Invoice template content Items that are set as compulsory will be available in …" at bounding box center [355, 75] width 450 height 613
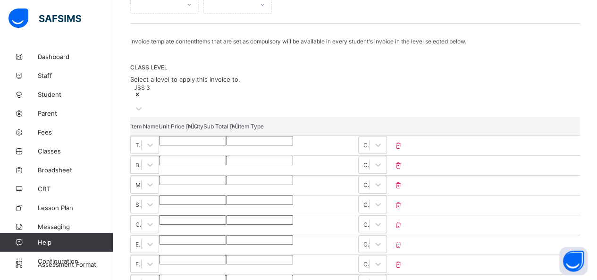
scroll to position [136, 0]
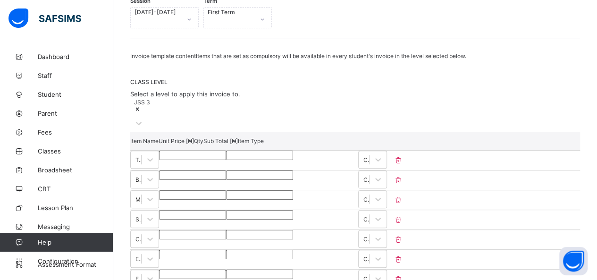
click at [265, 85] on div "CLASS LEVEL Select a level to apply this invoice to. JSS 3" at bounding box center [355, 104] width 450 height 53
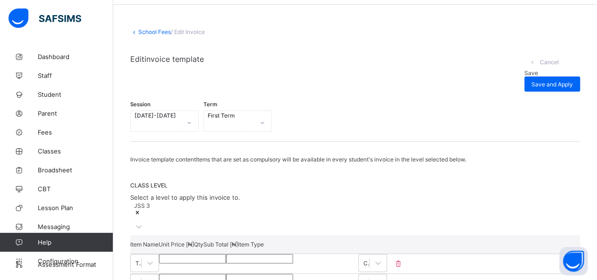
scroll to position [0, 0]
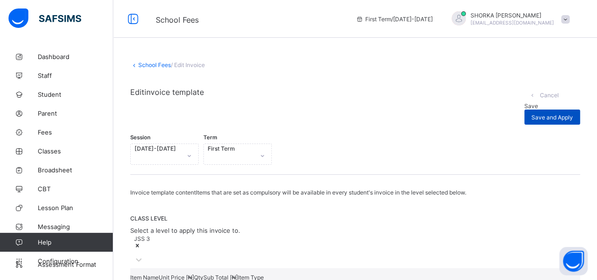
click at [265, 114] on span "Save and Apply" at bounding box center [553, 117] width 42 height 7
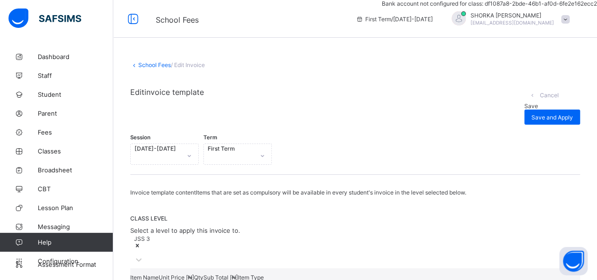
click at [265, 102] on div "Save" at bounding box center [552, 105] width 56 height 7
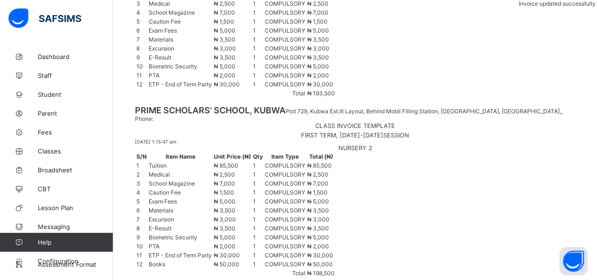
scroll to position [467, 0]
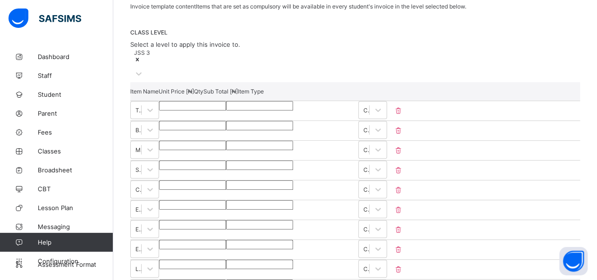
scroll to position [136, 0]
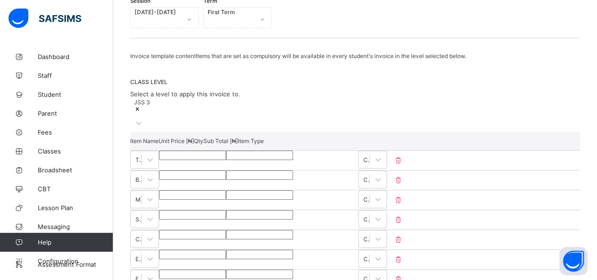
click at [226, 151] on input "******" at bounding box center [192, 155] width 67 height 9
click at [265, 98] on div "JSS 3" at bounding box center [355, 115] width 450 height 34
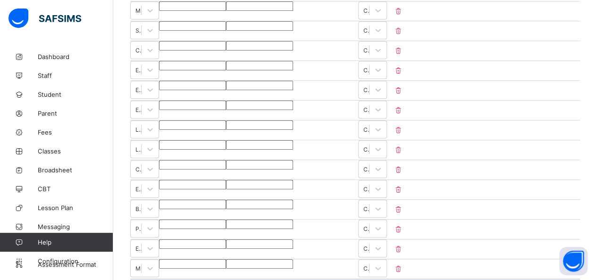
scroll to position [278, 0]
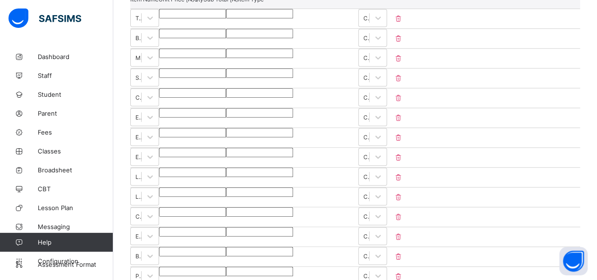
click at [226, 148] on input "****" at bounding box center [192, 152] width 67 height 9
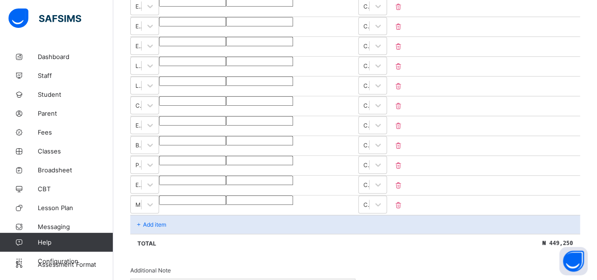
scroll to position [514, 0]
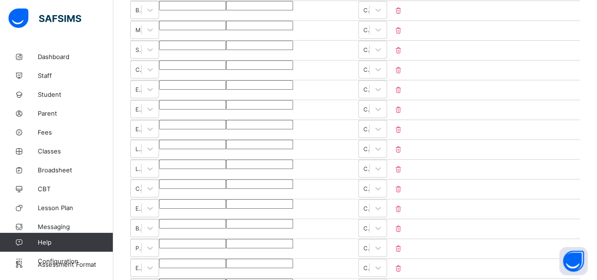
scroll to position [325, 0]
click at [226, 120] on input "****" at bounding box center [192, 124] width 67 height 9
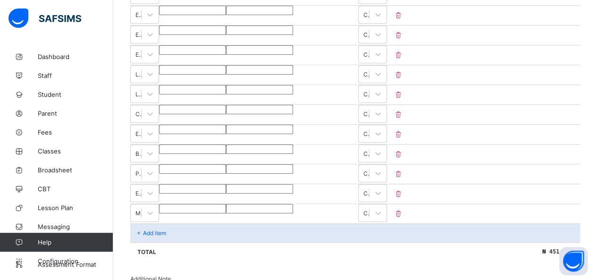
scroll to position [372, 0]
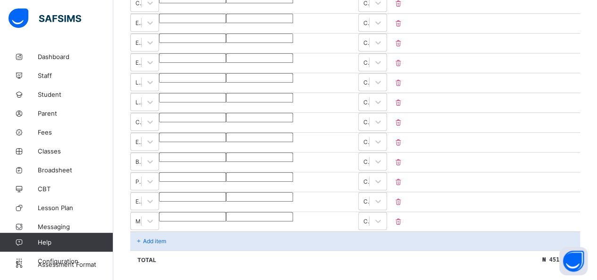
click at [265, 250] on div "Total ₦ 451,750" at bounding box center [355, 259] width 450 height 19
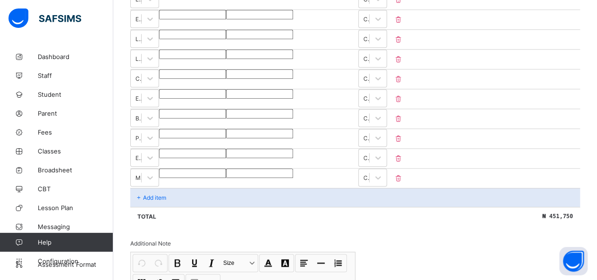
scroll to position [420, 0]
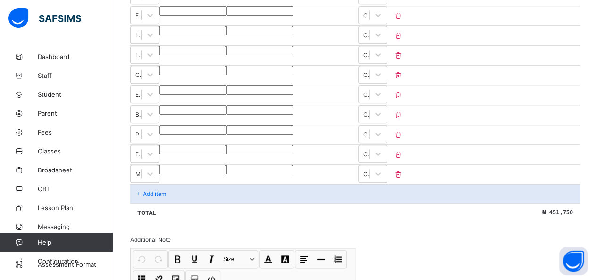
click at [226, 145] on input "*****" at bounding box center [192, 149] width 67 height 9
click at [265, 203] on div "Total ₦ 471,750" at bounding box center [355, 212] width 450 height 19
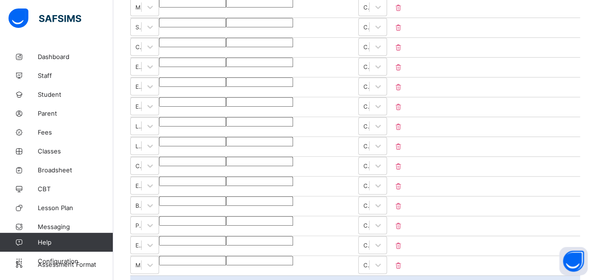
scroll to position [325, 0]
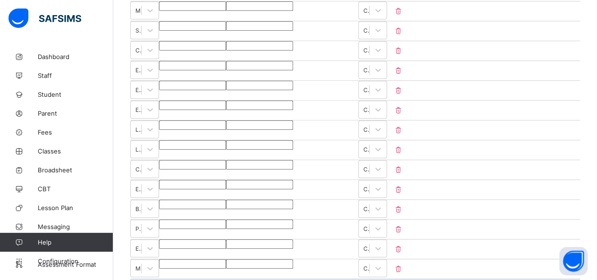
click at [226, 140] on input "*****" at bounding box center [192, 144] width 67 height 9
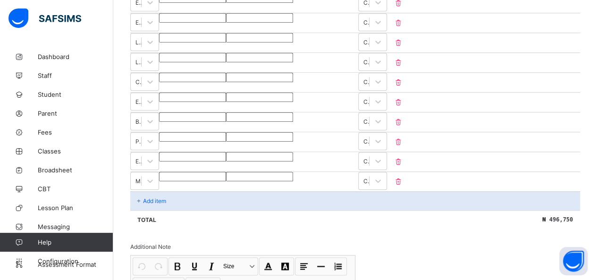
scroll to position [372, 0]
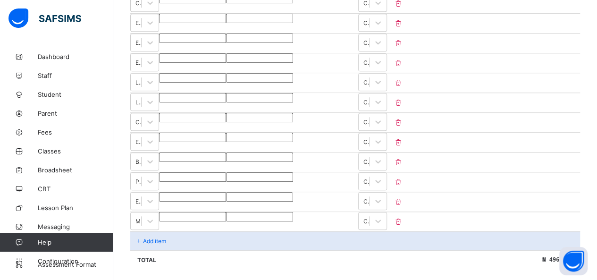
click at [226, 172] on input "****" at bounding box center [192, 176] width 67 height 9
click at [265, 250] on div "Total ₦ 497,750" at bounding box center [355, 259] width 450 height 19
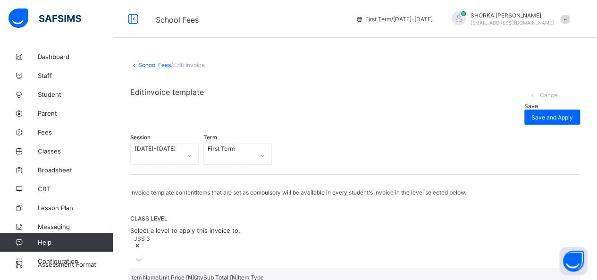
scroll to position [0, 0]
click at [265, 102] on span "Save" at bounding box center [531, 105] width 14 height 7
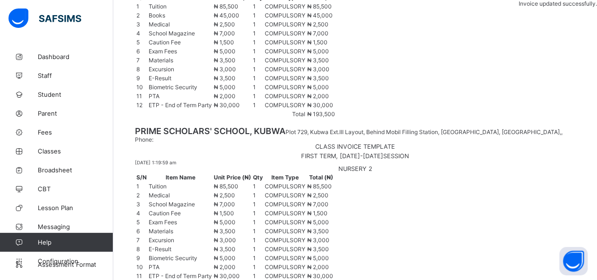
scroll to position [467, 0]
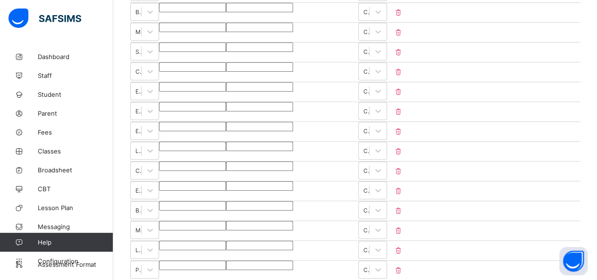
scroll to position [290, 0]
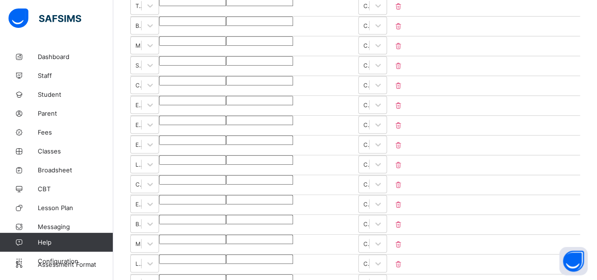
click at [226, 215] on input "****" at bounding box center [192, 219] width 67 height 9
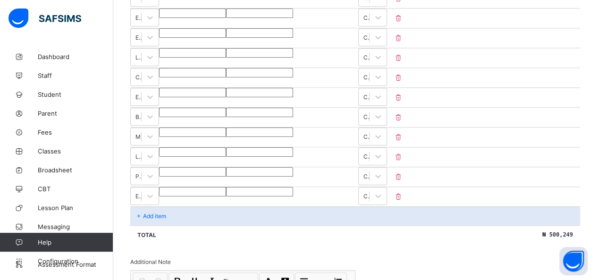
scroll to position [385, 0]
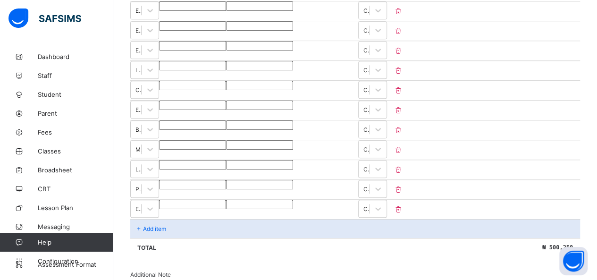
click at [265, 251] on div "Invoice template content Items that are set as compulsory will be available in …" at bounding box center [355, 110] width 450 height 613
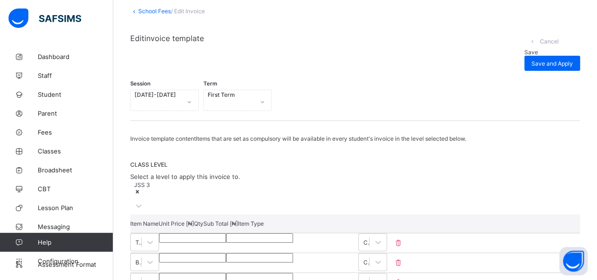
scroll to position [0, 0]
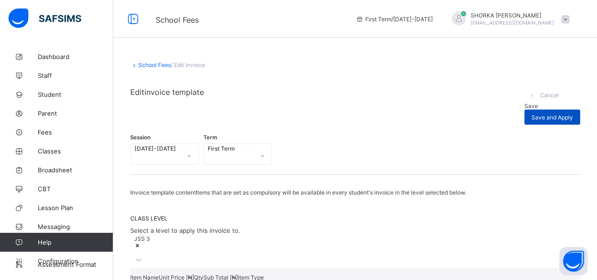
click at [265, 114] on span "Save and Apply" at bounding box center [553, 117] width 42 height 7
click at [265, 102] on span "Save" at bounding box center [531, 105] width 14 height 7
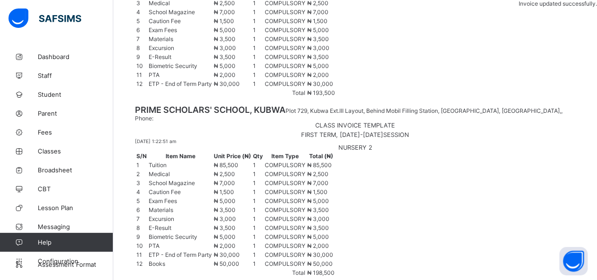
scroll to position [420, 0]
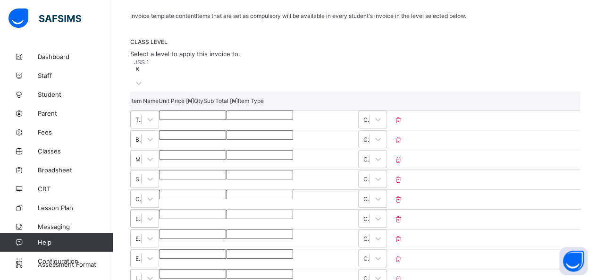
scroll to position [413, 0]
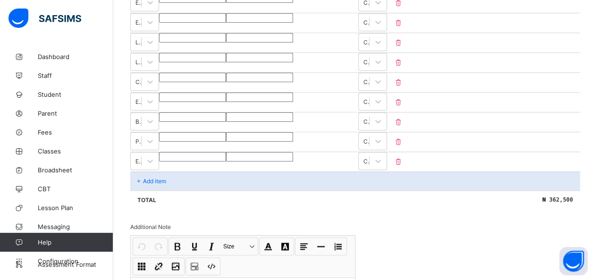
click at [155, 178] on p "Add item" at bounding box center [154, 181] width 23 height 7
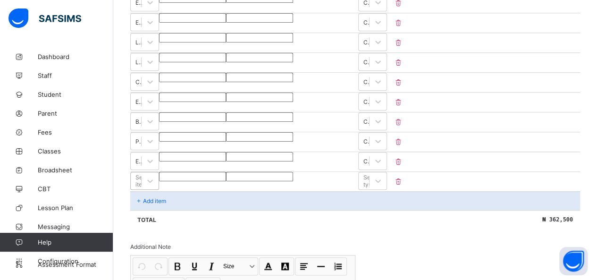
click at [152, 174] on div "Select item" at bounding box center [143, 181] width 17 height 14
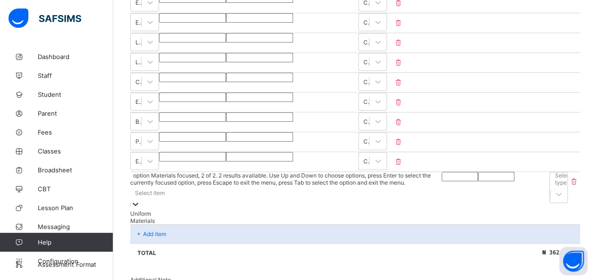
click at [152, 217] on div "Materials" at bounding box center [286, 220] width 312 height 7
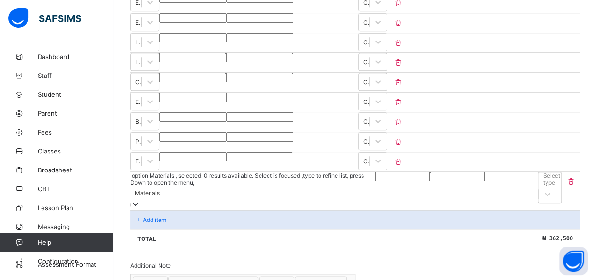
click at [265, 172] on input "number" at bounding box center [402, 176] width 55 height 9
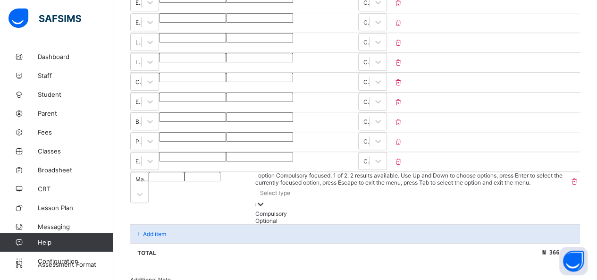
click at [265, 189] on div "Select type" at bounding box center [275, 192] width 30 height 7
click at [265, 210] on div "Compulsory" at bounding box center [411, 213] width 313 height 7
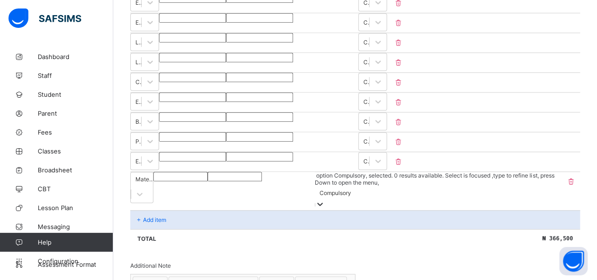
click at [265, 229] on div "Total ₦ 366,500" at bounding box center [355, 238] width 450 height 19
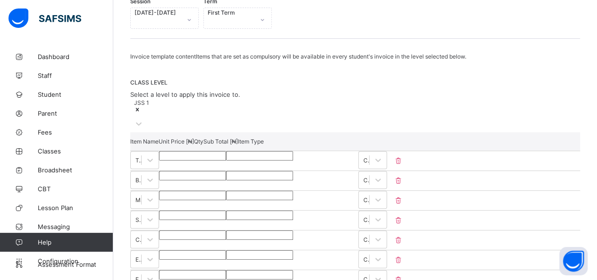
scroll to position [35, 0]
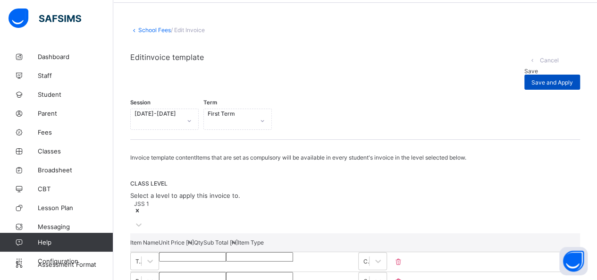
click at [265, 79] on span "Save and Apply" at bounding box center [553, 82] width 42 height 7
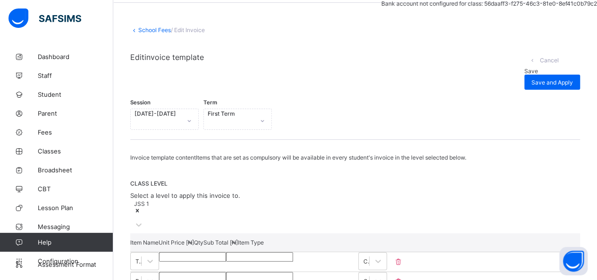
click at [265, 68] on span "Save" at bounding box center [531, 71] width 14 height 7
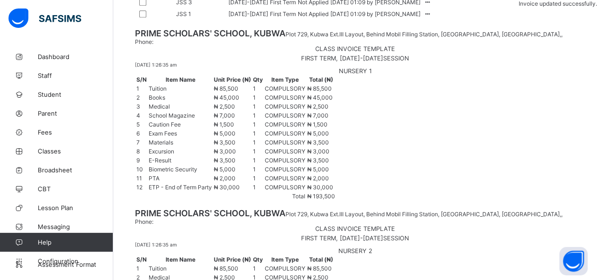
scroll to position [467, 0]
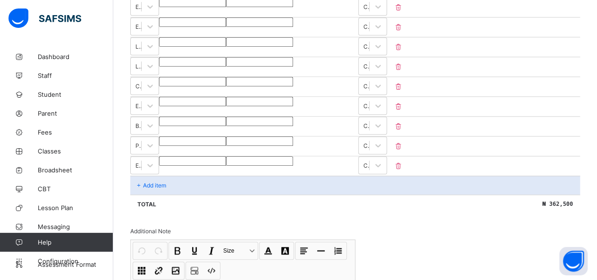
scroll to position [413, 0]
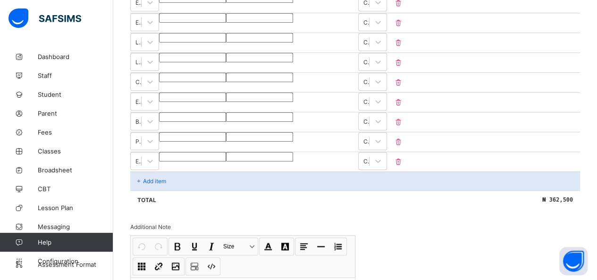
click at [168, 171] on div "Add item" at bounding box center [355, 180] width 450 height 19
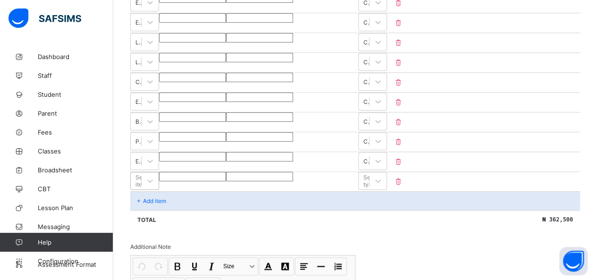
click at [141, 174] on div "Select item" at bounding box center [136, 180] width 10 height 13
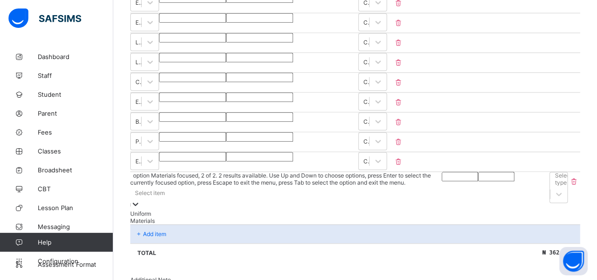
click at [159, 217] on div "Materials" at bounding box center [286, 220] width 312 height 7
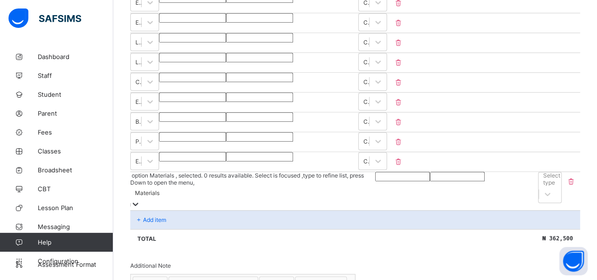
click at [265, 172] on input "number" at bounding box center [402, 176] width 55 height 9
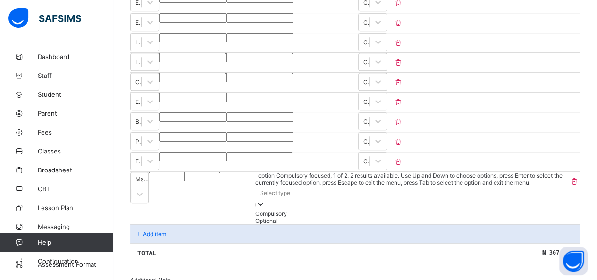
click at [265, 186] on div "Select type" at bounding box center [411, 192] width 313 height 13
click at [265, 210] on div "Compulsory" at bounding box center [411, 213] width 313 height 7
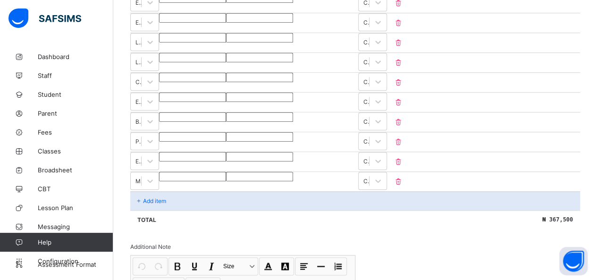
click at [265, 230] on div "Invoice template content Items that are set as compulsory will be available in …" at bounding box center [355, 82] width 450 height 613
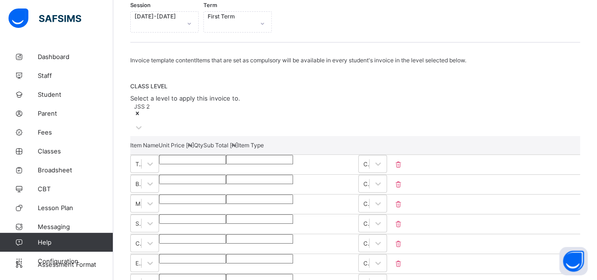
scroll to position [82, 0]
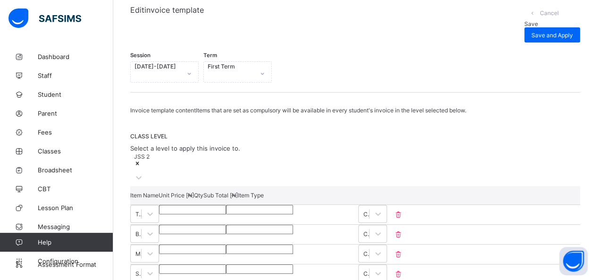
drag, startPoint x: 552, startPoint y: 14, endPoint x: 520, endPoint y: 32, distance: 36.5
click at [265, 32] on span "Save and Apply" at bounding box center [553, 35] width 42 height 7
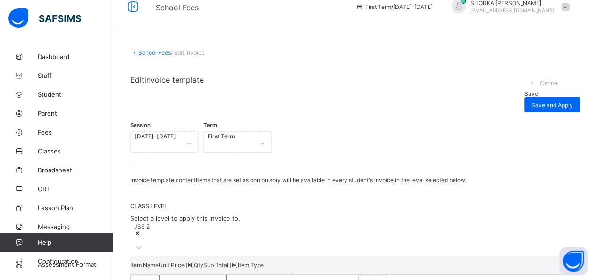
scroll to position [0, 0]
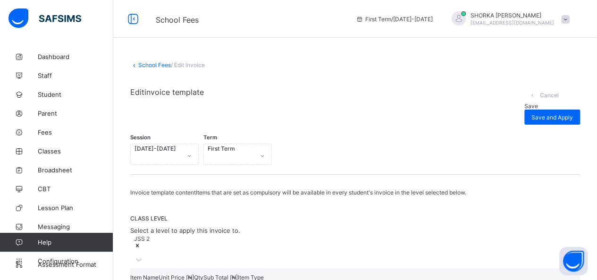
click at [265, 102] on span "Save" at bounding box center [531, 105] width 14 height 7
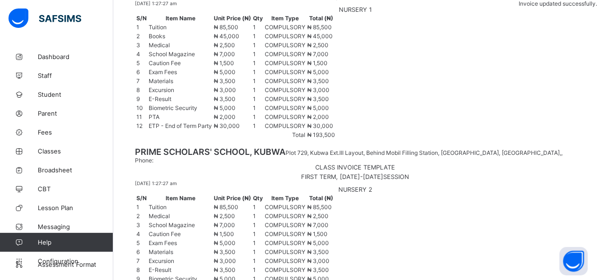
scroll to position [467, 0]
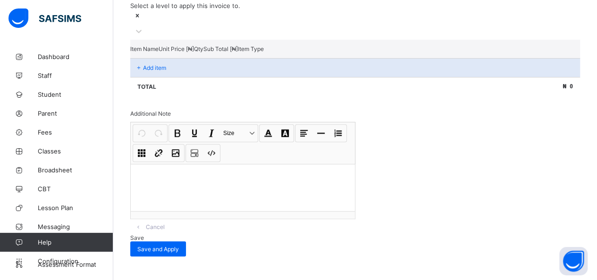
scroll to position [214, 0]
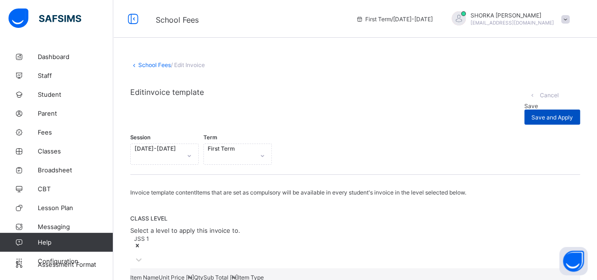
scroll to position [0, 0]
click at [265, 110] on div "Save and Apply" at bounding box center [552, 117] width 56 height 15
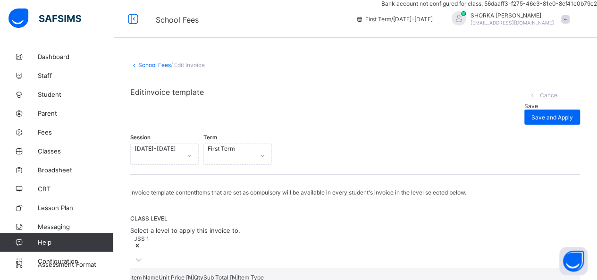
click at [265, 102] on div "Save" at bounding box center [552, 105] width 56 height 7
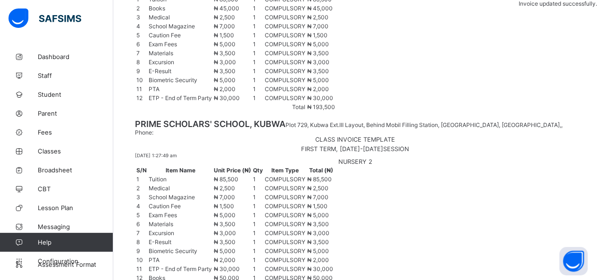
scroll to position [467, 0]
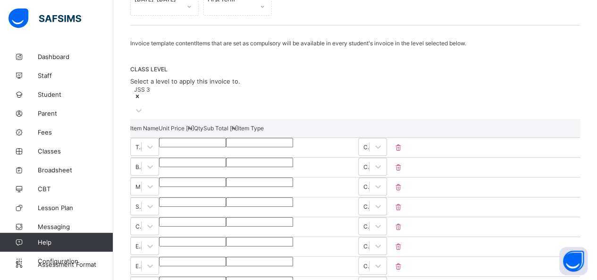
scroll to position [42, 0]
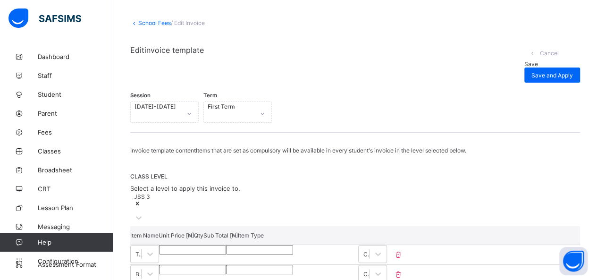
click at [265, 60] on span "Save" at bounding box center [531, 63] width 14 height 7
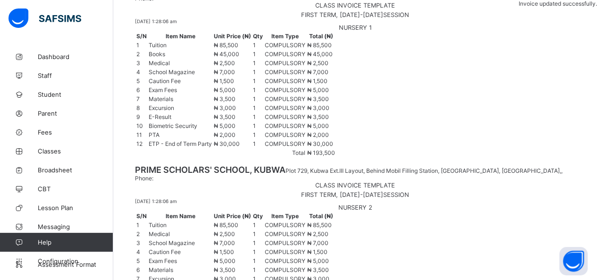
scroll to position [467, 0]
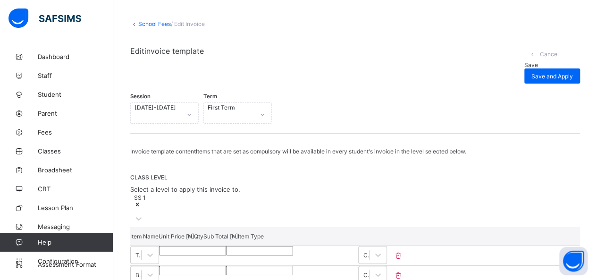
scroll to position [47, 0]
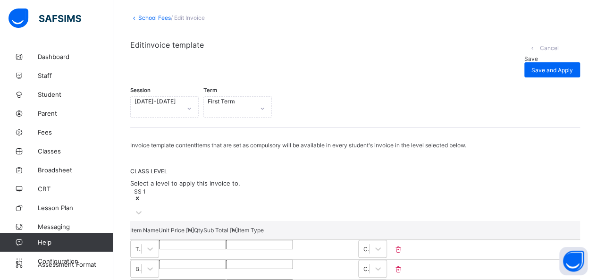
click at [265, 55] on div "Save" at bounding box center [552, 58] width 56 height 7
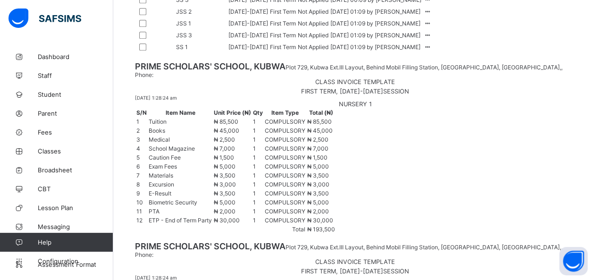
scroll to position [467, 0]
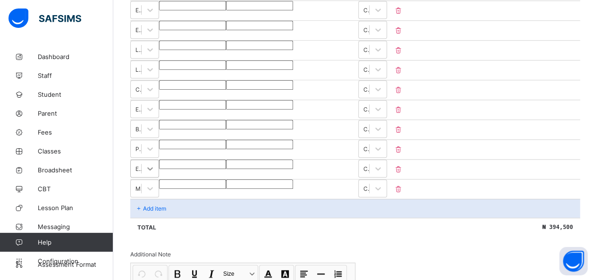
scroll to position [420, 0]
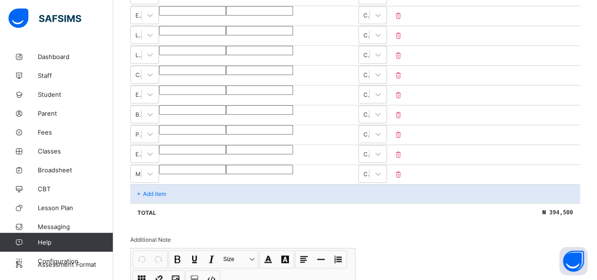
click at [171, 184] on div "Add item" at bounding box center [355, 193] width 450 height 19
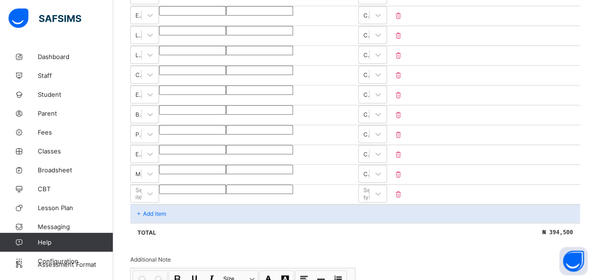
click at [265, 190] on icon at bounding box center [398, 194] width 9 height 8
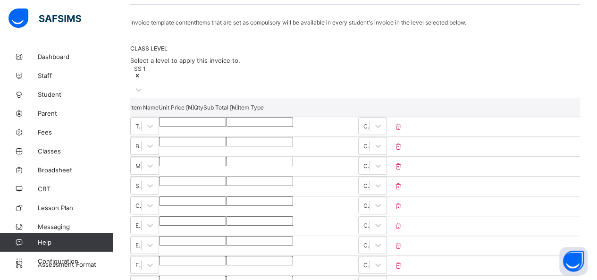
scroll to position [136, 0]
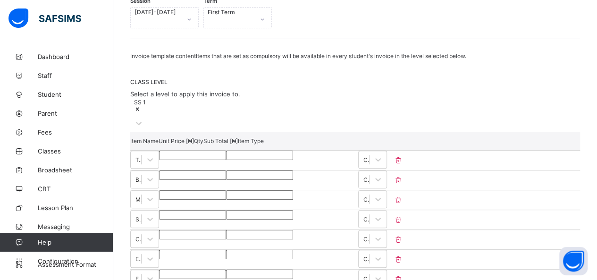
click at [226, 151] on input "******" at bounding box center [192, 155] width 67 height 9
click at [265, 99] on div "SS 1" at bounding box center [355, 115] width 450 height 34
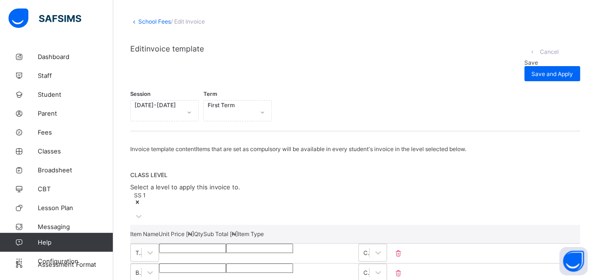
scroll to position [0, 0]
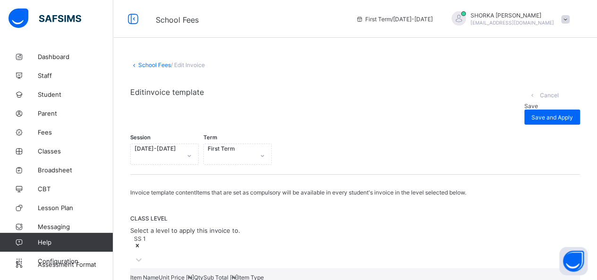
click at [265, 102] on div "Save" at bounding box center [552, 105] width 56 height 7
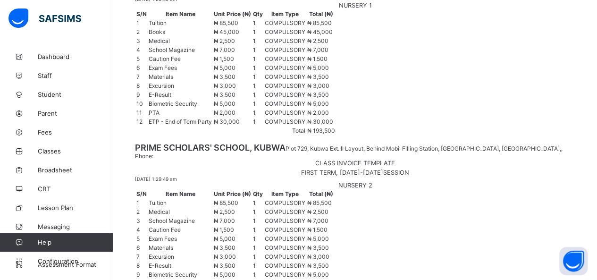
scroll to position [467, 0]
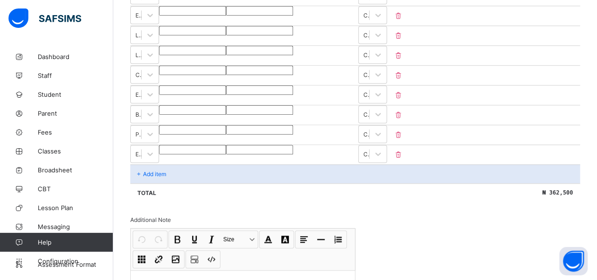
scroll to position [184, 0]
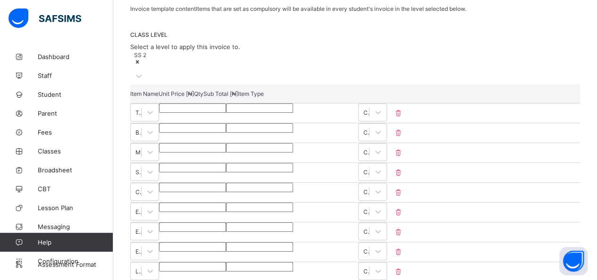
click at [226, 103] on input "******" at bounding box center [192, 107] width 67 height 9
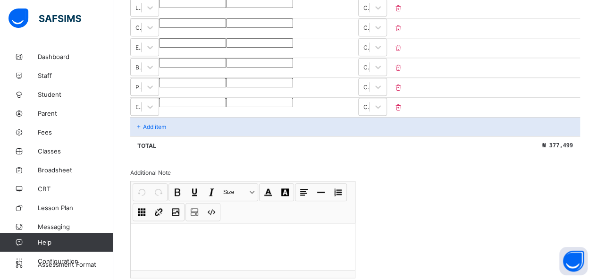
scroll to position [372, 0]
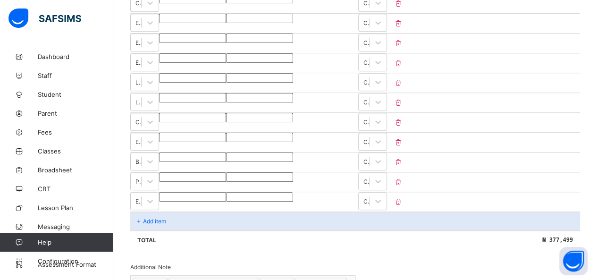
click at [150, 218] on p "Add item" at bounding box center [154, 221] width 23 height 7
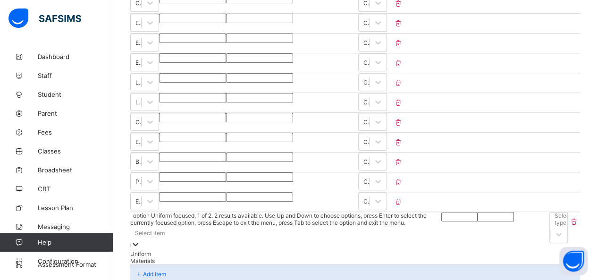
click at [160, 229] on div "Select item" at bounding box center [150, 232] width 30 height 7
click at [159, 257] on div "Materials" at bounding box center [286, 260] width 312 height 7
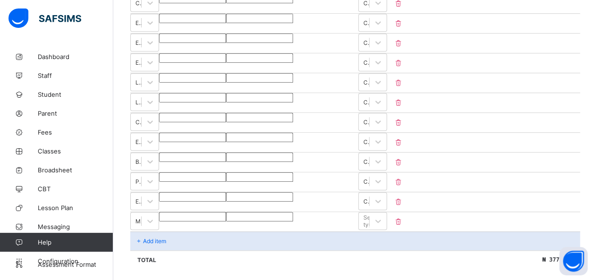
click at [226, 212] on input "number" at bounding box center [192, 216] width 67 height 9
click at [265, 250] on div "Total ₦ 382,499" at bounding box center [355, 259] width 450 height 19
click at [265, 212] on div at bounding box center [378, 220] width 17 height 17
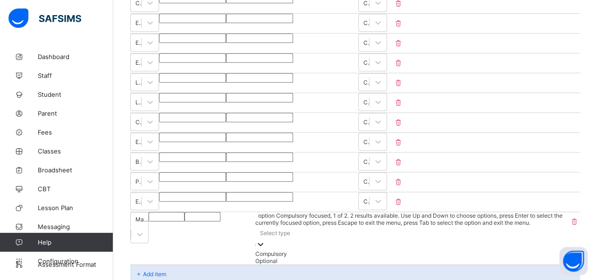
click at [265, 250] on div "Compulsory" at bounding box center [411, 253] width 313 height 7
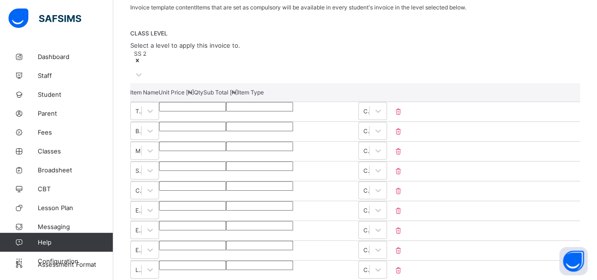
scroll to position [184, 0]
click at [226, 104] on input "******" at bounding box center [192, 107] width 67 height 9
click at [226, 105] on input "******" at bounding box center [192, 107] width 67 height 9
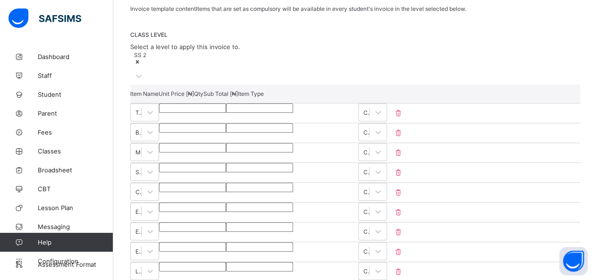
click at [265, 45] on div "CLASS LEVEL Select a level to apply this invoice to. SS 2" at bounding box center [355, 57] width 450 height 53
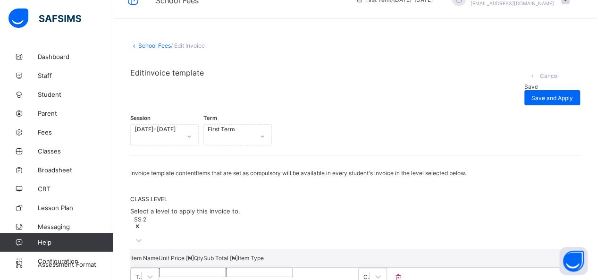
scroll to position [0, 0]
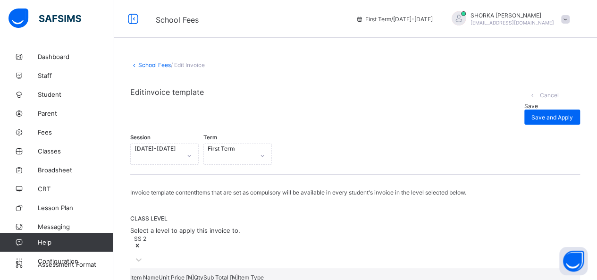
click at [265, 102] on span "Save" at bounding box center [531, 105] width 14 height 7
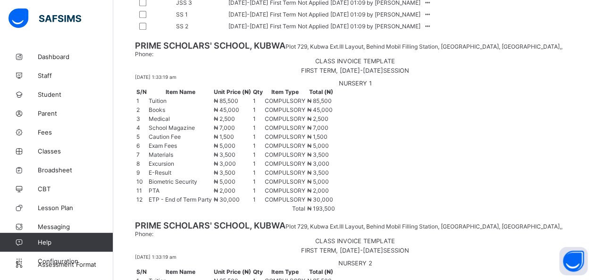
scroll to position [467, 0]
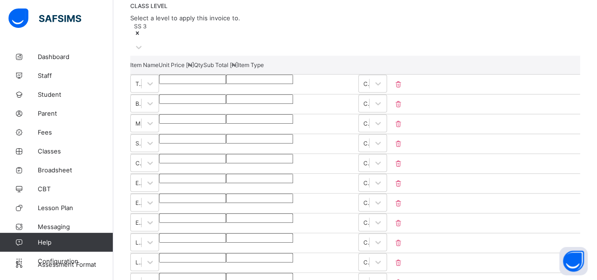
scroll to position [231, 0]
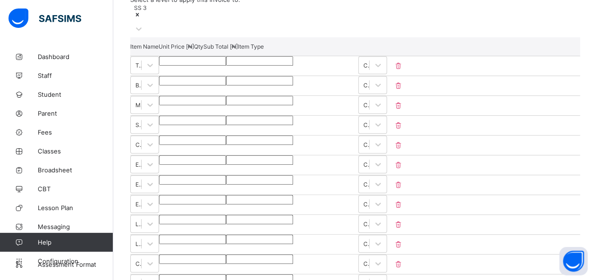
click at [226, 63] on input "******" at bounding box center [192, 60] width 67 height 9
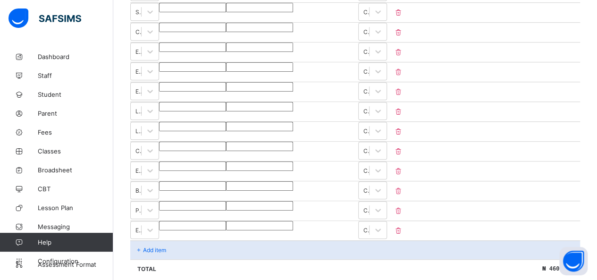
scroll to position [467, 0]
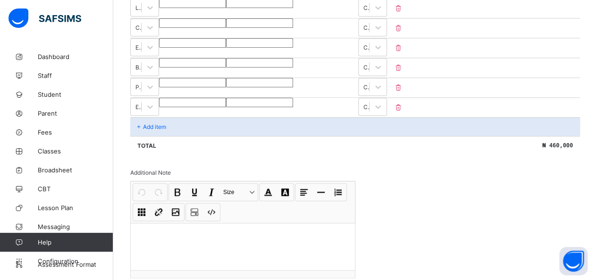
click at [158, 123] on p "Add item" at bounding box center [154, 126] width 23 height 7
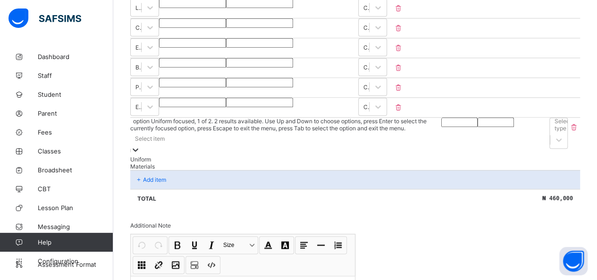
click at [220, 132] on div "Select item" at bounding box center [285, 138] width 311 height 13
drag, startPoint x: 184, startPoint y: 144, endPoint x: 369, endPoint y: 131, distance: 185.5
click at [184, 163] on div "Materials" at bounding box center [286, 166] width 312 height 7
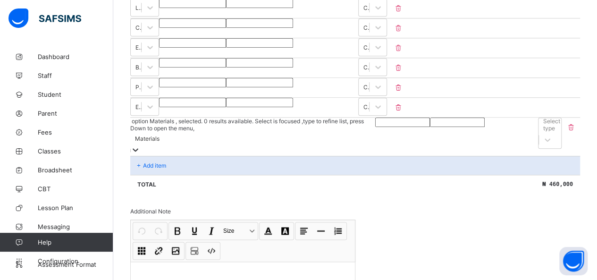
click at [265, 118] on input "number" at bounding box center [402, 122] width 55 height 9
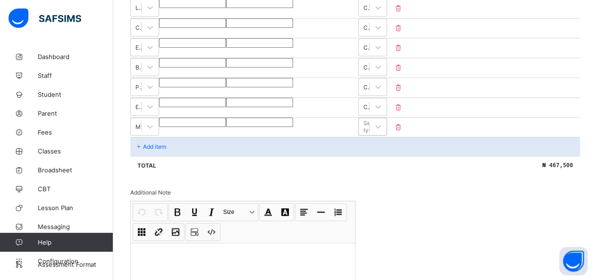
click at [265, 119] on div "Select type" at bounding box center [371, 126] width 17 height 14
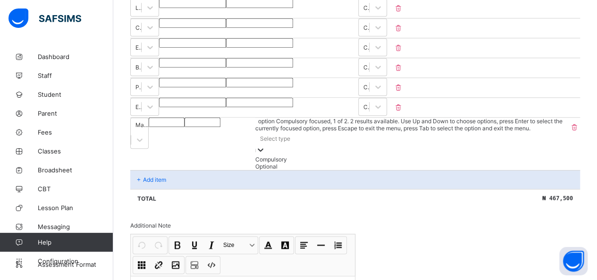
click at [265, 156] on div "Compulsory" at bounding box center [411, 159] width 313 height 7
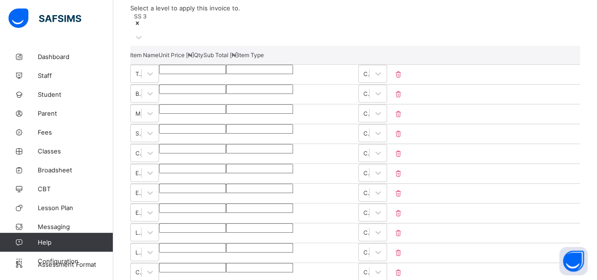
scroll to position [231, 0]
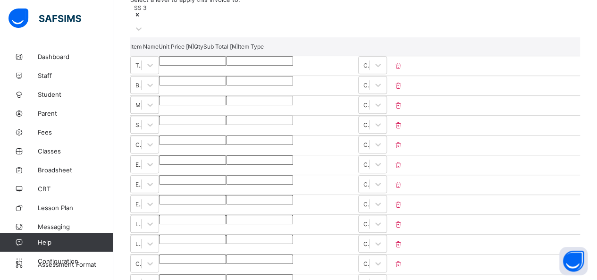
click at [226, 156] on input "****" at bounding box center [192, 159] width 67 height 9
click at [226, 195] on input "****" at bounding box center [192, 199] width 67 height 9
click at [226, 235] on input "*****" at bounding box center [192, 239] width 67 height 9
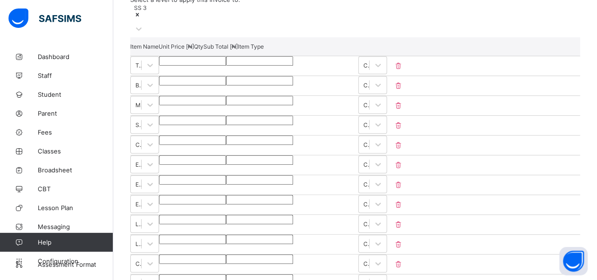
click at [226, 215] on input "****" at bounding box center [192, 219] width 67 height 9
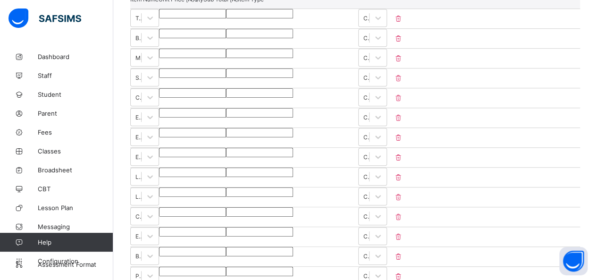
click at [226, 187] on input "*****" at bounding box center [192, 191] width 67 height 9
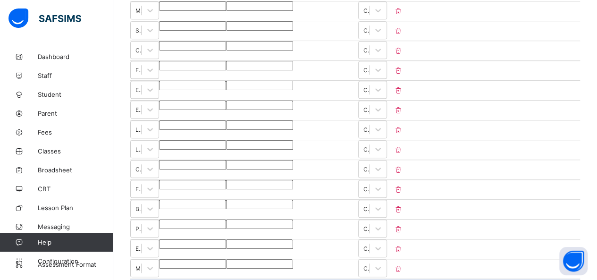
click at [226, 201] on input "****" at bounding box center [192, 204] width 67 height 9
click at [226, 220] on input "****" at bounding box center [192, 224] width 67 height 9
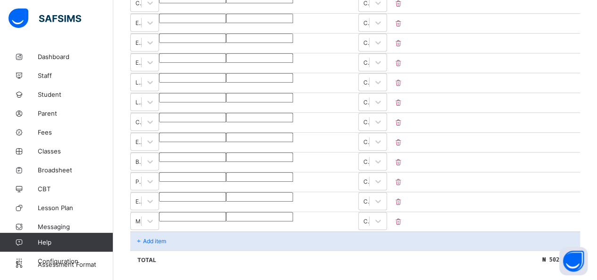
click at [226, 192] on input "*****" at bounding box center [192, 196] width 67 height 9
click at [226, 93] on input "*****" at bounding box center [192, 97] width 67 height 9
click at [226, 73] on input "****" at bounding box center [192, 77] width 67 height 9
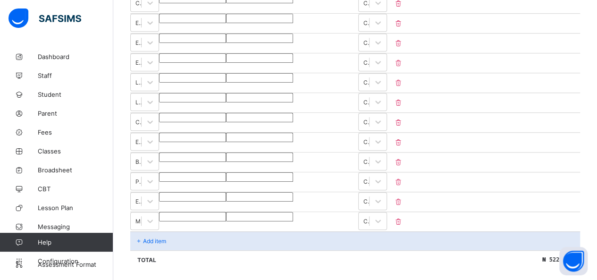
click at [226, 73] on input "****" at bounding box center [192, 77] width 67 height 9
click at [226, 172] on input "****" at bounding box center [192, 176] width 67 height 9
click at [265, 258] on div "Invoice template content Items that are set as compulsory will be available in …" at bounding box center [355, 122] width 450 height 613
click at [226, 73] on div "****" at bounding box center [192, 77] width 67 height 9
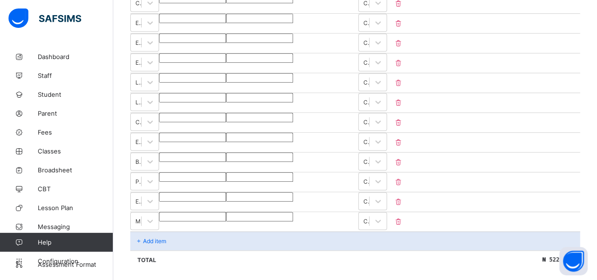
click at [226, 73] on input "****" at bounding box center [192, 77] width 67 height 9
click at [265, 255] on div "Invoice template content Items that are set as compulsory will be available in …" at bounding box center [355, 122] width 450 height 613
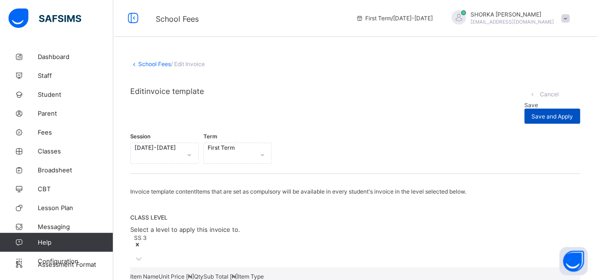
scroll to position [0, 0]
click at [265, 114] on span "Save and Apply" at bounding box center [553, 117] width 42 height 7
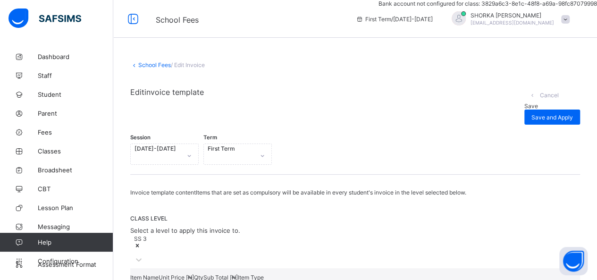
click at [265, 102] on span "Save" at bounding box center [531, 105] width 14 height 7
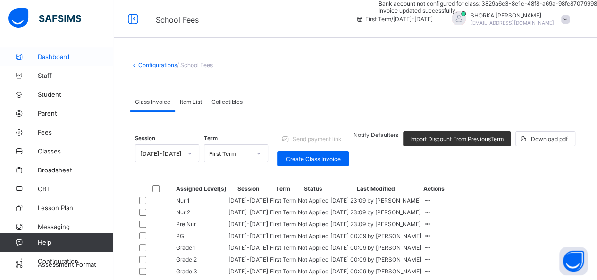
click at [67, 61] on link "Dashboard" at bounding box center [56, 56] width 113 height 19
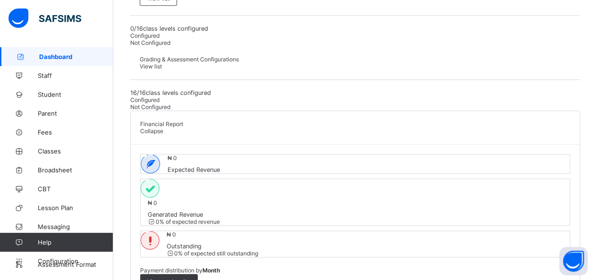
scroll to position [425, 0]
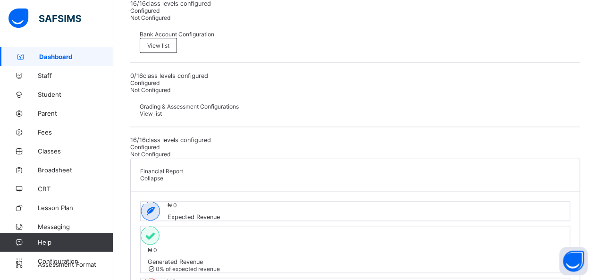
click at [212, 213] on span "Expected Revenue" at bounding box center [194, 216] width 52 height 7
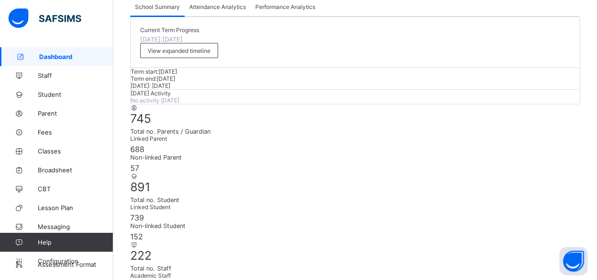
scroll to position [0, 0]
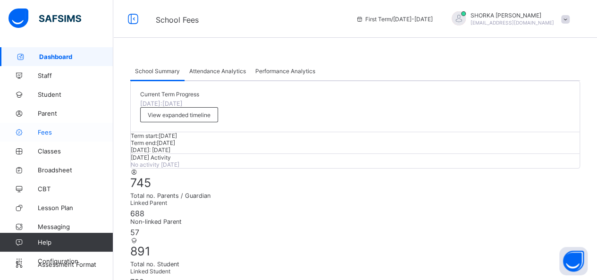
click at [44, 133] on span "Fees" at bounding box center [76, 132] width 76 height 8
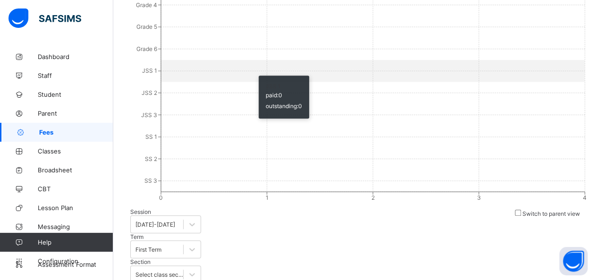
scroll to position [33, 0]
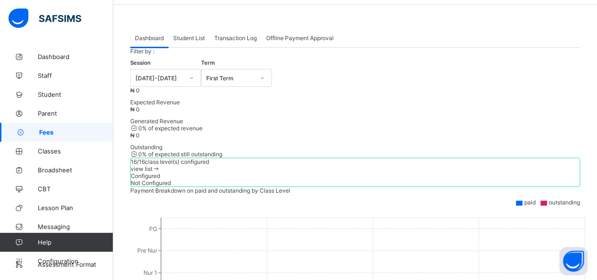
click at [192, 42] on div "Student List" at bounding box center [189, 37] width 41 height 19
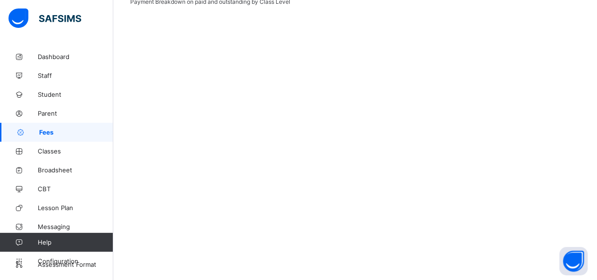
scroll to position [222, 0]
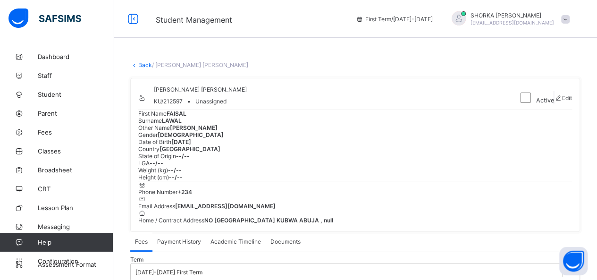
click at [143, 65] on link "Back" at bounding box center [145, 64] width 14 height 7
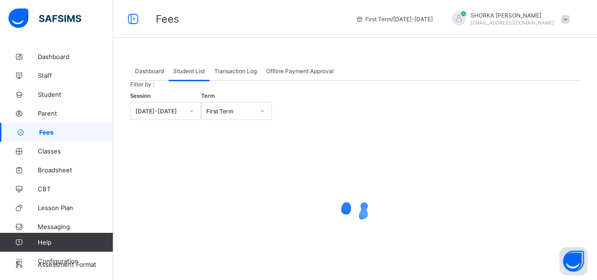
click at [265, 68] on span "Offline Payment Approval" at bounding box center [300, 71] width 68 height 7
click at [245, 76] on div "Transaction Log" at bounding box center [236, 70] width 52 height 19
click at [245, 73] on span "Transaction Log" at bounding box center [235, 71] width 42 height 7
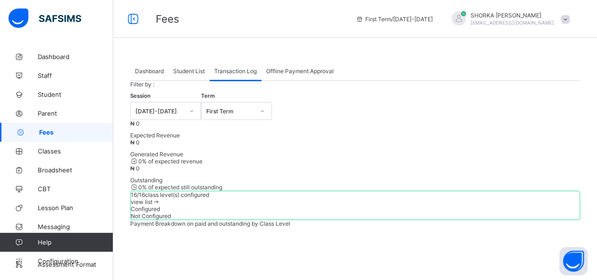
click at [157, 72] on span "Dashboard" at bounding box center [149, 71] width 29 height 7
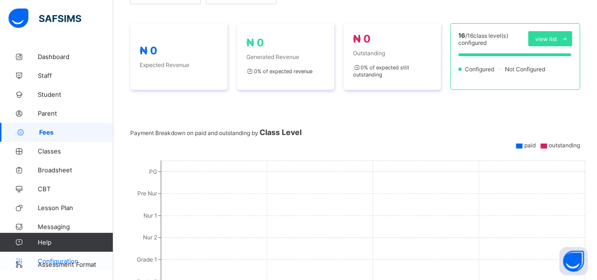
click at [67, 259] on span "Configuration" at bounding box center [75, 261] width 75 height 8
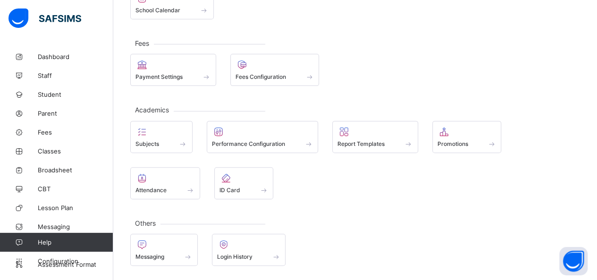
scroll to position [86, 0]
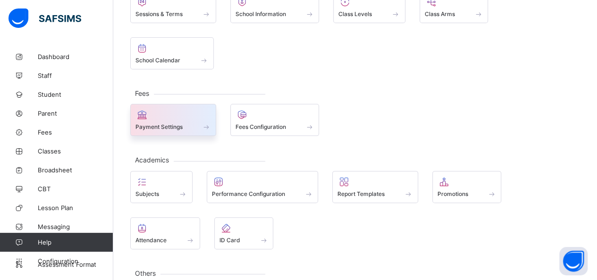
click at [202, 104] on div "Payment Settings" at bounding box center [173, 120] width 86 height 32
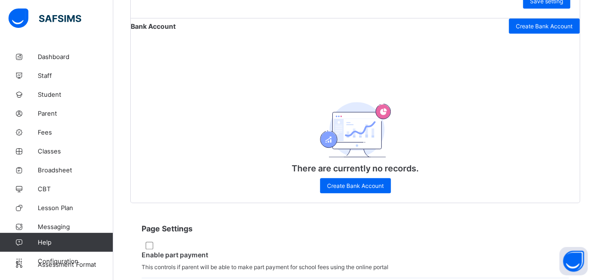
scroll to position [330, 0]
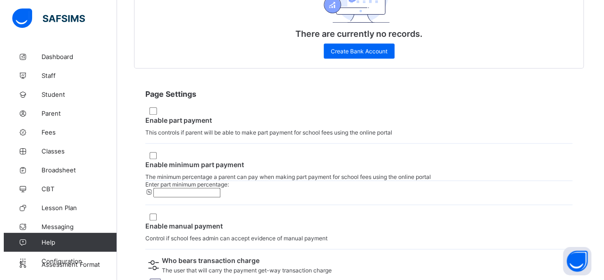
scroll to position [464, 0]
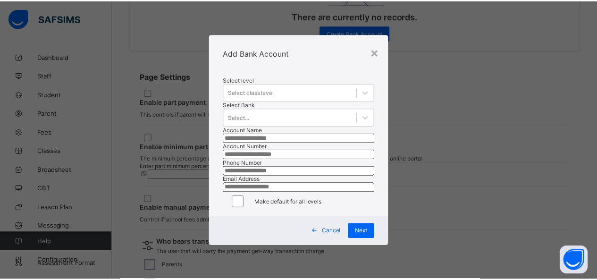
scroll to position [0, 0]
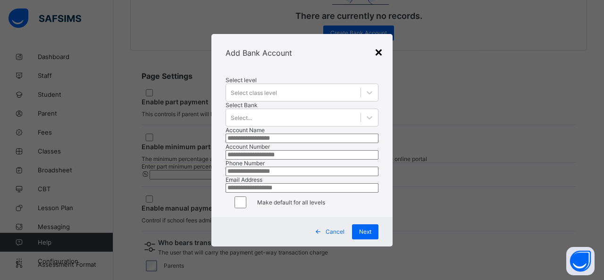
click at [379, 43] on div "×" at bounding box center [378, 51] width 9 height 16
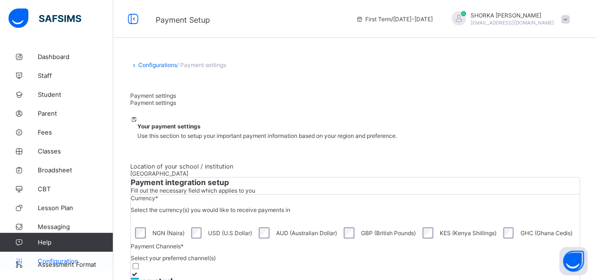
click at [61, 263] on span "Configuration" at bounding box center [75, 261] width 75 height 8
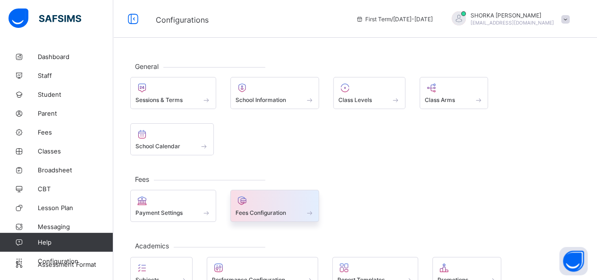
click at [265, 209] on span "Fees Configuration" at bounding box center [261, 212] width 51 height 7
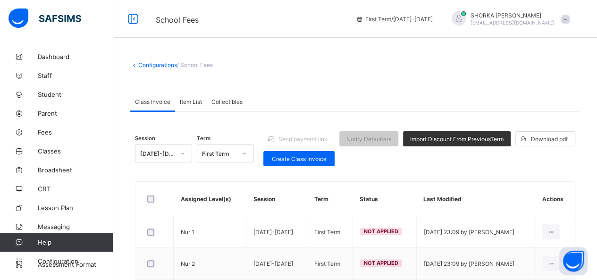
click at [154, 197] on div at bounding box center [154, 198] width 19 height 7
click at [560, 134] on div "Download pdf" at bounding box center [546, 138] width 60 height 15
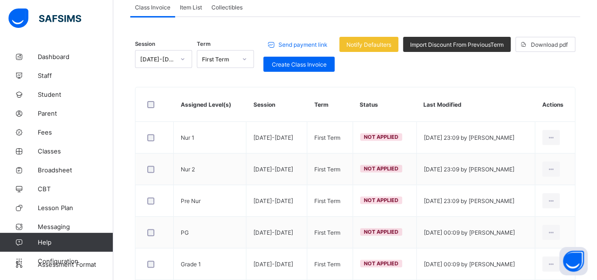
scroll to position [47, 0]
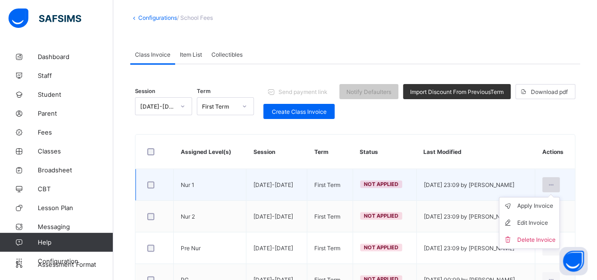
click at [554, 184] on div at bounding box center [550, 184] width 17 height 15
click at [552, 205] on div "Apply Invoice" at bounding box center [536, 205] width 38 height 9
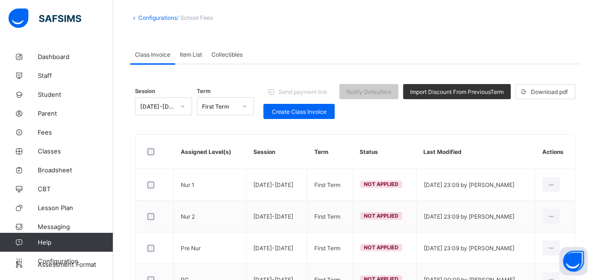
click at [191, 52] on span "Item List" at bounding box center [191, 54] width 22 height 7
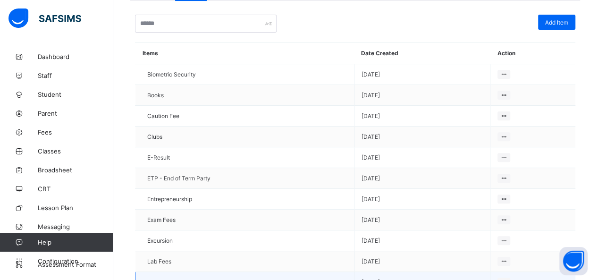
scroll to position [0, 0]
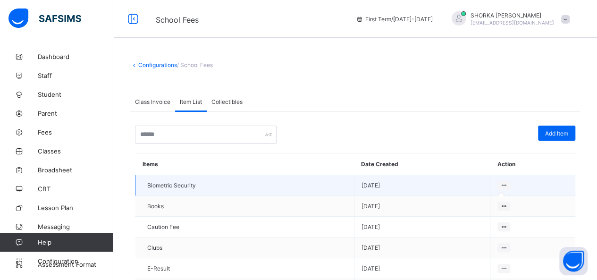
click at [508, 183] on icon at bounding box center [504, 185] width 8 height 7
click at [508, 182] on icon at bounding box center [504, 185] width 8 height 7
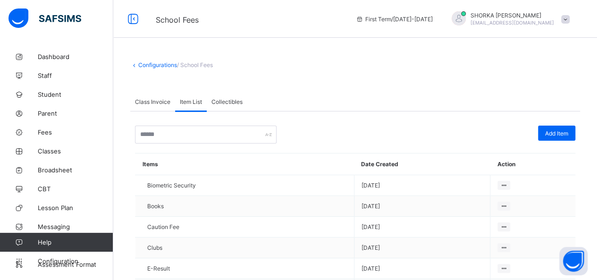
click at [222, 103] on span "Collectibles" at bounding box center [226, 101] width 31 height 7
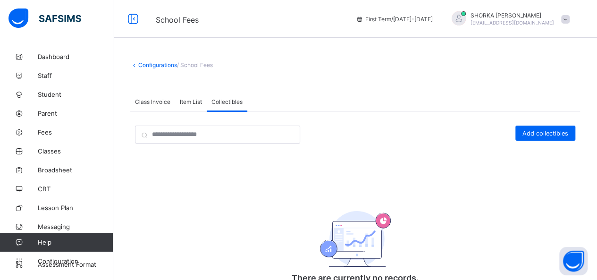
click at [154, 103] on span "Class Invoice" at bounding box center [152, 101] width 35 height 7
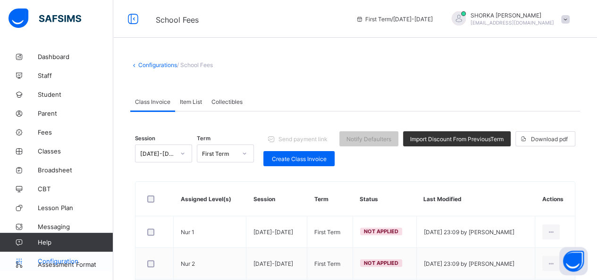
click at [71, 261] on span "Configuration" at bounding box center [75, 261] width 75 height 8
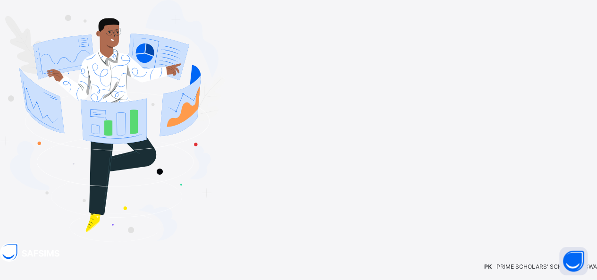
type input "**********"
